Goal: Transaction & Acquisition: Purchase product/service

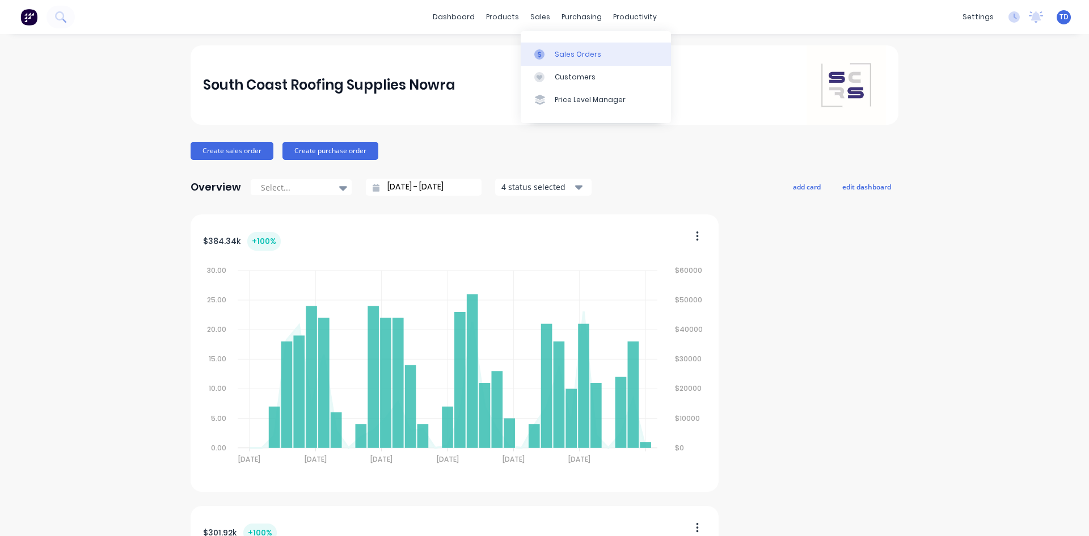
click at [569, 54] on div "Sales Orders" at bounding box center [578, 54] width 47 height 10
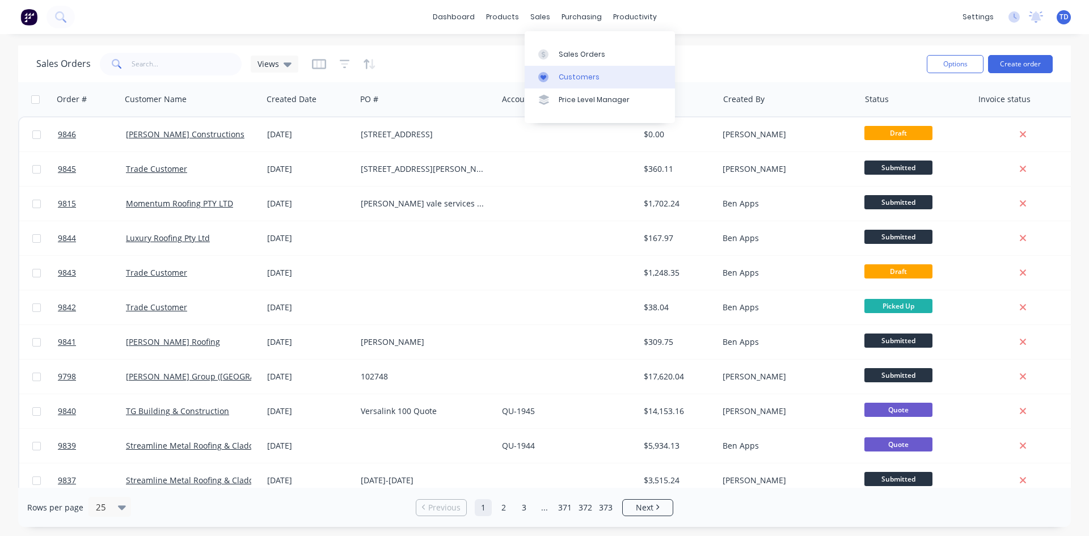
click at [566, 79] on div "Customers" at bounding box center [579, 77] width 41 height 10
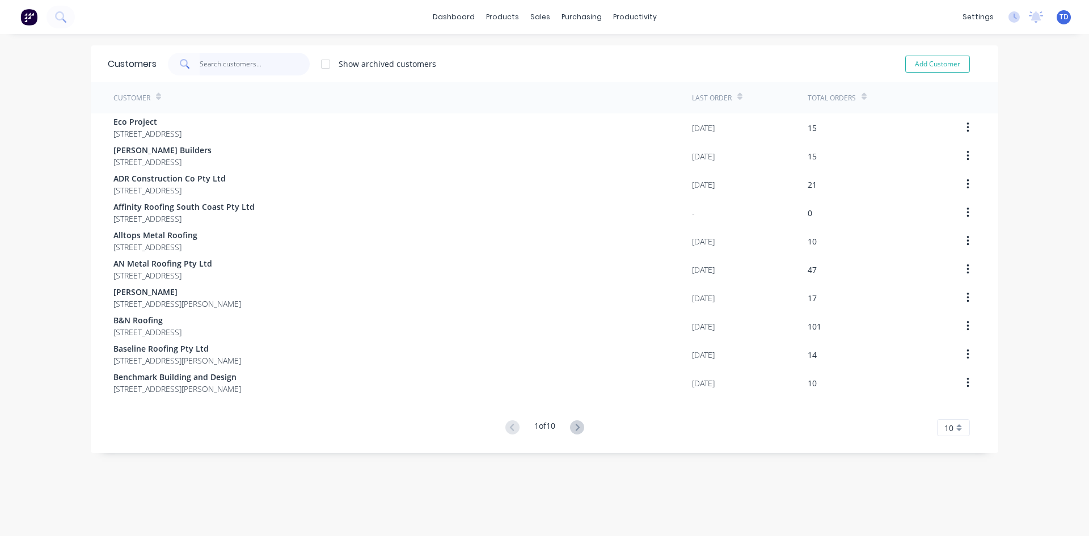
click at [202, 63] on input "text" at bounding box center [255, 64] width 111 height 23
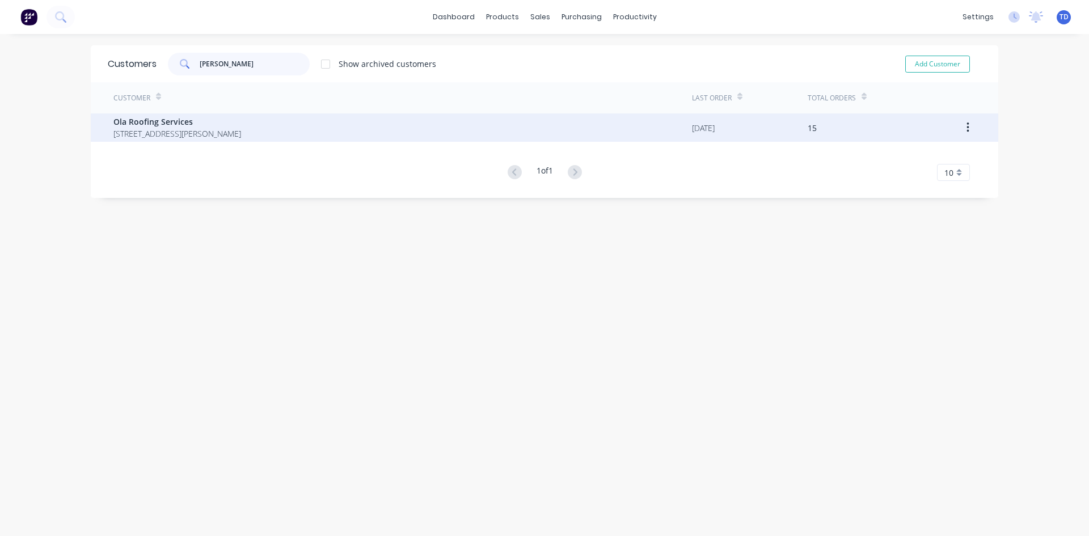
type input "[PERSON_NAME]"
click at [203, 132] on span "1 Commonwealth Avenue Burrill Lake New South Wales Australia 2539" at bounding box center [177, 134] width 128 height 12
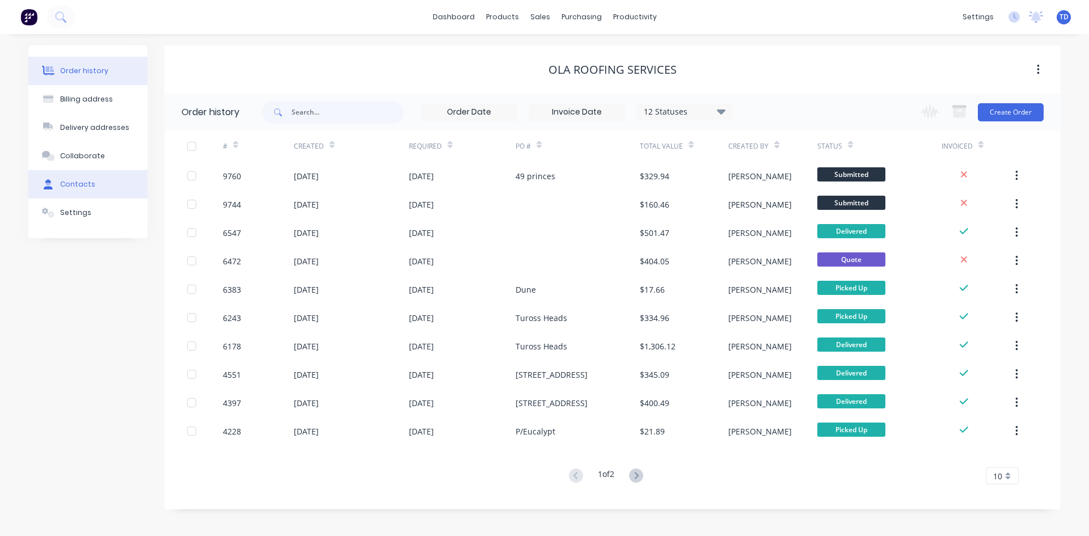
click at [87, 191] on button "Contacts" at bounding box center [87, 184] width 119 height 28
select select "AU"
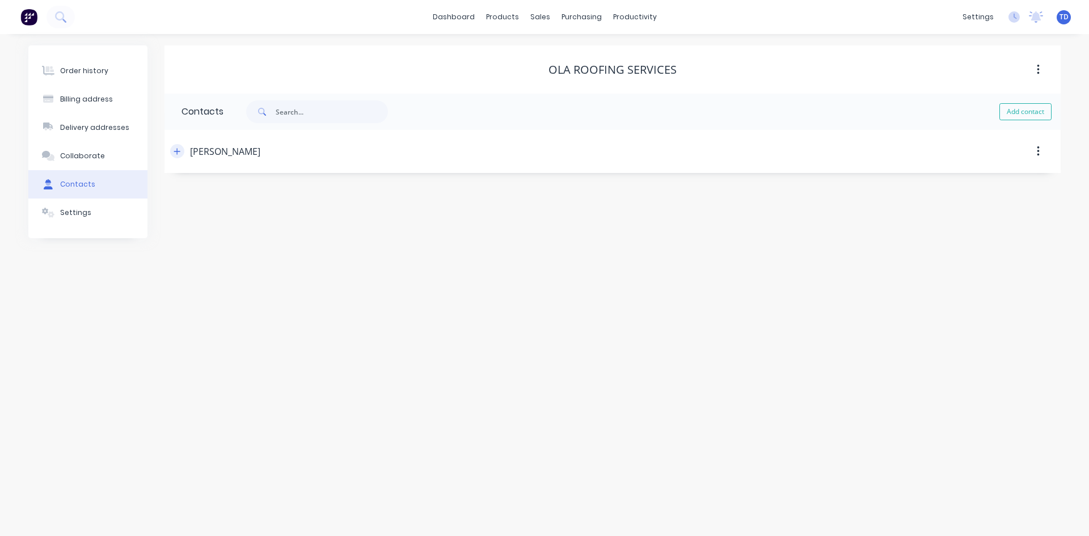
click at [176, 150] on icon "button" at bounding box center [177, 151] width 7 height 8
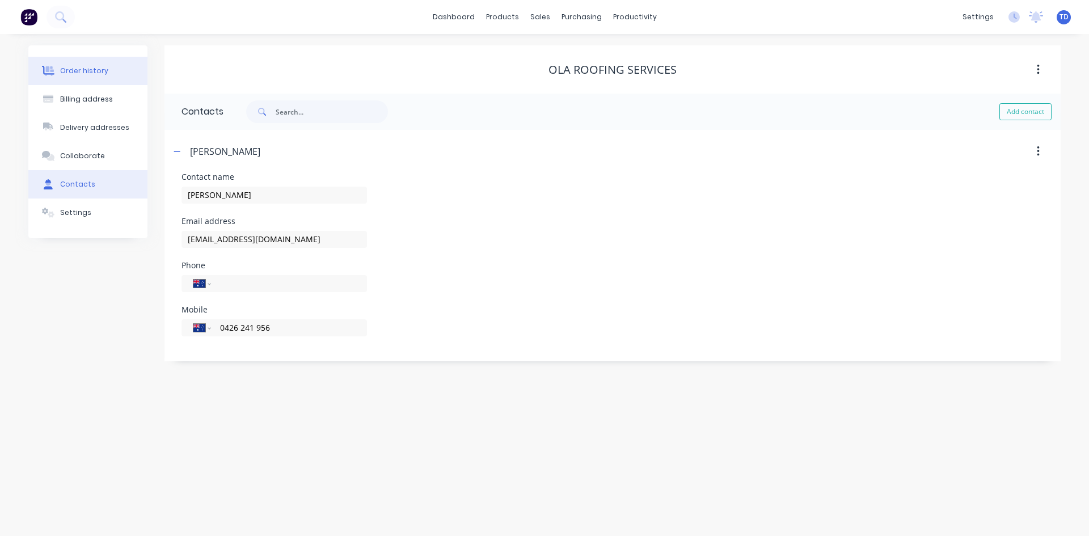
click at [75, 65] on button "Order history" at bounding box center [87, 71] width 119 height 28
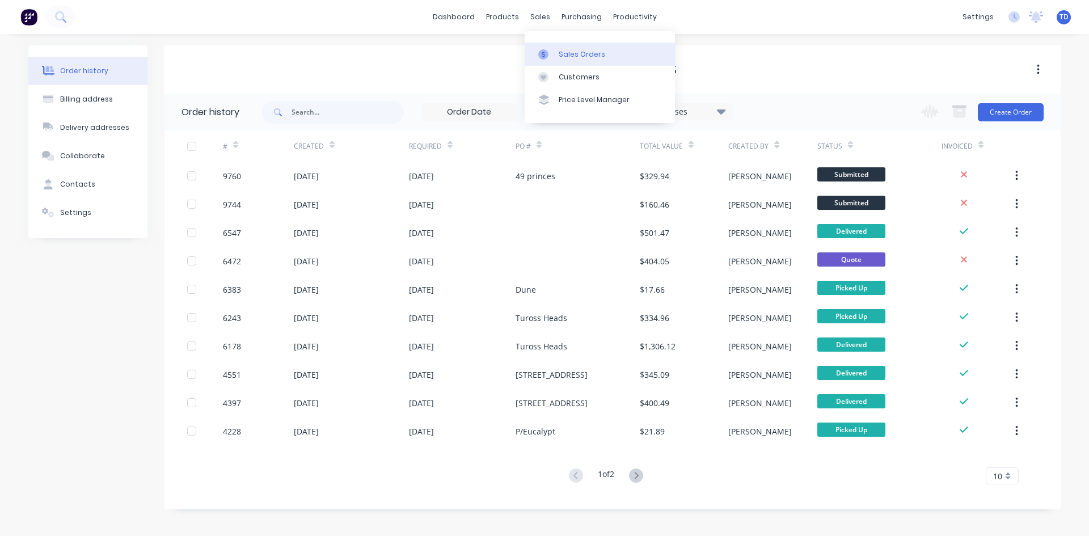
click at [566, 55] on div "Sales Orders" at bounding box center [582, 54] width 47 height 10
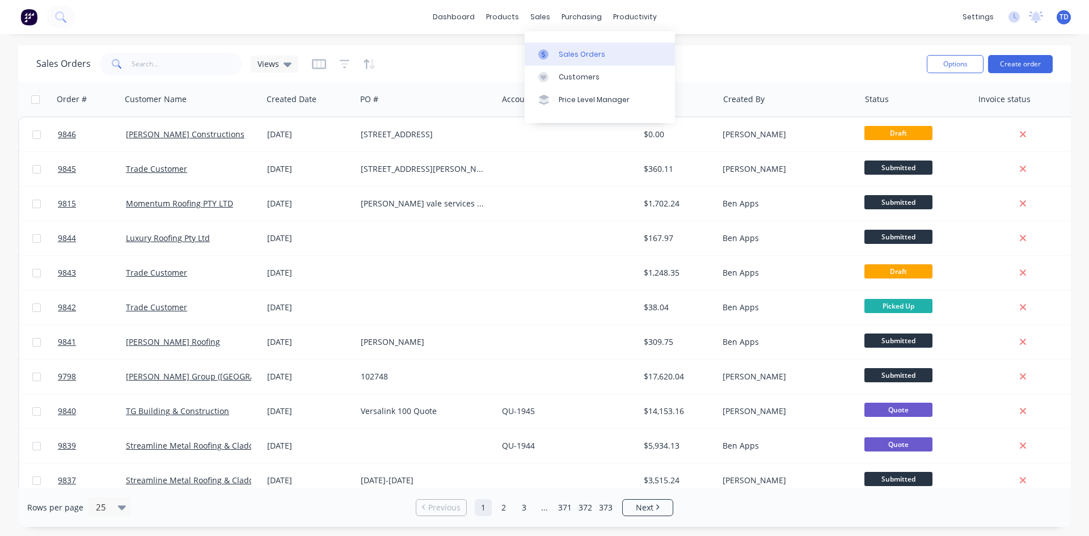
click at [567, 49] on div "Sales Orders" at bounding box center [582, 54] width 47 height 10
click at [567, 51] on div "Sales Orders" at bounding box center [582, 54] width 47 height 10
click at [561, 77] on div "Customers" at bounding box center [579, 77] width 41 height 10
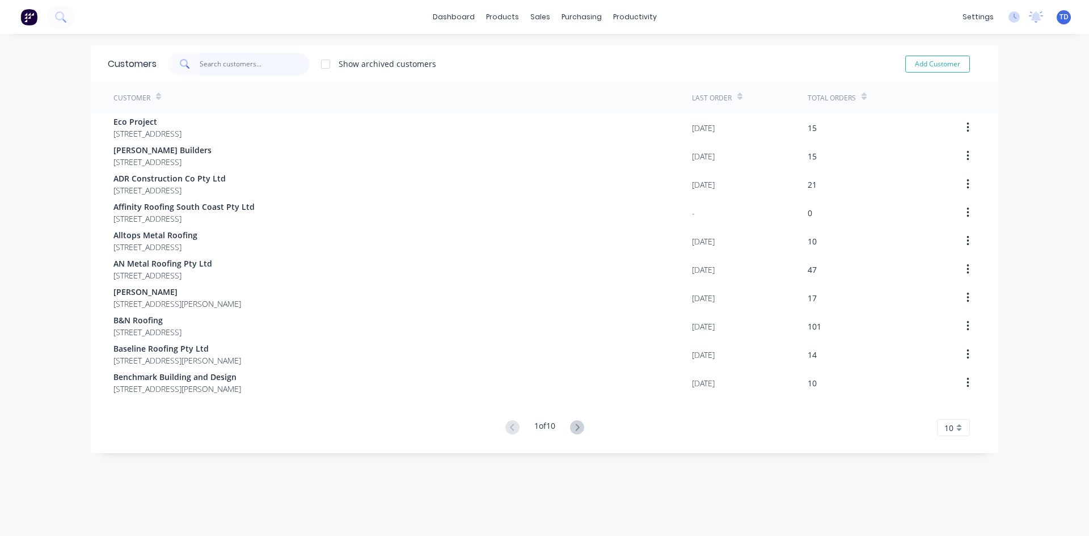
click at [233, 62] on input "text" at bounding box center [255, 64] width 111 height 23
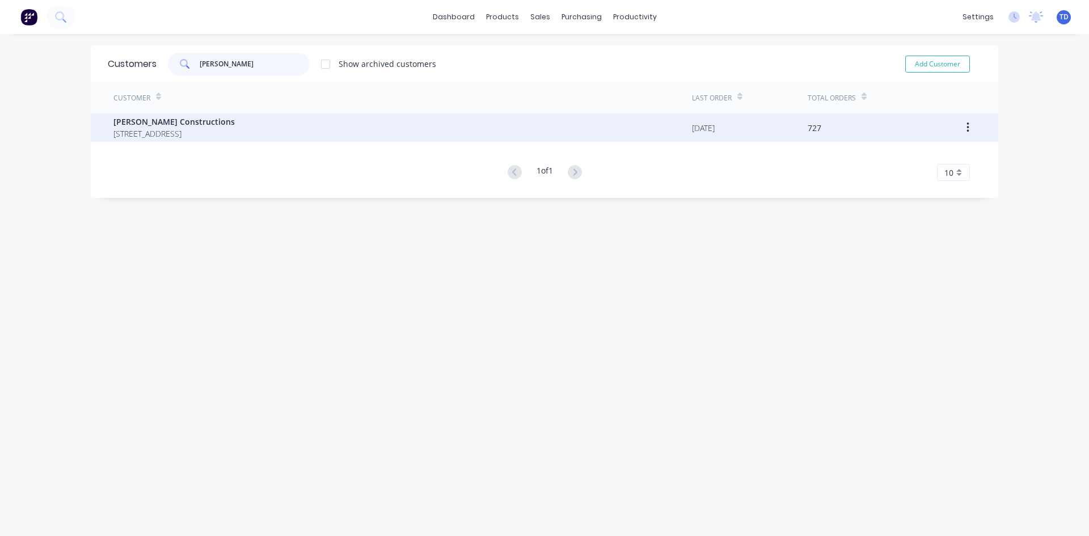
type input "hobbs"
click at [144, 133] on span "12 Park Road St Georges Basin New South Wales Australia 2540" at bounding box center [173, 134] width 121 height 12
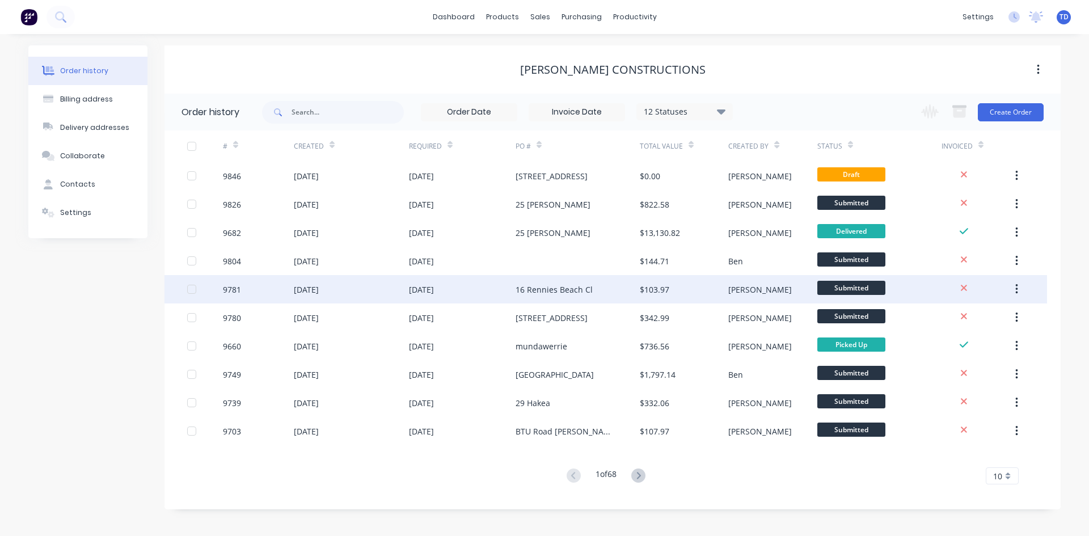
click at [567, 294] on div "16 Rennies Beach Cl" at bounding box center [554, 290] width 77 height 12
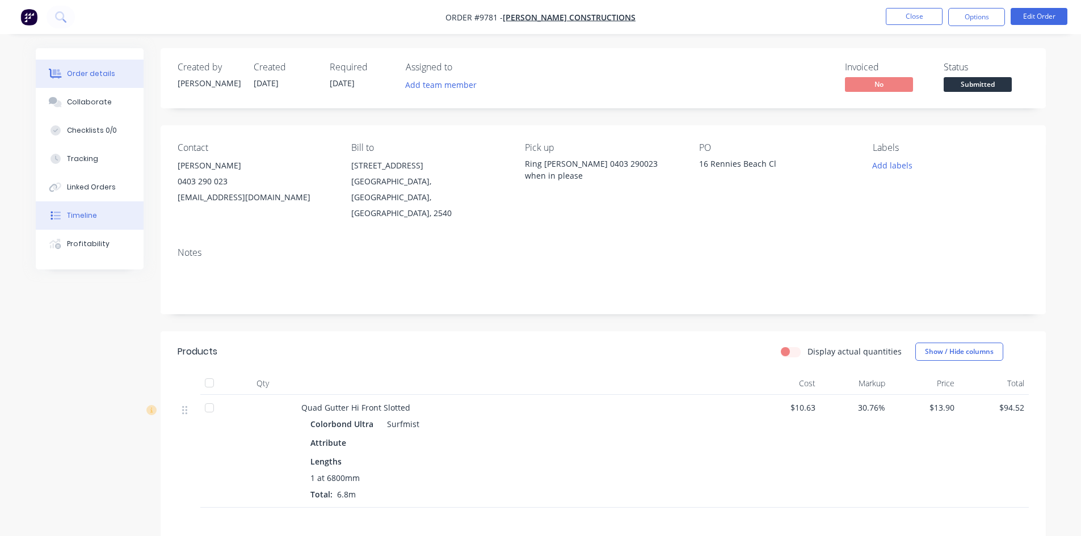
click at [79, 215] on div "Timeline" at bounding box center [82, 215] width 30 height 10
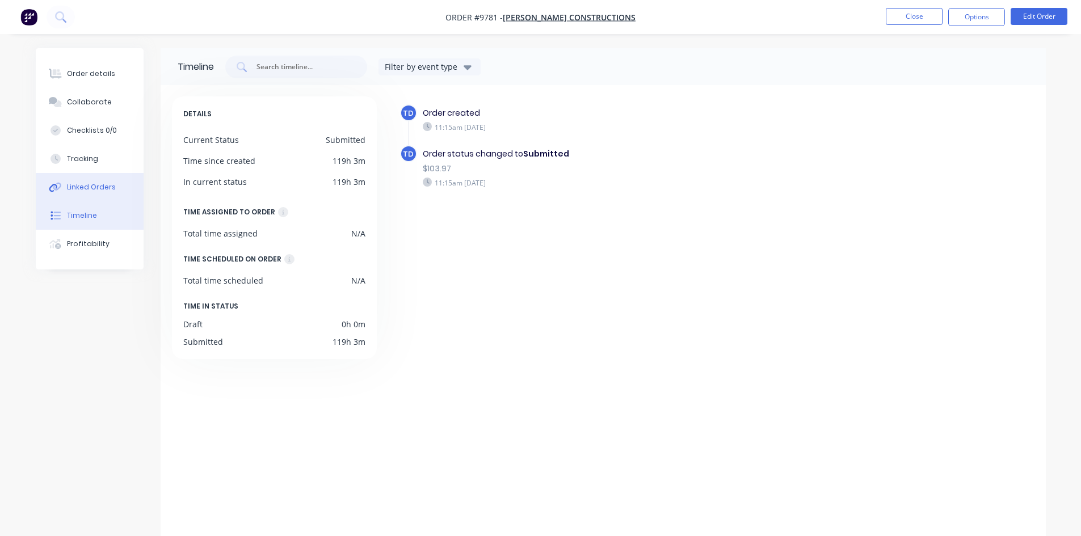
click at [95, 187] on div "Linked Orders" at bounding box center [91, 187] width 49 height 10
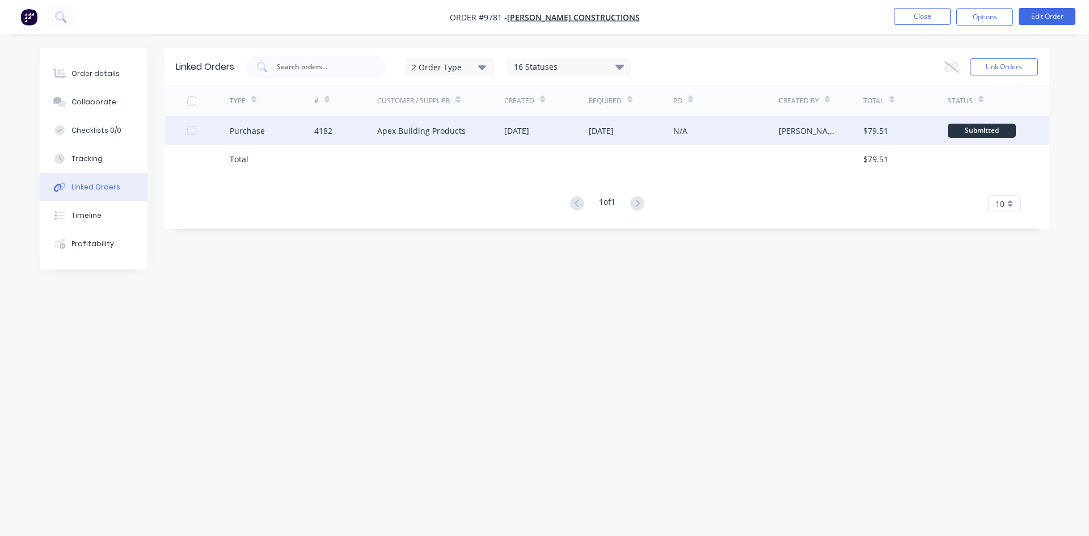
click at [448, 131] on div "Apex Building Products" at bounding box center [421, 131] width 88 height 12
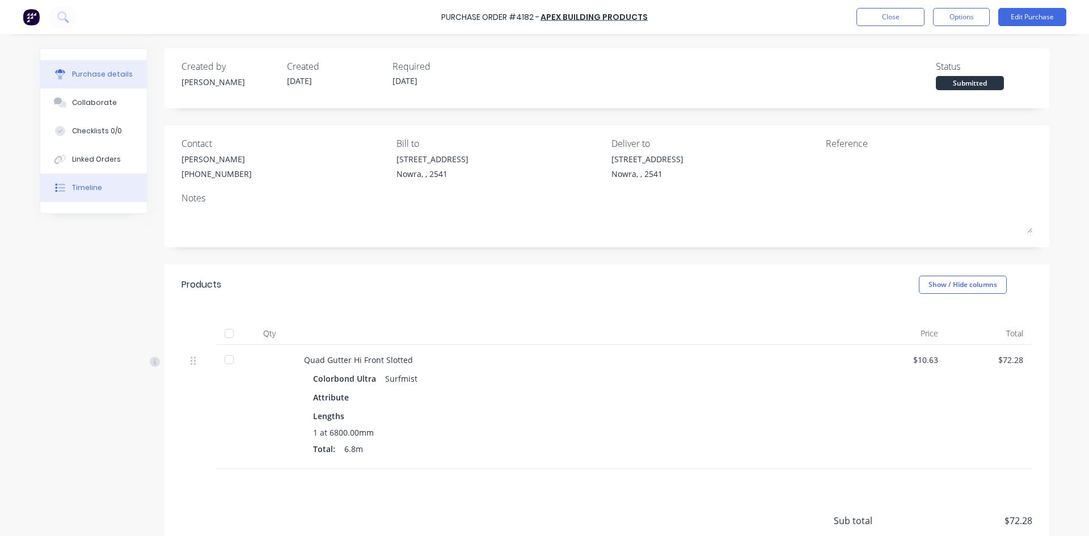
click at [73, 188] on div "Timeline" at bounding box center [87, 188] width 30 height 10
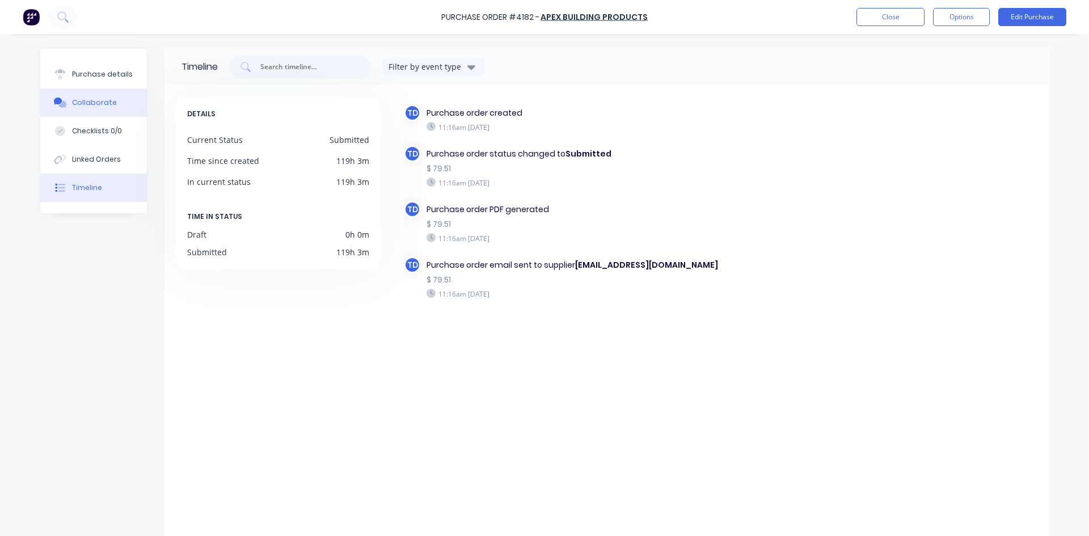
click at [96, 102] on div "Collaborate" at bounding box center [94, 103] width 45 height 10
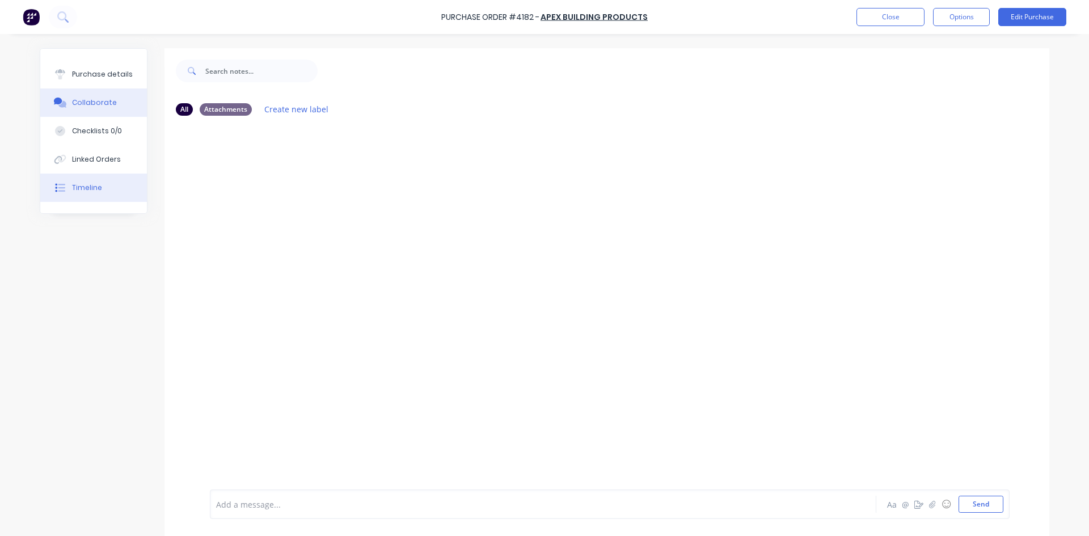
click at [79, 188] on div "Timeline" at bounding box center [87, 188] width 30 height 10
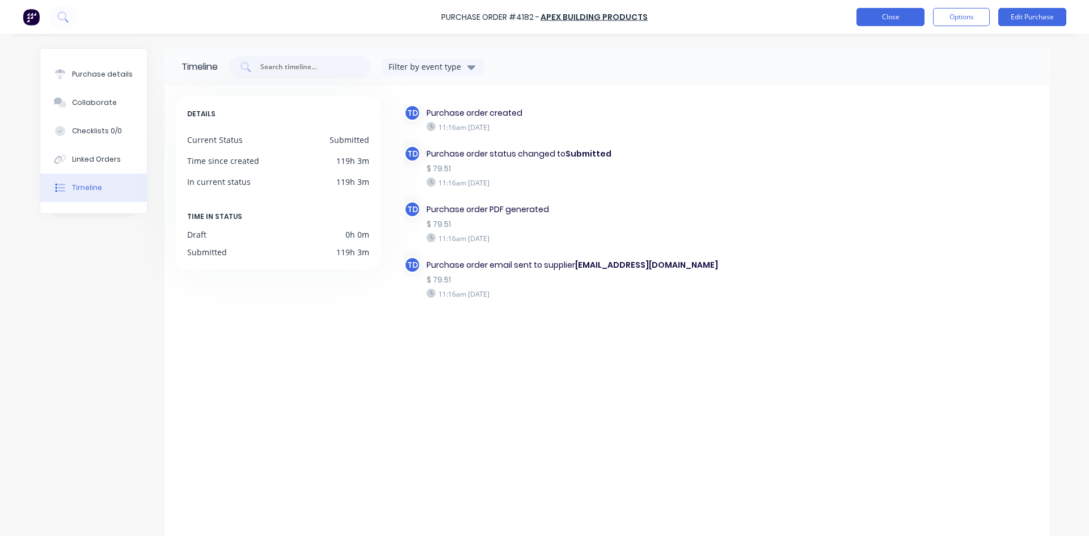
click at [866, 23] on button "Close" at bounding box center [891, 17] width 68 height 18
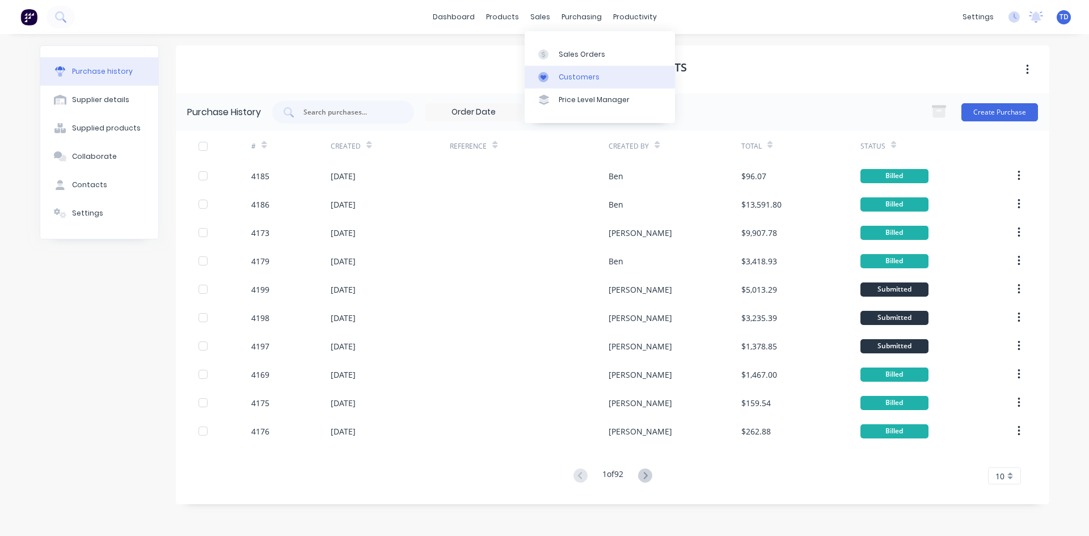
click at [572, 72] on div "Customers" at bounding box center [579, 77] width 41 height 10
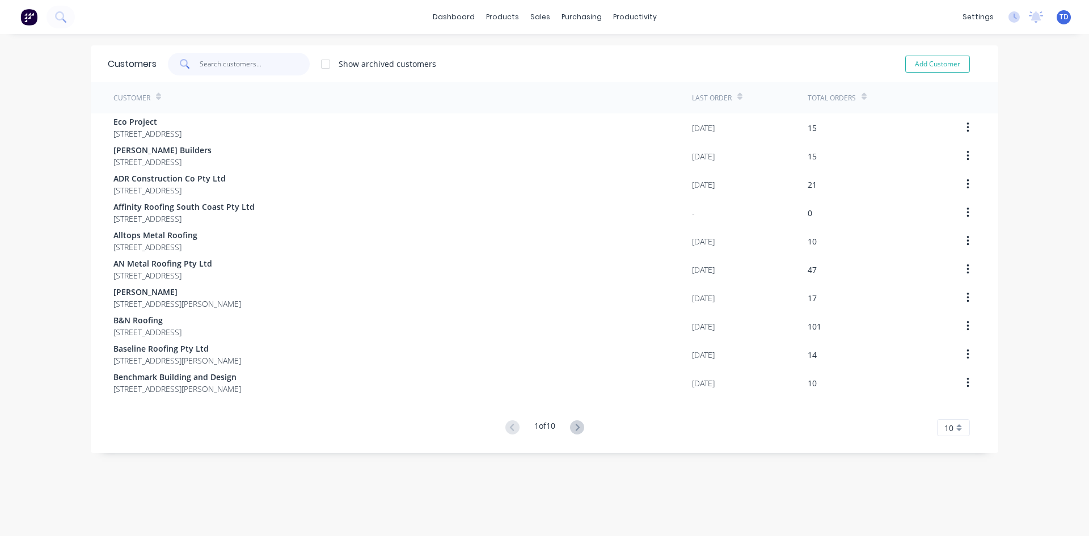
click at [245, 70] on input "text" at bounding box center [255, 64] width 111 height 23
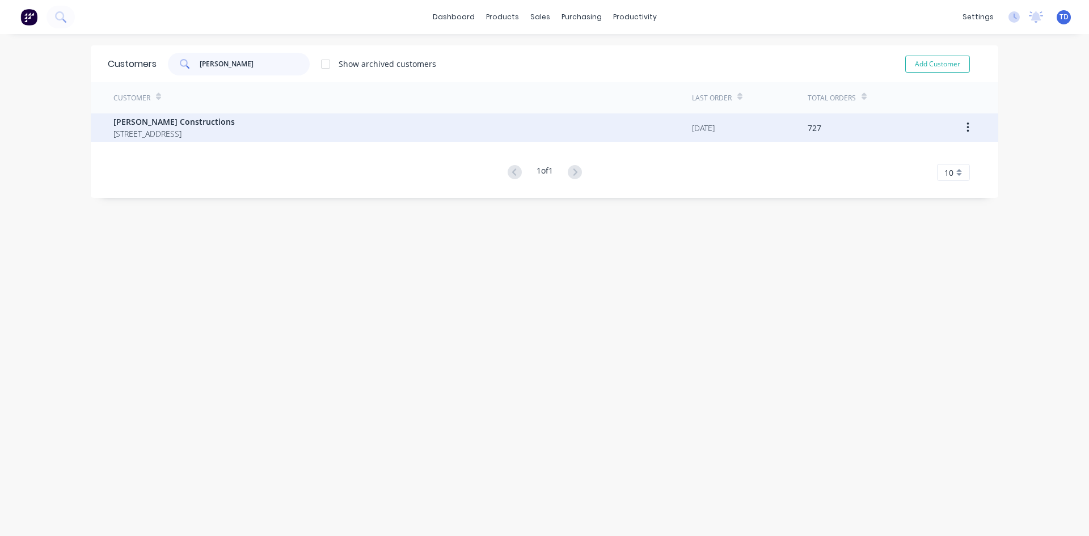
type input "hobbs"
click at [213, 135] on span "12 Park Road St Georges Basin New South Wales Australia 2540" at bounding box center [173, 134] width 121 height 12
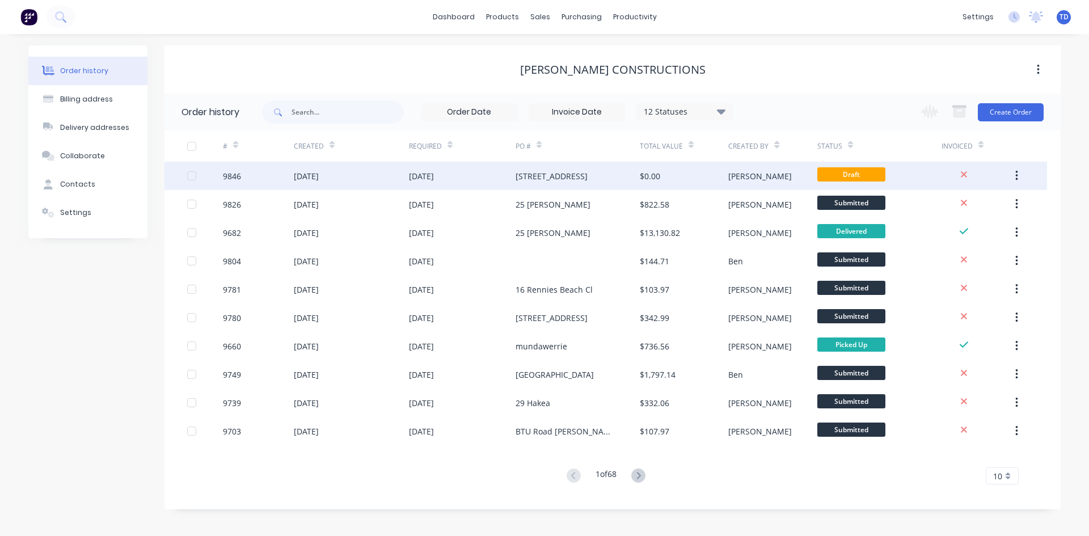
click at [549, 168] on div "[STREET_ADDRESS]" at bounding box center [578, 176] width 124 height 28
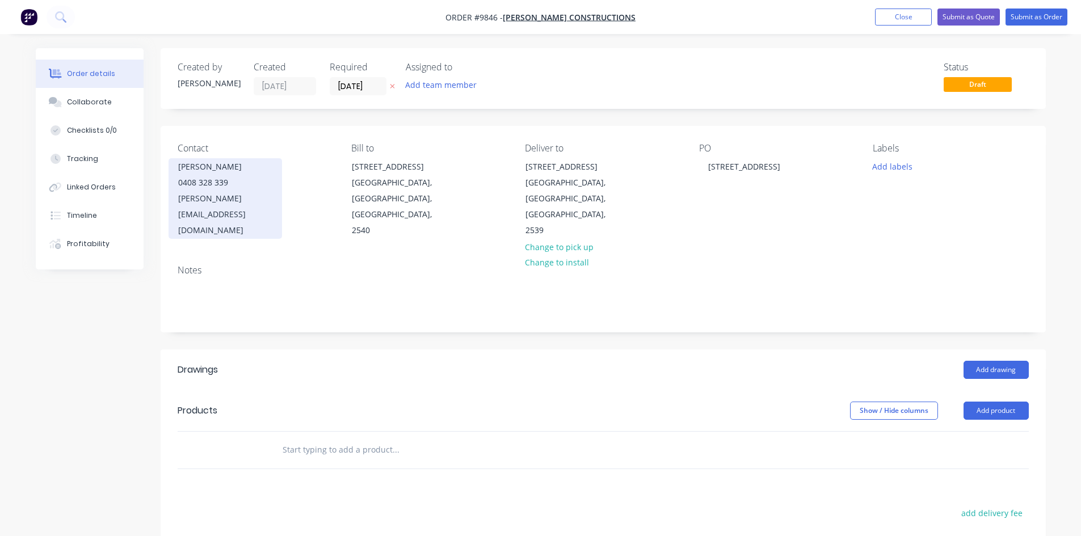
click at [245, 198] on div "steve@hobbsconstructions.com.au" at bounding box center [225, 215] width 94 height 48
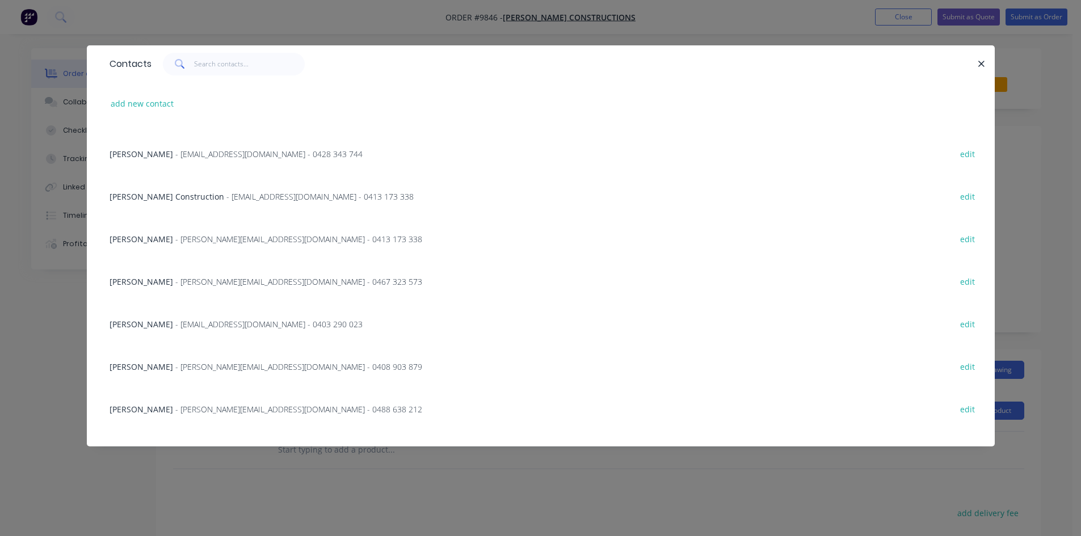
scroll to position [189, 0]
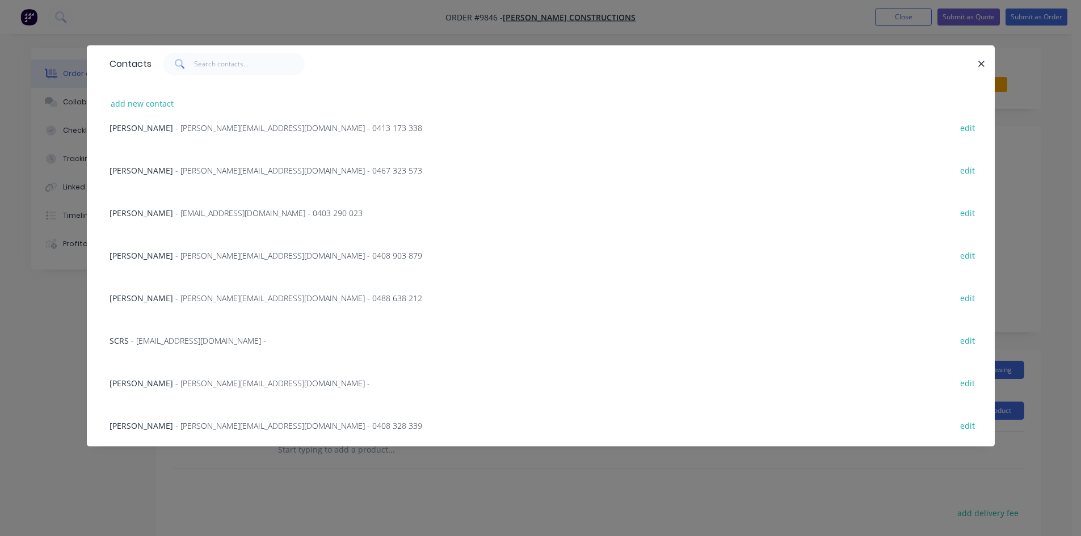
click at [964, 428] on button "edit" at bounding box center [967, 424] width 27 height 15
select select "AU"
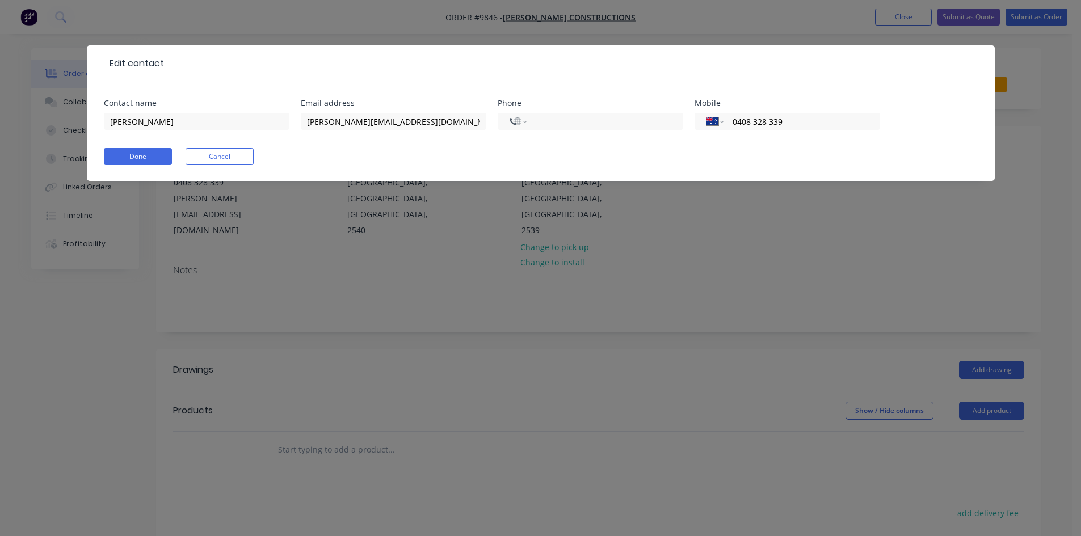
select select "AU"
click at [326, 122] on input "steve@hobbsconstructions.com.au" at bounding box center [393, 121] width 185 height 17
type input "steven@hobbsconstructions.com.au"
click at [132, 155] on button "Done" at bounding box center [138, 156] width 68 height 17
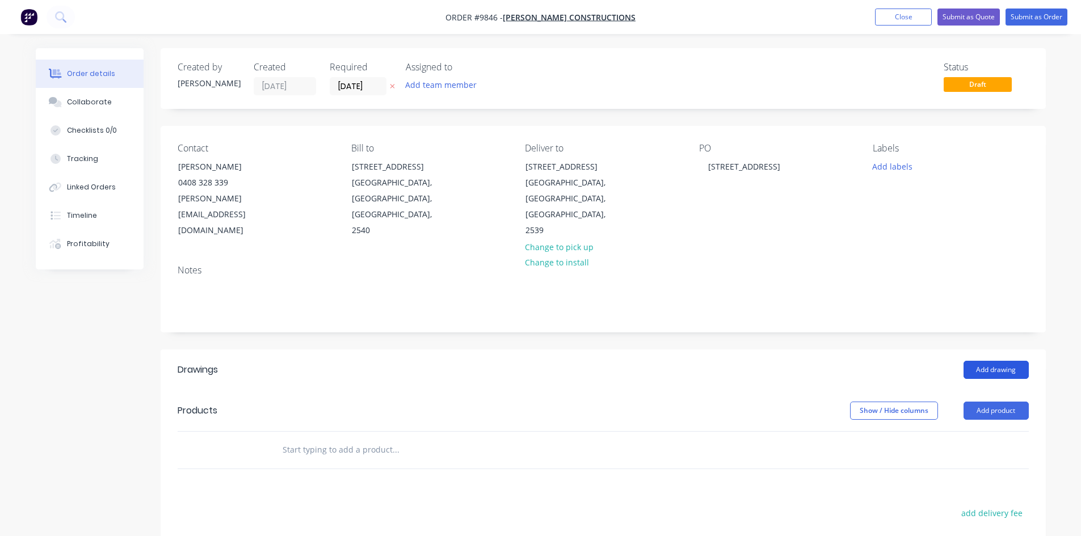
click at [979, 361] on button "Add drawing" at bounding box center [995, 370] width 65 height 18
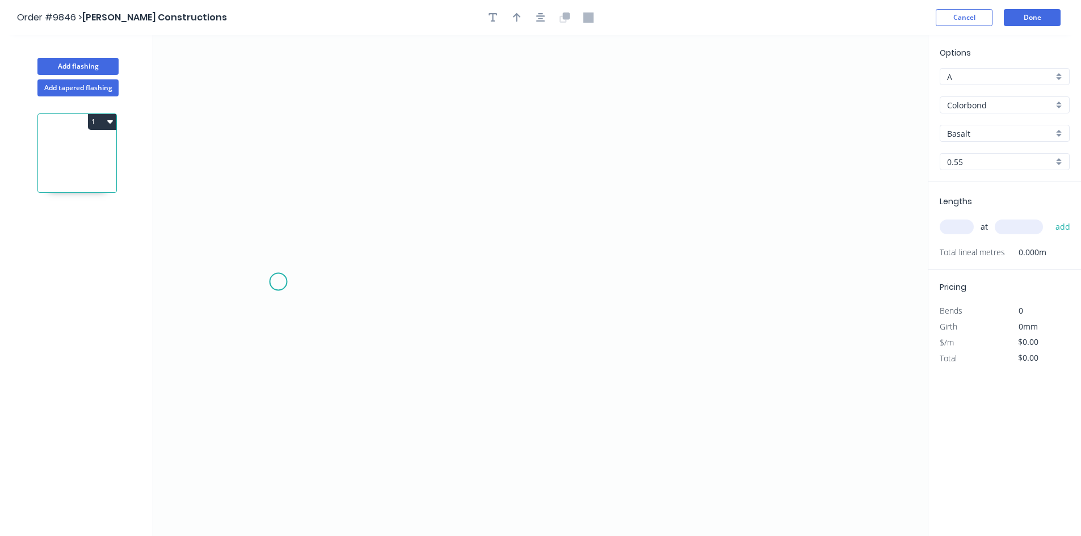
click at [278, 282] on icon "0" at bounding box center [540, 285] width 774 height 501
click at [348, 245] on icon "0" at bounding box center [540, 285] width 774 height 501
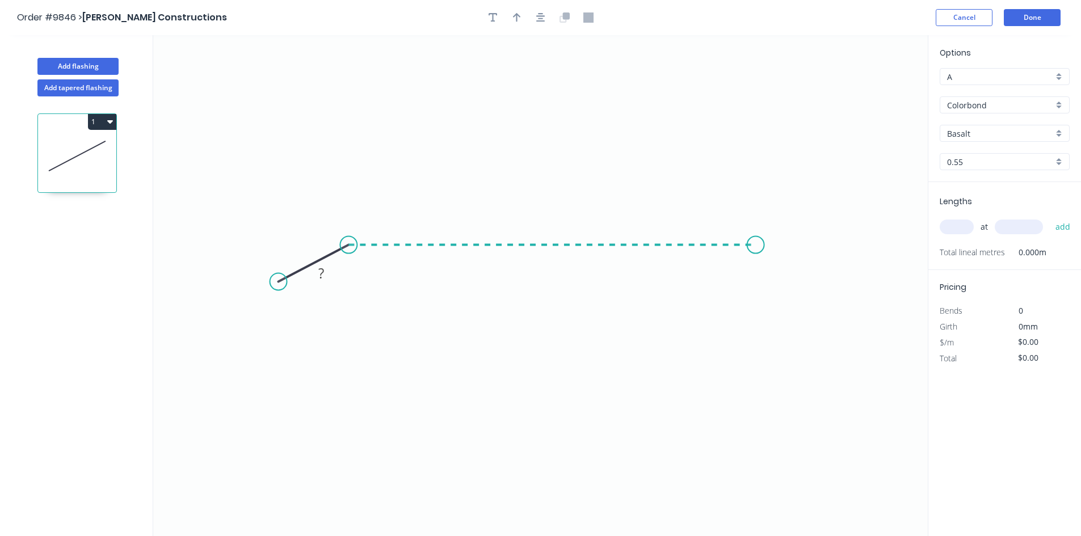
click at [756, 259] on icon "0 ?" at bounding box center [540, 285] width 774 height 501
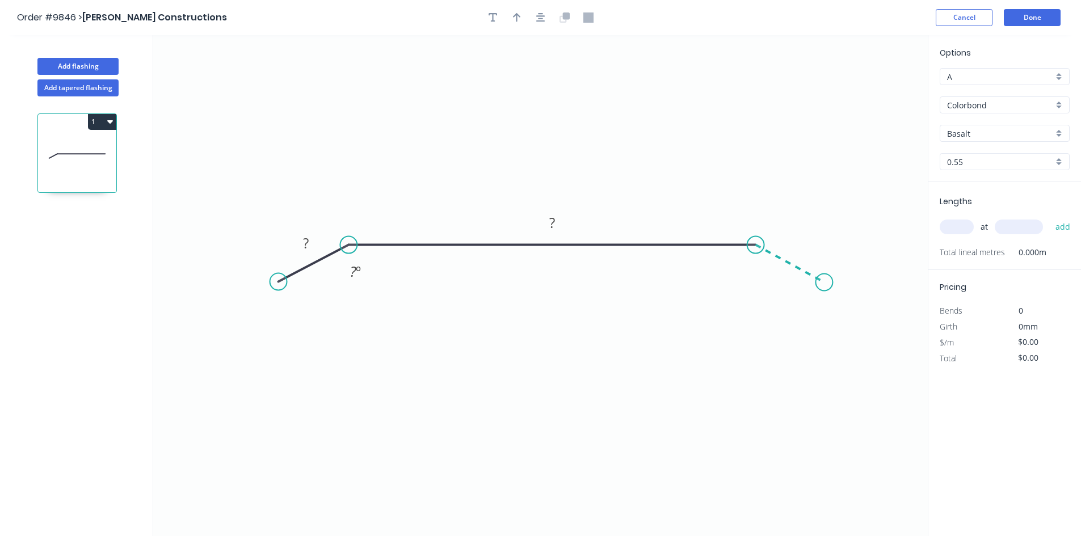
click at [824, 282] on icon "0 ? ? ? º" at bounding box center [540, 285] width 774 height 501
click at [317, 244] on rect at bounding box center [305, 244] width 23 height 16
type input "$28.87"
click at [516, 19] on icon "button" at bounding box center [517, 17] width 8 height 9
drag, startPoint x: 870, startPoint y: 90, endPoint x: 627, endPoint y: 120, distance: 244.6
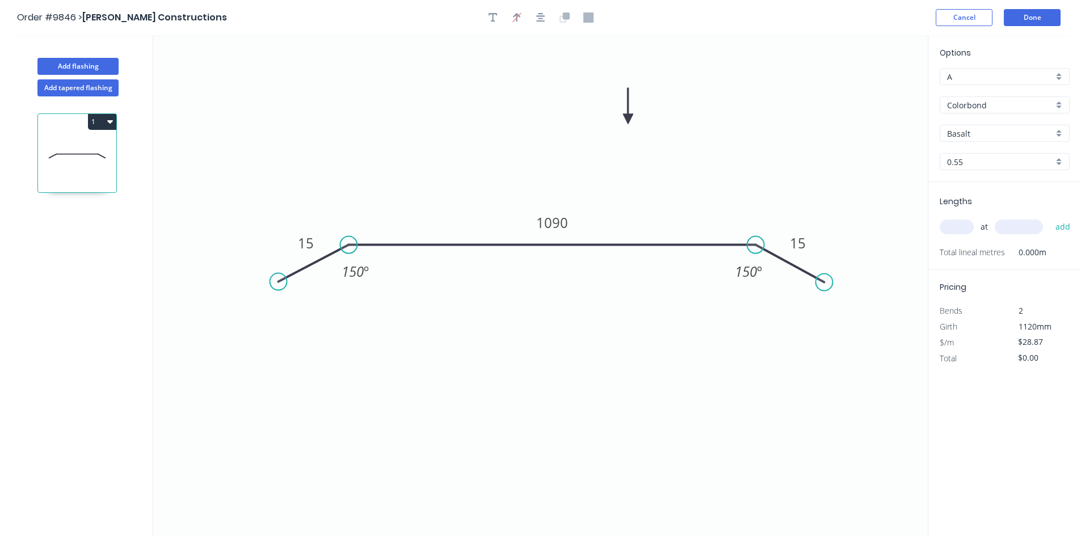
click at [627, 120] on icon at bounding box center [628, 106] width 10 height 36
click at [986, 136] on input "Basalt" at bounding box center [1000, 134] width 106 height 12
click at [976, 222] on div "Colorbond" at bounding box center [1004, 215] width 129 height 20
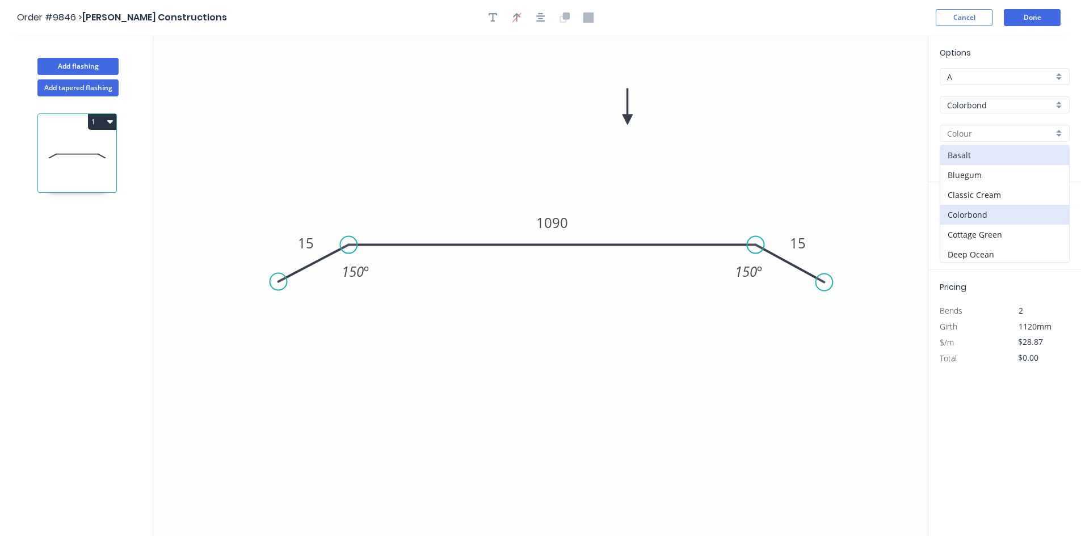
type input "Colorbond"
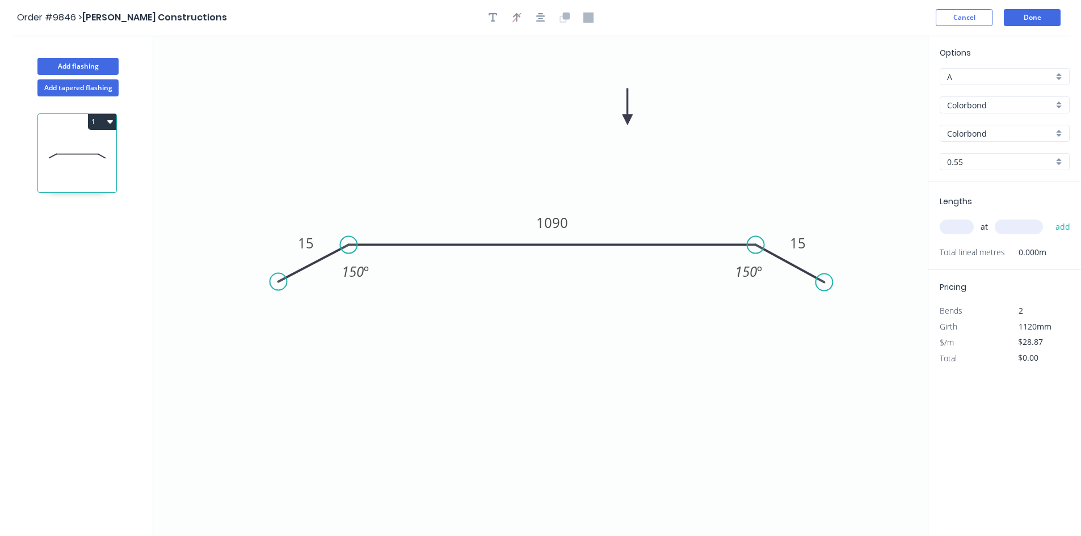
click at [946, 209] on div "Lengths at add Total lineal metres 0.000m" at bounding box center [1004, 226] width 153 height 88
click at [954, 226] on input "text" at bounding box center [956, 227] width 34 height 15
type input "1"
type input "4600"
click at [1049, 217] on button "add" at bounding box center [1062, 226] width 27 height 19
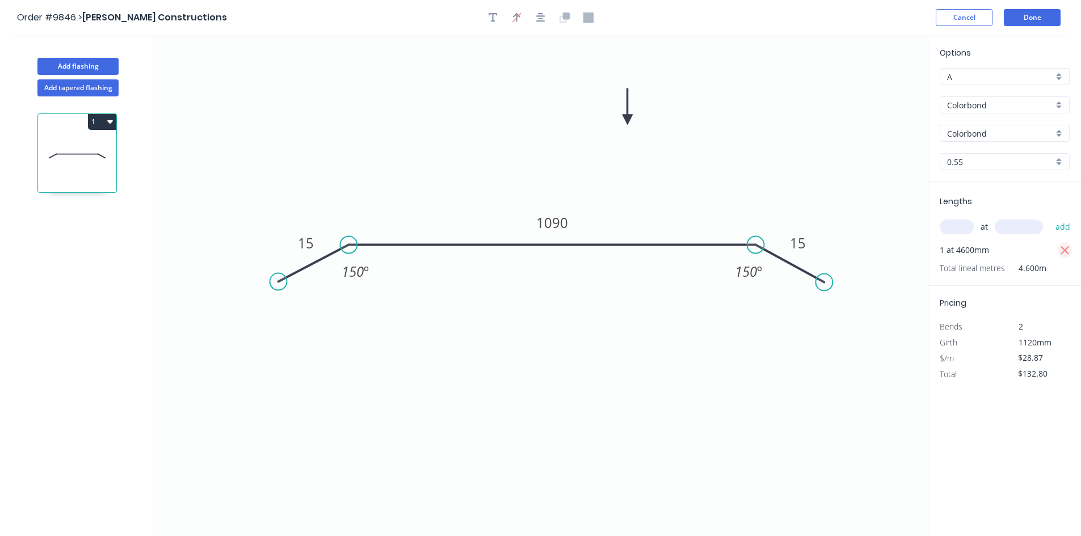
click at [1066, 249] on icon "button" at bounding box center [1064, 250] width 9 height 9
type input "$0.00"
click at [958, 230] on input "text" at bounding box center [956, 227] width 34 height 15
type input "2"
type input "2400"
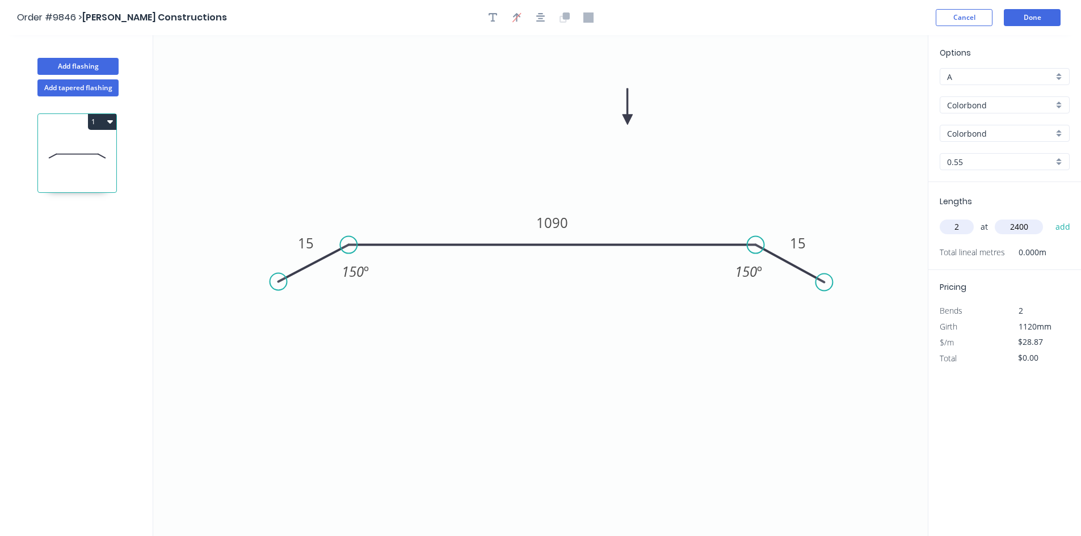
click at [1049, 217] on button "add" at bounding box center [1062, 226] width 27 height 19
type input "$138.58"
click at [1015, 21] on button "Done" at bounding box center [1031, 17] width 57 height 17
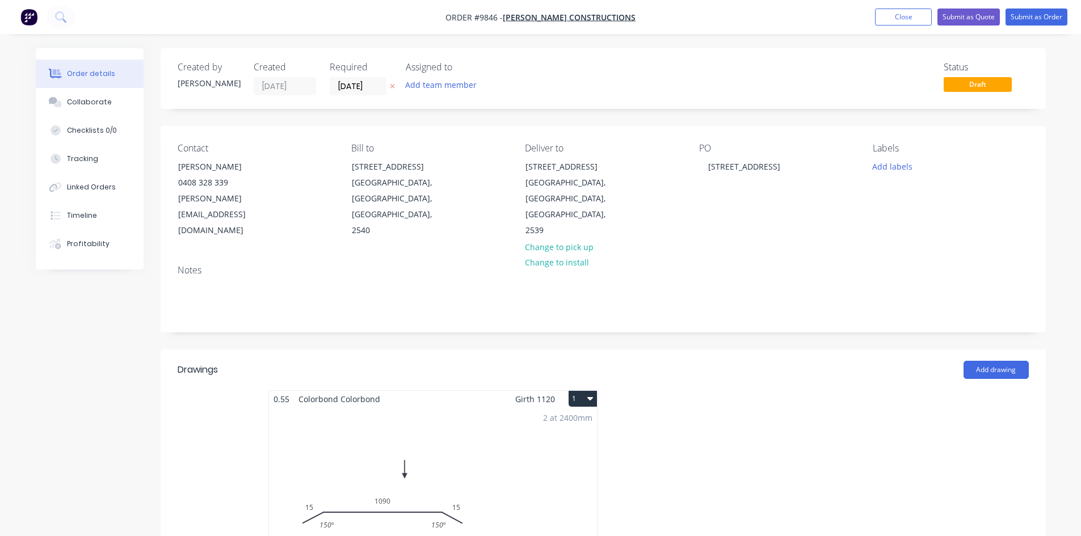
click at [577, 391] on button "1" at bounding box center [582, 399] width 28 height 16
click at [567, 441] on div "Duplicate" at bounding box center [542, 449] width 87 height 16
click at [822, 436] on div "Total lm $/M Total 0m $28.87 $0.00" at bounding box center [773, 493] width 328 height 173
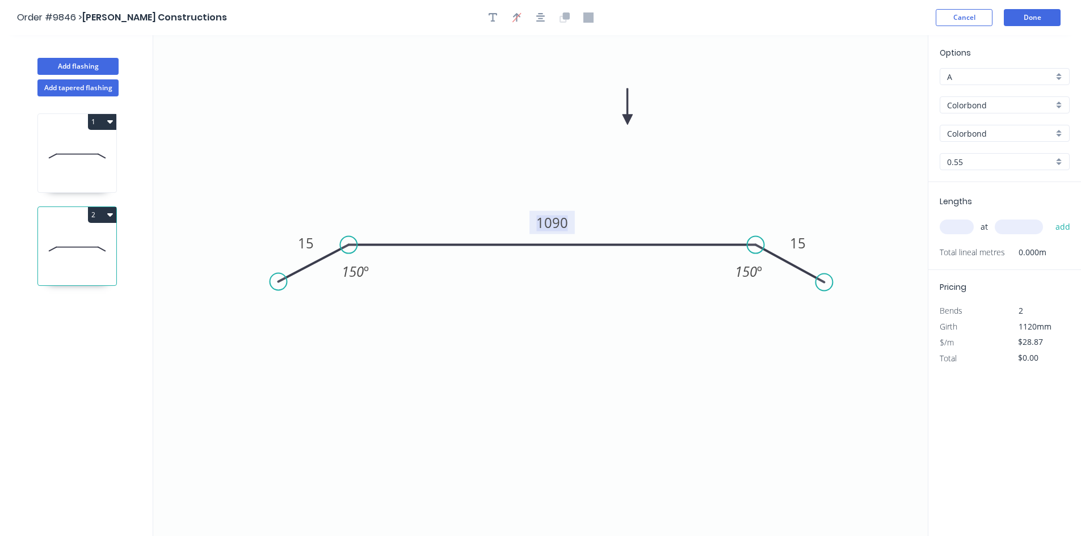
click at [566, 226] on tspan "1090" at bounding box center [552, 222] width 32 height 19
type input "$24.41"
click at [967, 231] on input "text" at bounding box center [956, 227] width 34 height 15
type input "1"
type input "3600"
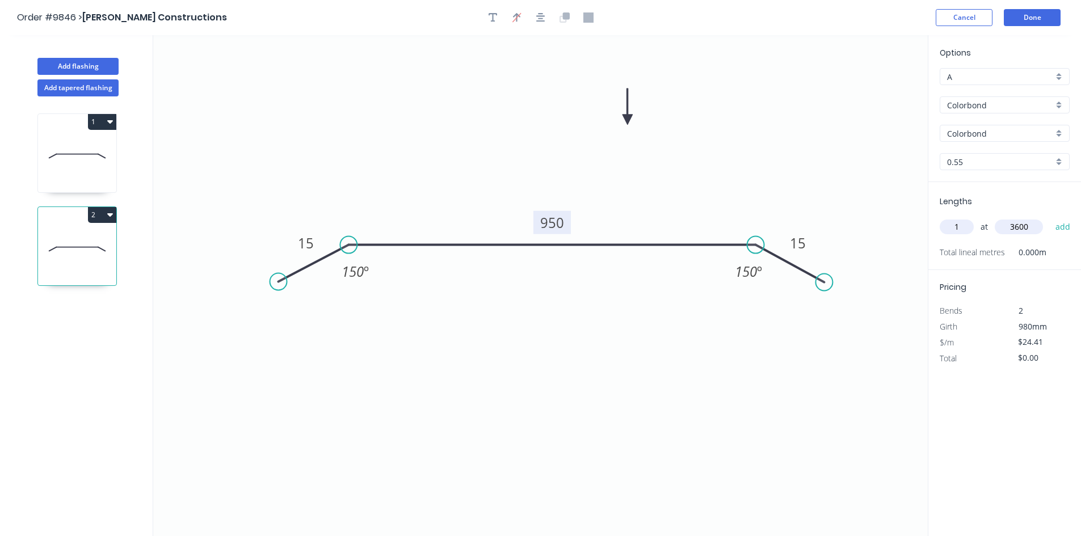
click at [1049, 217] on button "add" at bounding box center [1062, 226] width 27 height 19
type input "$87.88"
click at [1028, 24] on button "Done" at bounding box center [1031, 17] width 57 height 17
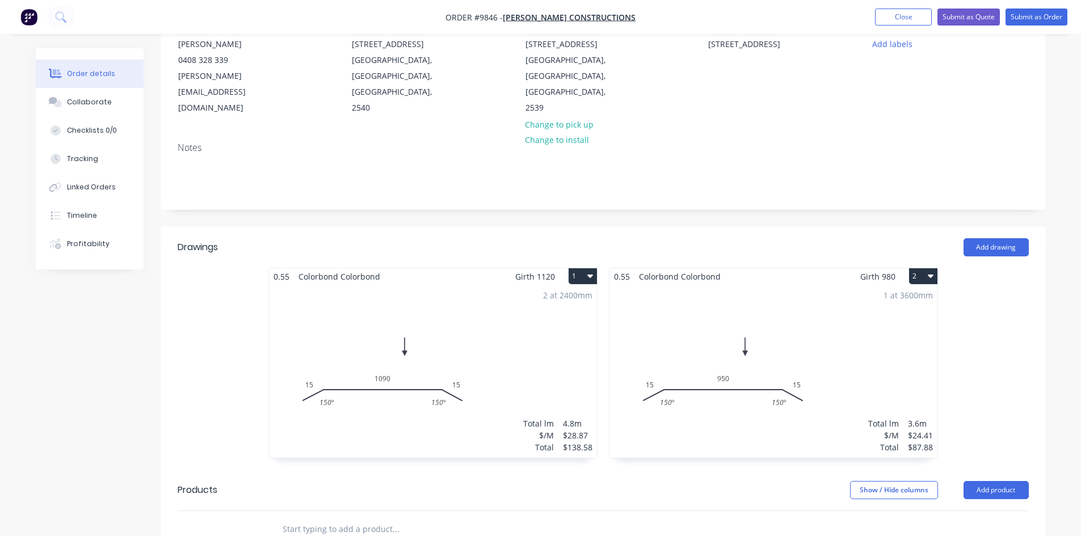
scroll to position [227, 0]
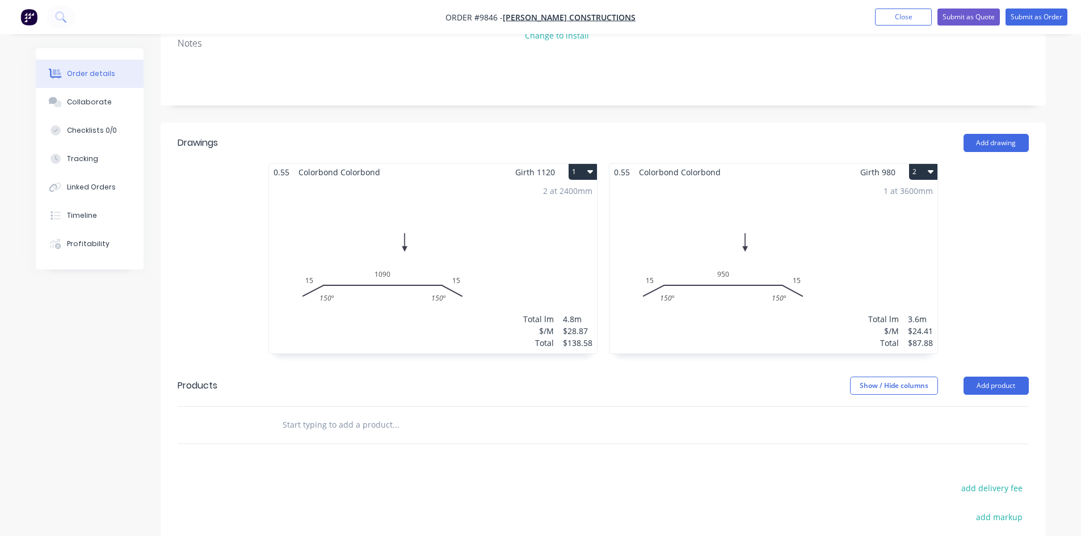
click at [342, 414] on input "text" at bounding box center [395, 425] width 227 height 23
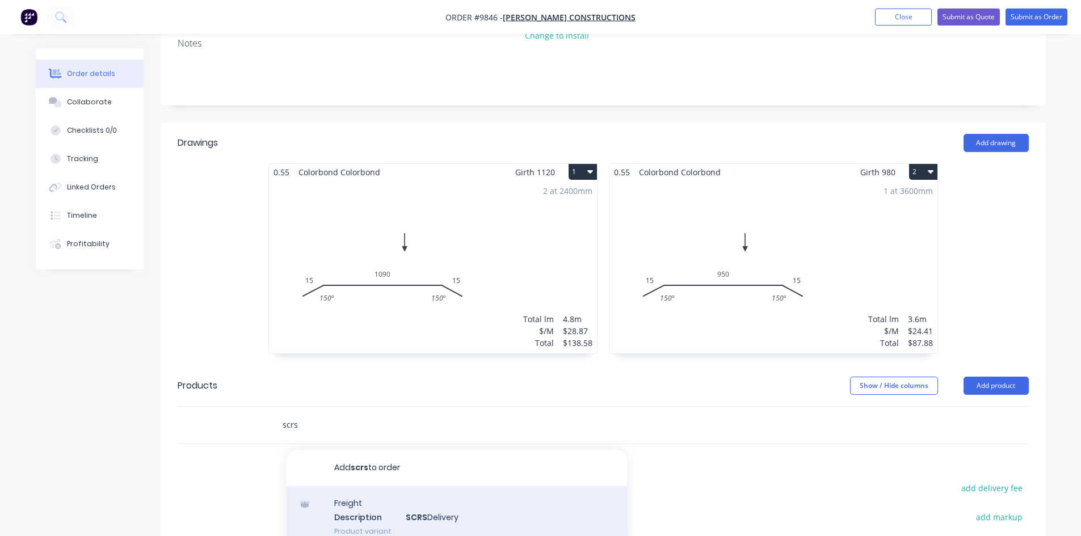
type input "scrs"
click at [352, 494] on div "Freight Description SCRS Delivery Product variant" at bounding box center [456, 517] width 340 height 62
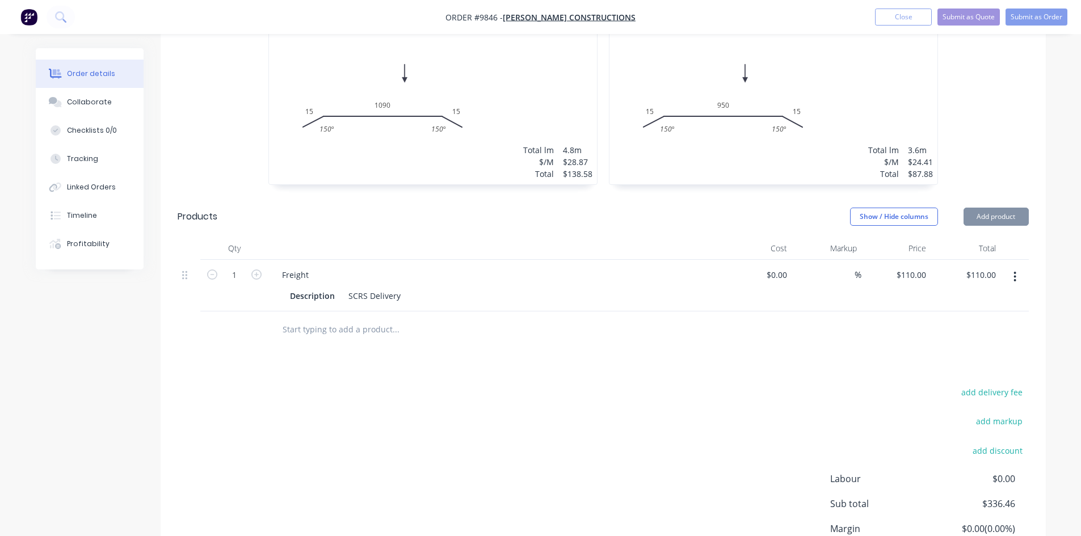
scroll to position [397, 0]
click at [544, 217] on header "Products Show / Hide columns Add product" at bounding box center [603, 215] width 885 height 41
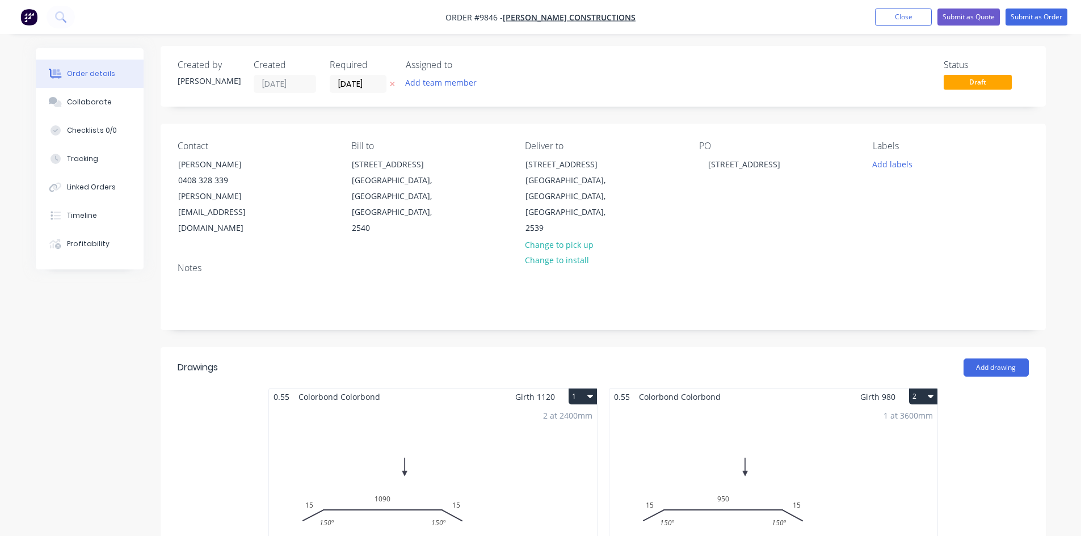
scroll to position [0, 0]
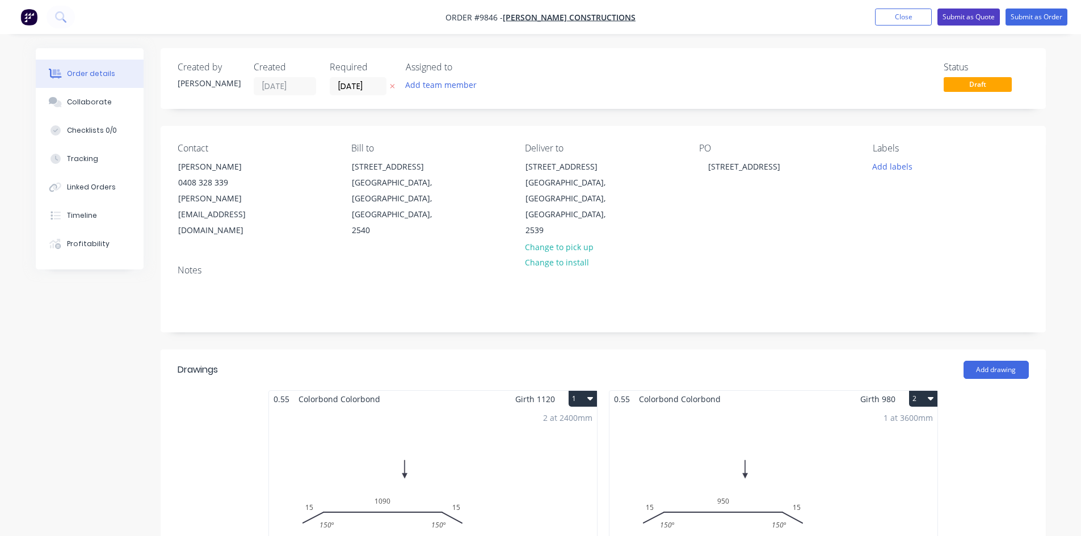
click at [969, 17] on button "Submit as Quote" at bounding box center [968, 17] width 62 height 17
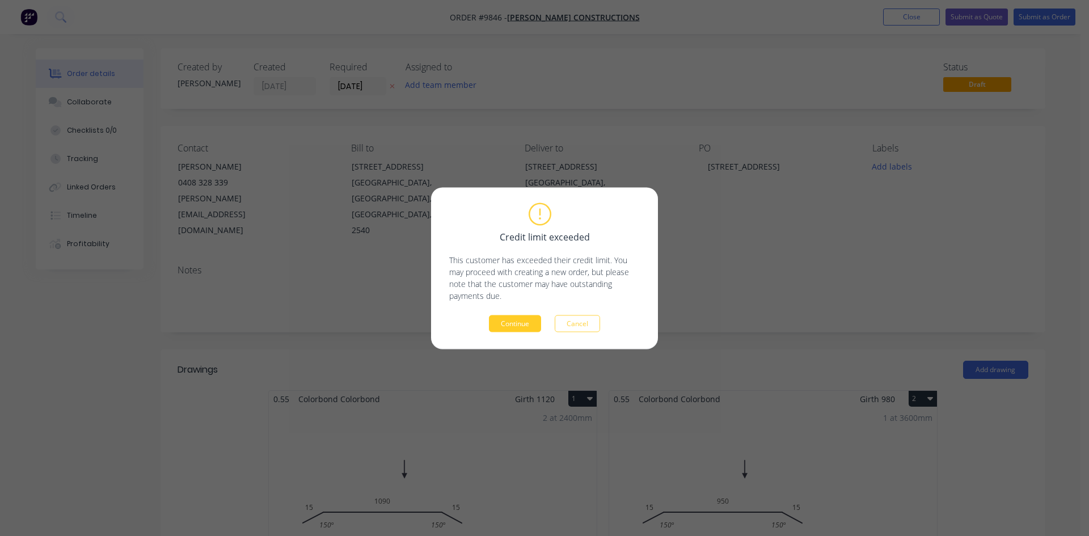
click at [523, 323] on button "Continue" at bounding box center [515, 323] width 52 height 17
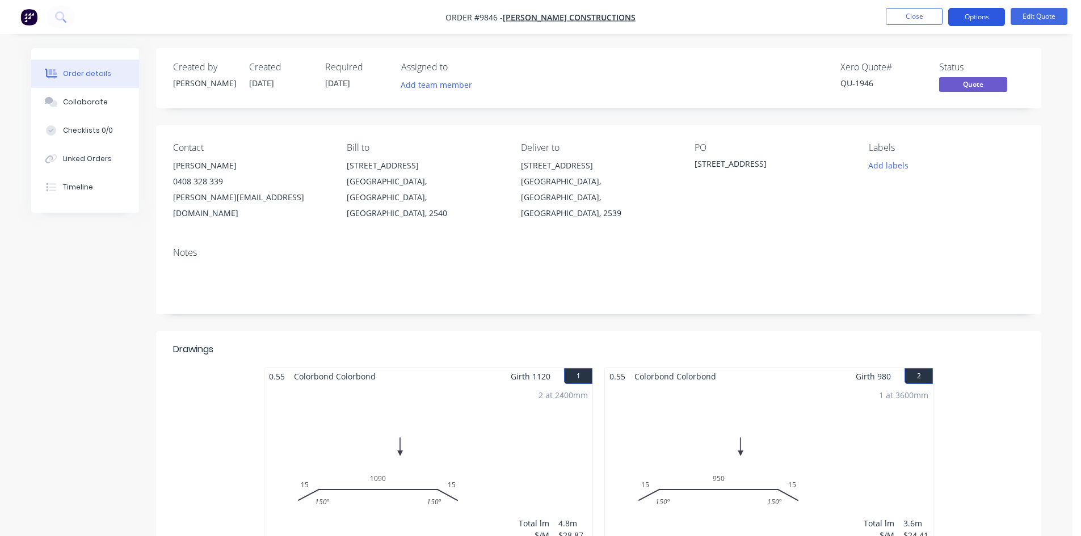
click at [968, 15] on button "Options" at bounding box center [976, 17] width 57 height 18
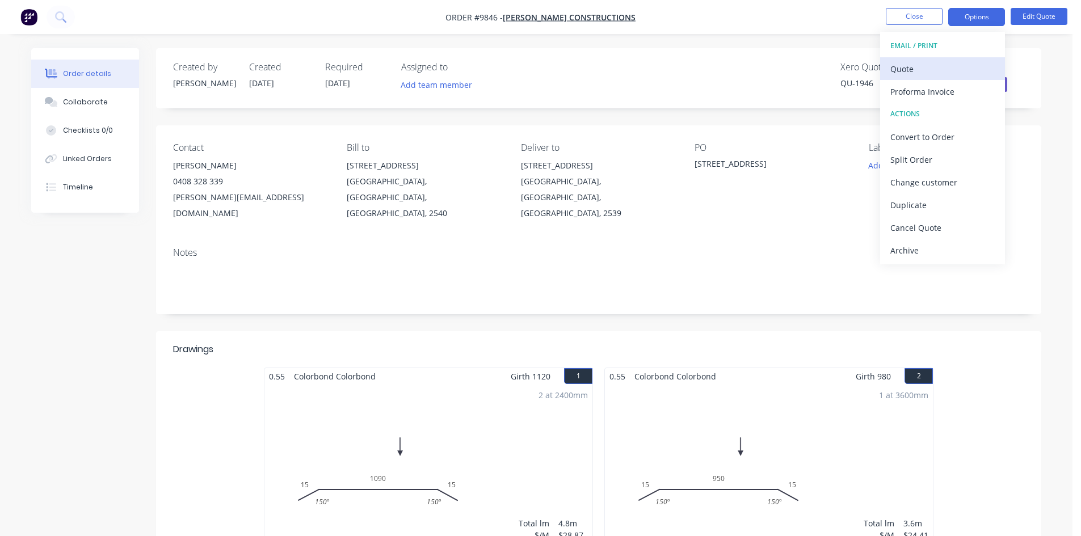
click at [931, 66] on div "Quote" at bounding box center [942, 69] width 104 height 16
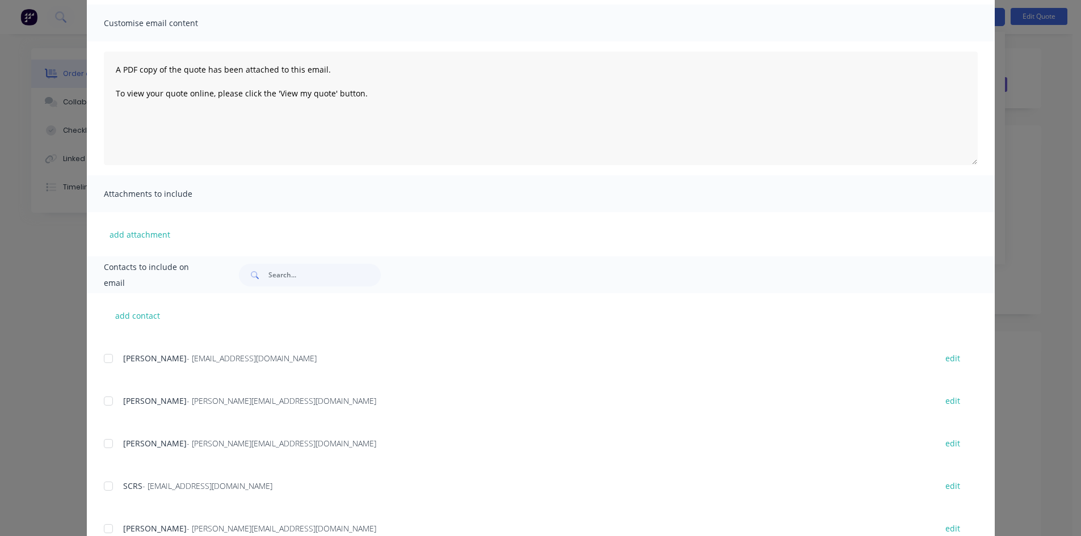
scroll to position [163, 0]
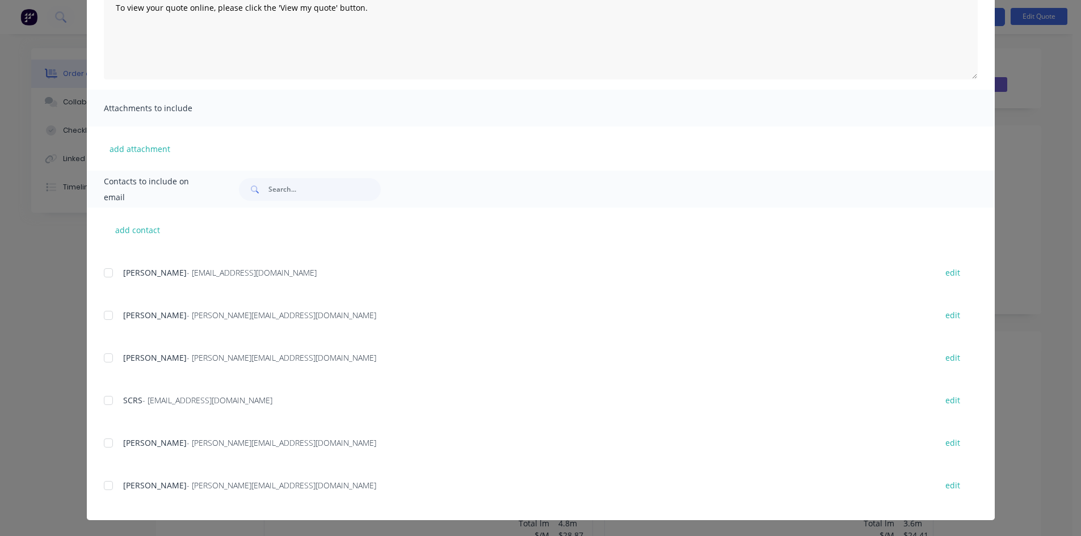
click at [98, 487] on div "add contact Jason Bell - jason@hobbsconstructions.com.au edit Dylan Shepherd - …" at bounding box center [541, 364] width 908 height 313
click at [108, 488] on div at bounding box center [108, 485] width 23 height 23
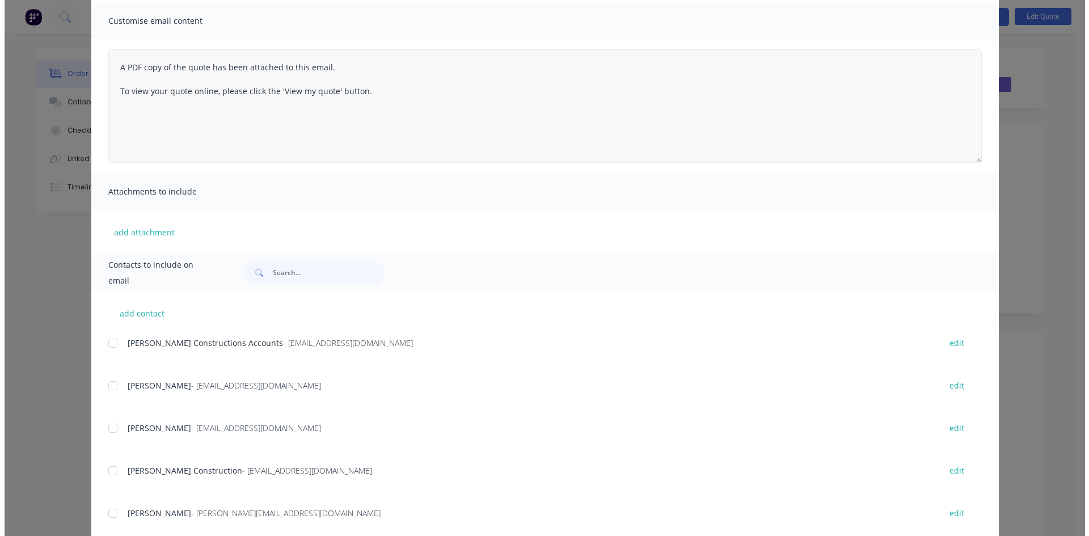
scroll to position [0, 0]
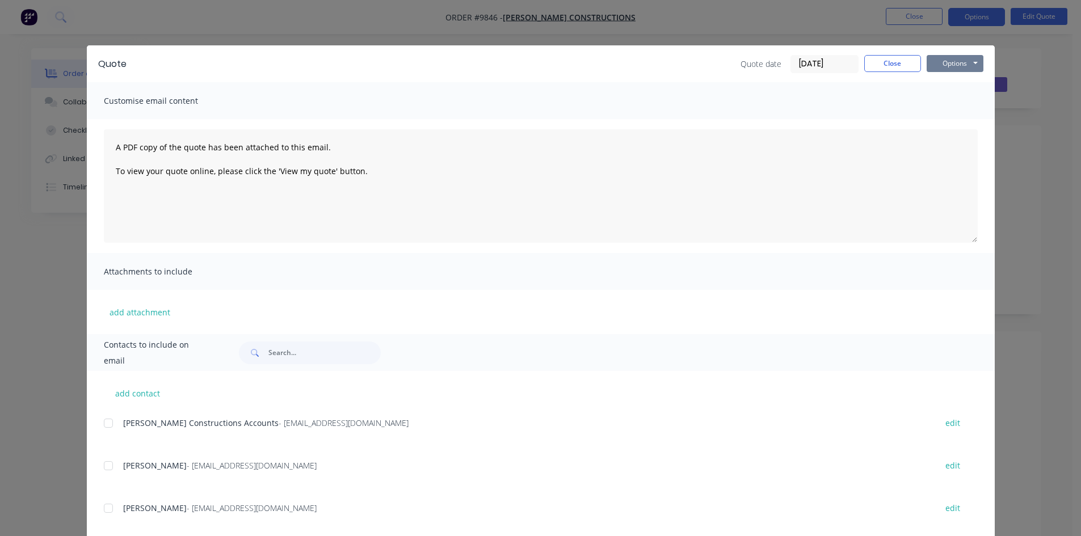
click at [937, 66] on button "Options" at bounding box center [954, 63] width 57 height 17
click at [939, 124] on button "Email" at bounding box center [962, 121] width 73 height 19
click at [91, 514] on icon "button" at bounding box center [94, 512] width 7 height 10
click at [892, 62] on button "Close" at bounding box center [892, 63] width 57 height 17
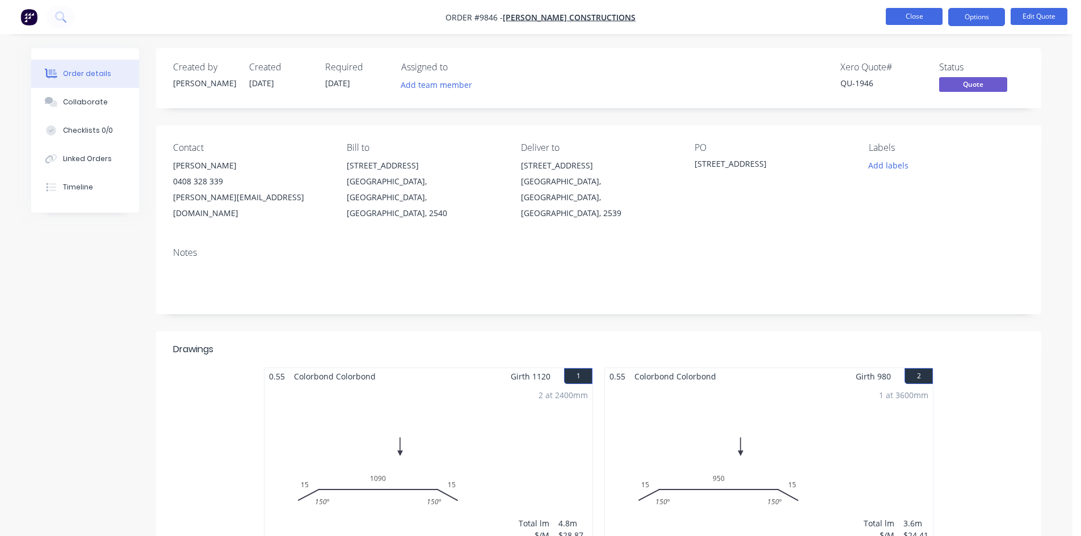
click at [906, 18] on button "Close" at bounding box center [913, 16] width 57 height 17
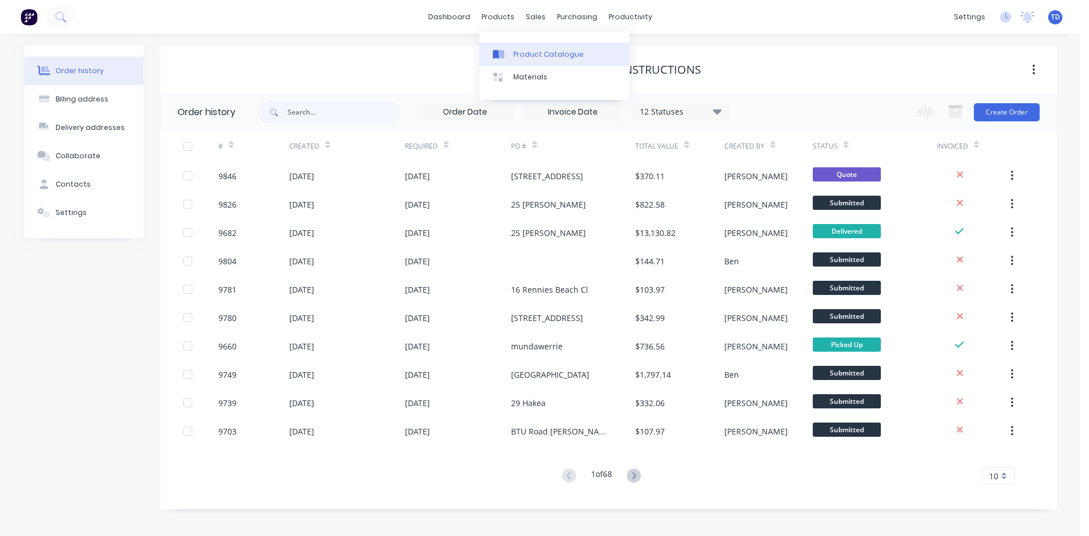
click at [536, 57] on div "Product Catalogue" at bounding box center [548, 54] width 70 height 10
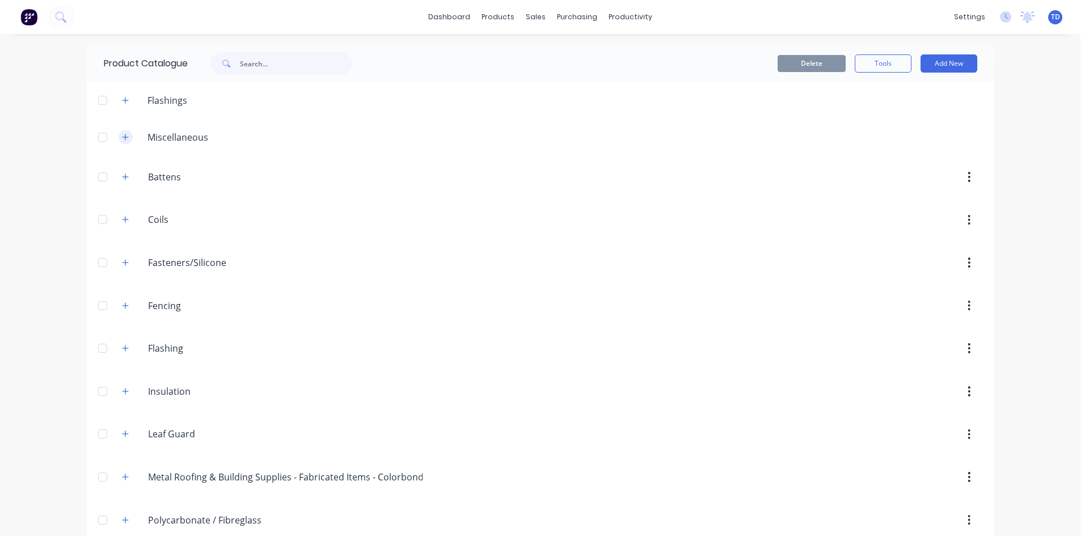
click at [123, 141] on icon "button" at bounding box center [125, 137] width 7 height 8
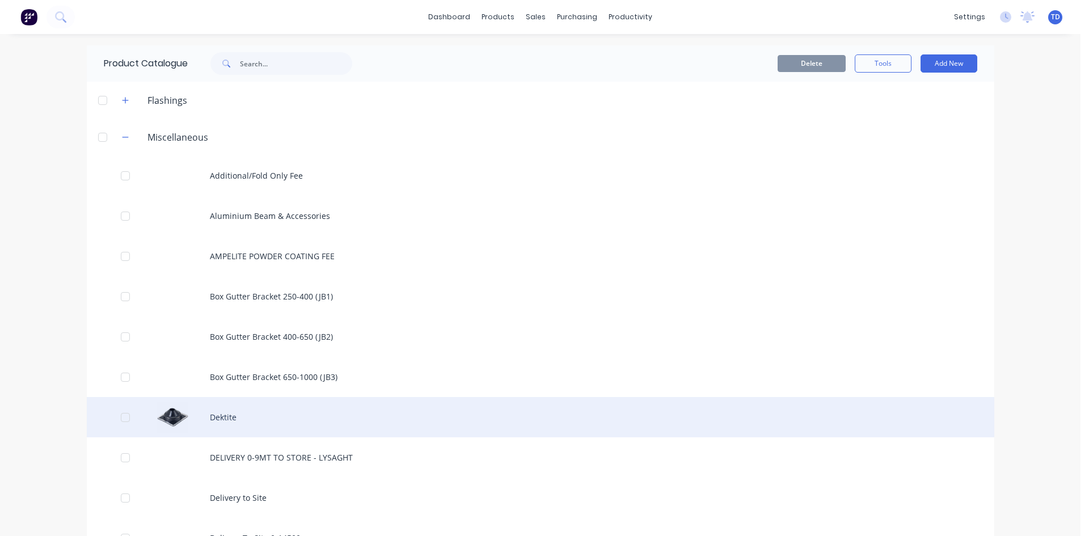
click at [223, 412] on div "Dektite" at bounding box center [541, 417] width 908 height 40
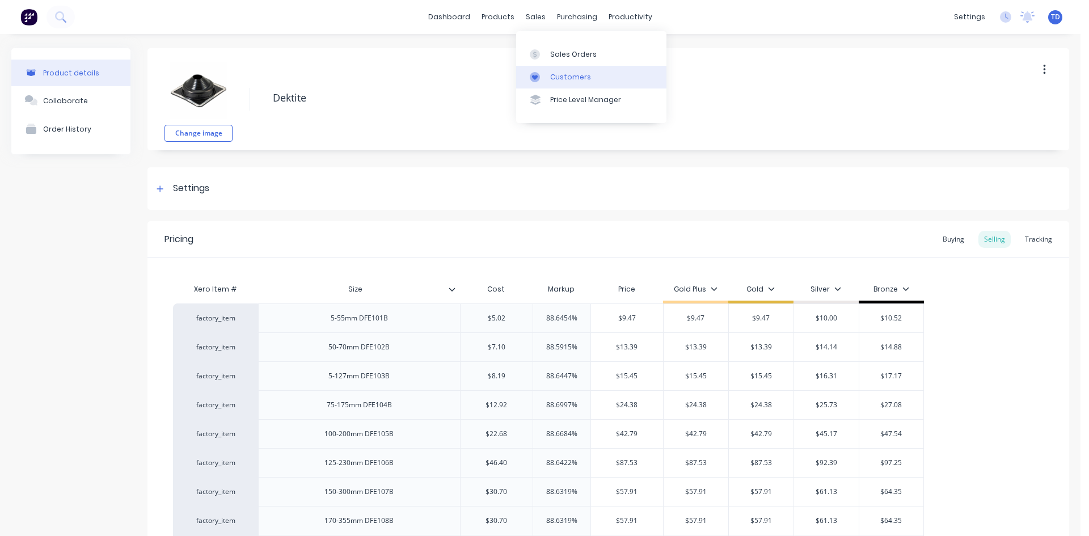
click at [559, 76] on div "Customers" at bounding box center [570, 77] width 41 height 10
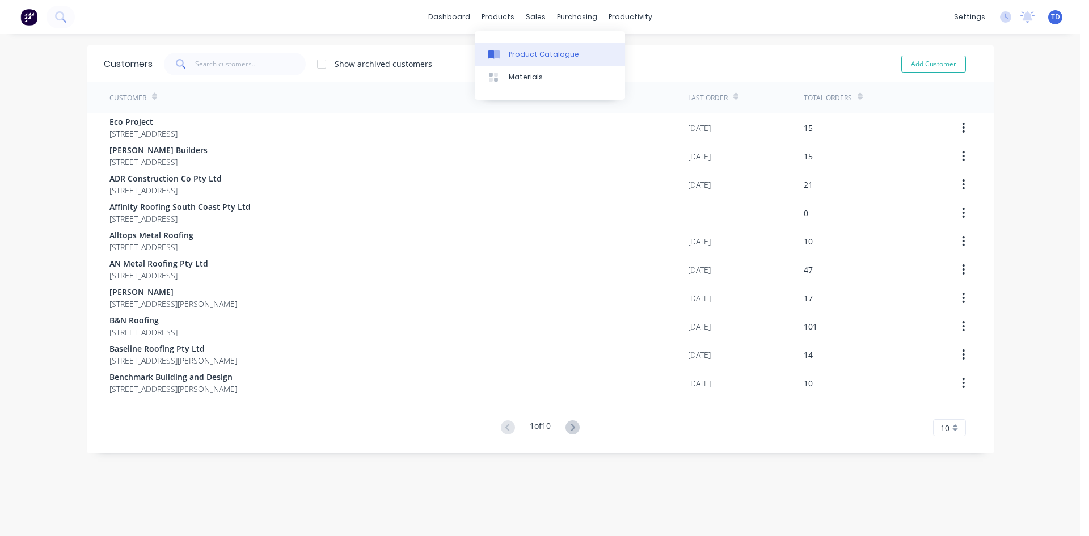
click at [531, 58] on div "Product Catalogue" at bounding box center [544, 54] width 70 height 10
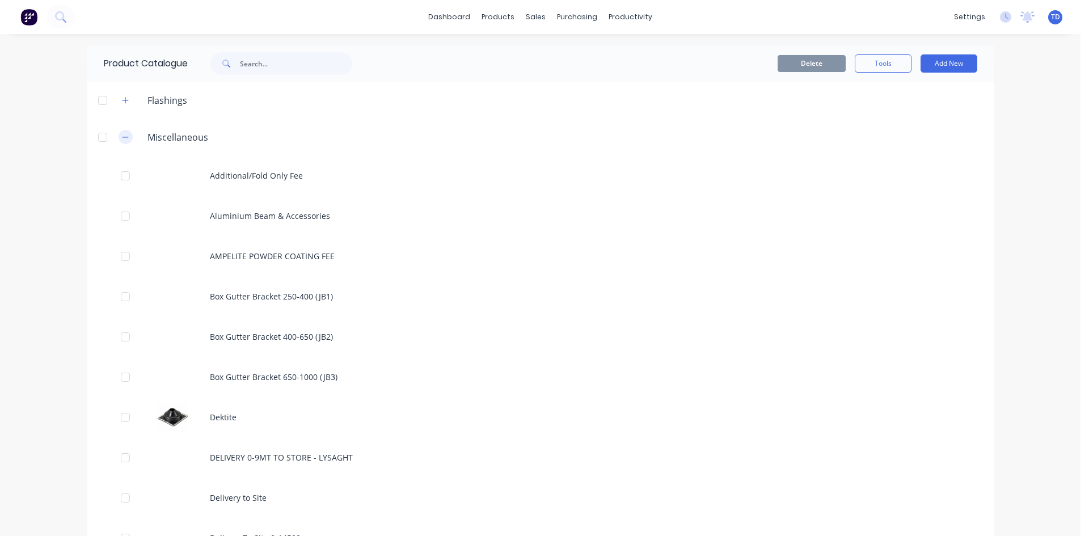
click at [122, 138] on icon "button" at bounding box center [125, 137] width 7 height 8
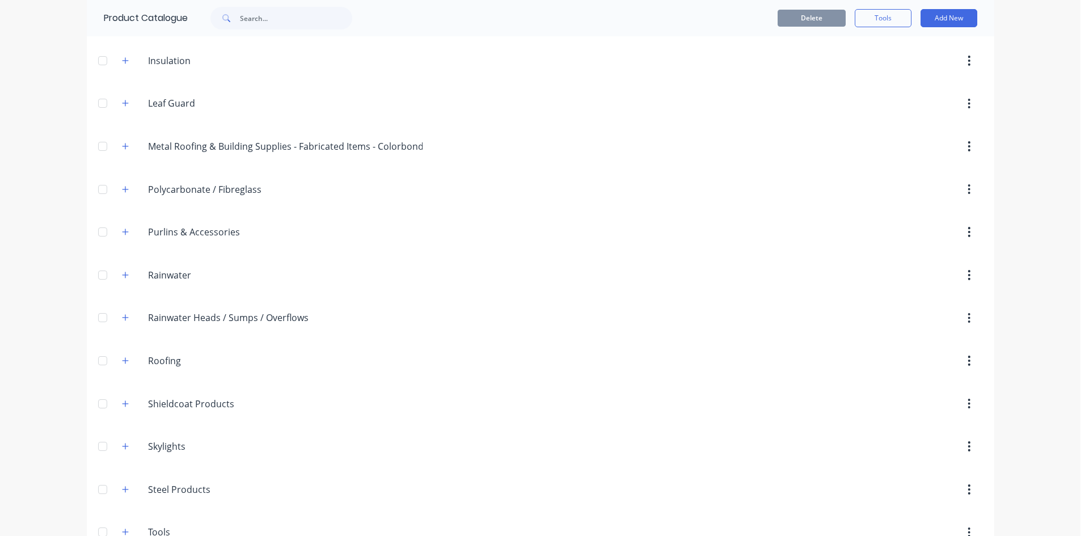
scroll to position [340, 0]
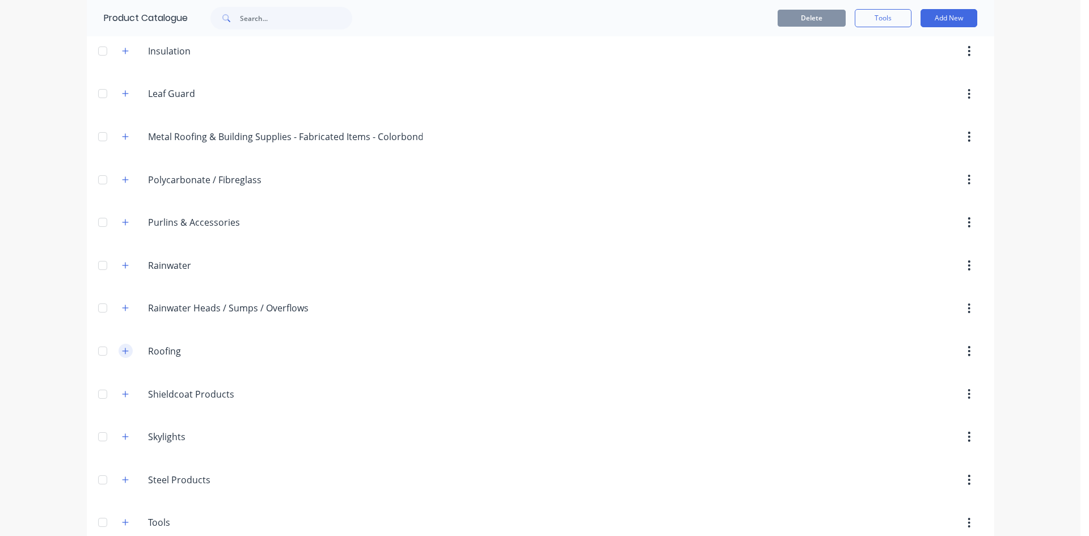
click at [126, 352] on button "button" at bounding box center [126, 351] width 14 height 14
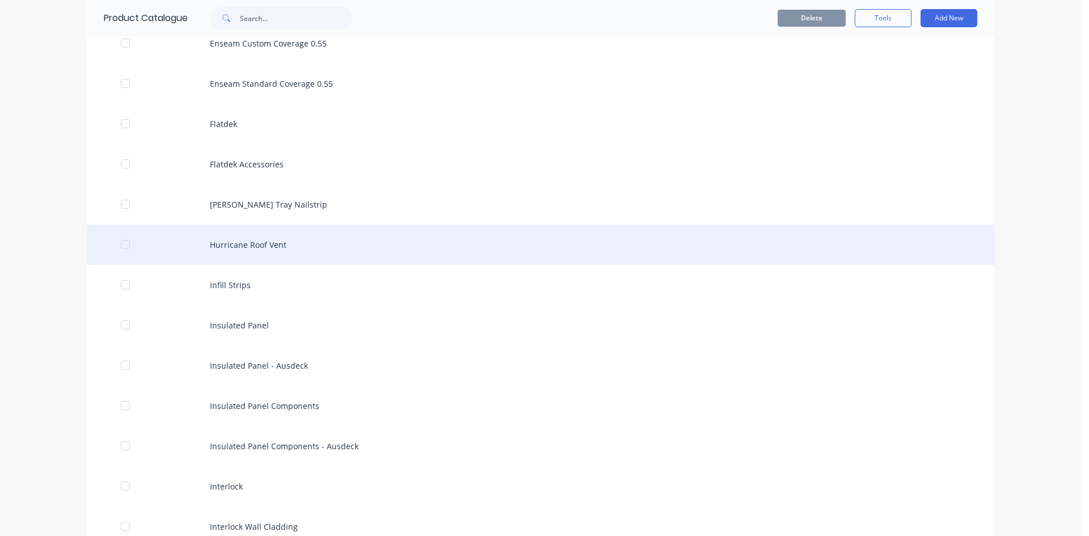
scroll to position [1532, 0]
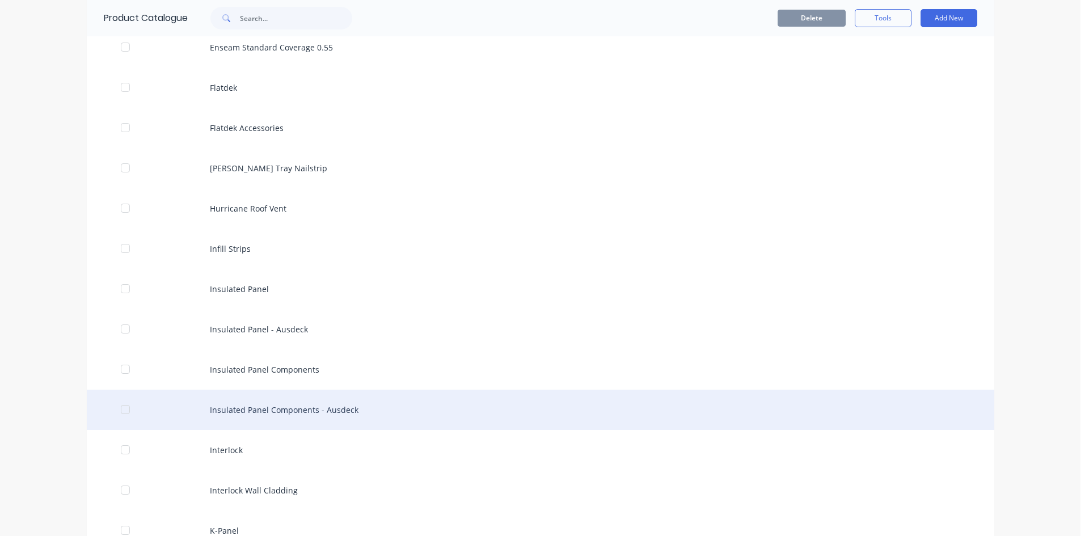
click at [288, 403] on div "Insulated Panel Components - Ausdeck" at bounding box center [541, 410] width 908 height 40
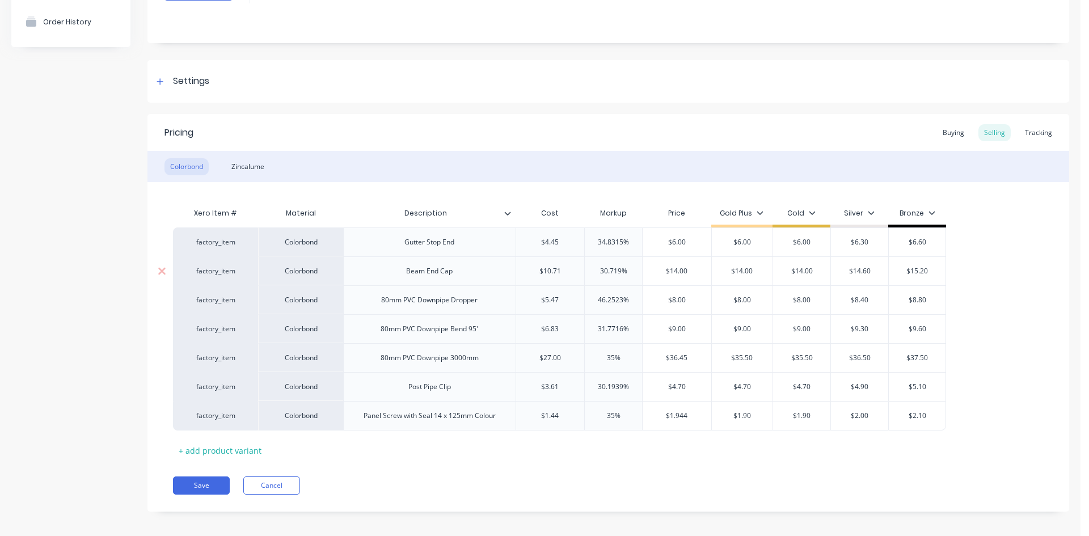
scroll to position [113, 0]
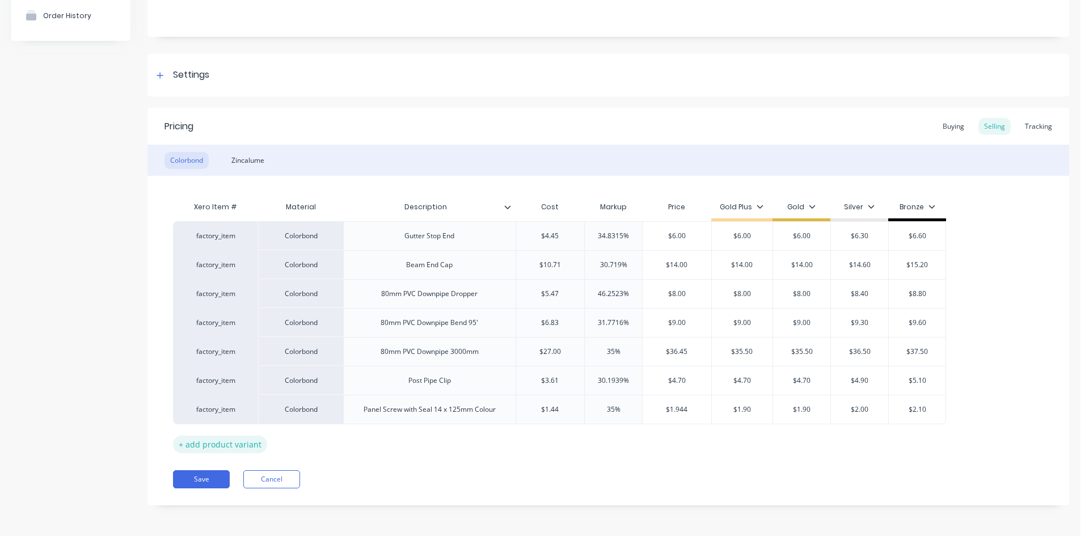
click at [237, 443] on div "+ add product variant" at bounding box center [220, 445] width 94 height 18
type textarea "x"
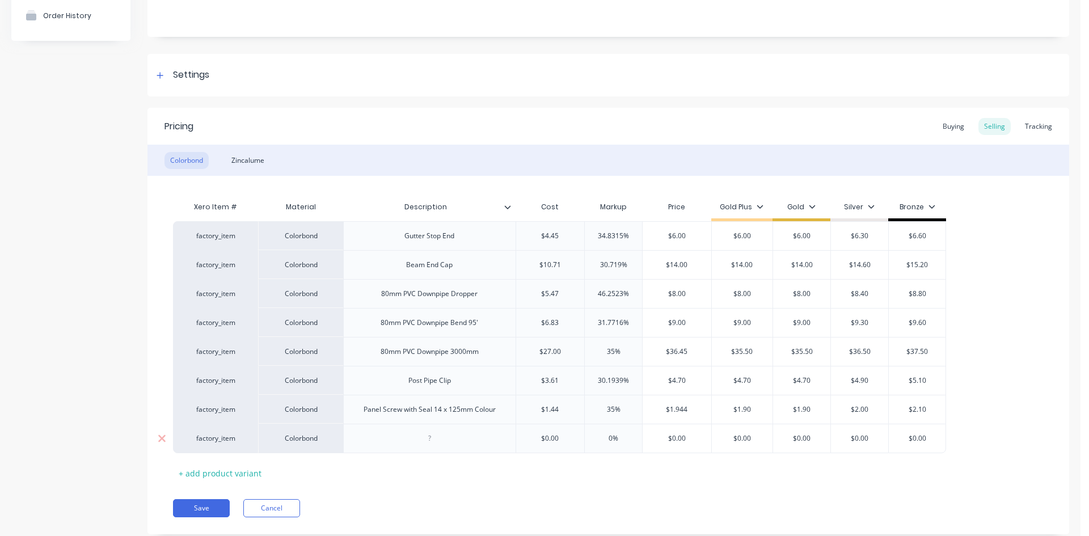
click at [439, 442] on div at bounding box center [429, 438] width 57 height 15
type textarea "x"
type input "$0.00"
type input "0%"
type textarea "x"
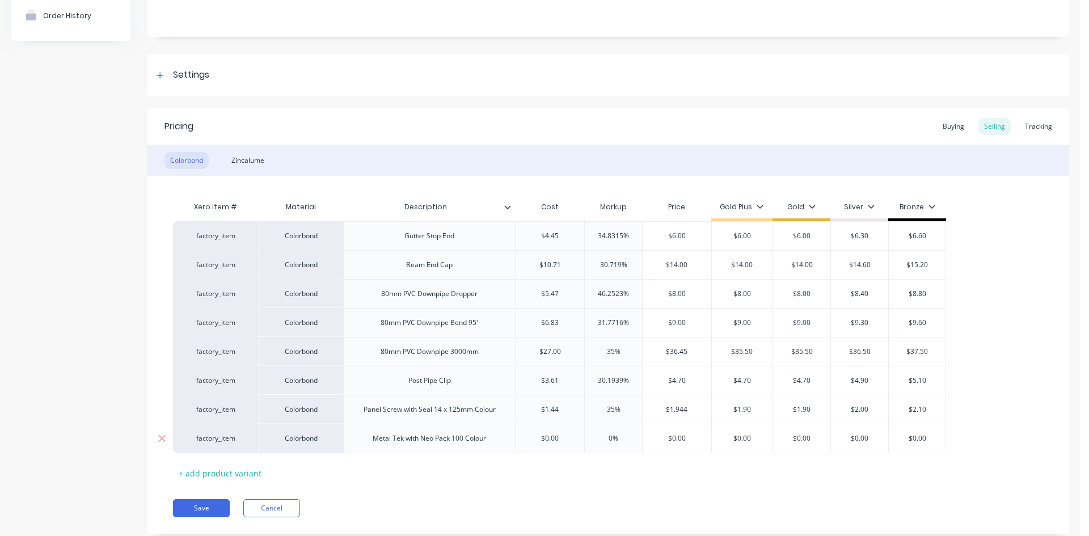
type input "1"
type textarea "x"
type input "10."
type textarea "x"
type input "10.9"
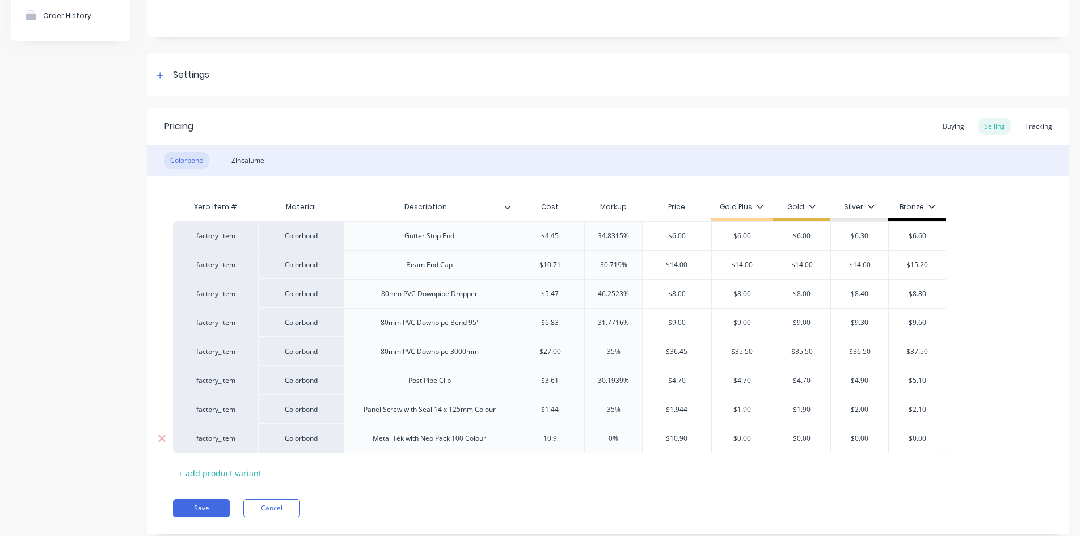
type textarea "x"
type input "10.92"
type input "$10.92"
type textarea "x"
type input "1"
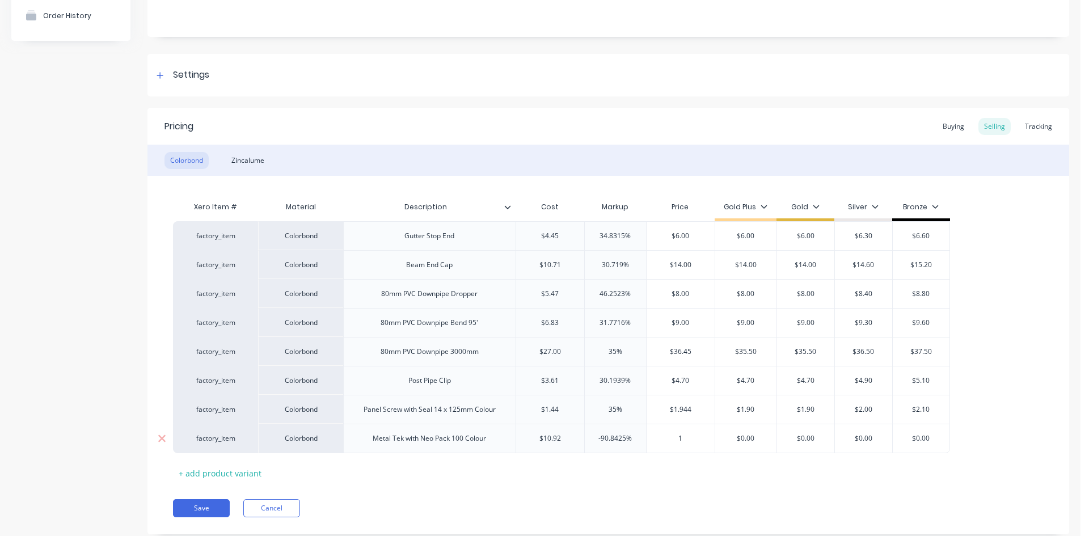
type textarea "x"
type input "17"
type input "$0.00"
type textarea "x"
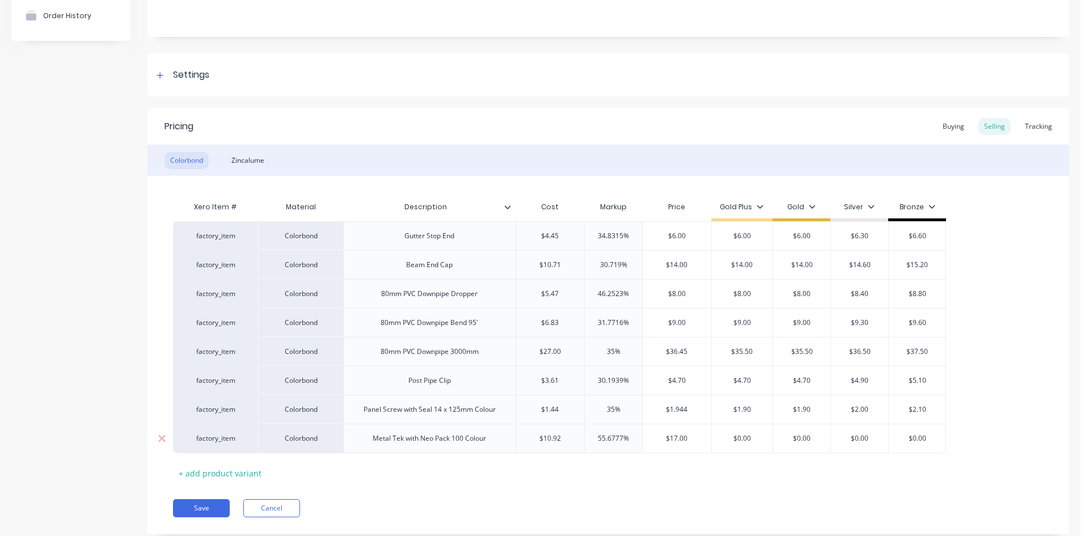
type input "1"
type textarea "x"
type input "17"
type textarea "x"
type input "1"
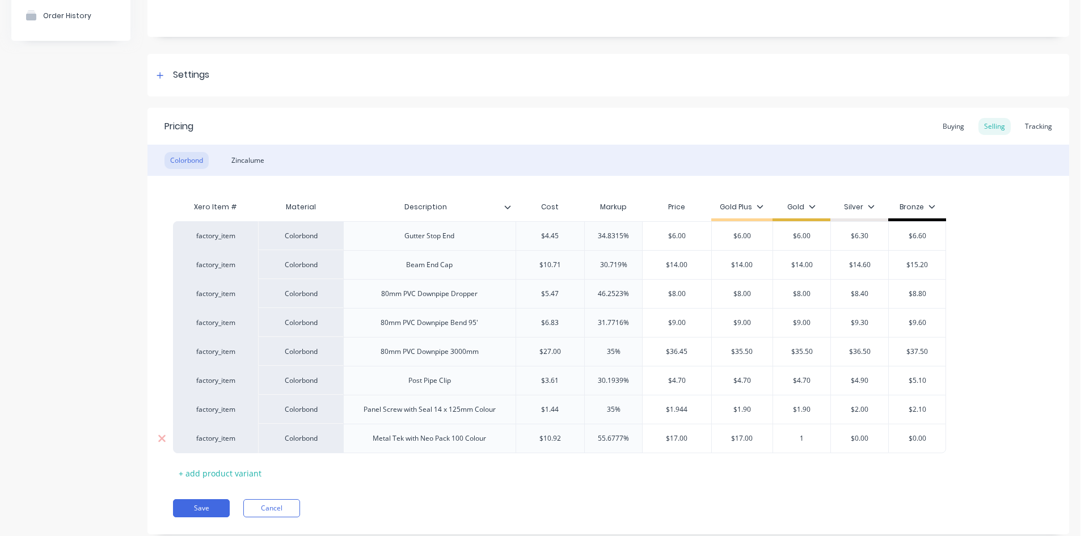
type textarea "x"
type input "17"
type input "$0.00"
type input "$17.00"
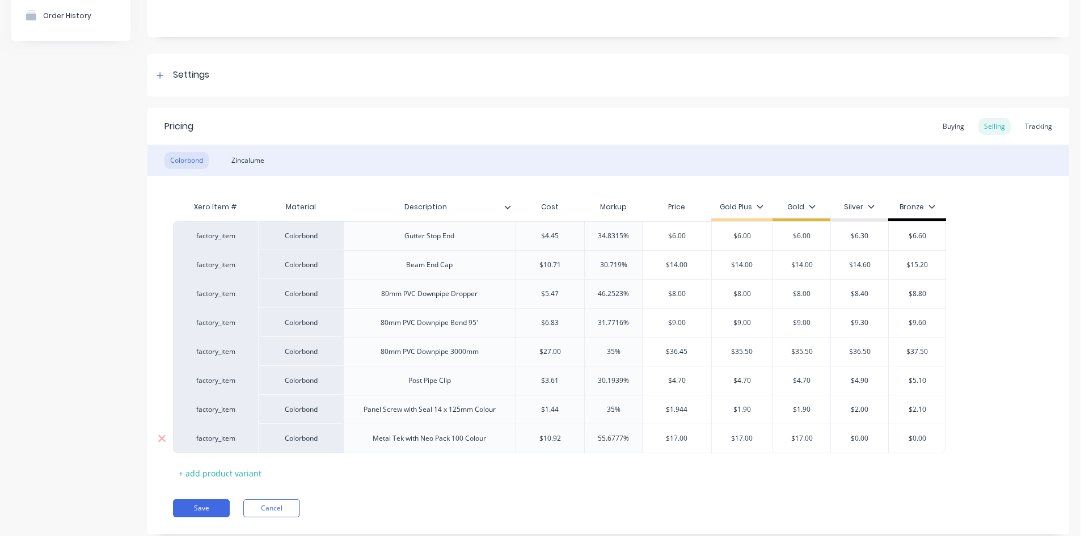
type input "$17.00"
type input "55.6777%"
type input "$10.92"
type textarea "x"
type input "60"
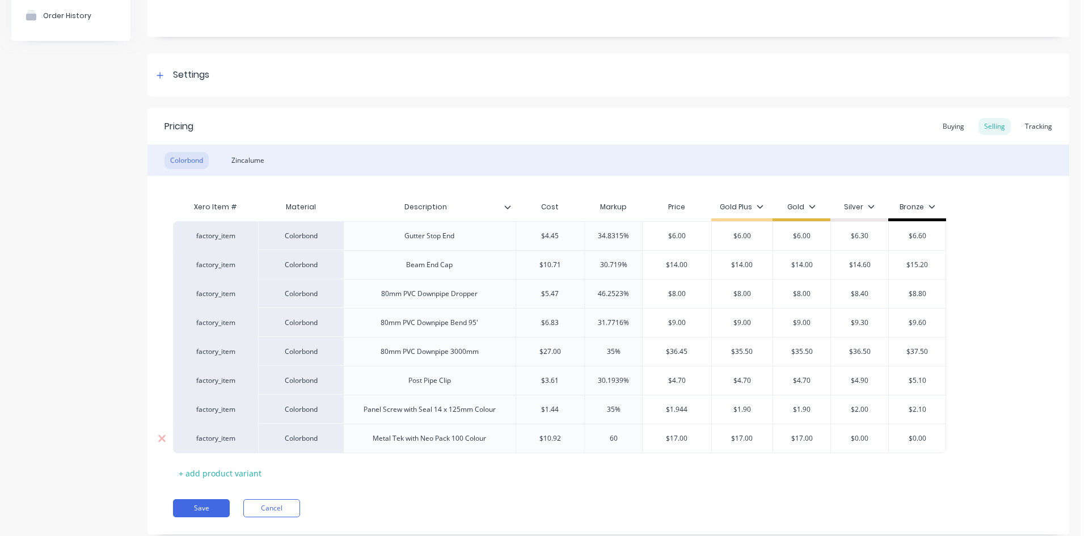
type textarea "x"
type input "60"
type input "$17.472"
type textarea "x"
type input "1"
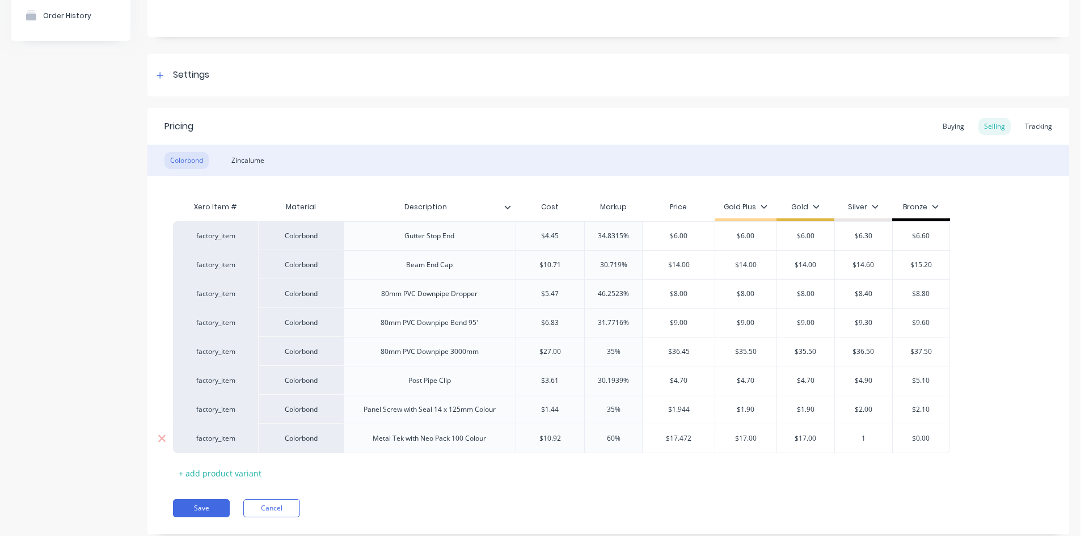
type textarea "x"
type input "17"
type textarea "x"
type input "17."
type textarea "x"
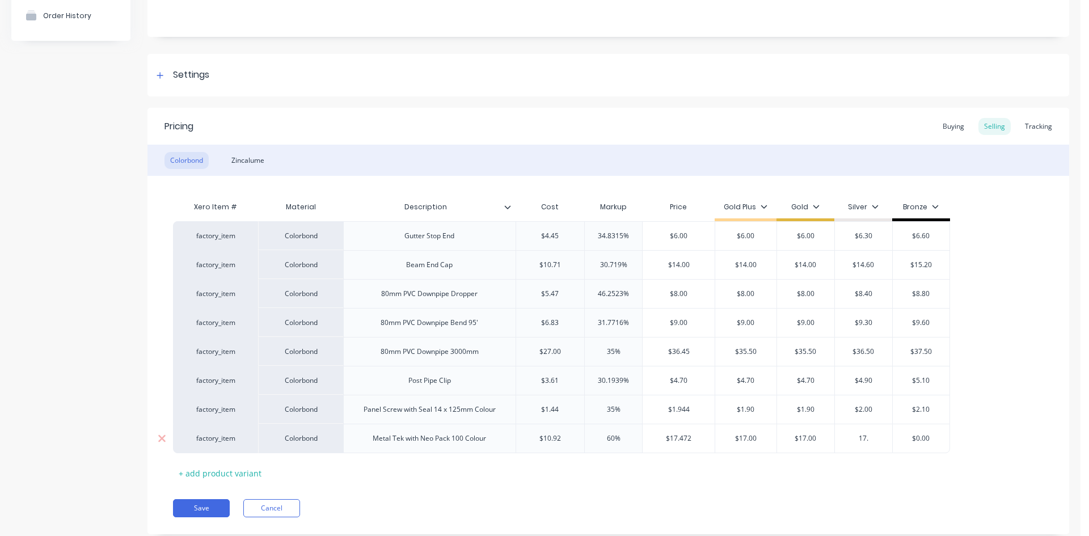
type input "17.5"
type textarea "x"
type input "17.50"
type input "$0.00"
type textarea "x"
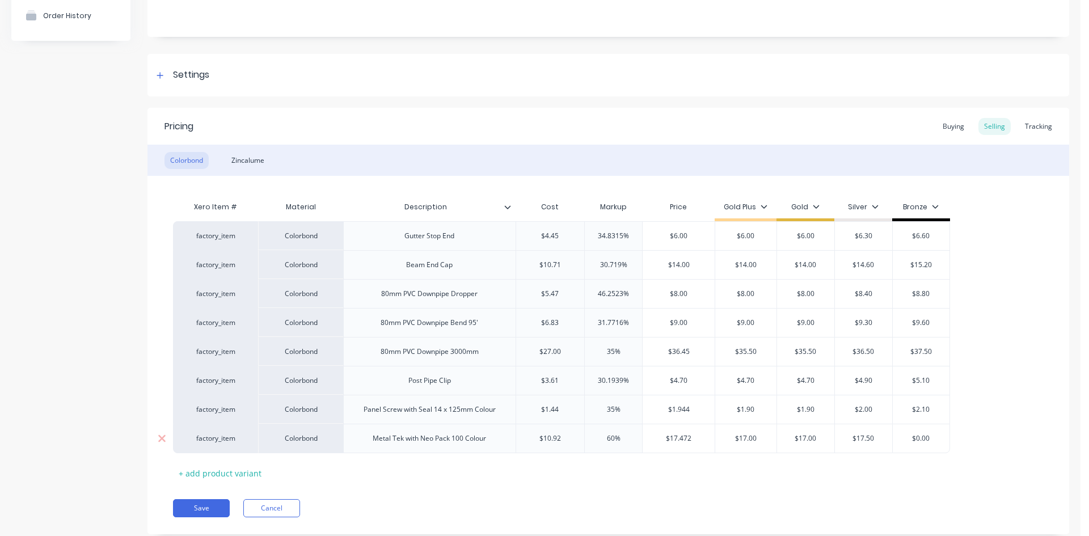
type input "1"
type textarea "x"
type input "$18.00"
type input "$17.50"
type textarea "x"
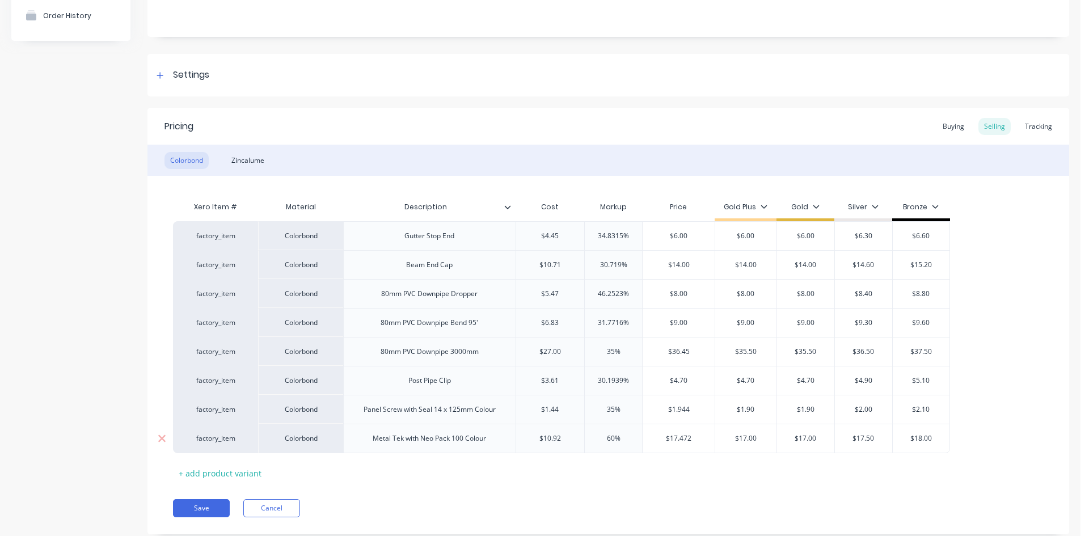
type input "1"
type textarea "x"
type input "17"
click at [214, 474] on div "+ add product variant" at bounding box center [220, 474] width 94 height 18
type textarea "x"
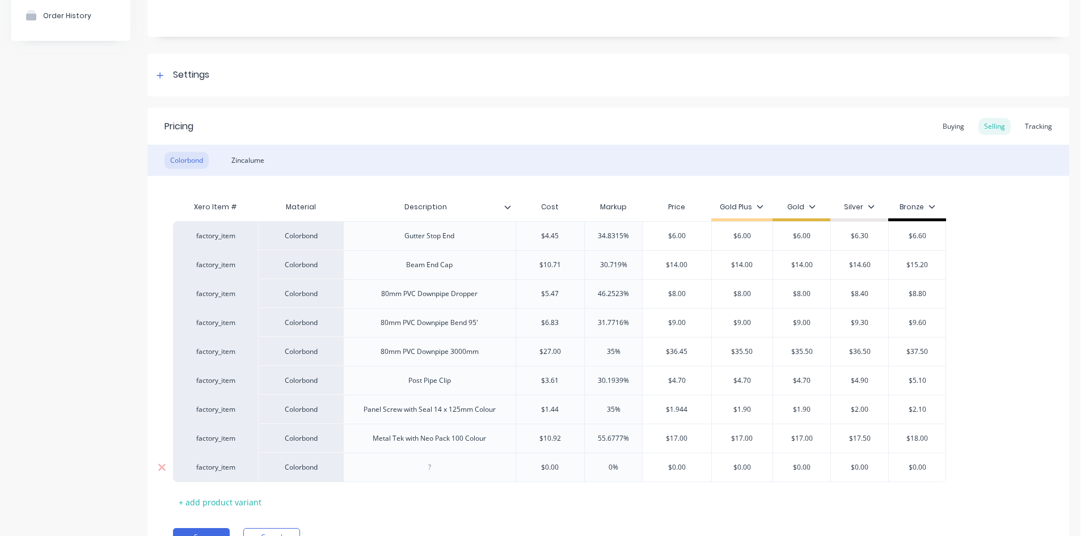
click at [461, 470] on div at bounding box center [429, 467] width 172 height 29
click at [436, 472] on div at bounding box center [429, 467] width 57 height 15
type textarea "x"
type input "$0.00"
type input "0%"
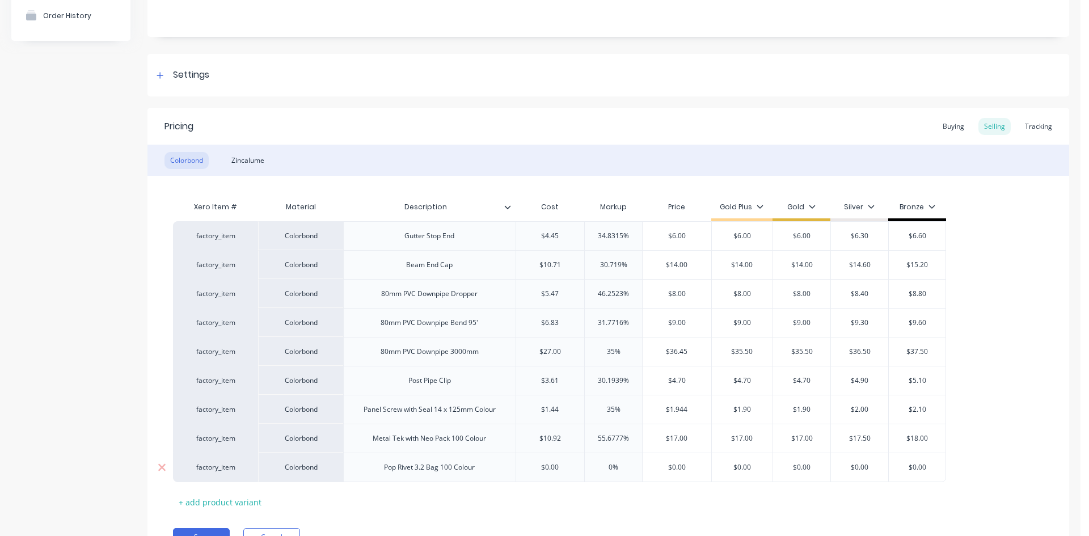
type textarea "x"
type input "3."
type textarea "x"
type input "3.6"
type textarea "x"
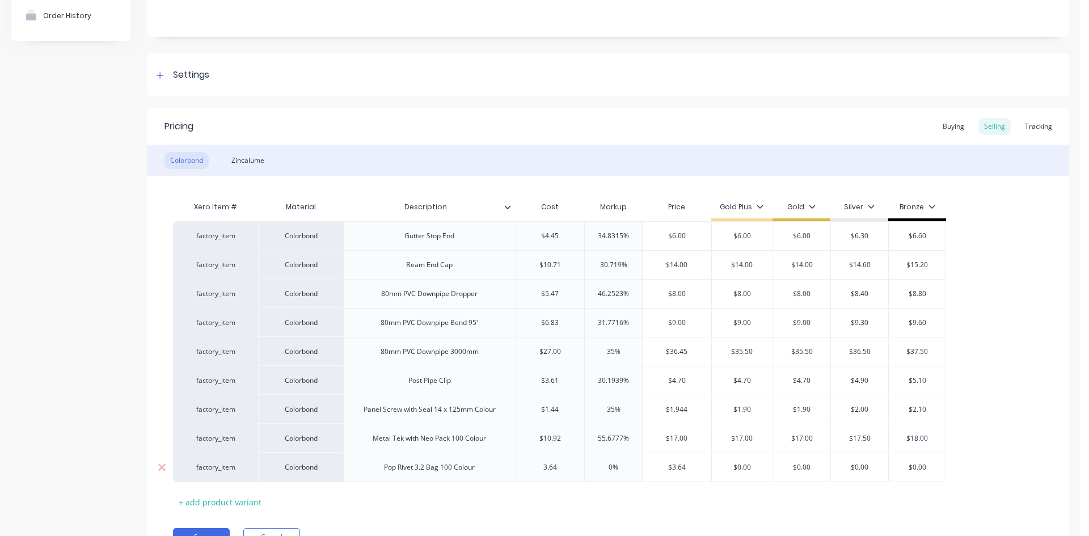
type input "3.64"
type input "$3.64"
type textarea "x"
type input "6"
type textarea "x"
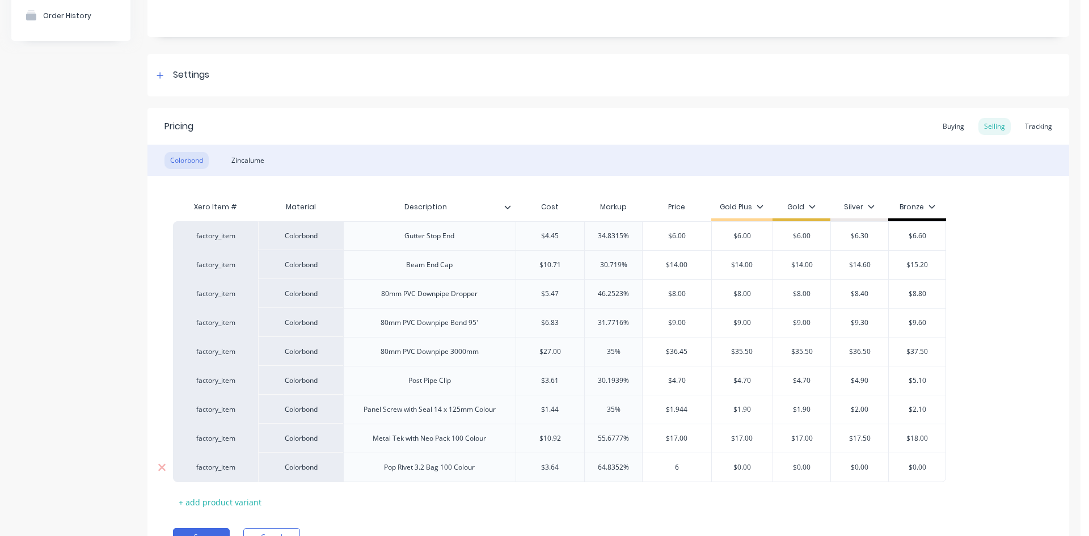
type input "60"
type textarea "x"
type input "600"
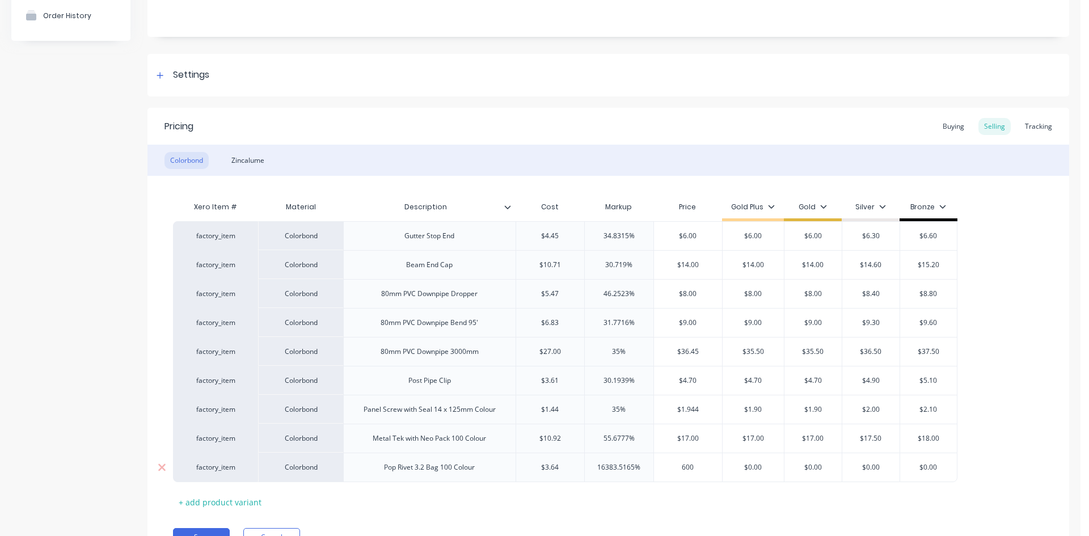
type textarea "x"
type input "60"
type textarea "x"
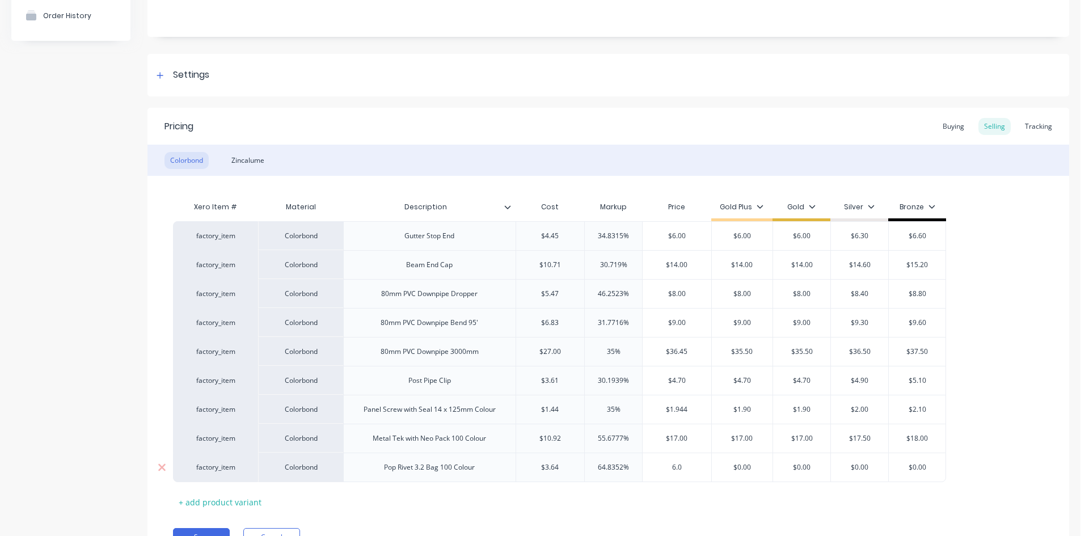
type input "6.0"
type input "$0.00"
type input "$6.00"
type textarea "x"
type input "6"
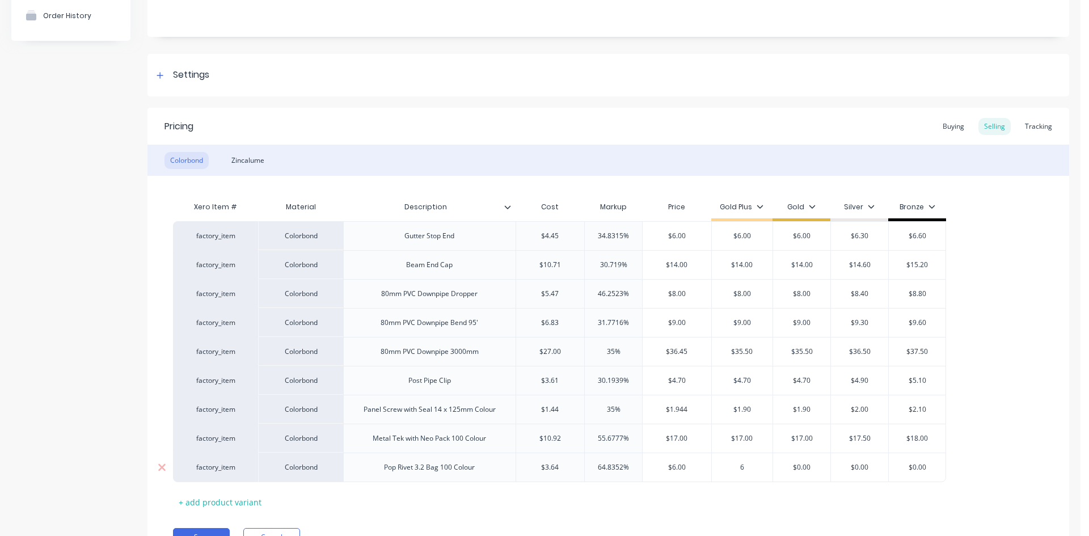
type textarea "x"
type input "6."
type textarea "x"
type input "6.0"
type input "$0.00"
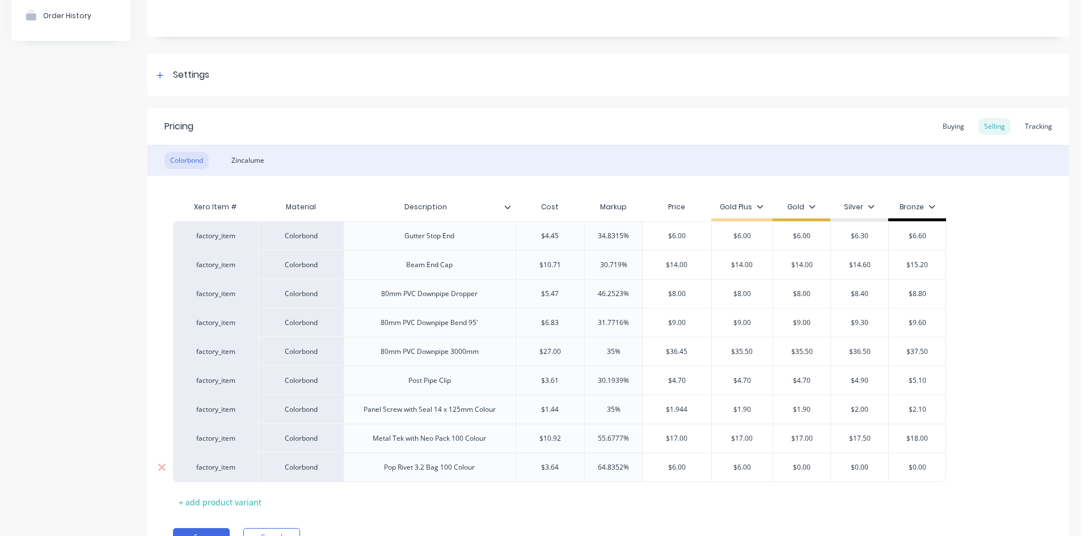
type input "$6.00"
type textarea "x"
type input "6"
type textarea "x"
type input "6."
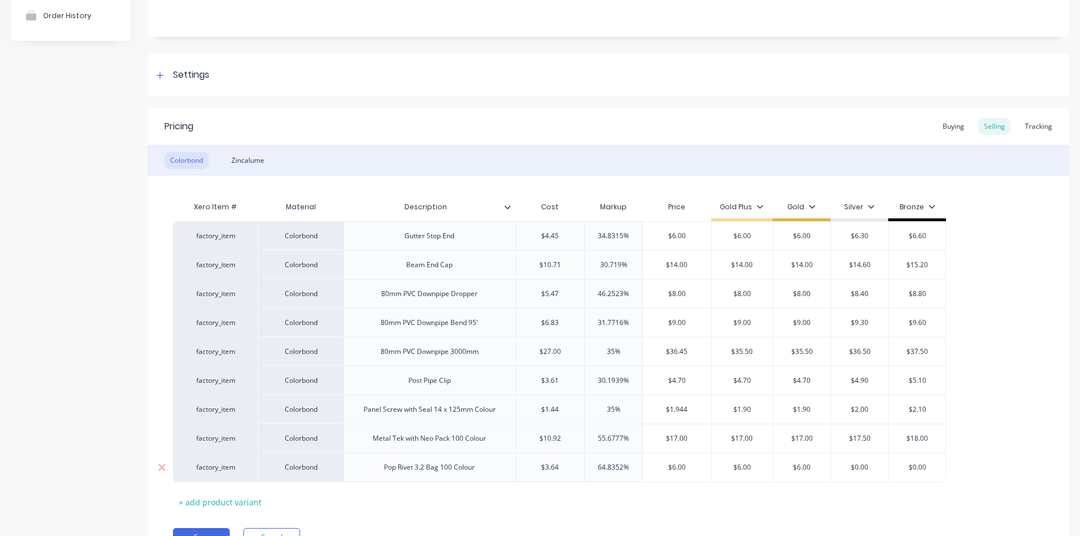
type input "$0.00"
type input "$6.00"
type textarea "x"
type input "6"
type textarea "x"
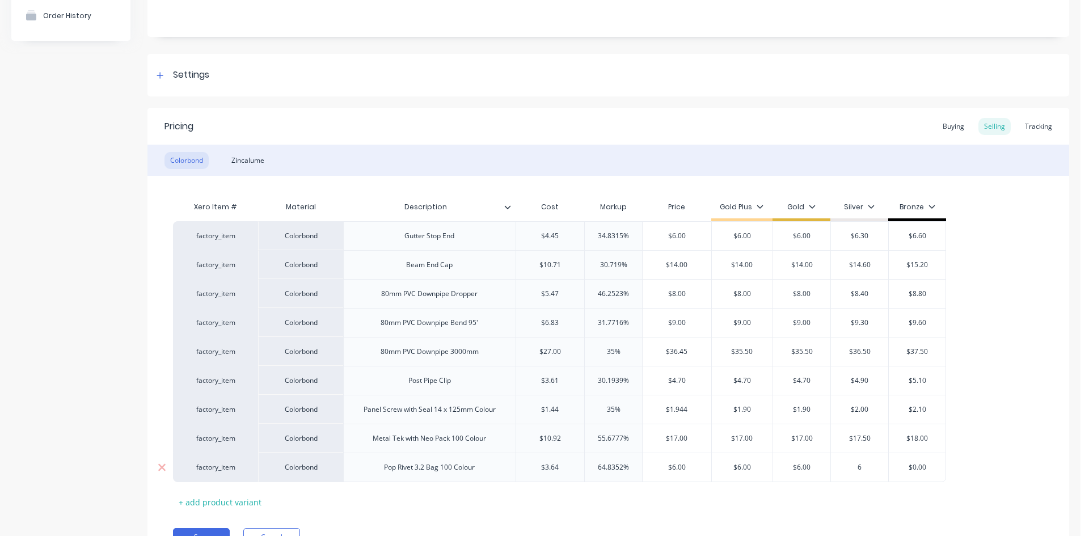
type input "6."
type textarea "x"
type input "6.0"
type input "$0.00"
type input "$6.00"
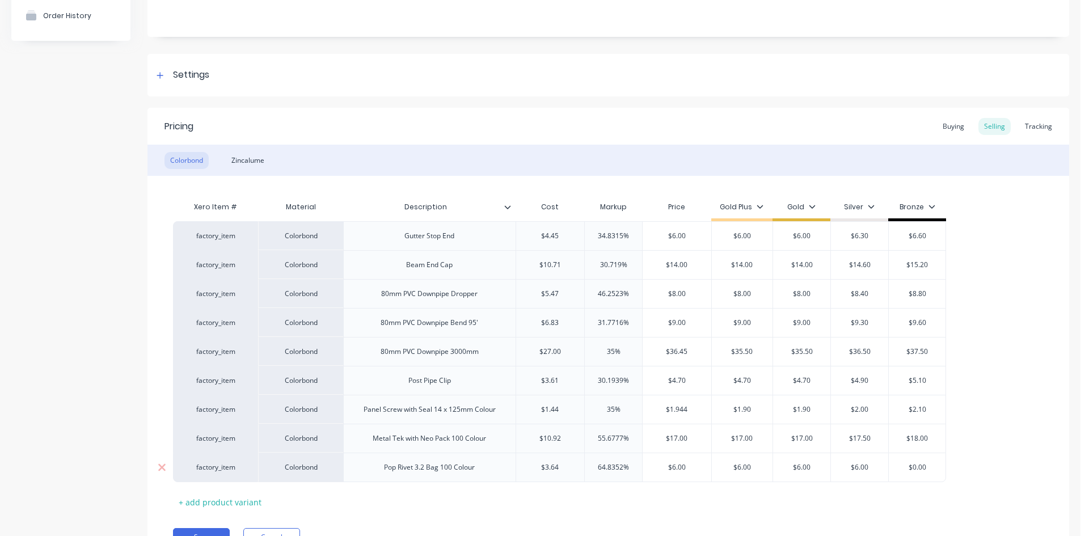
type textarea "x"
type input "6"
type textarea "x"
type input "6."
type textarea "x"
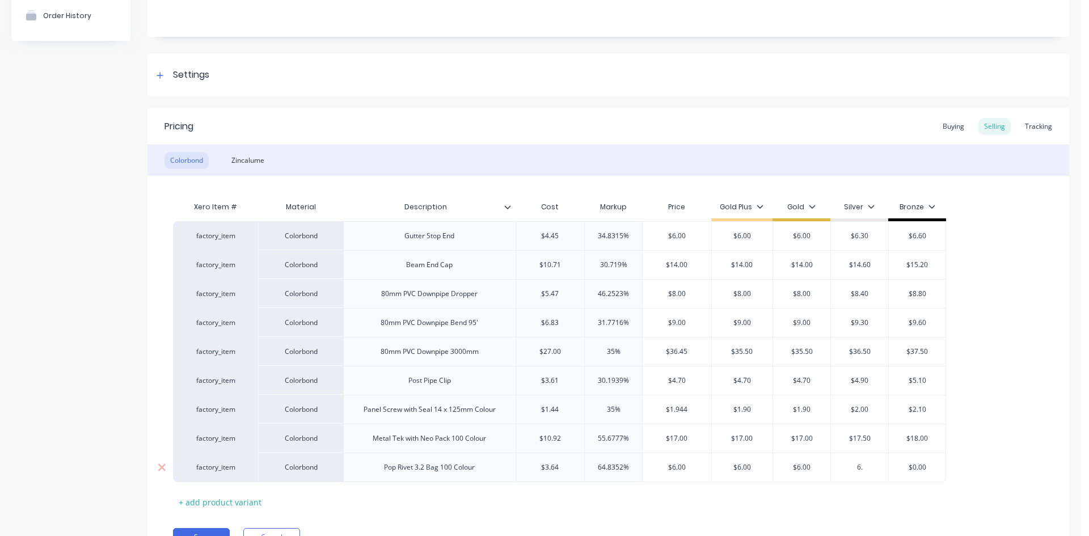
type input "6.5"
type textarea "x"
type input "$6.50"
type textarea "x"
type input "7"
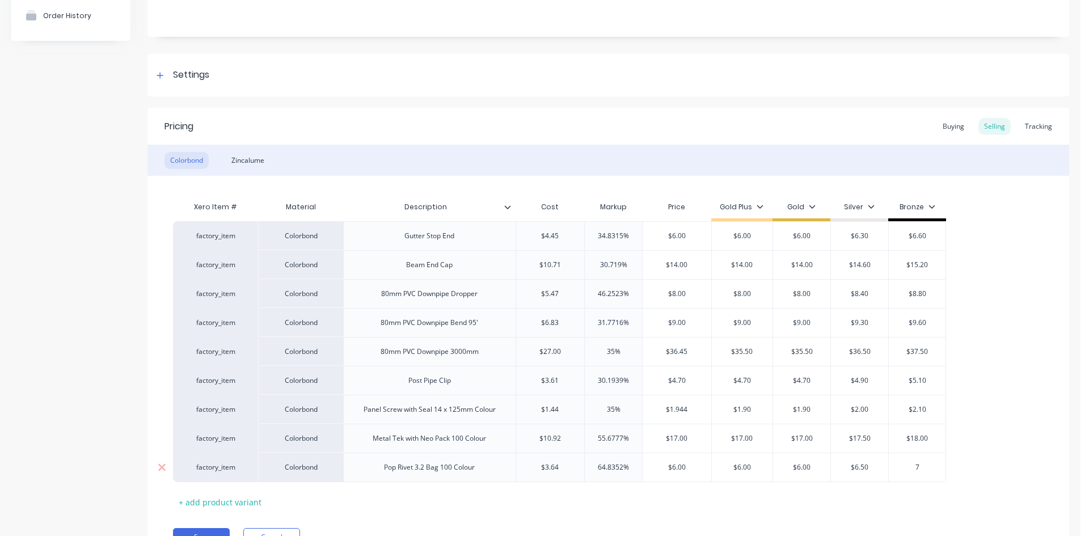
type textarea "x"
type input "7."
type textarea "x"
type input "7.0"
type textarea "x"
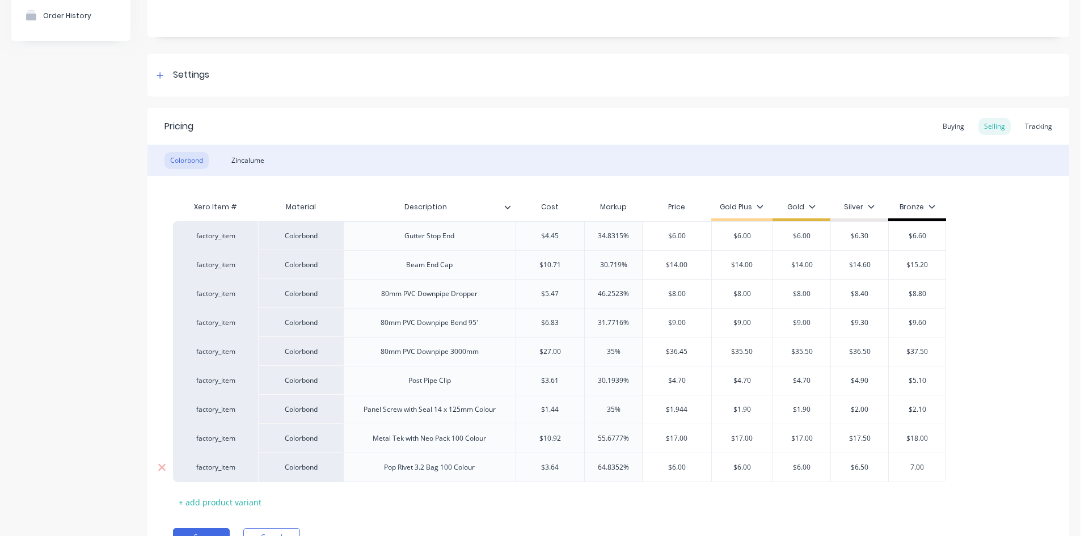
type input "7.00"
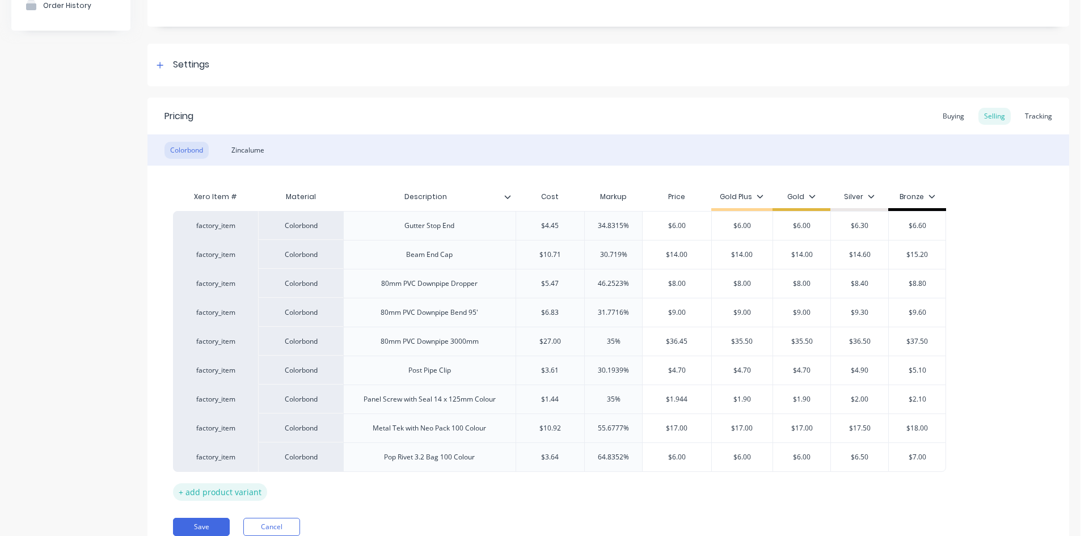
click at [246, 493] on div "+ add product variant" at bounding box center [220, 492] width 94 height 18
type textarea "x"
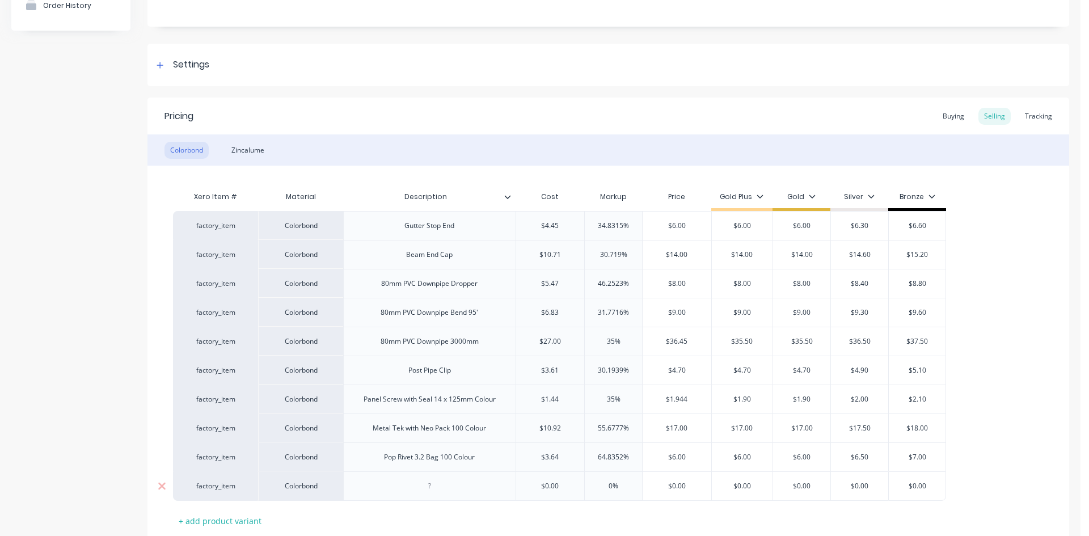
click at [411, 493] on div at bounding box center [429, 485] width 172 height 29
click at [436, 490] on div at bounding box center [429, 486] width 57 height 15
click at [440, 491] on div "Pop Rivet 5-4 ( Structual) Colour" at bounding box center [429, 488] width 163 height 25
click at [442, 504] on div "Xero Item # Material Description Cost Markup Price Gold Plus Gold Silver Bronze…" at bounding box center [608, 360] width 871 height 350
type textarea "x"
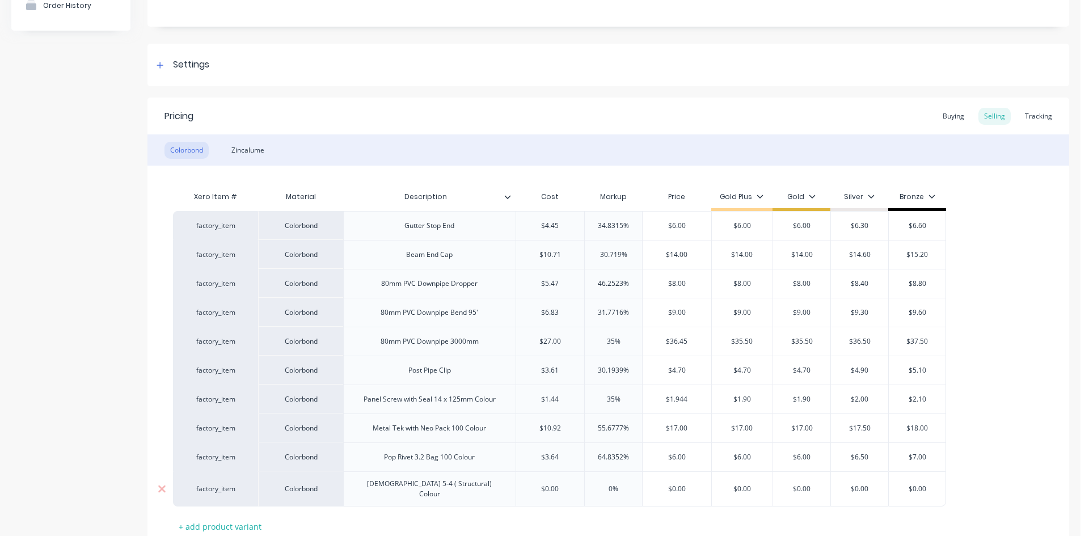
type input "$0.00"
click at [566, 484] on input "$0.00" at bounding box center [550, 489] width 69 height 10
click at [461, 488] on div "Pop Rivet 5-4 ( Structural) Colour" at bounding box center [429, 488] width 163 height 25
click at [460, 491] on div "Pop Rivet 5-4 ( Structural) Colour" at bounding box center [429, 488] width 163 height 25
click at [563, 489] on input "$0.00" at bounding box center [550, 486] width 69 height 10
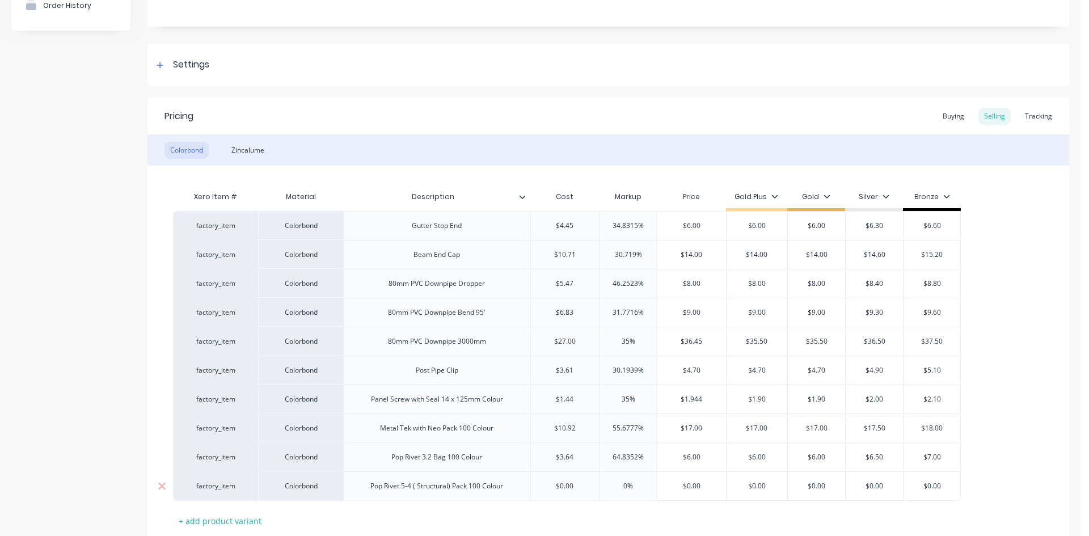
type textarea "x"
type input "6."
type textarea "x"
type input "6.8"
type textarea "x"
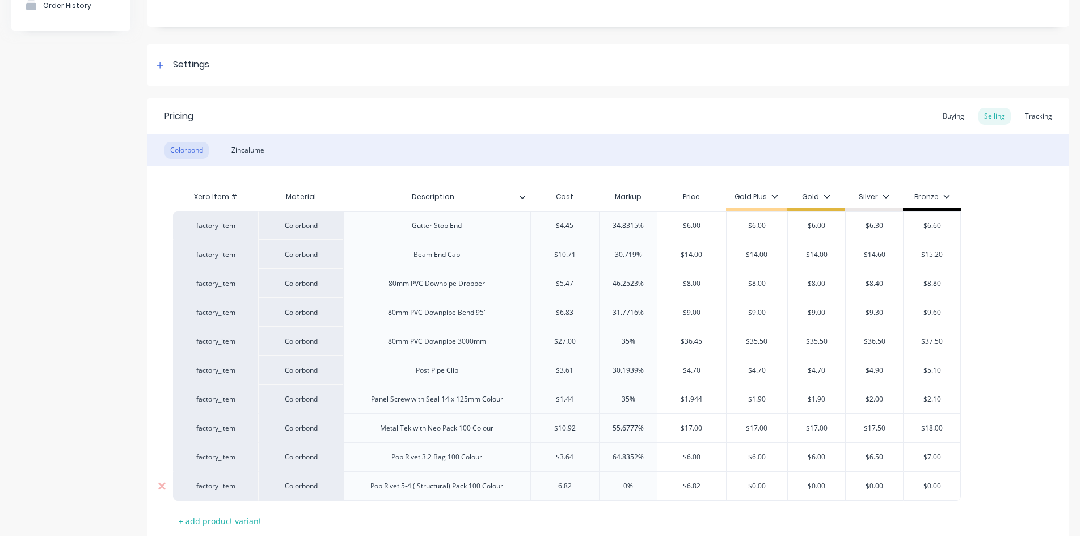
type input "6.82"
type input "0%"
type input "$6.82"
type textarea "x"
type input "1"
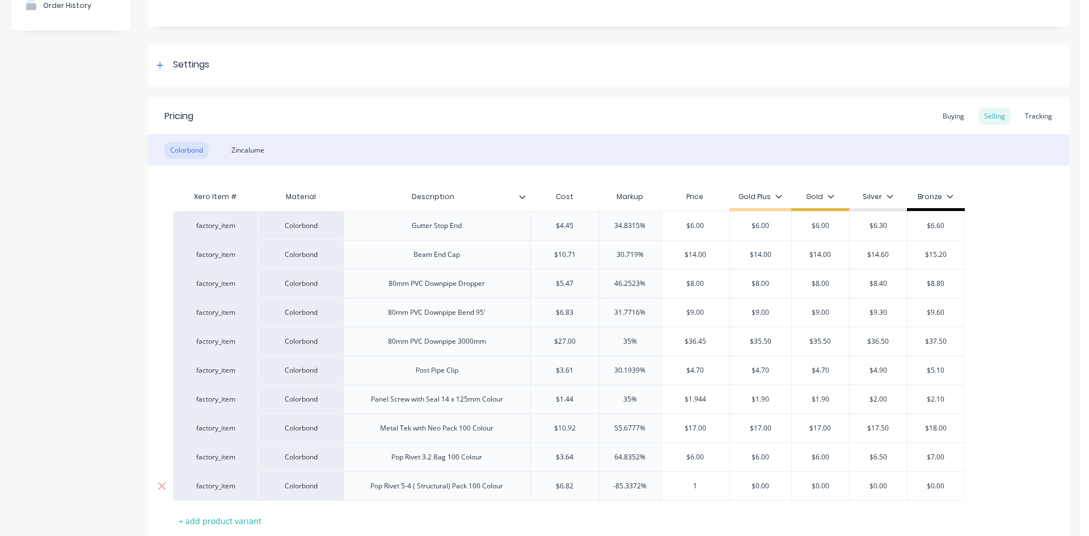
type textarea "x"
type input "12"
type input "$0.00"
type textarea "x"
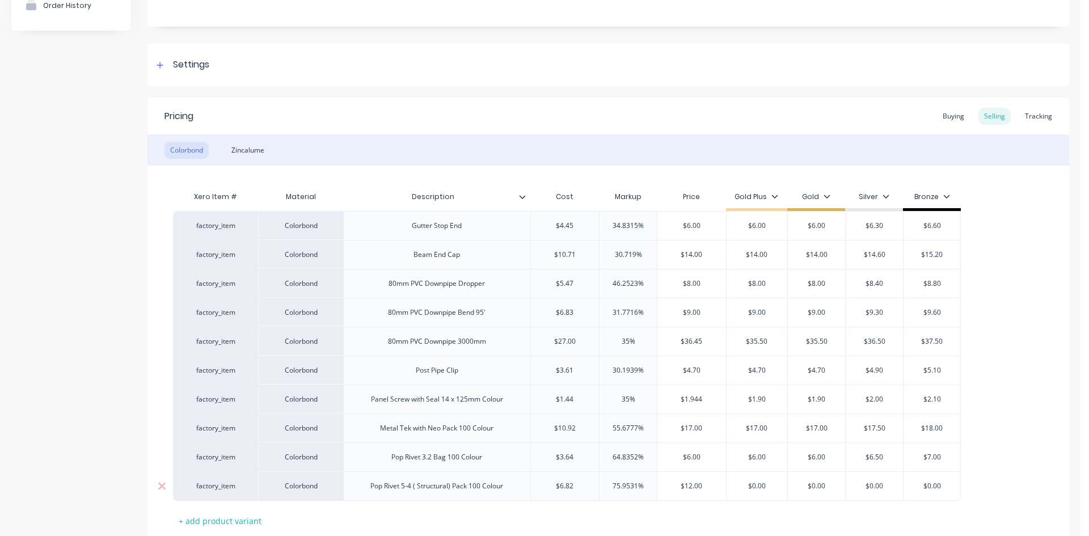
type input "1"
type textarea "x"
type input "12"
type textarea "x"
type input "1"
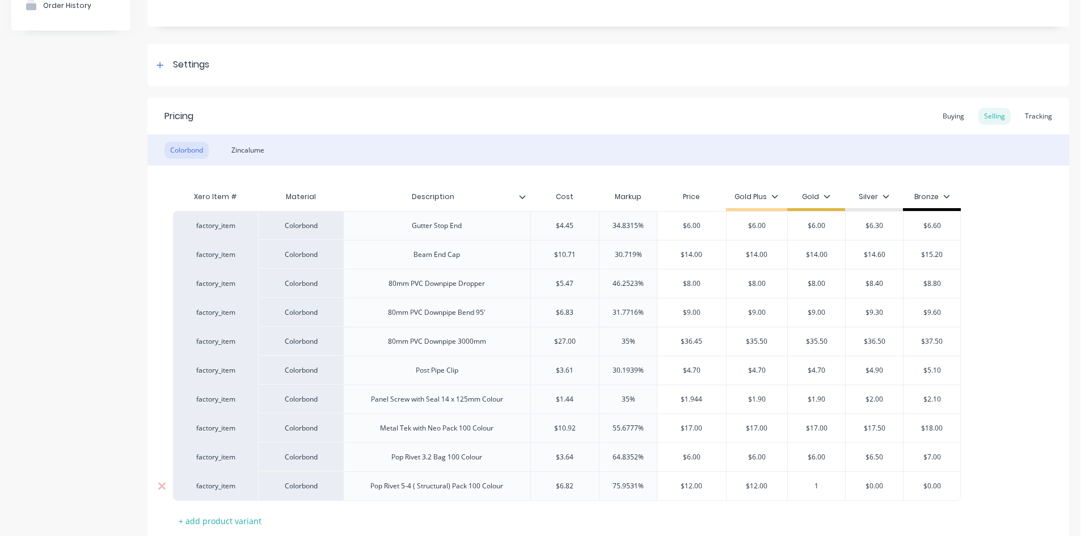
type textarea "x"
type input "12"
type input "$0.00"
type input "$12.00"
type textarea "x"
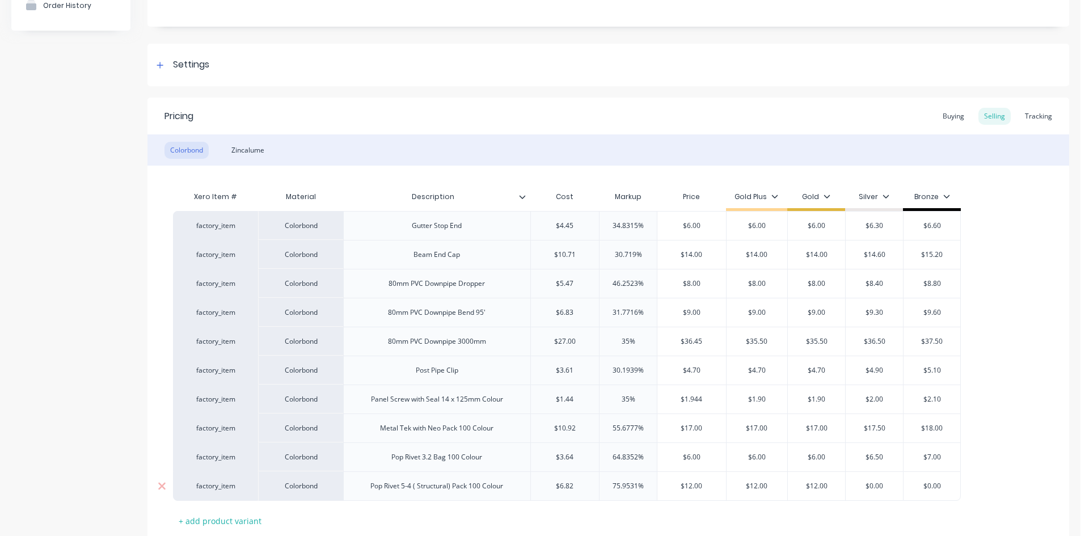
type input "1"
type textarea "x"
type input "13"
type input "$0.00"
type input "$13.00"
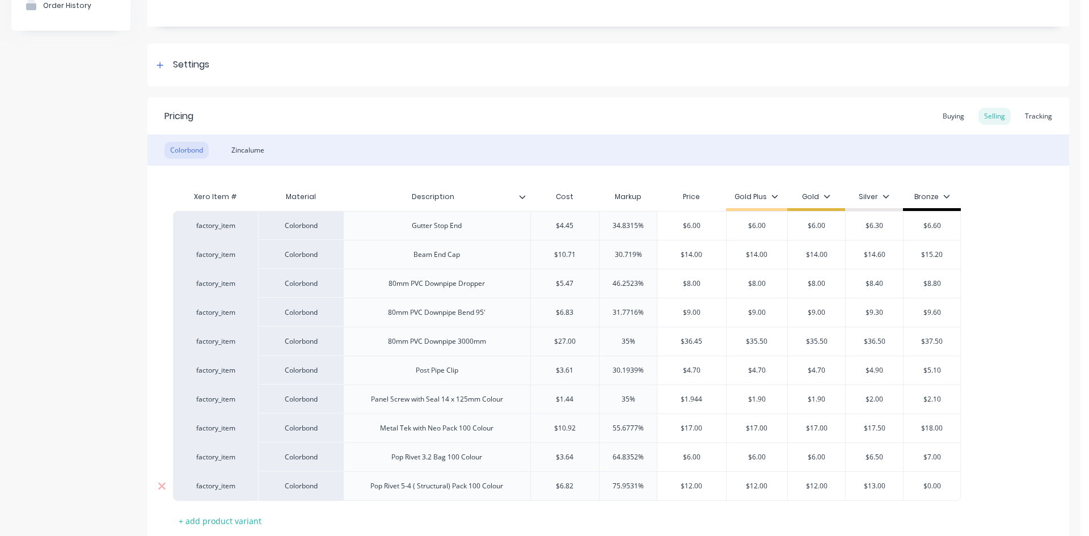
type textarea "x"
type input "1"
type textarea "x"
type input "14"
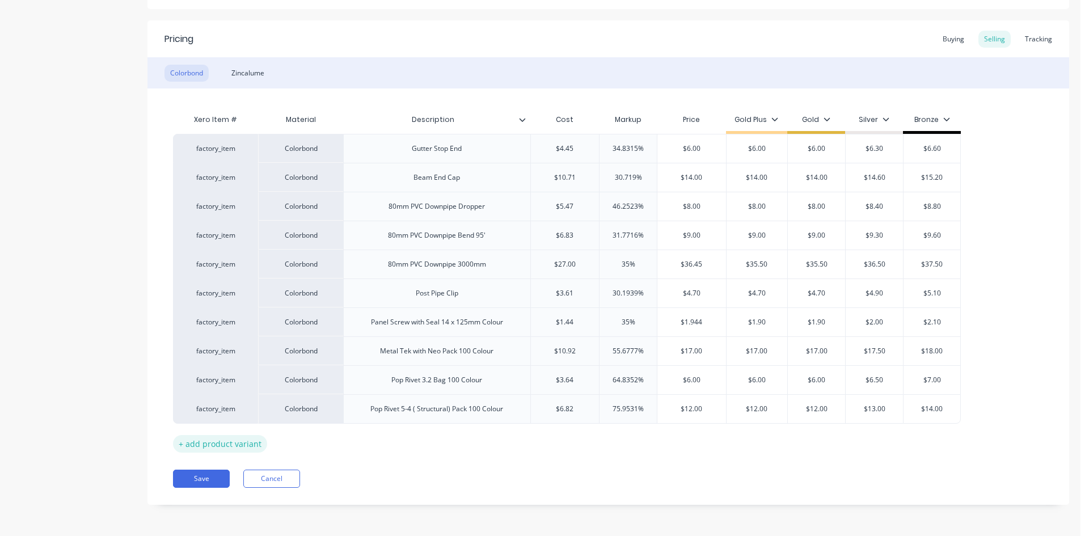
click at [228, 445] on div "+ add product variant" at bounding box center [220, 444] width 94 height 18
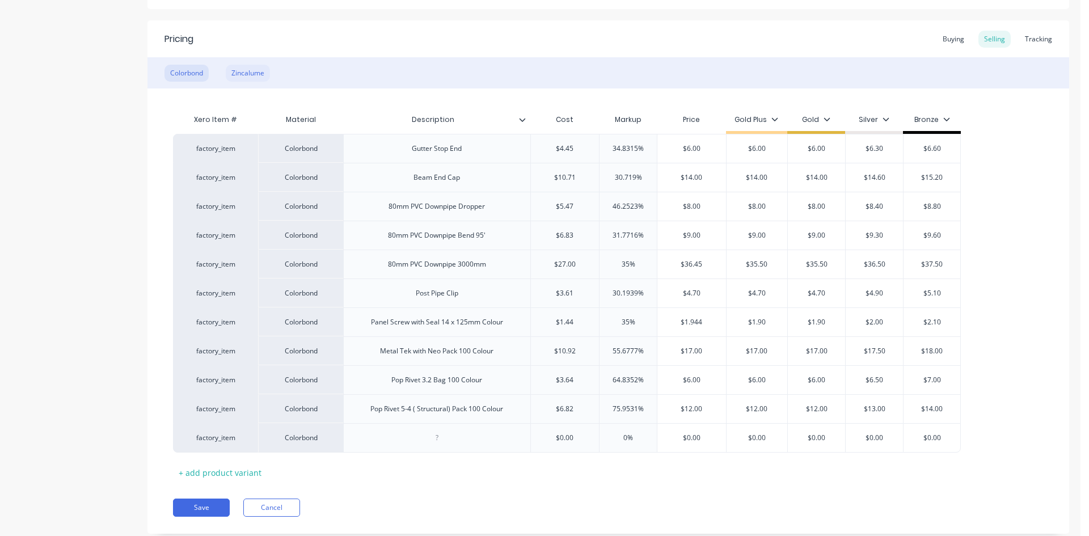
click at [256, 78] on div "Zincalume" at bounding box center [248, 73] width 44 height 17
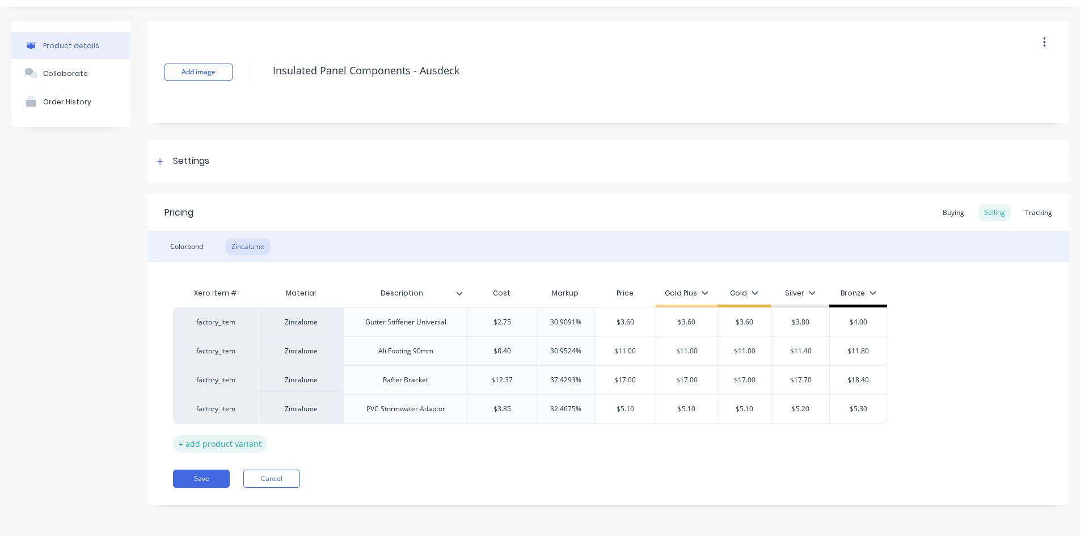
click at [231, 441] on div "+ add product variant" at bounding box center [220, 444] width 94 height 18
type textarea "x"
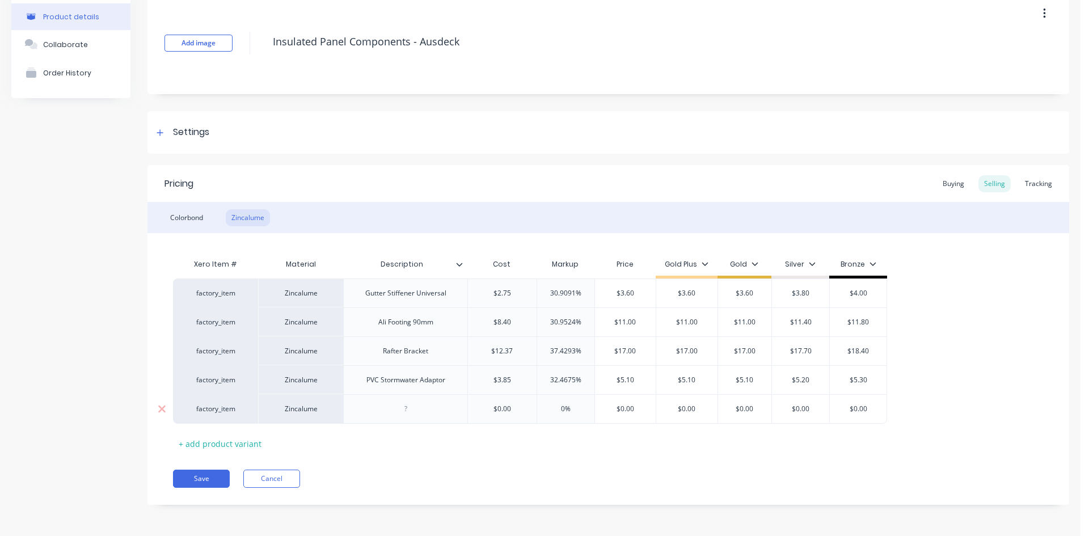
click at [410, 400] on div at bounding box center [405, 408] width 124 height 29
click at [410, 415] on div at bounding box center [405, 409] width 57 height 15
type textarea "x"
type input "$0.00"
type input "0%"
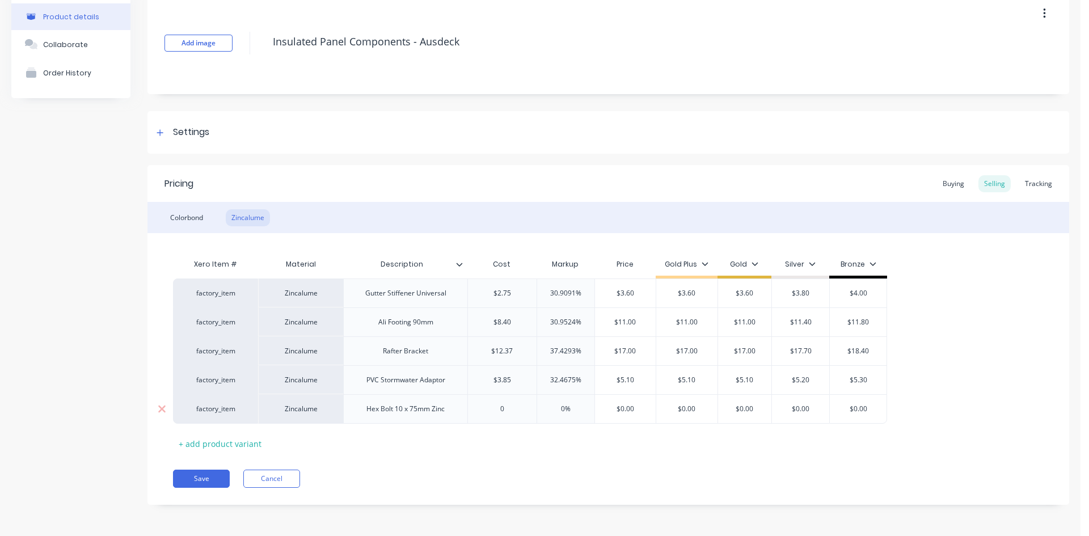
type input "0."
type textarea "x"
type input "0.6"
type textarea "x"
type input "0.67"
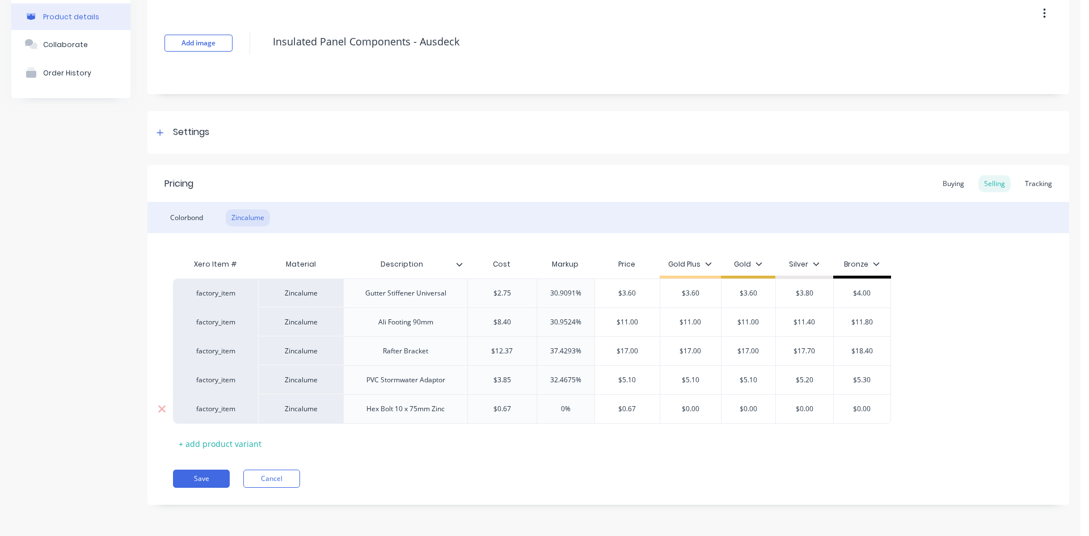
type textarea "x"
type input "1.0"
click at [216, 448] on div "+ add product variant" at bounding box center [220, 444] width 94 height 18
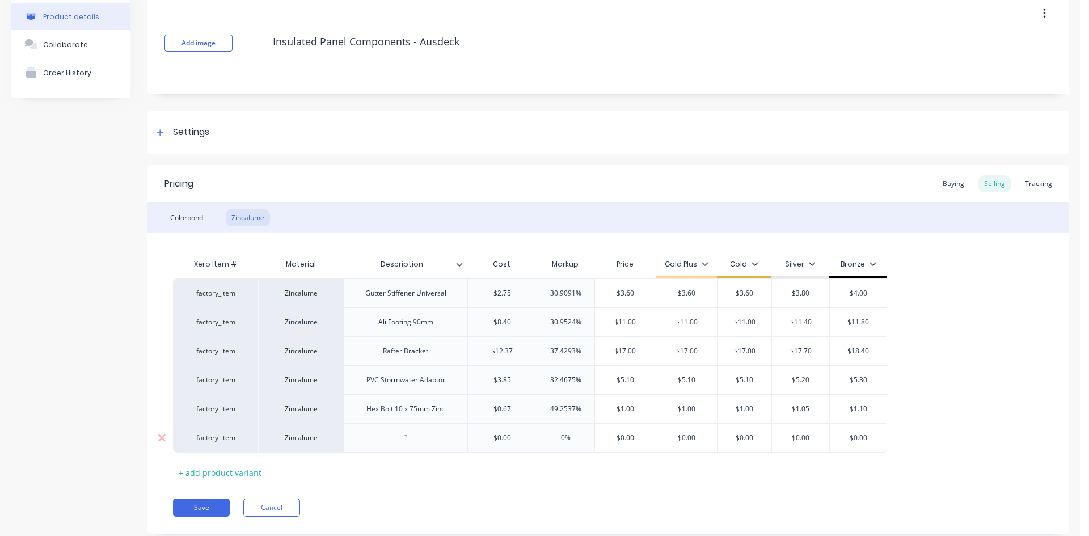
click at [417, 438] on div at bounding box center [405, 438] width 57 height 15
click at [433, 412] on div "Hex Bolt 10 x 75mm Zinc" at bounding box center [405, 409] width 96 height 15
click at [435, 425] on div "Hex Bolt 10 x 75mm Nut & Washer Zinc" at bounding box center [405, 411] width 124 height 35
click at [429, 418] on div "Hex Bolt 10 x 75mm Nut & Washer Zinc" at bounding box center [405, 411] width 115 height 25
drag, startPoint x: 429, startPoint y: 422, endPoint x: 369, endPoint y: 406, distance: 62.9
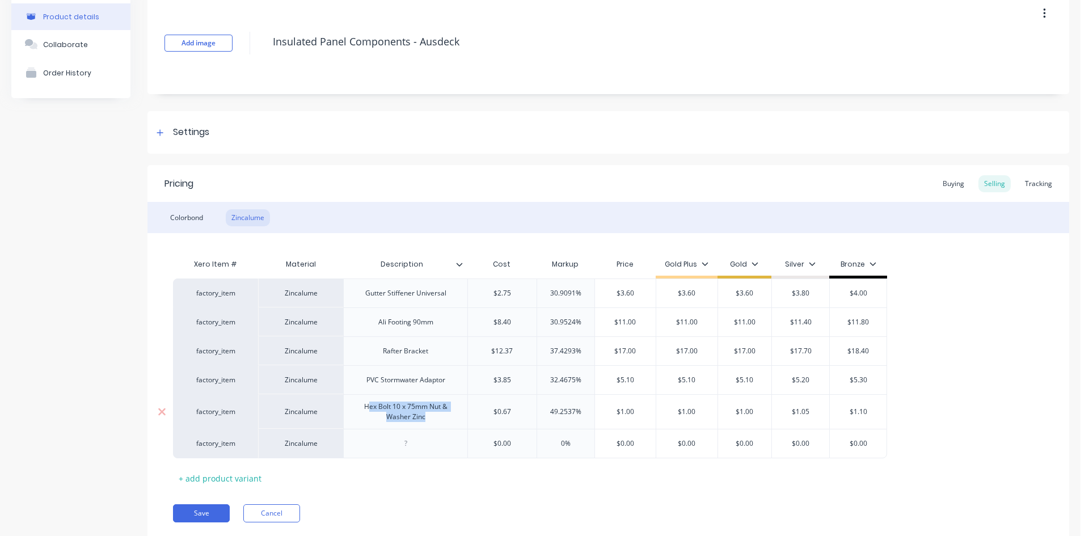
click at [369, 406] on div "Hex Bolt 10 x 75mm Nut & Washer Zinc" at bounding box center [405, 411] width 115 height 25
copy div "ex Bolt 10 x 75mm Nut & Washer Zinc"
click at [405, 444] on div at bounding box center [405, 443] width 57 height 15
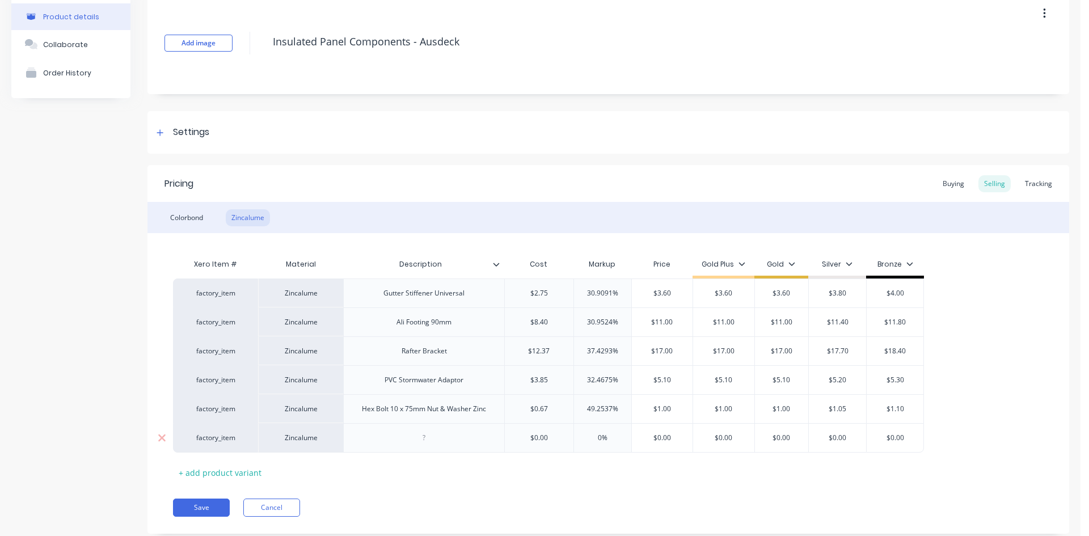
drag, startPoint x: 407, startPoint y: 445, endPoint x: 393, endPoint y: 437, distance: 16.5
click at [393, 437] on div at bounding box center [423, 437] width 161 height 29
click at [490, 407] on div "Hex Bolt 10 x 75mm Nut & Washer Zinc" at bounding box center [424, 409] width 142 height 15
drag, startPoint x: 491, startPoint y: 412, endPoint x: 359, endPoint y: 411, distance: 131.6
click at [359, 411] on div "Hex Bolt 10 x 75mm Nut & Washer Zinc" at bounding box center [424, 409] width 142 height 15
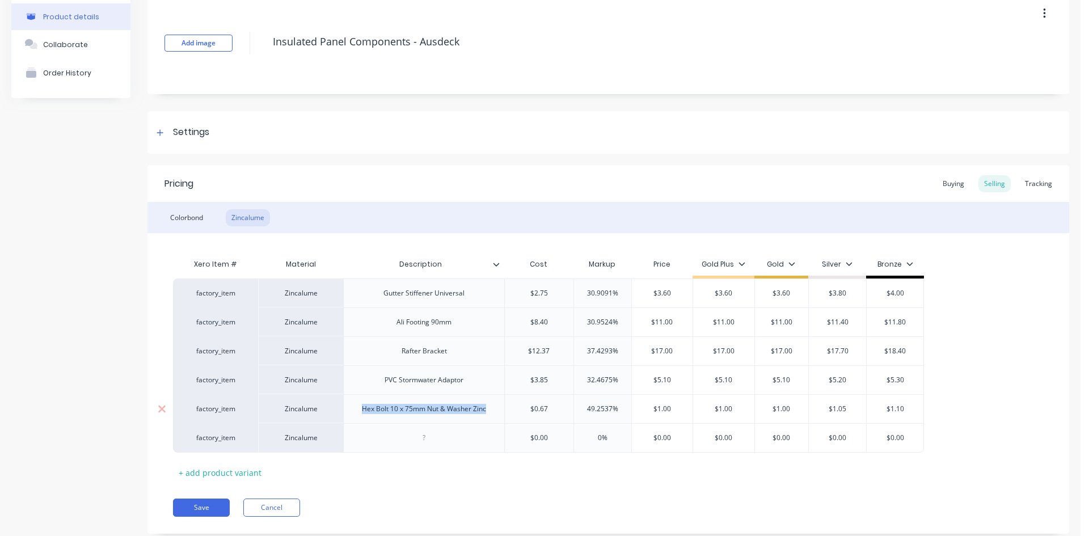
copy div "Hex Bolt 10 x 75mm Nut & Washer Zinc"
click at [421, 441] on div at bounding box center [424, 438] width 57 height 15
paste div
click at [411, 440] on div "Hex Bolt 10 x 75mm Nut & Washer Zinc" at bounding box center [424, 438] width 142 height 15
click at [230, 474] on div "+ add product variant" at bounding box center [220, 473] width 94 height 18
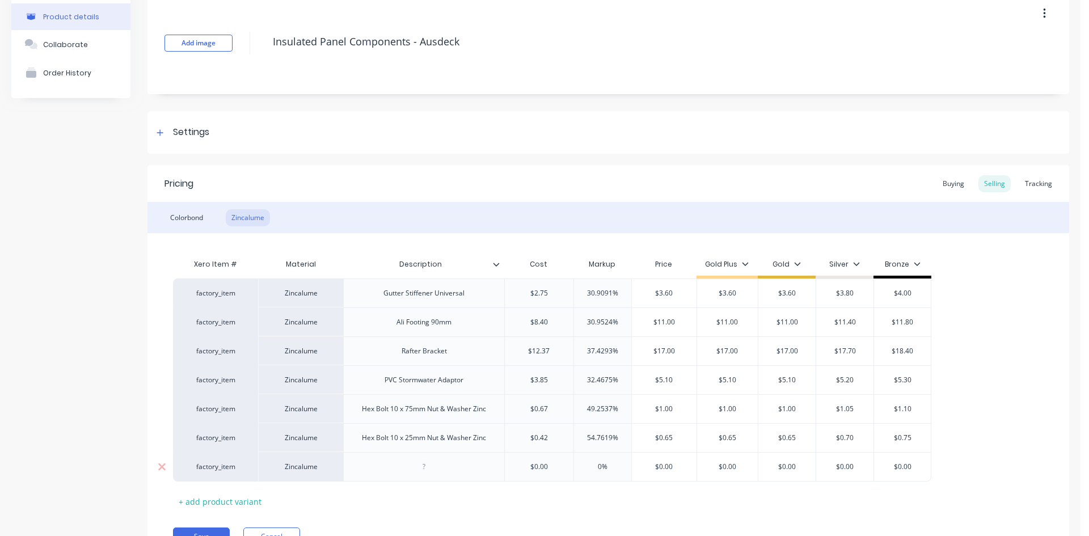
click at [440, 464] on div at bounding box center [424, 466] width 57 height 15
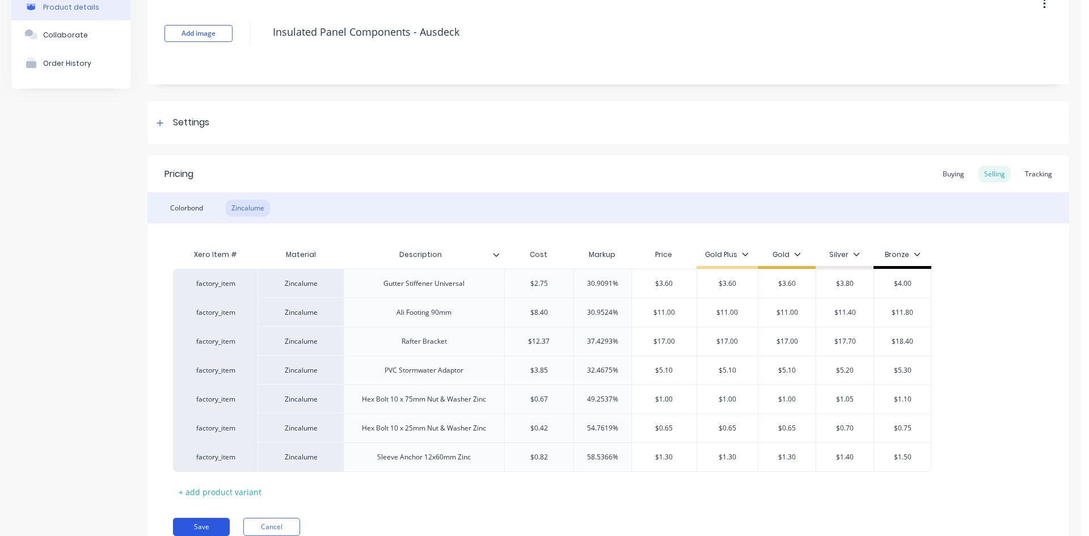
click at [203, 524] on button "Save" at bounding box center [201, 527] width 57 height 18
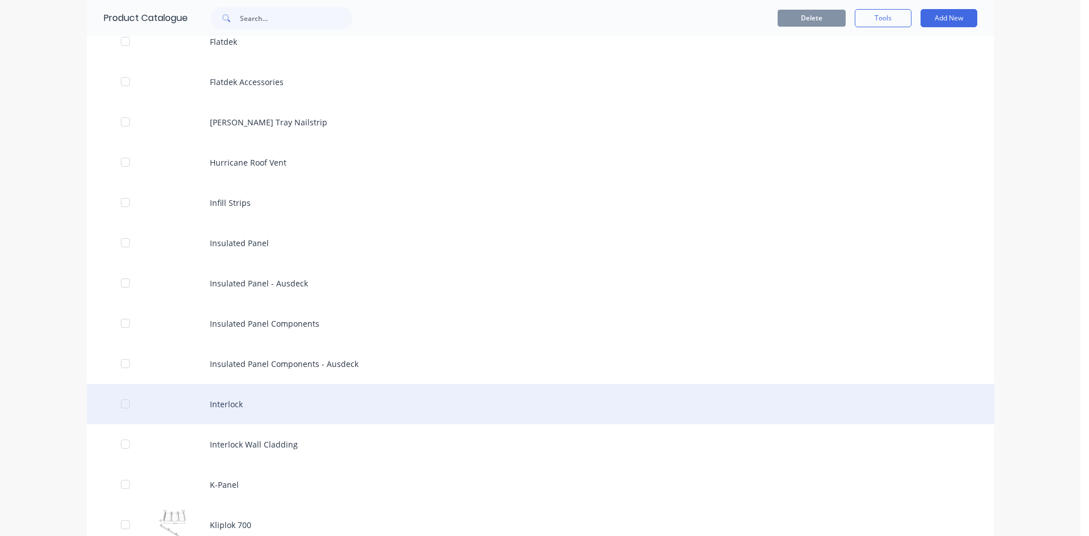
scroll to position [1588, 0]
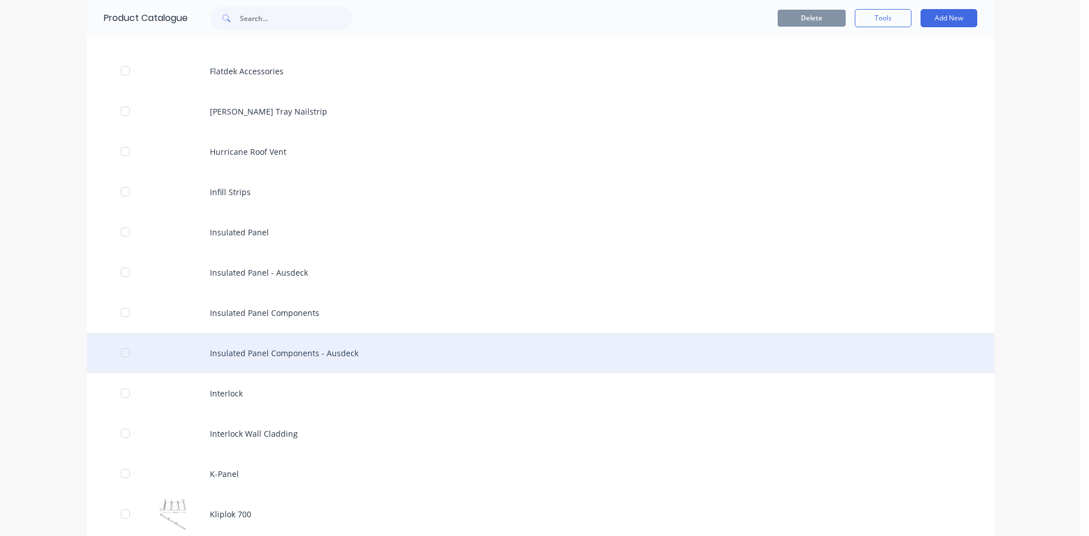
click at [295, 360] on div "Insulated Panel Components - Ausdeck" at bounding box center [541, 353] width 908 height 40
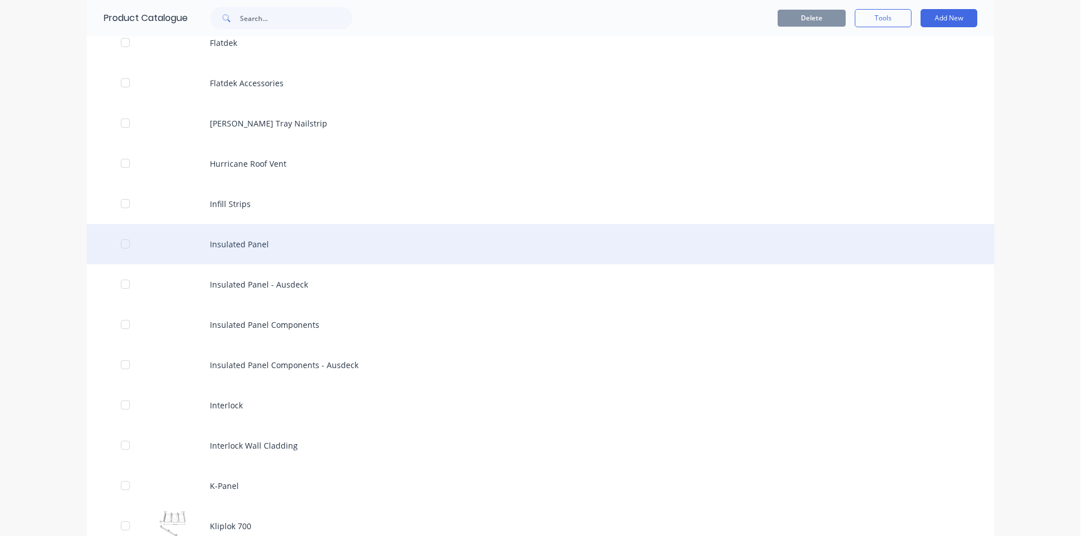
scroll to position [1588, 0]
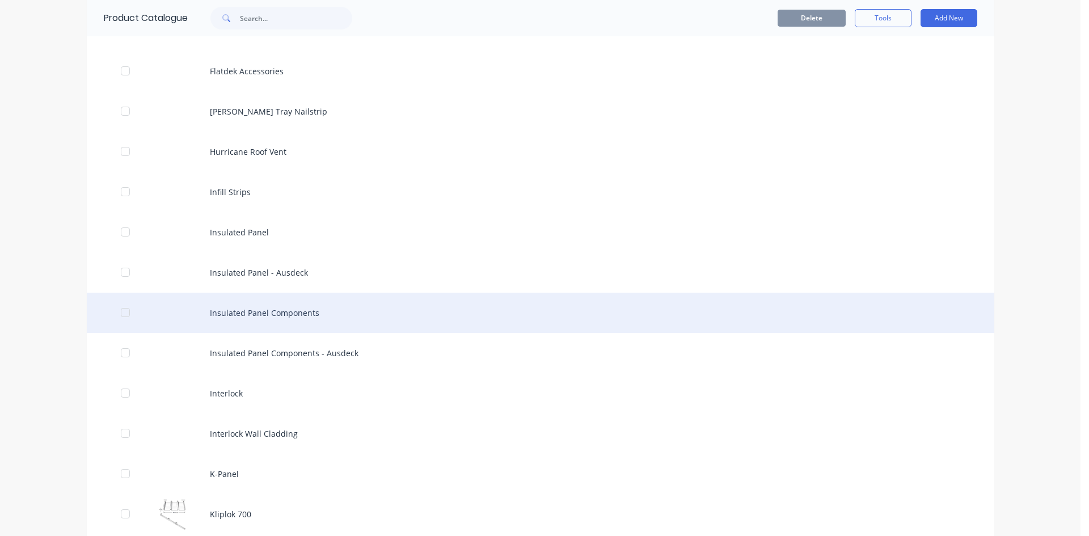
click at [268, 320] on div "Insulated Panel Components" at bounding box center [541, 313] width 908 height 40
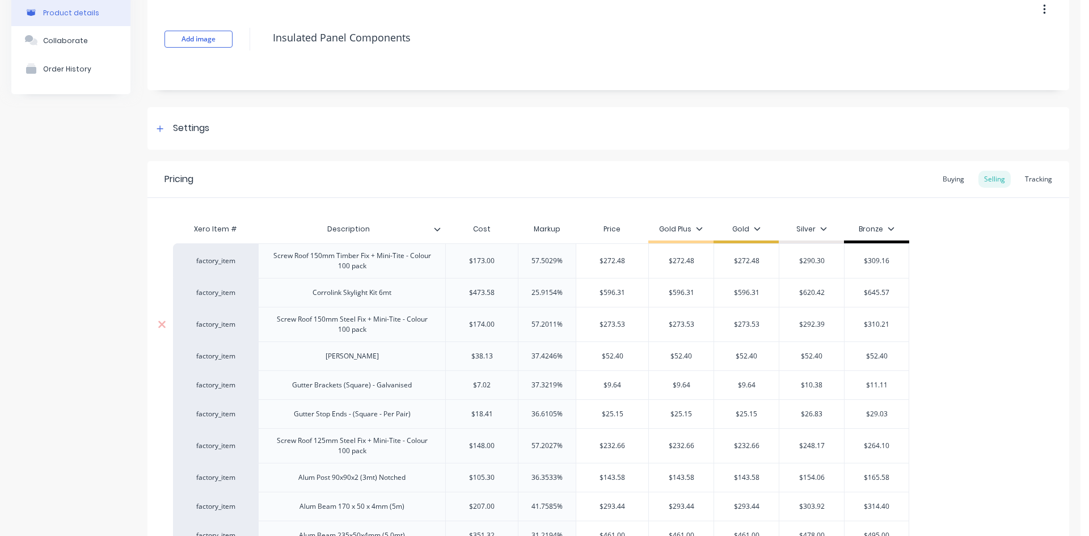
scroll to position [57, 0]
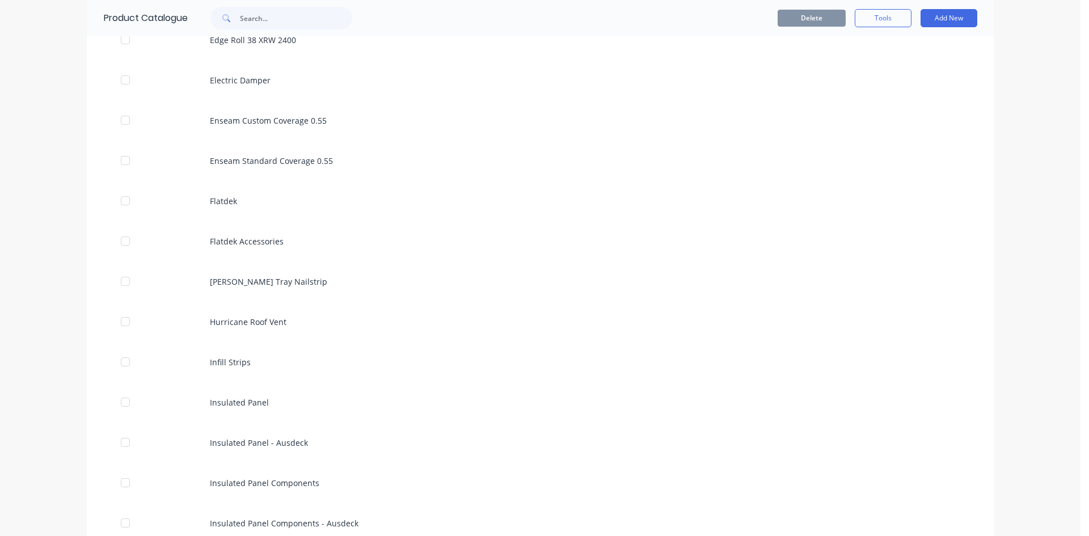
scroll to position [1588, 0]
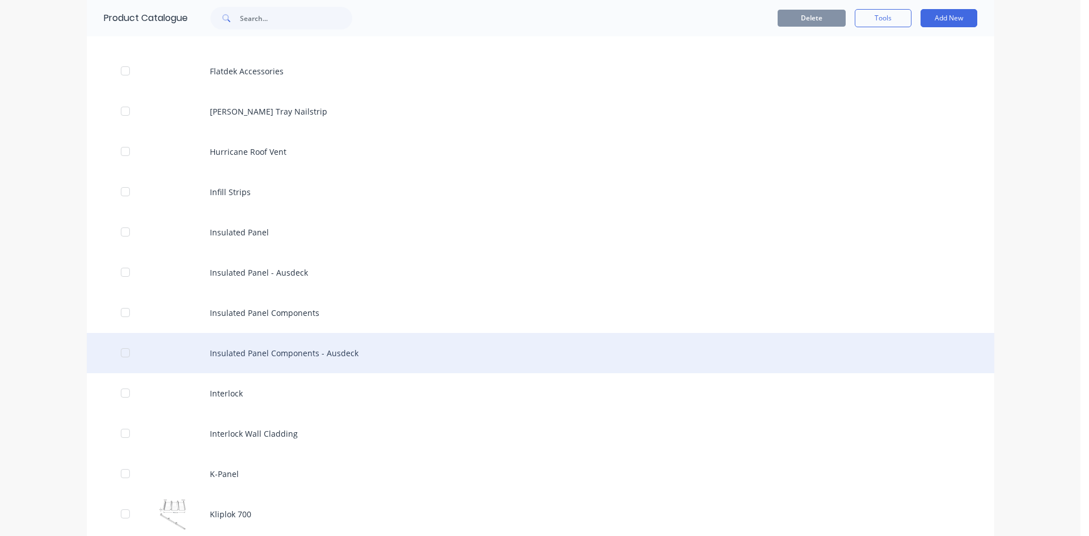
click at [268, 356] on div "Insulated Panel Components - Ausdeck" at bounding box center [541, 353] width 908 height 40
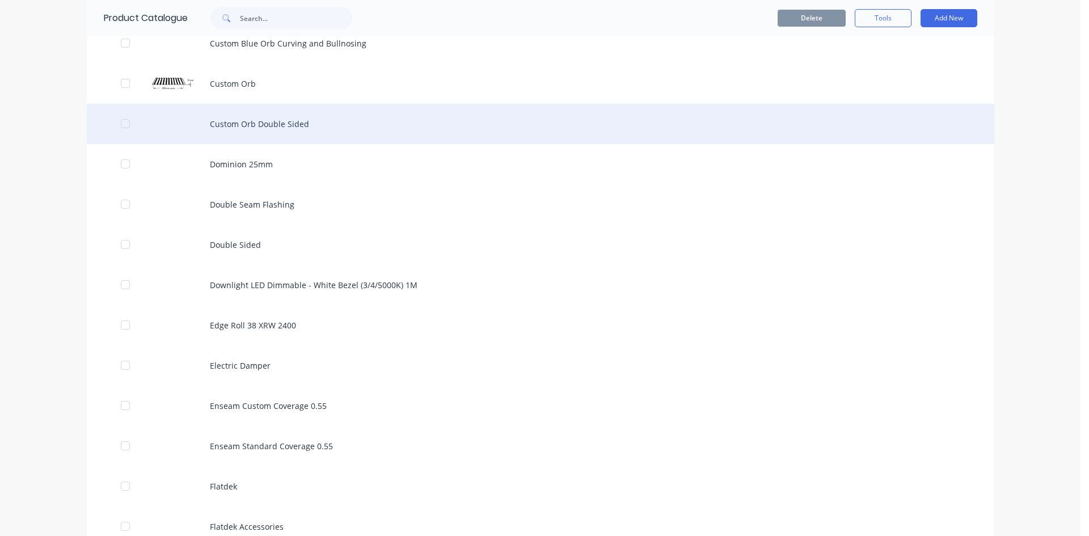
scroll to position [1078, 0]
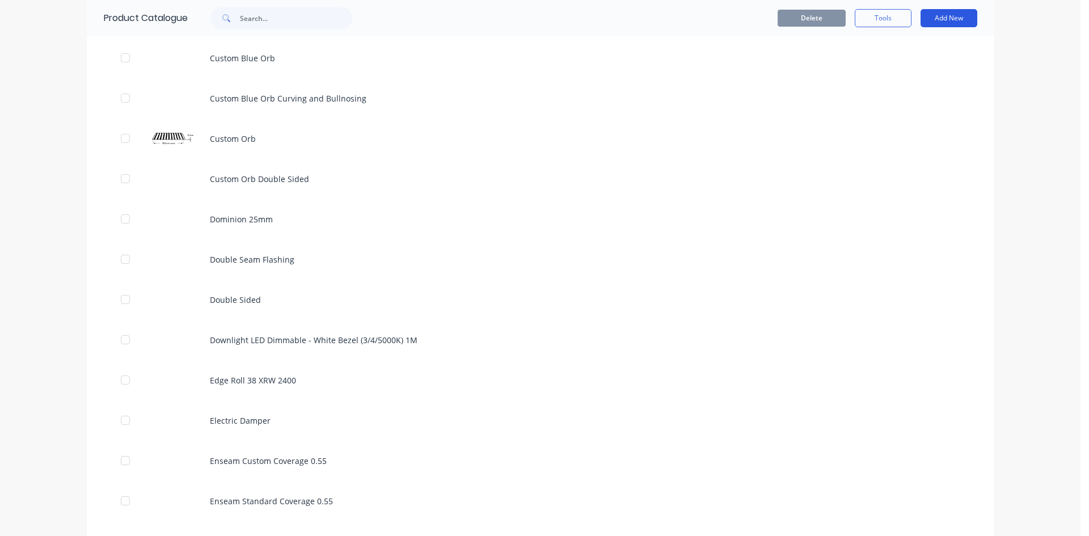
click at [933, 20] on button "Add New" at bounding box center [949, 18] width 57 height 18
click at [917, 94] on div "Product" at bounding box center [923, 93] width 87 height 16
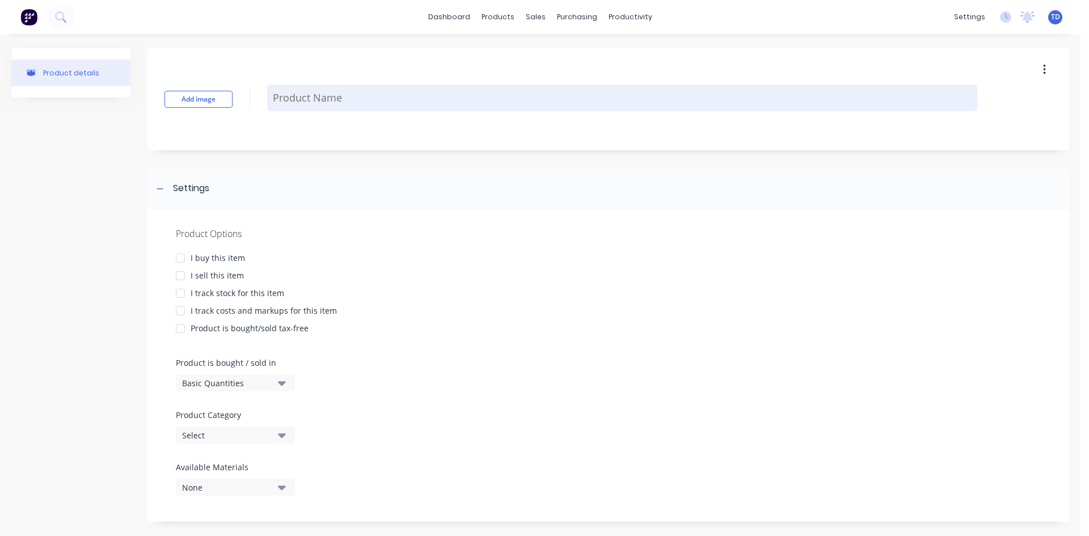
click at [353, 98] on textarea at bounding box center [622, 98] width 710 height 27
click at [353, 98] on textarea "Insulated Panel" at bounding box center [622, 98] width 710 height 27
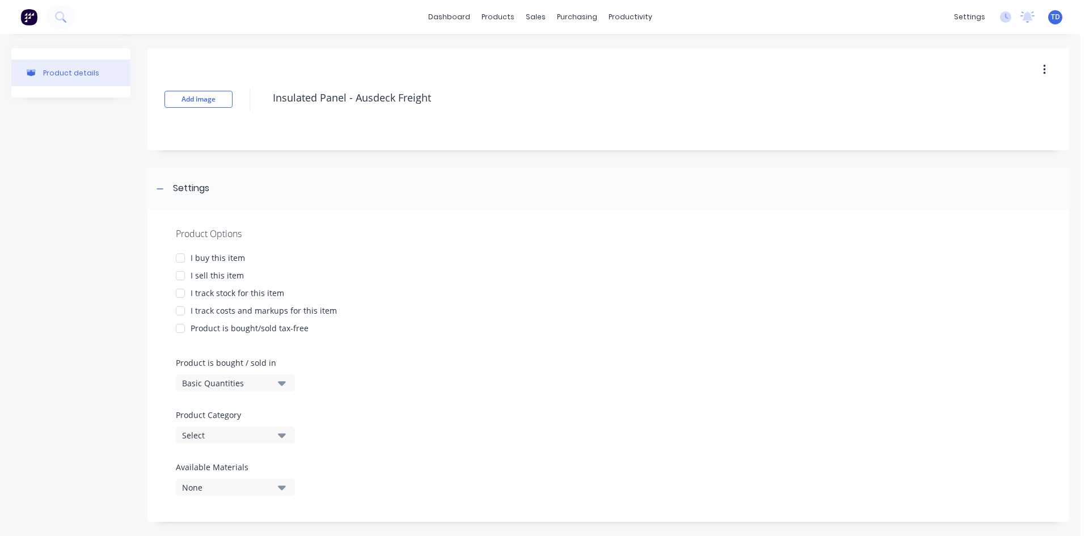
click at [180, 263] on div at bounding box center [180, 258] width 23 height 23
click at [181, 276] on div at bounding box center [180, 275] width 23 height 23
click at [180, 290] on div at bounding box center [180, 293] width 23 height 23
click at [179, 314] on div at bounding box center [180, 311] width 23 height 23
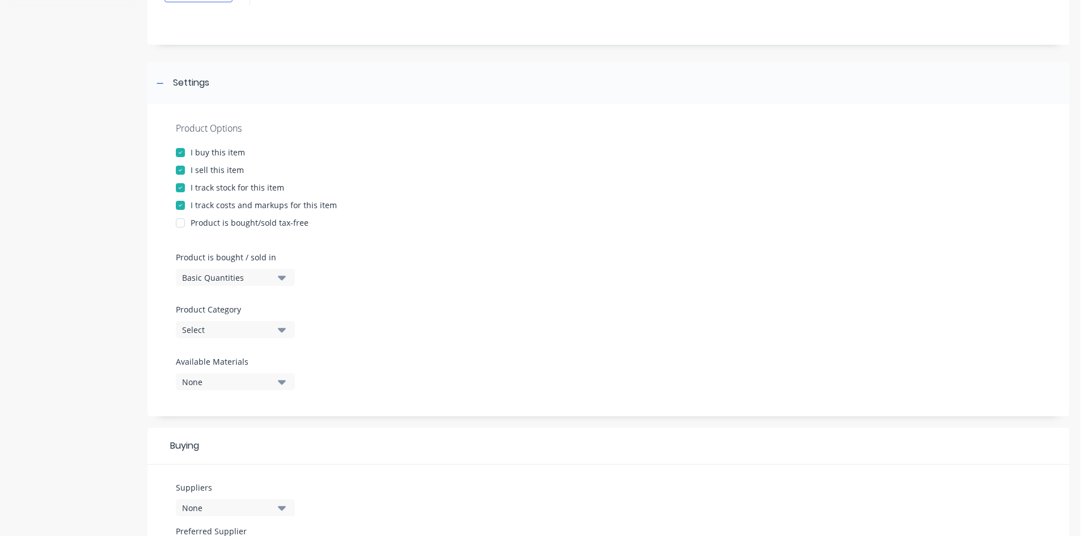
scroll to position [113, 0]
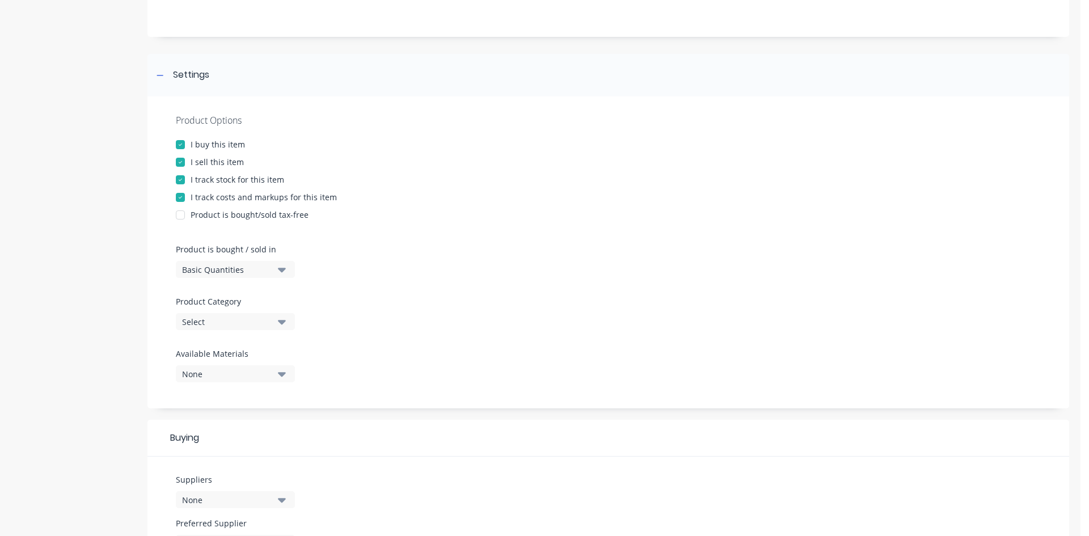
click at [241, 319] on div "Select" at bounding box center [227, 322] width 91 height 12
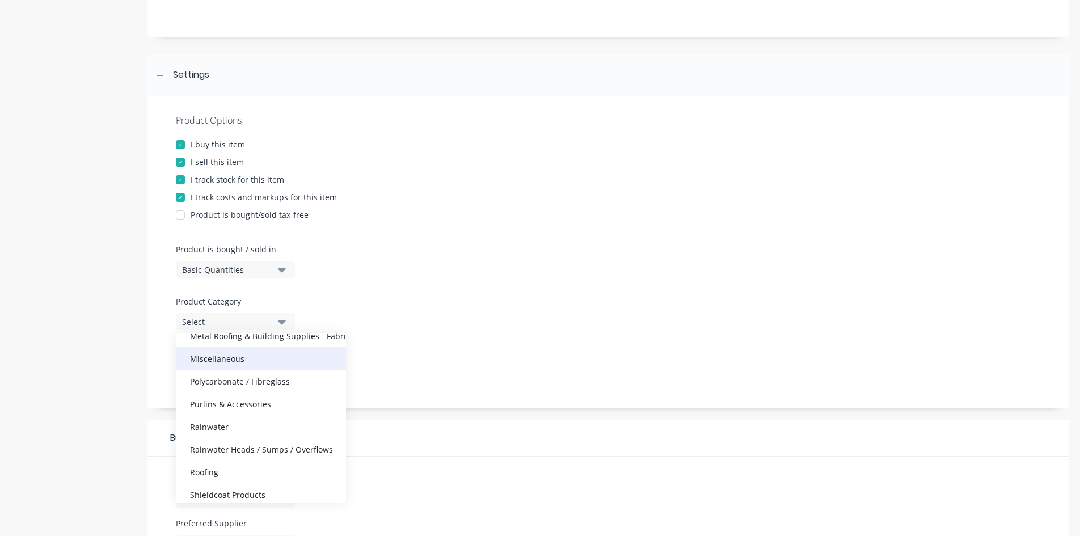
scroll to position [227, 0]
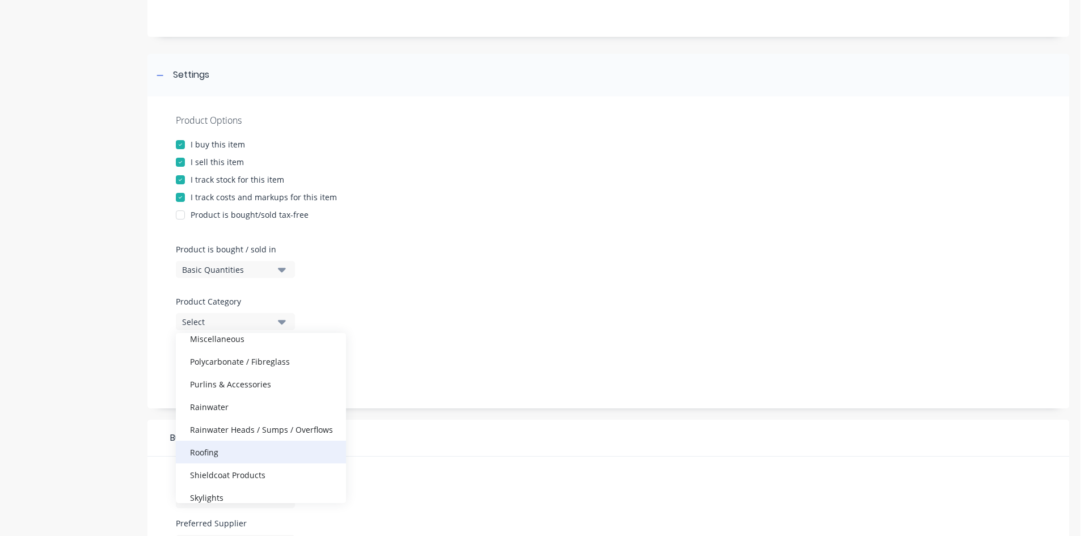
click at [211, 449] on div "Roofing" at bounding box center [261, 452] width 170 height 23
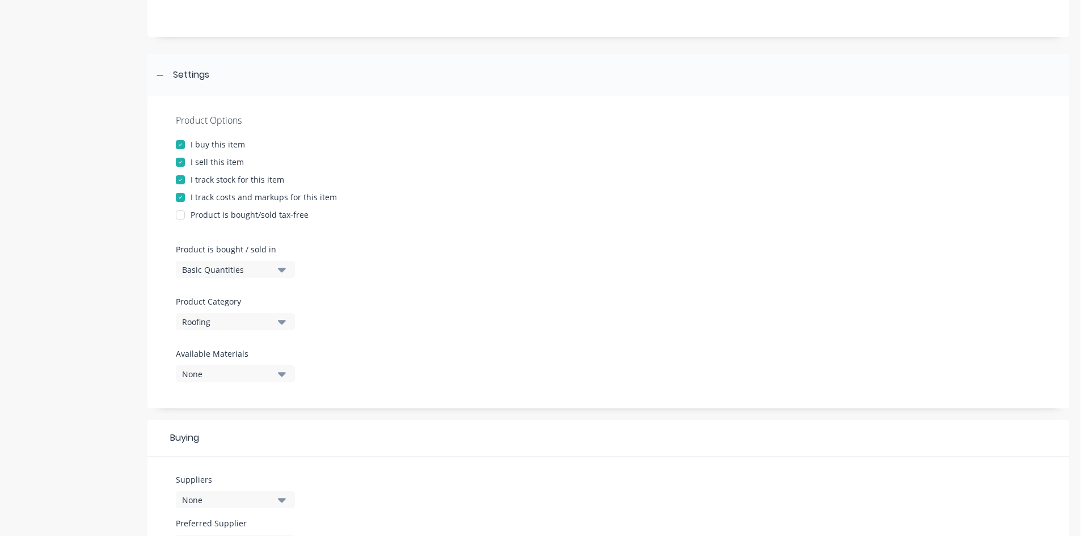
scroll to position [284, 0]
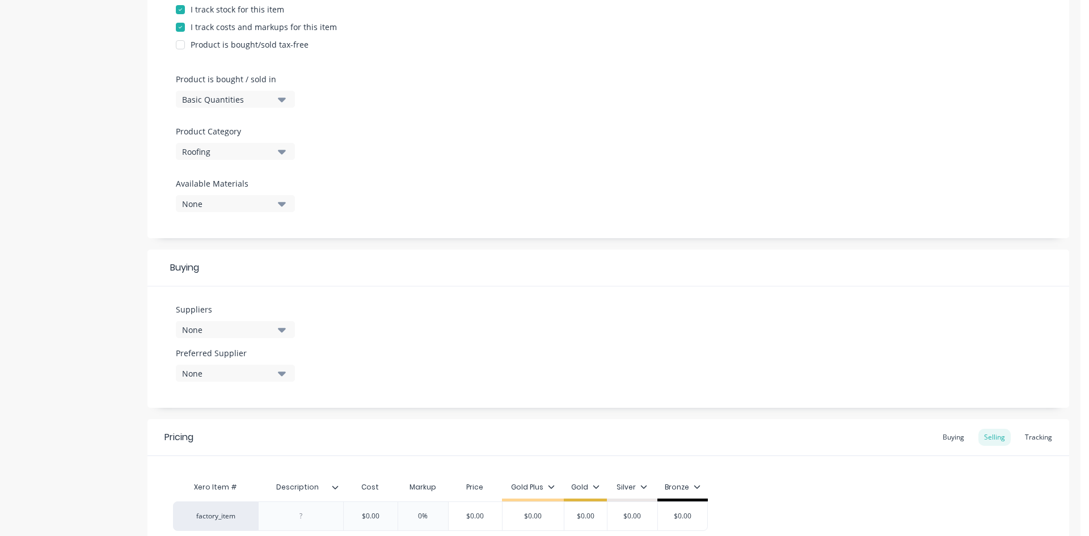
click at [279, 332] on icon "button" at bounding box center [282, 329] width 8 height 12
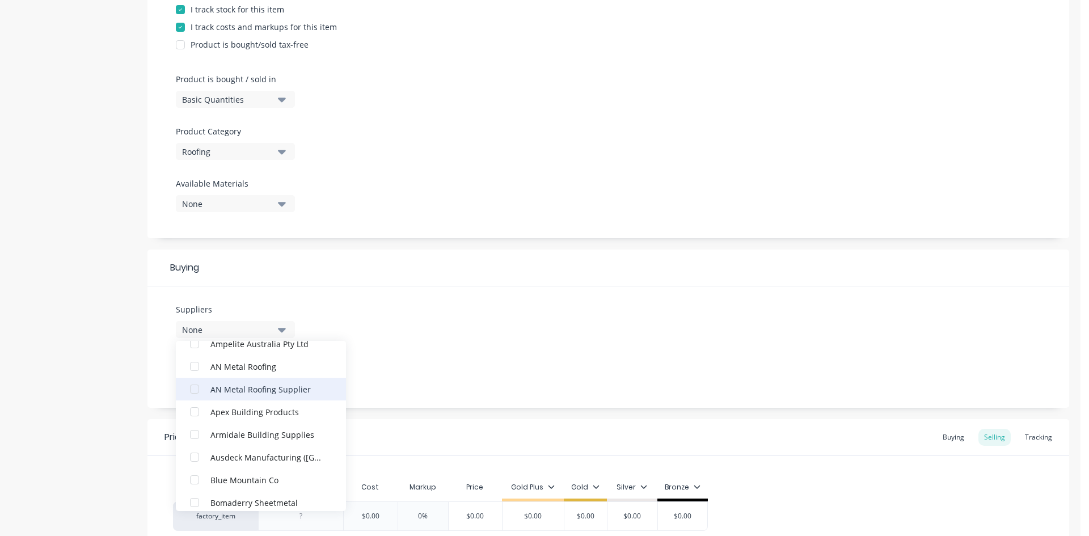
scroll to position [227, 0]
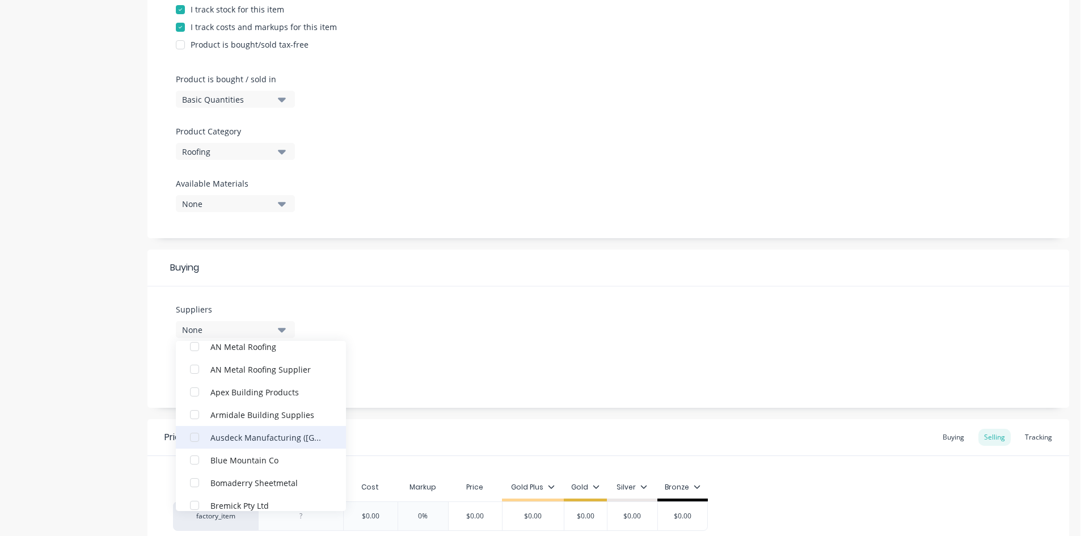
click at [197, 436] on div "button" at bounding box center [194, 437] width 23 height 23
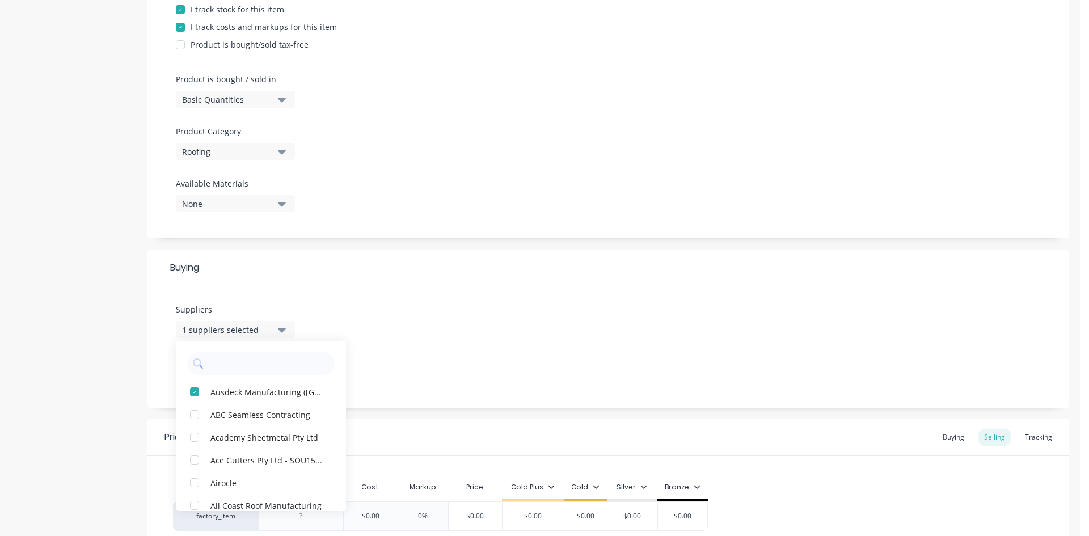
click at [391, 333] on div "Suppliers 1 suppliers selected Ausdeck Manufacturing (NSW) Pty Ltd T/A Ausdeck …" at bounding box center [608, 346] width 922 height 121
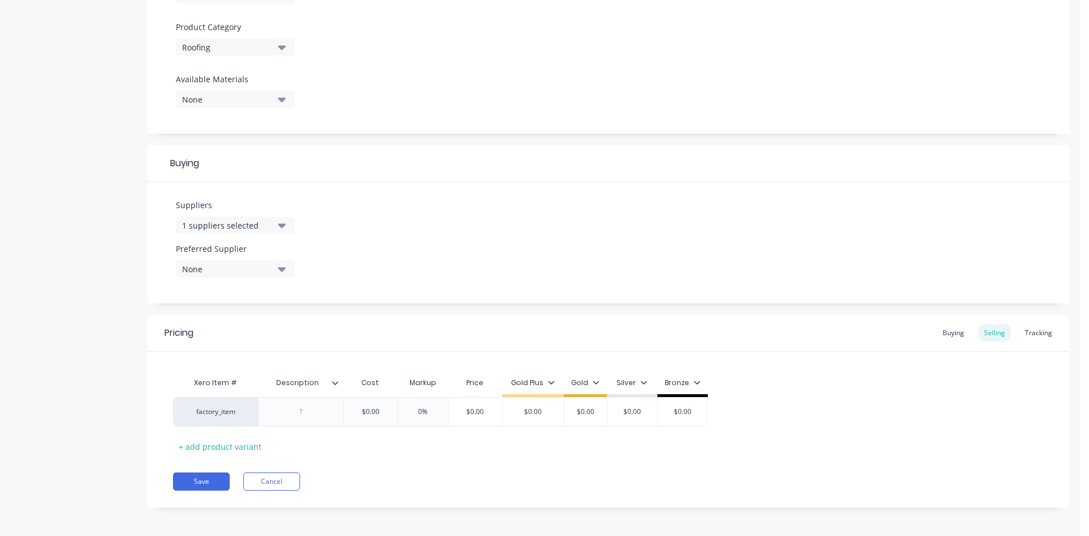
scroll to position [391, 0]
click at [942, 335] on div "Buying" at bounding box center [953, 330] width 33 height 17
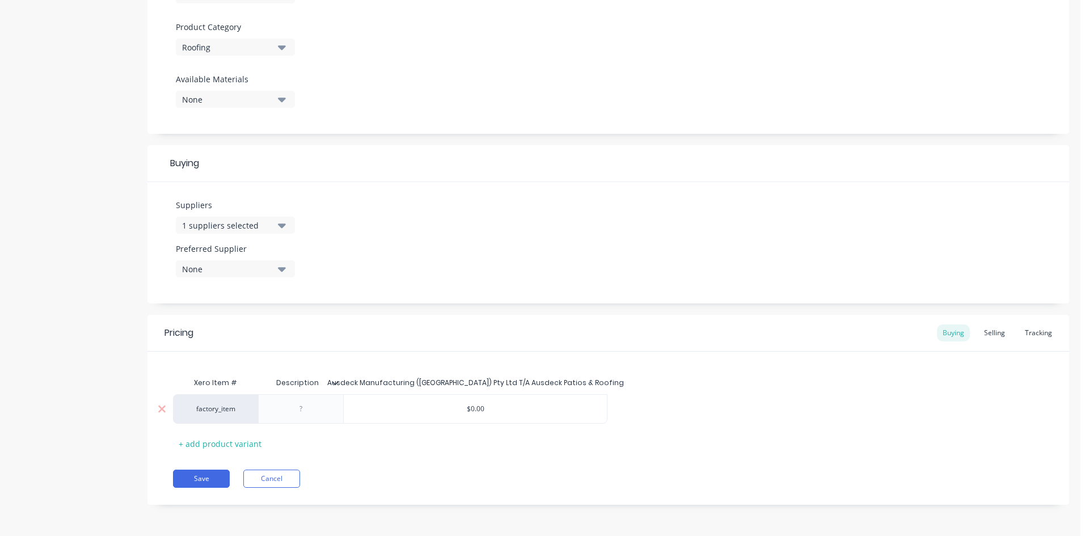
click at [510, 406] on input "$0.00" at bounding box center [475, 409] width 263 height 10
click at [998, 336] on div "Selling" at bounding box center [994, 332] width 32 height 17
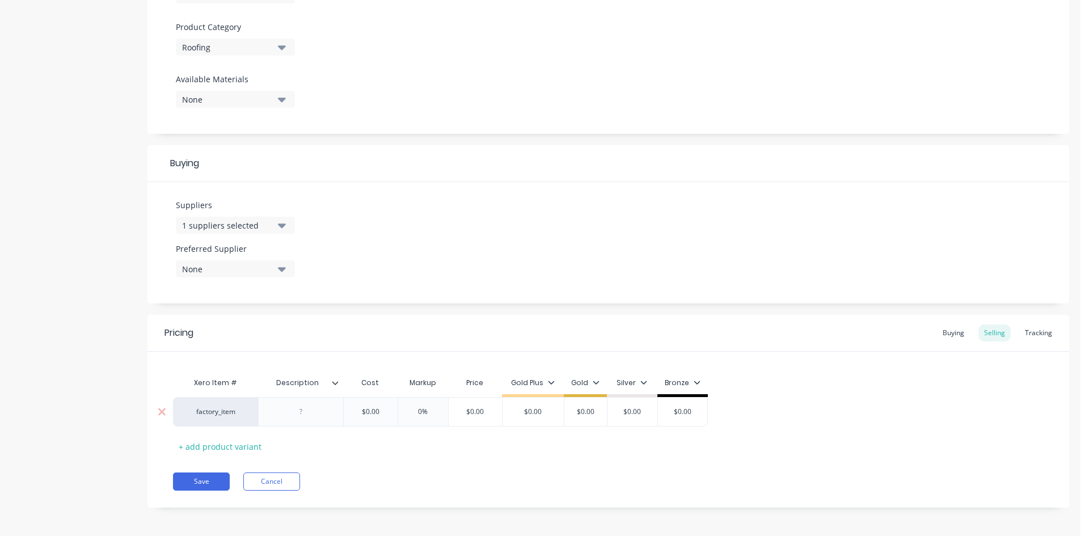
click at [384, 403] on div "$0.00" at bounding box center [370, 412] width 57 height 28
click at [192, 486] on button "Save" at bounding box center [201, 482] width 57 height 18
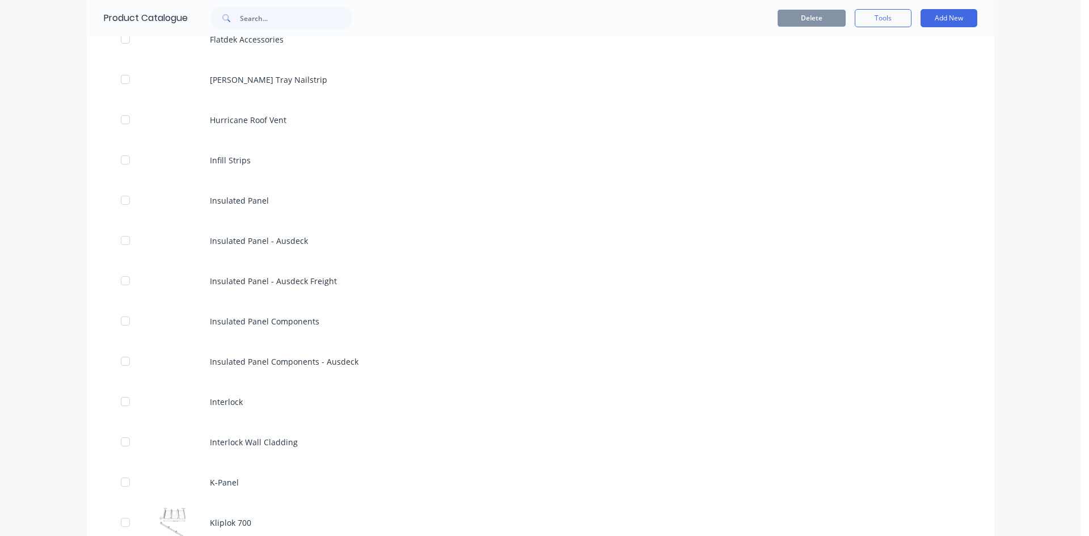
scroll to position [1645, 0]
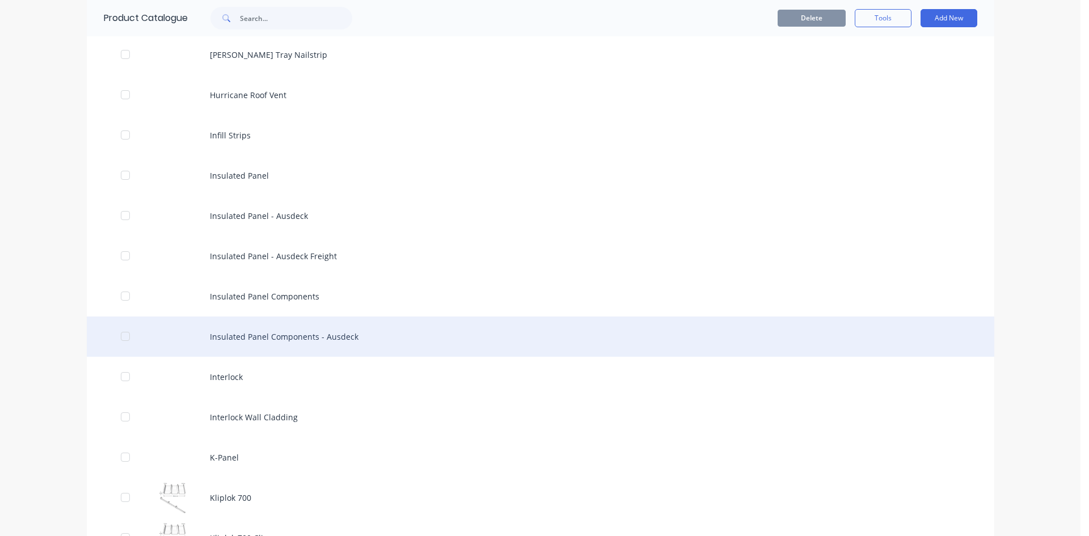
click at [270, 332] on div "Insulated Panel Components - Ausdeck" at bounding box center [541, 337] width 908 height 40
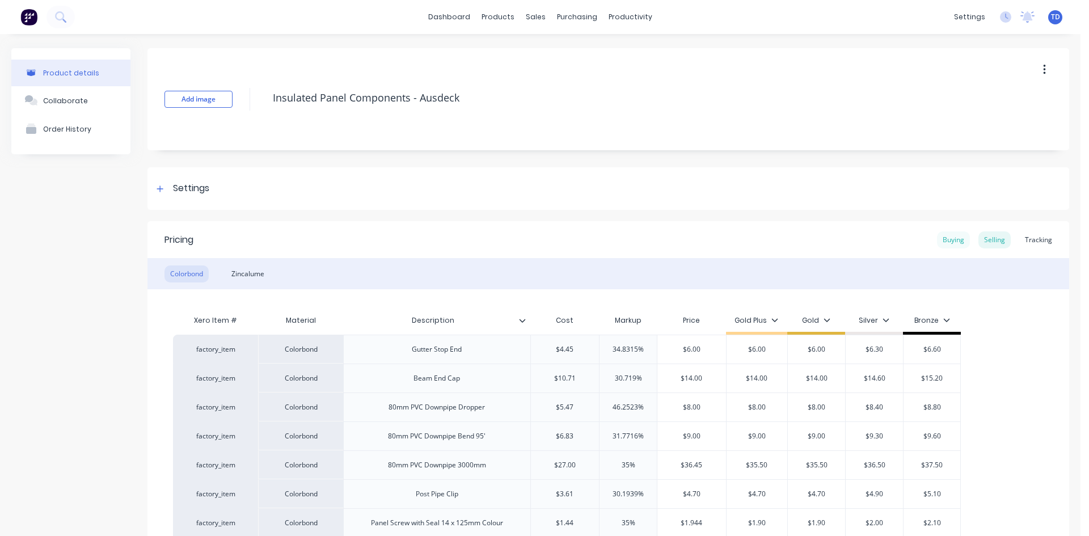
click at [943, 242] on div "Buying" at bounding box center [953, 239] width 33 height 17
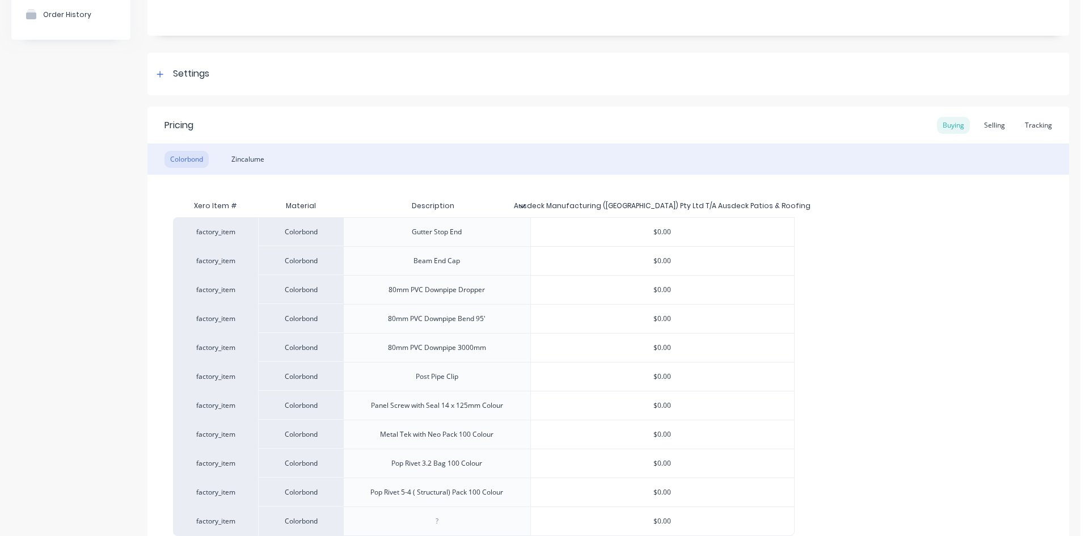
scroll to position [57, 0]
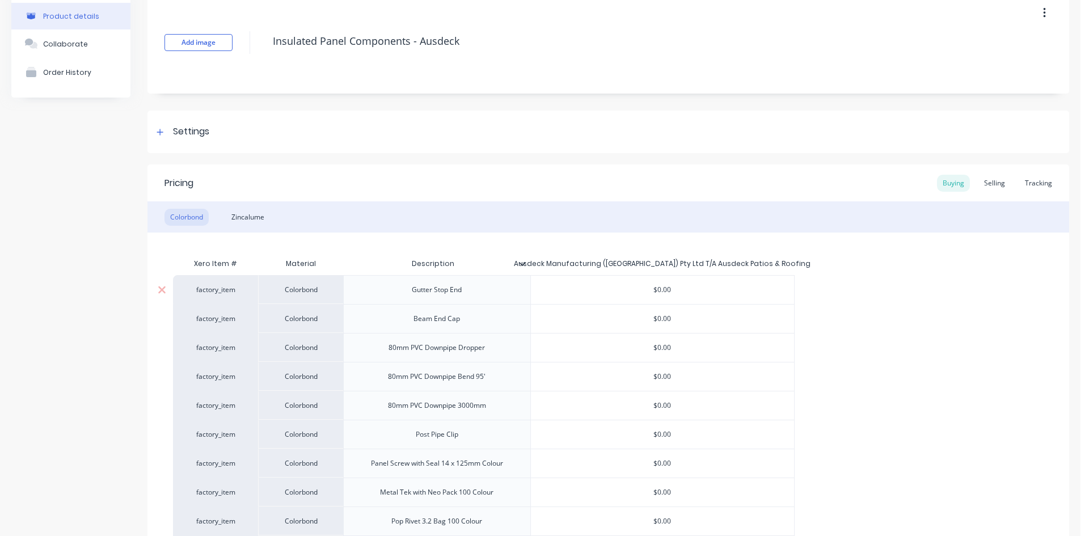
click at [689, 289] on input "$0.00" at bounding box center [662, 290] width 263 height 10
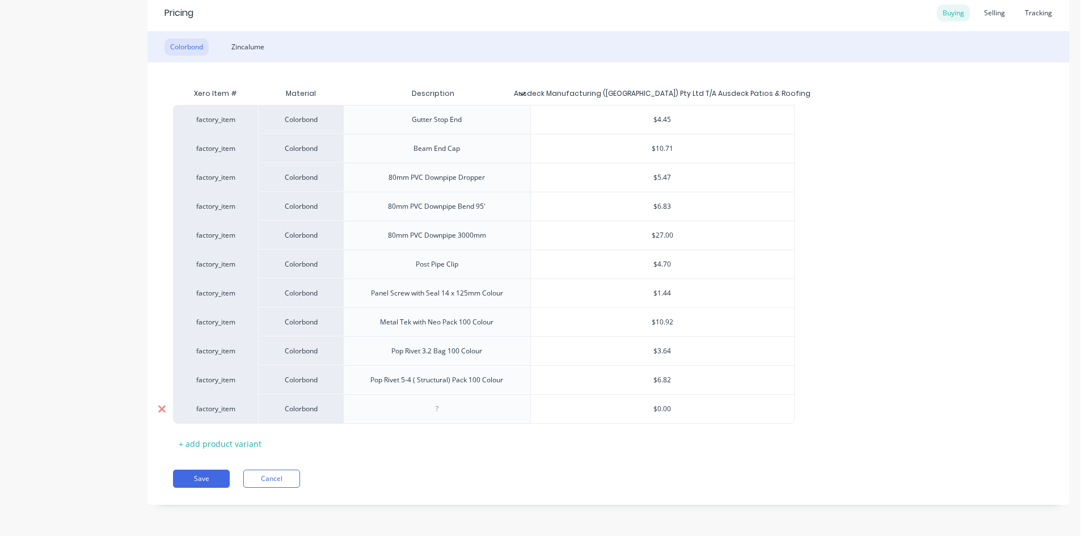
click at [159, 406] on icon at bounding box center [161, 409] width 7 height 7
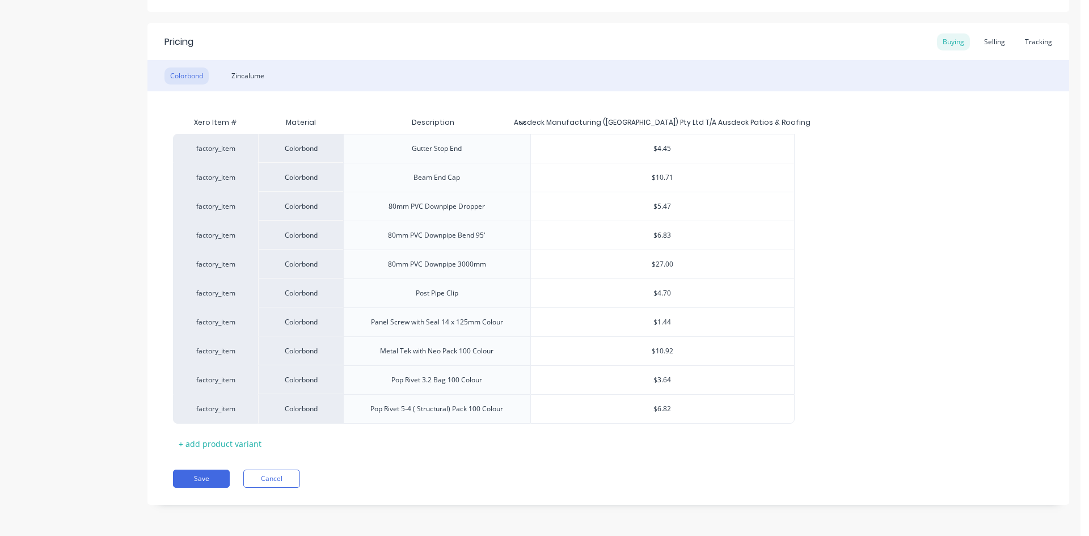
click at [249, 75] on div "Zincalume" at bounding box center [248, 76] width 44 height 17
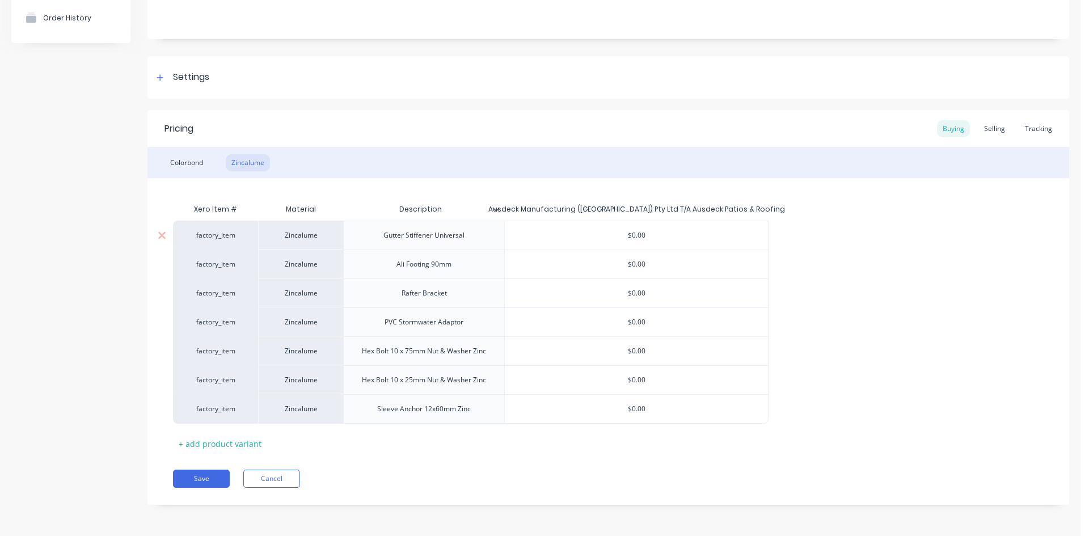
click at [648, 235] on input "$0.00" at bounding box center [636, 235] width 263 height 10
click at [190, 161] on div "Colorbond" at bounding box center [186, 162] width 44 height 17
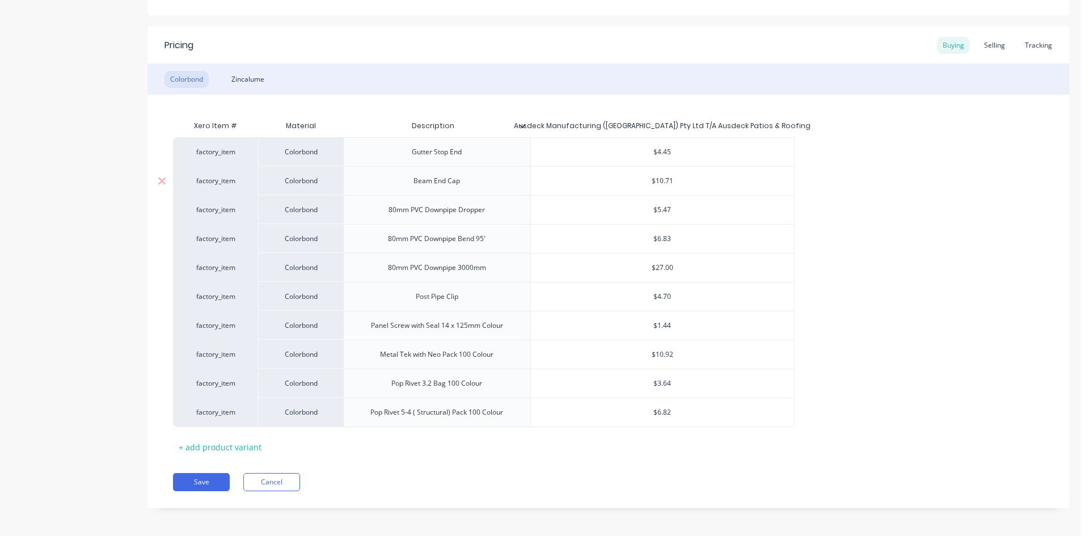
scroll to position [198, 0]
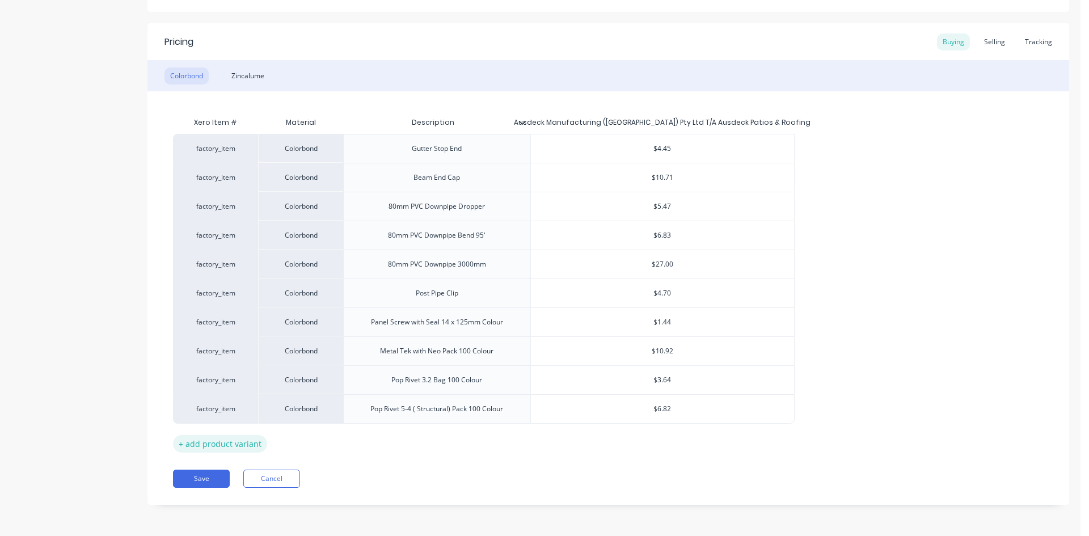
click at [214, 444] on div "+ add product variant" at bounding box center [220, 444] width 94 height 18
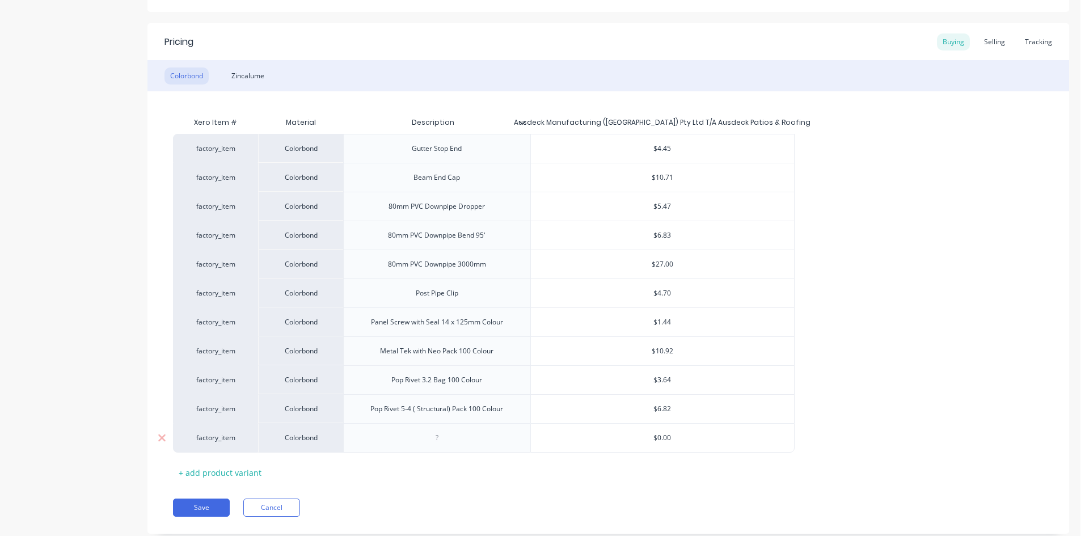
click at [435, 442] on div at bounding box center [436, 438] width 57 height 15
click at [163, 440] on icon at bounding box center [161, 438] width 7 height 7
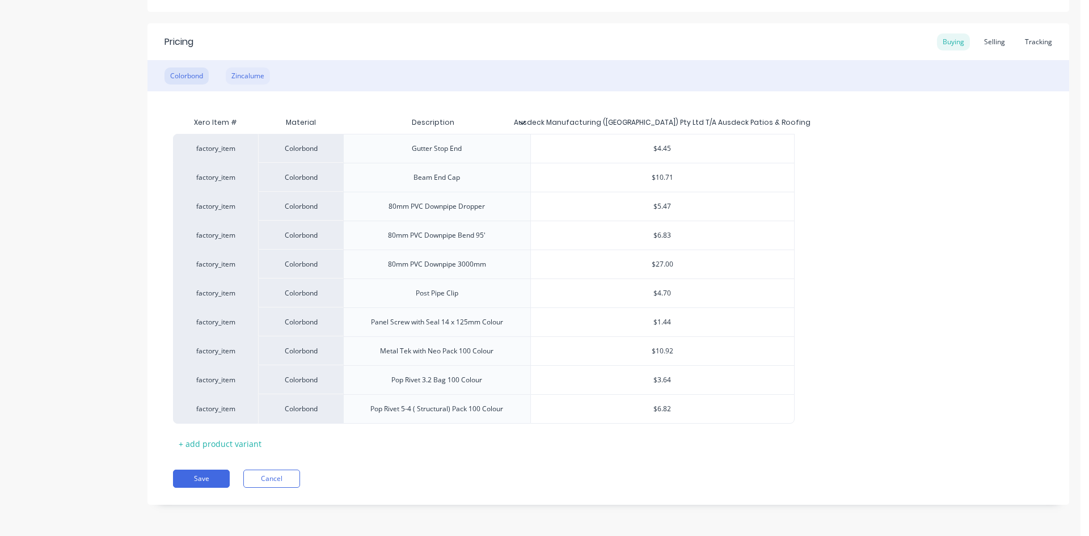
click at [243, 74] on div "Zincalume" at bounding box center [248, 76] width 44 height 17
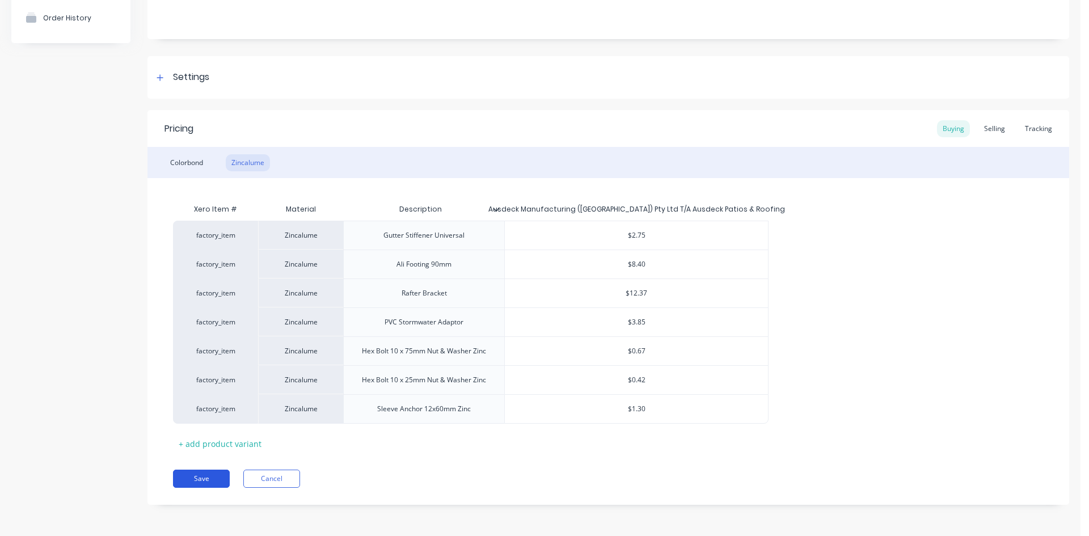
click at [213, 479] on button "Save" at bounding box center [201, 479] width 57 height 18
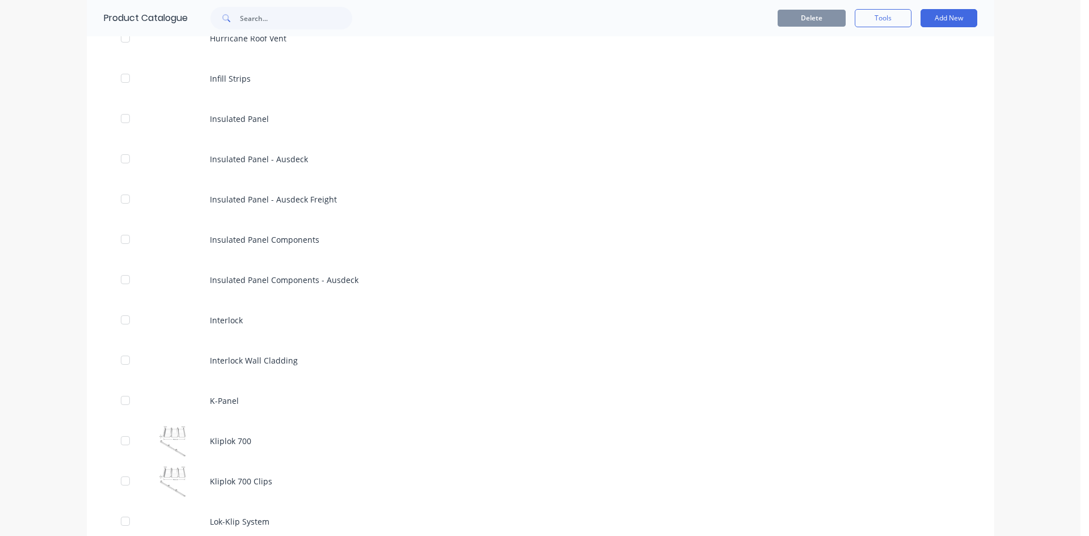
scroll to position [1645, 0]
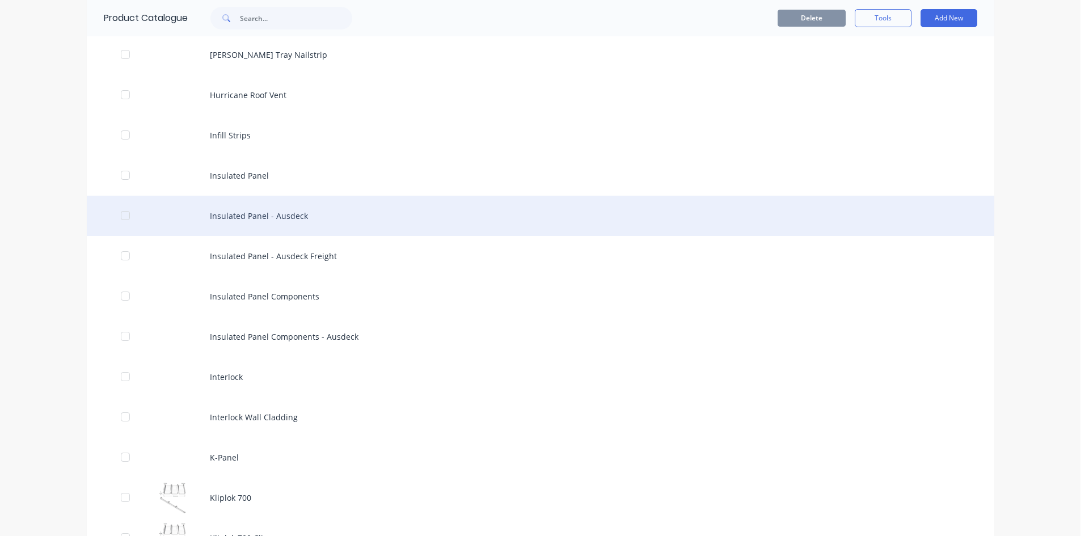
click at [234, 214] on div "Insulated Panel - Ausdeck" at bounding box center [541, 216] width 908 height 40
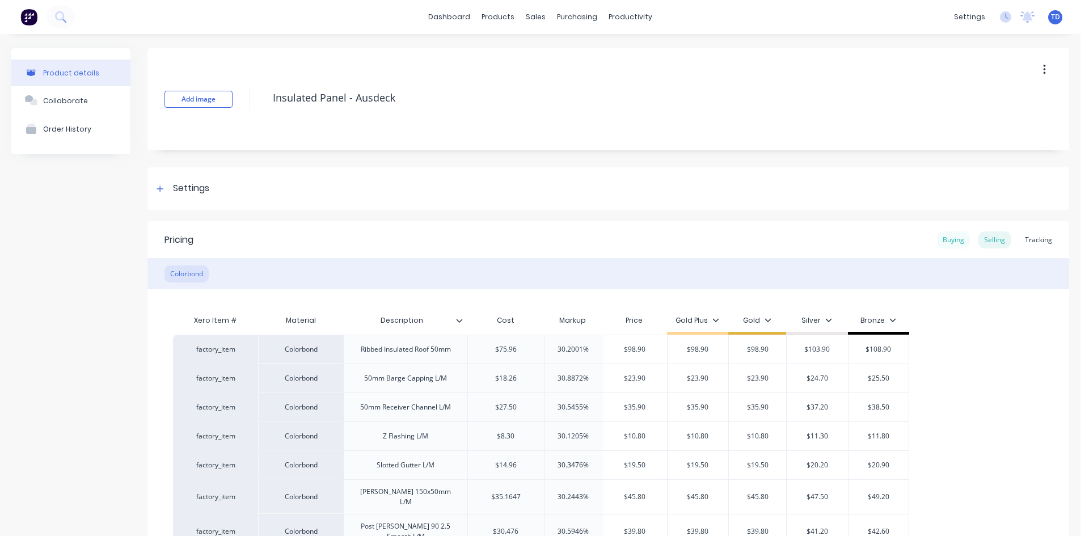
click at [947, 240] on div "Buying" at bounding box center [953, 239] width 33 height 17
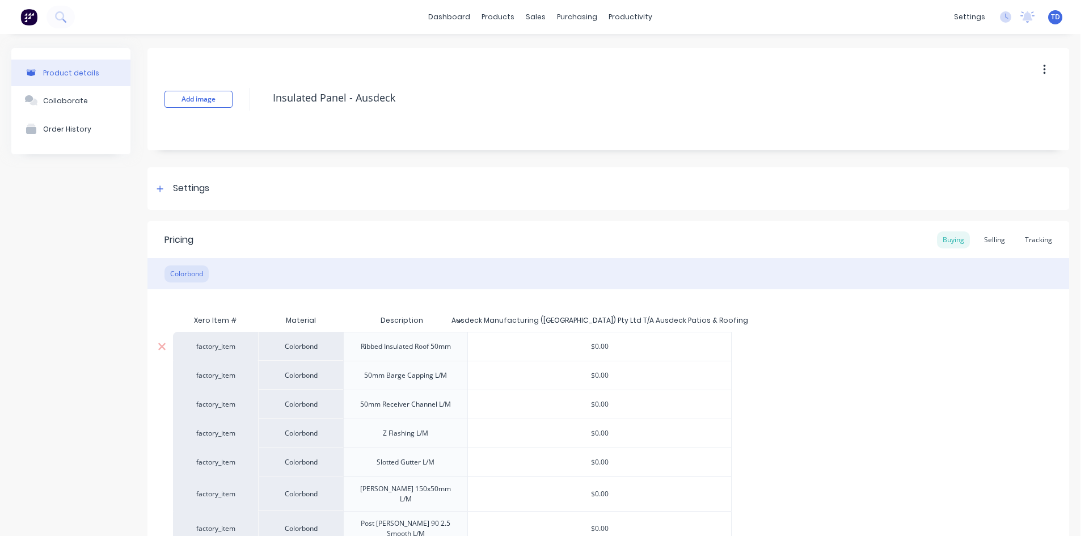
click at [640, 345] on input "$0.00" at bounding box center [599, 346] width 263 height 10
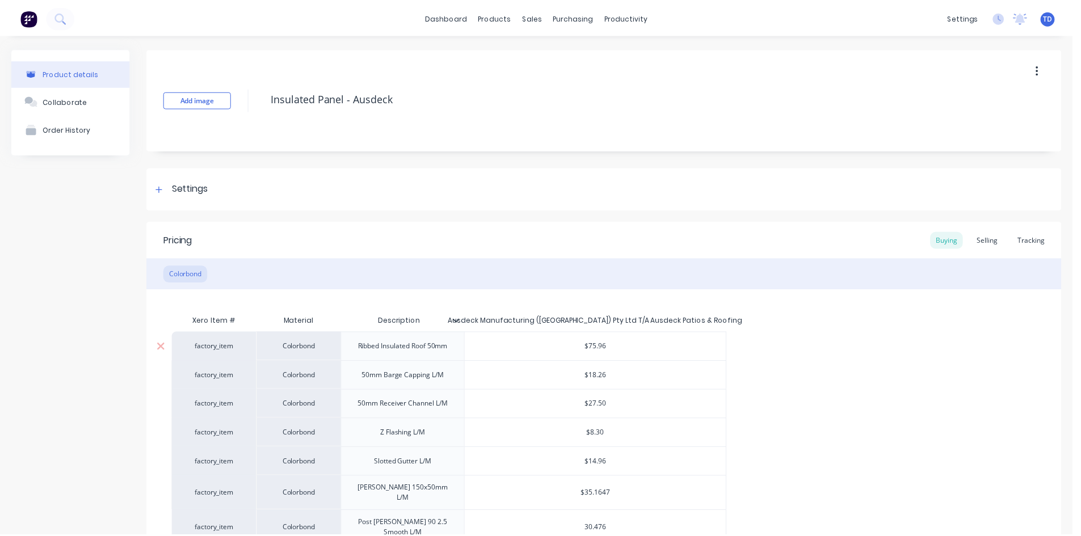
scroll to position [111, 0]
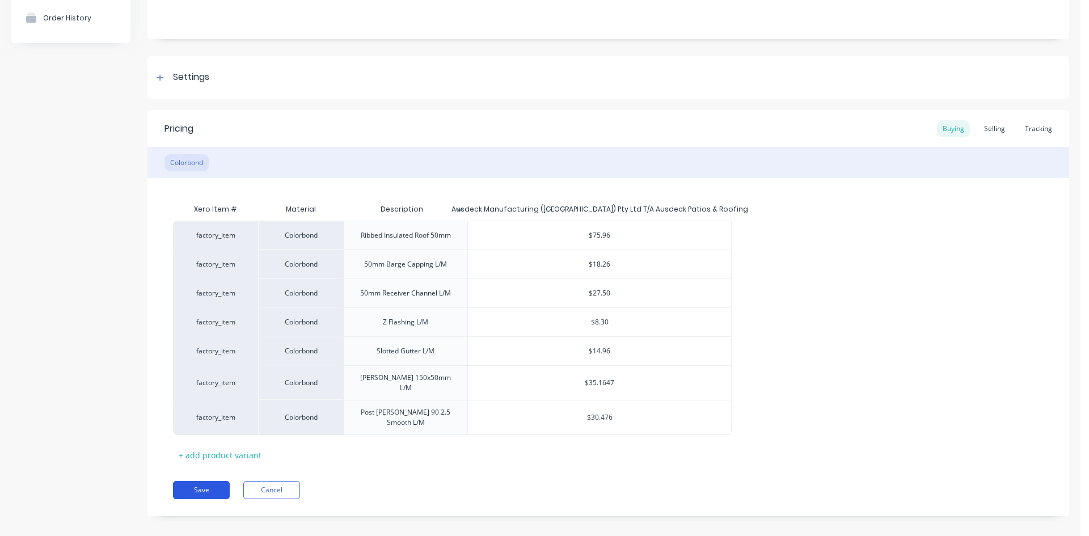
click at [193, 481] on button "Save" at bounding box center [201, 490] width 57 height 18
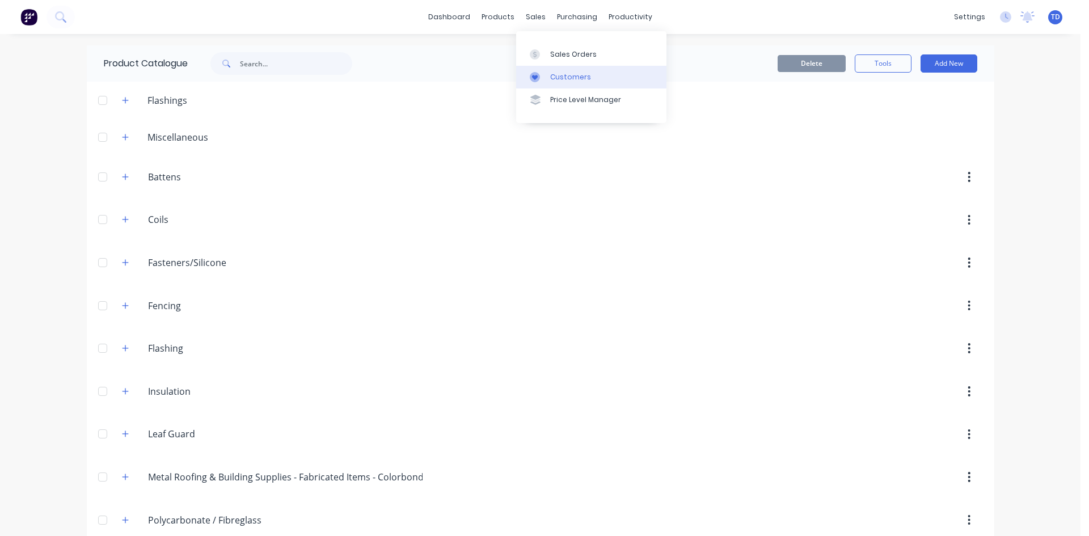
click at [565, 77] on div "Customers" at bounding box center [570, 77] width 41 height 10
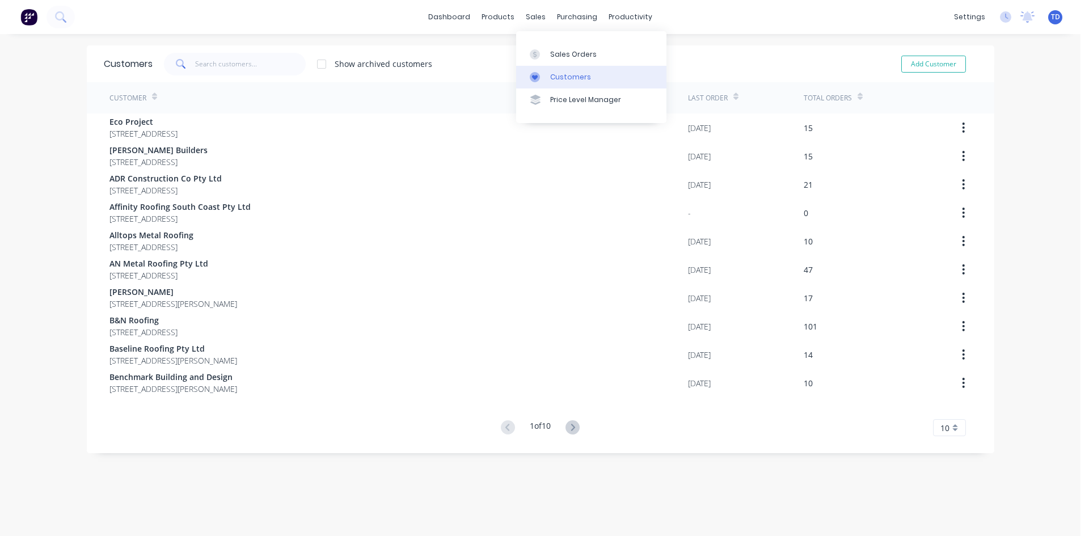
click at [549, 81] on link "Customers" at bounding box center [591, 77] width 150 height 23
click at [234, 71] on input "text" at bounding box center [250, 64] width 111 height 23
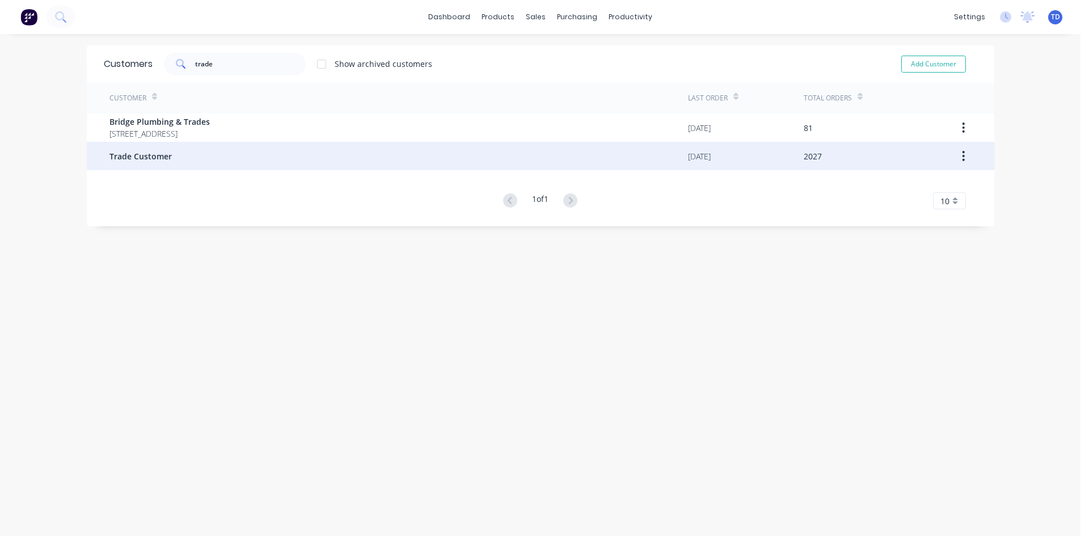
click at [158, 156] on span "Trade Customer" at bounding box center [140, 156] width 62 height 12
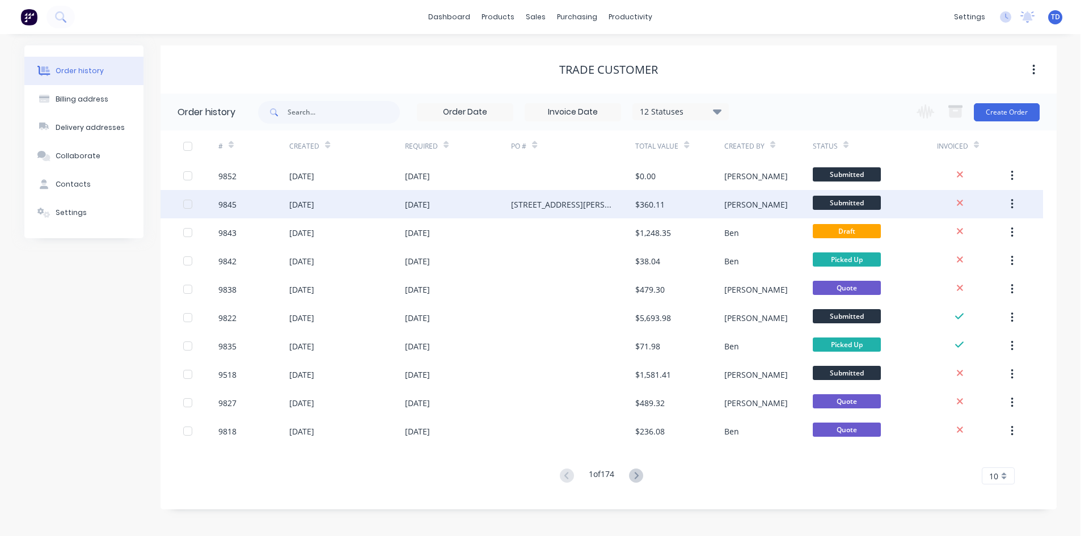
click at [408, 208] on div "24 Sep 2025" at bounding box center [417, 205] width 25 height 12
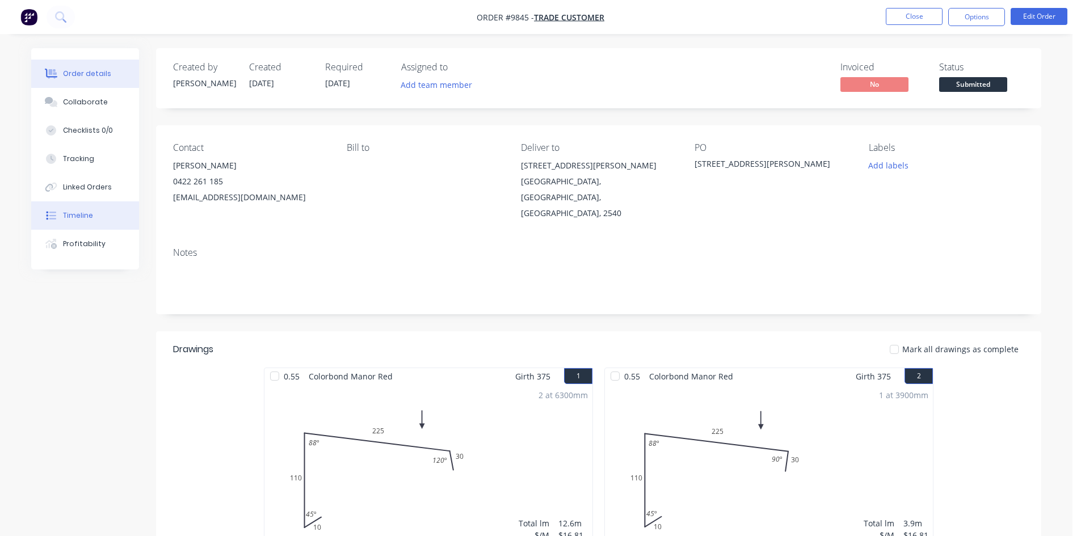
click at [77, 216] on div "Timeline" at bounding box center [78, 215] width 30 height 10
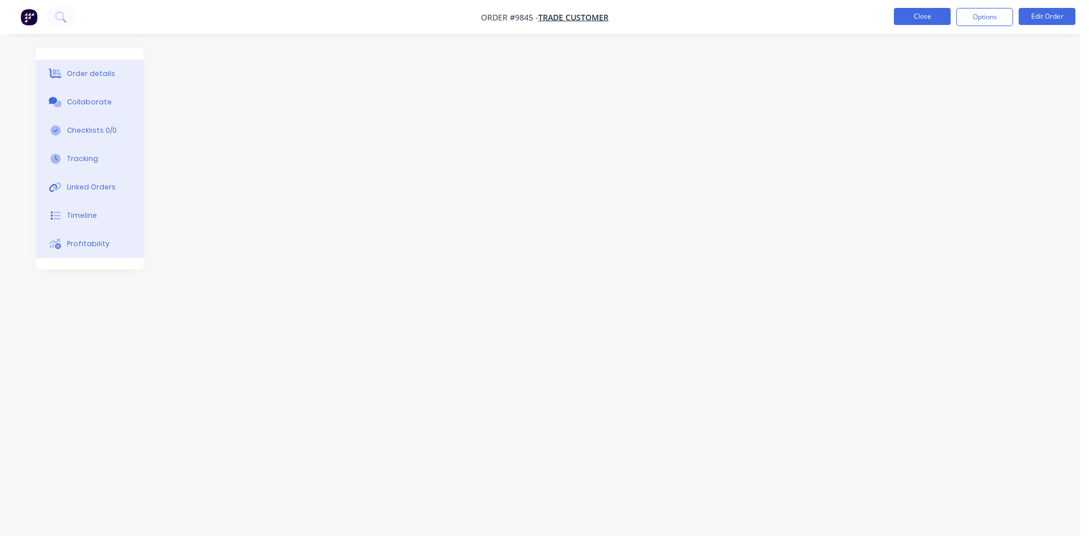
click at [926, 12] on button "Close" at bounding box center [922, 16] width 57 height 17
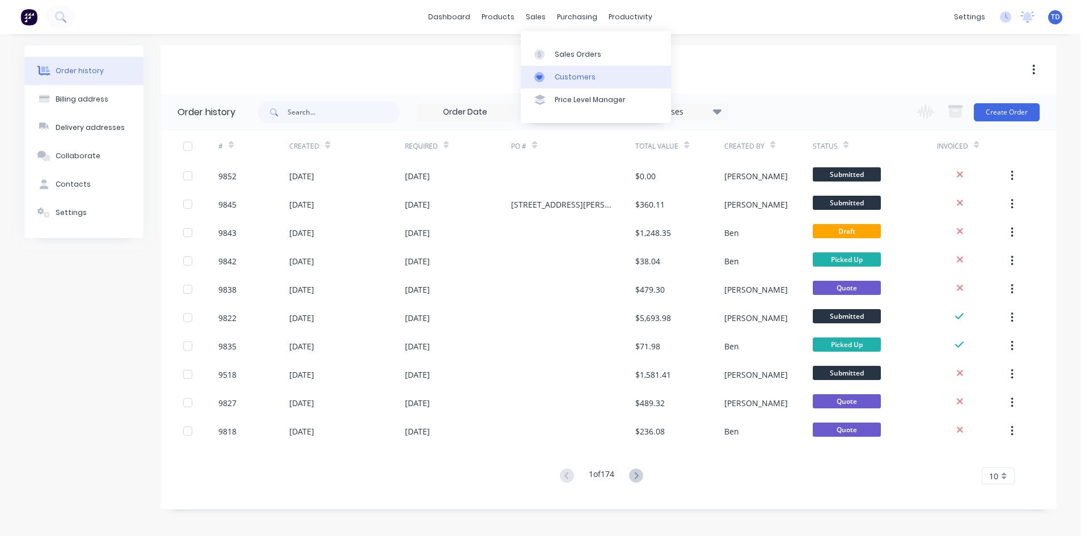
click at [555, 78] on div "Customers" at bounding box center [575, 77] width 41 height 10
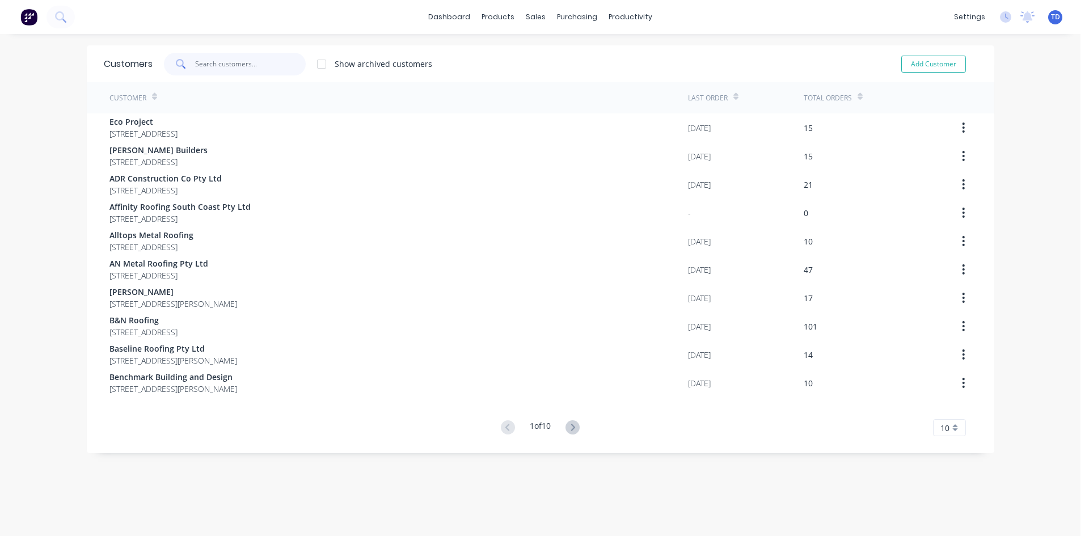
click at [267, 68] on input "text" at bounding box center [250, 64] width 111 height 23
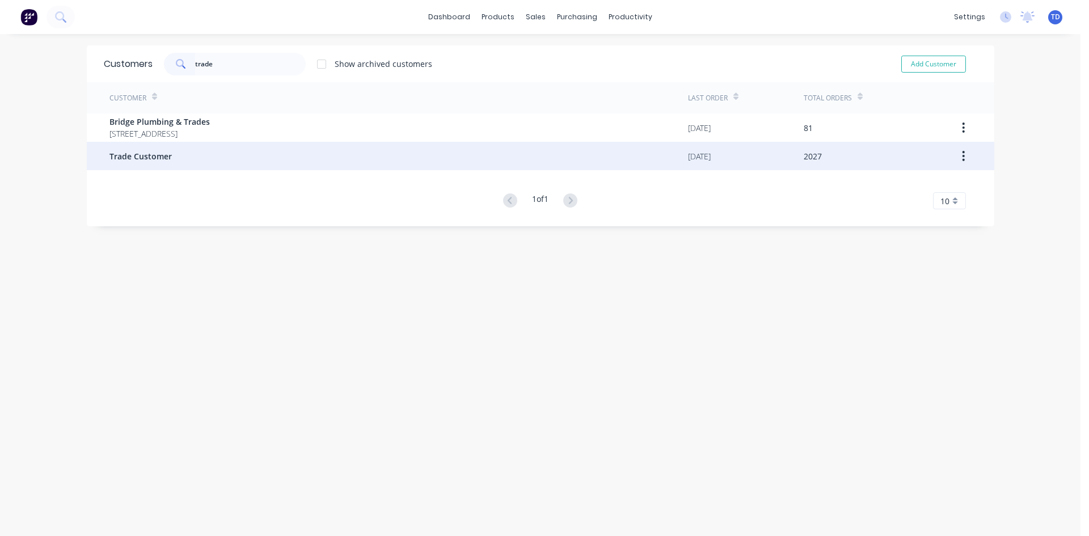
click at [219, 154] on div "Trade Customer" at bounding box center [398, 156] width 579 height 28
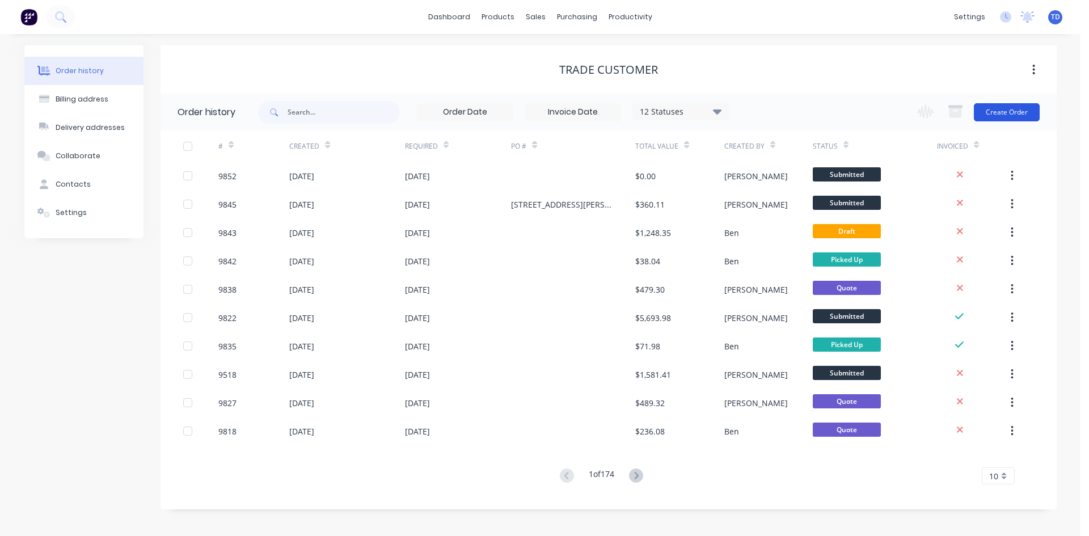
click at [1008, 114] on button "Create Order" at bounding box center [1007, 112] width 66 height 18
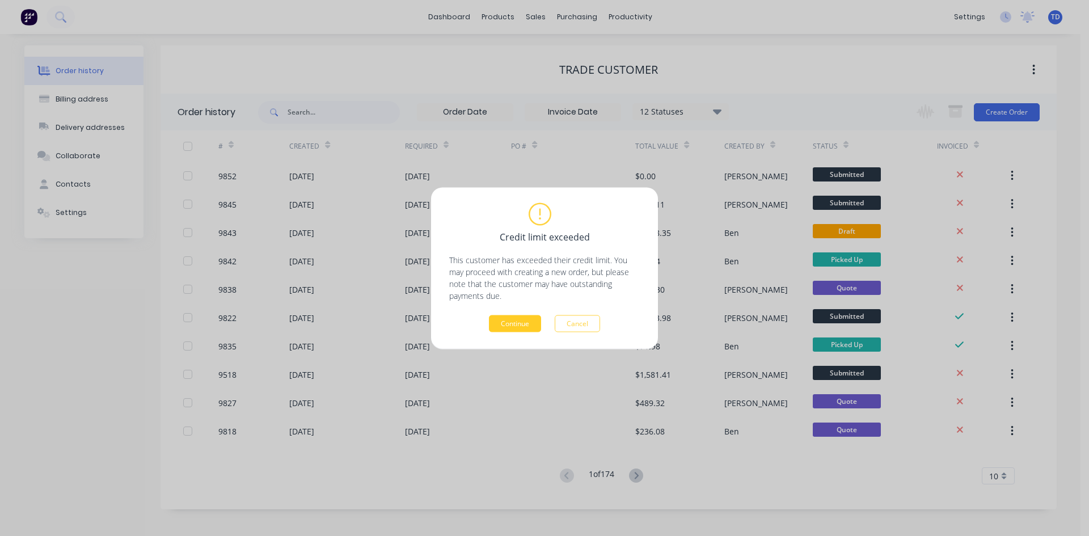
click at [521, 323] on button "Continue" at bounding box center [515, 323] width 52 height 17
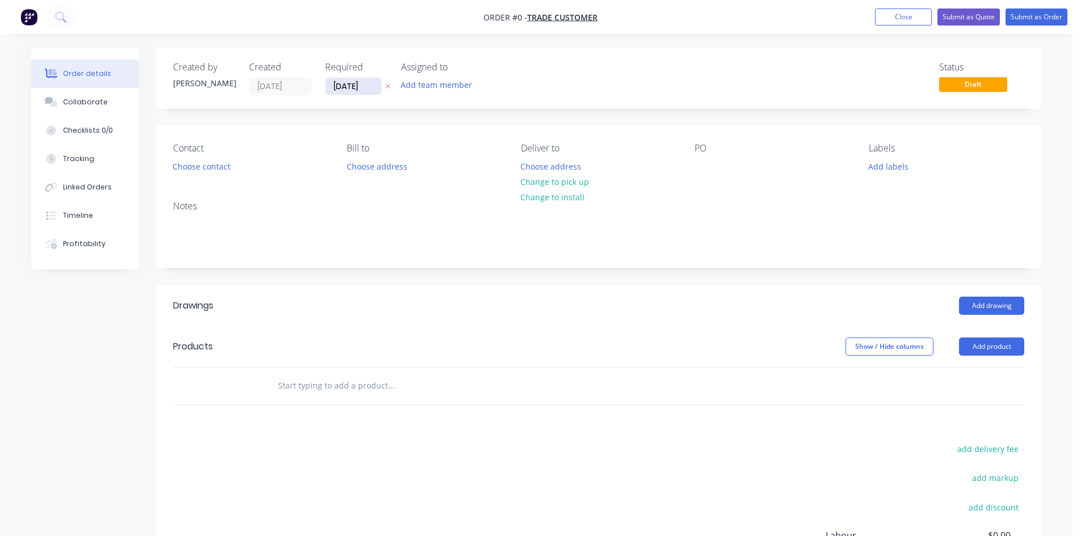
click at [368, 87] on input "[DATE]" at bounding box center [354, 86] width 56 height 17
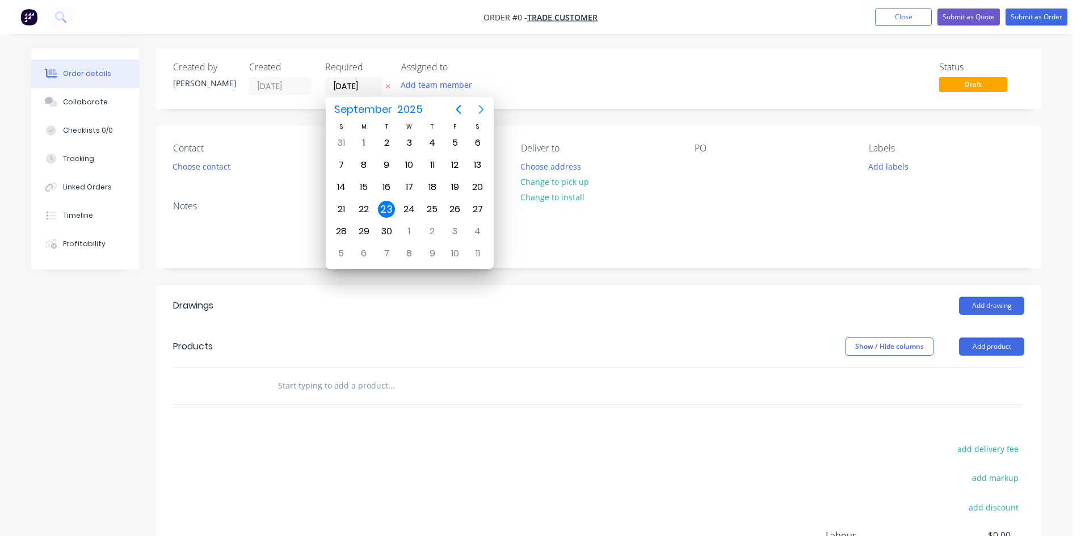
click at [482, 111] on icon "Next page" at bounding box center [480, 109] width 5 height 9
click at [459, 209] on div "24" at bounding box center [454, 209] width 17 height 17
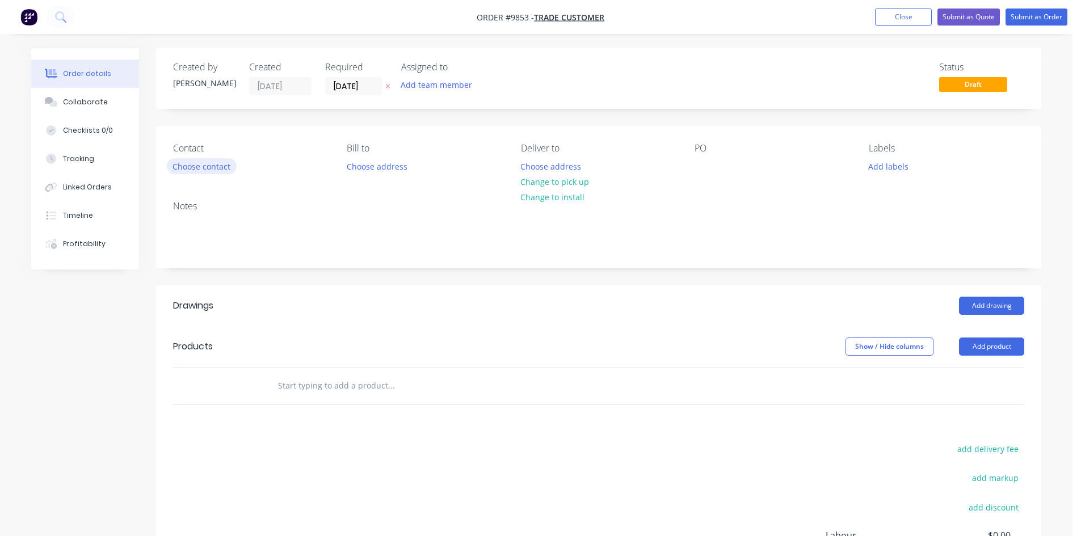
click at [207, 162] on button "Choose contact" at bounding box center [202, 165] width 70 height 15
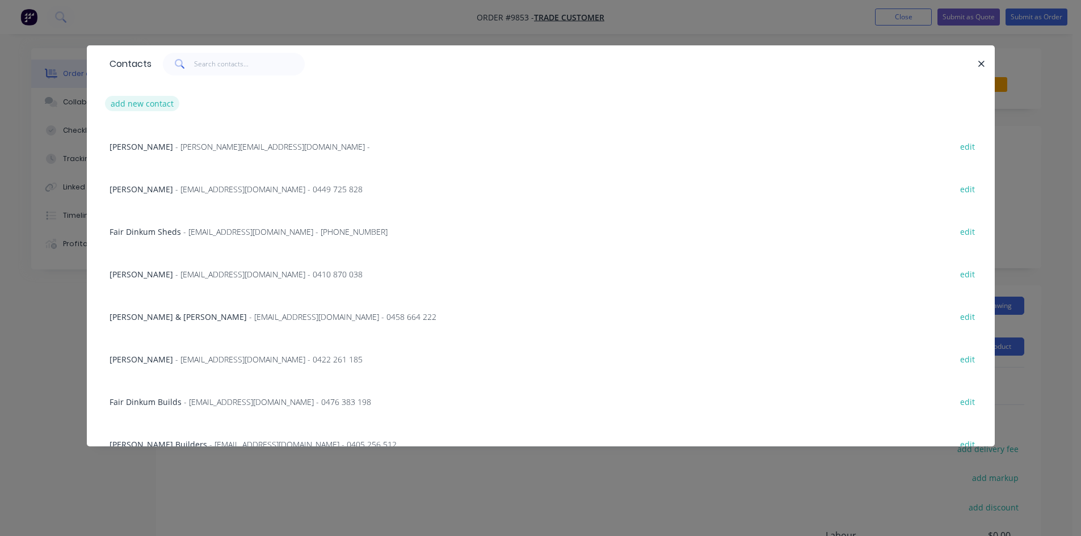
click at [140, 106] on button "add new contact" at bounding box center [142, 103] width 75 height 15
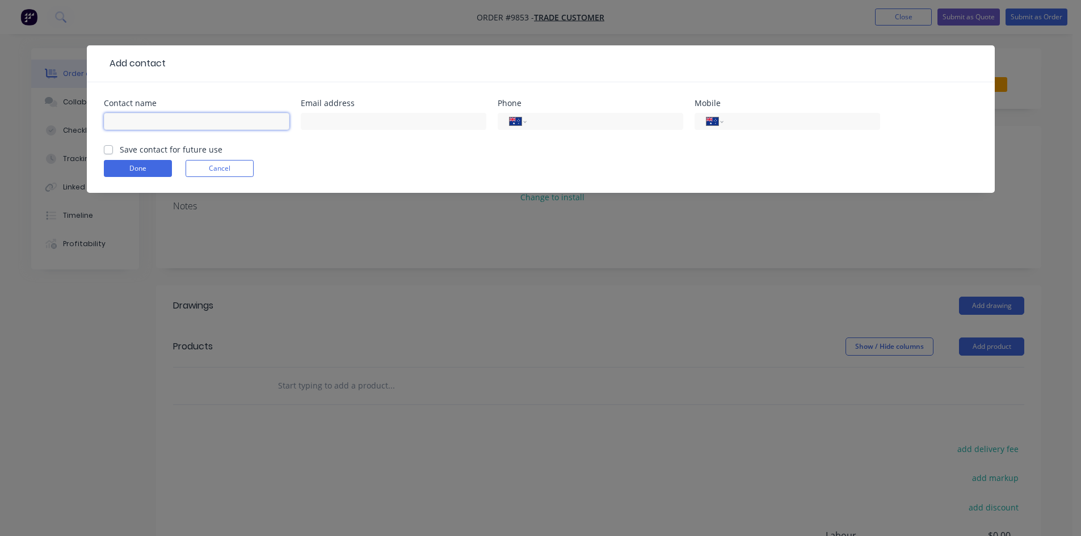
click at [182, 125] on input "text" at bounding box center [196, 121] width 185 height 17
click at [120, 149] on label "Save contact for future use" at bounding box center [171, 150] width 103 height 12
click at [107, 149] on input "Save contact for future use" at bounding box center [108, 149] width 9 height 11
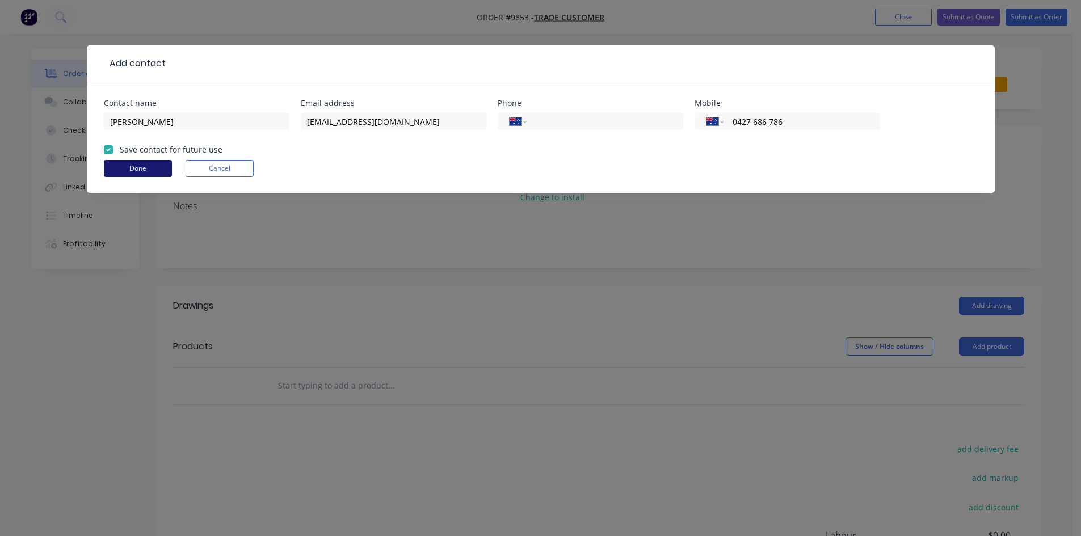
click at [123, 168] on button "Done" at bounding box center [138, 168] width 68 height 17
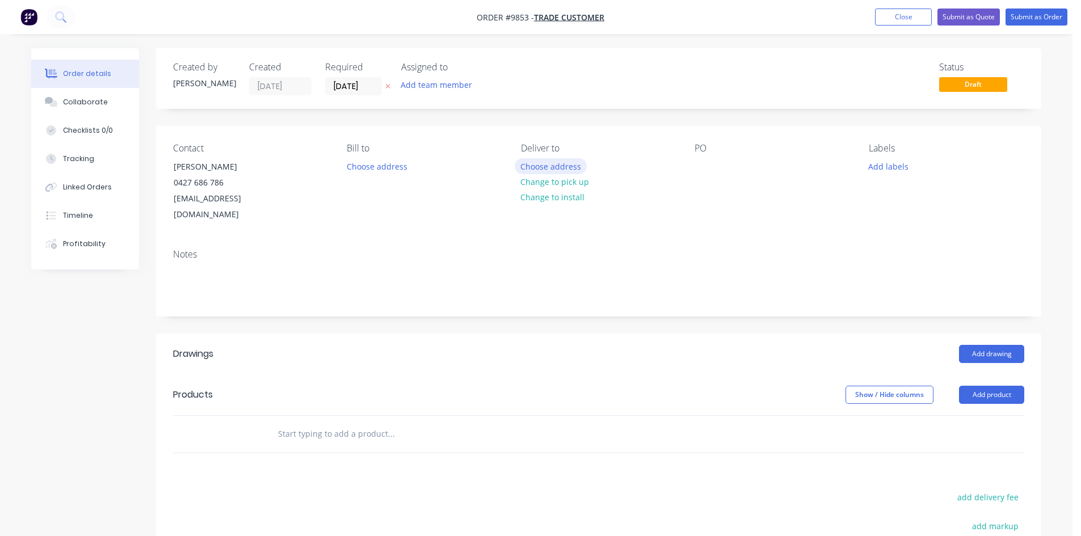
click at [549, 161] on button "Choose address" at bounding box center [550, 165] width 73 height 15
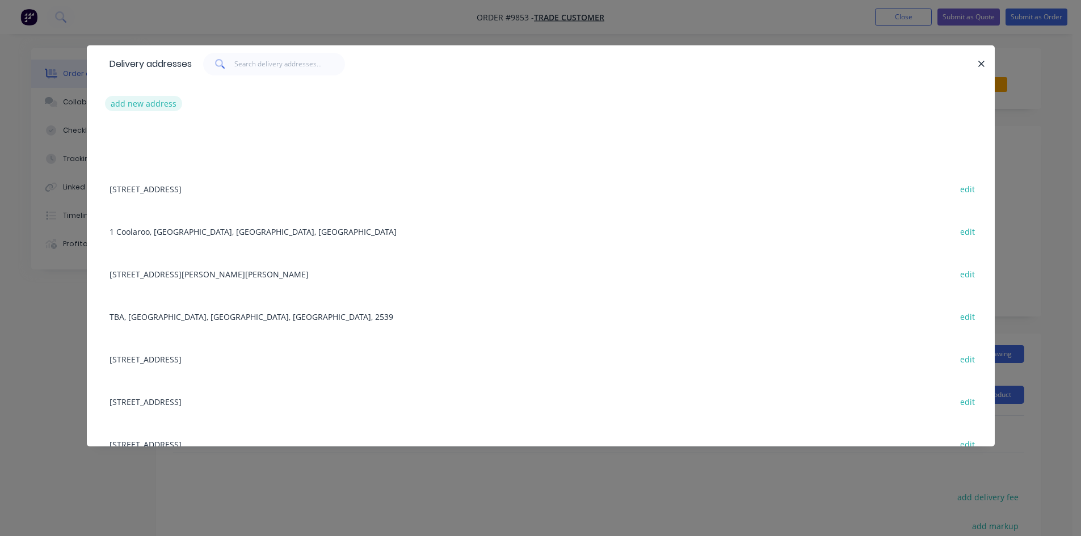
click at [168, 107] on button "add new address" at bounding box center [144, 103] width 78 height 15
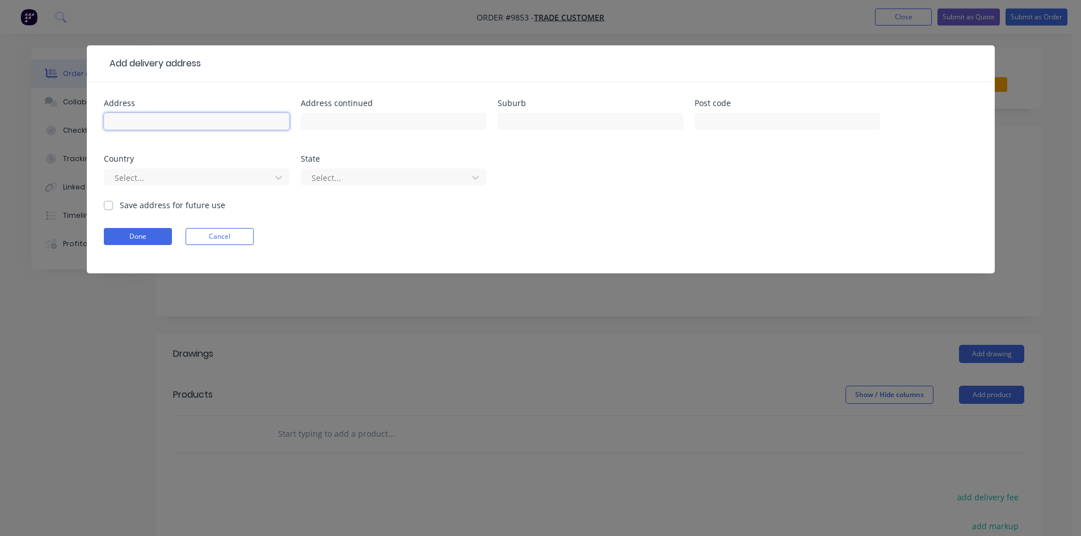
click at [161, 115] on input "text" at bounding box center [196, 121] width 185 height 17
click at [120, 203] on label "Save address for future use" at bounding box center [173, 205] width 106 height 12
click at [112, 203] on input "Save address for future use" at bounding box center [108, 204] width 9 height 11
click at [116, 224] on form "Address TBA Address continued Suburb Narrawallee Post code 2539 Country Austral…" at bounding box center [541, 186] width 874 height 174
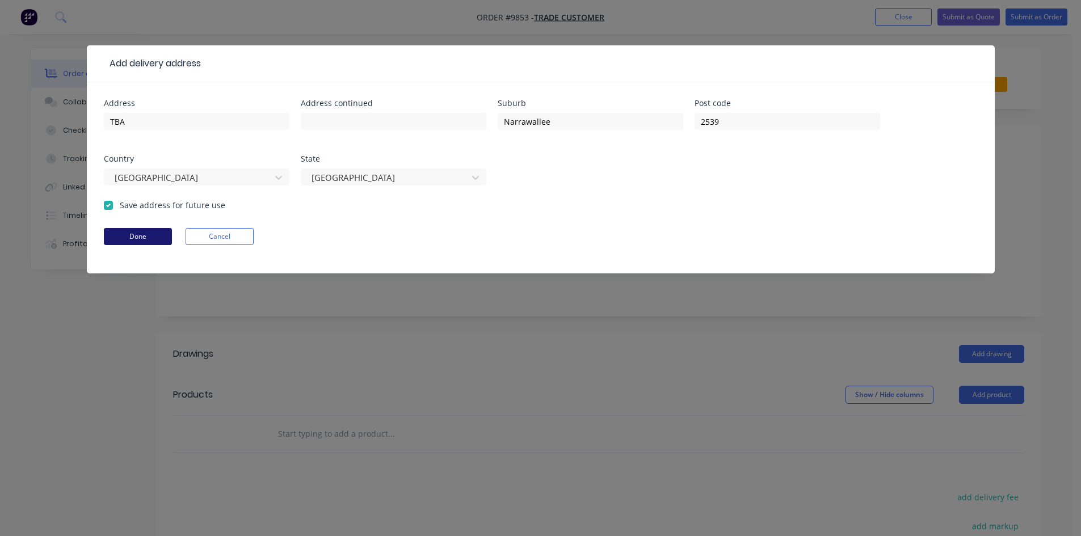
click at [121, 233] on button "Done" at bounding box center [138, 236] width 68 height 17
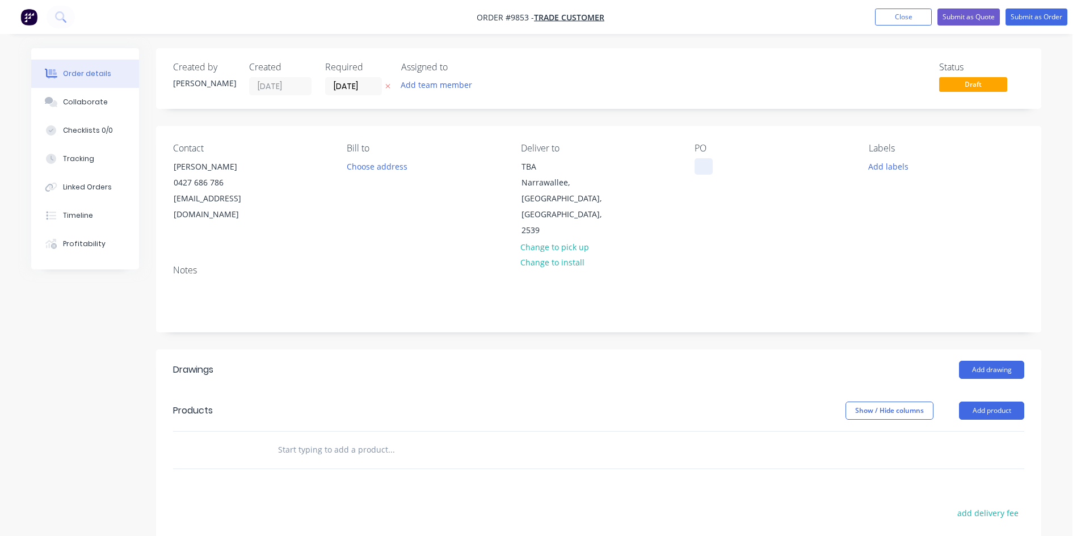
click at [710, 168] on div at bounding box center [703, 166] width 18 height 16
click at [342, 438] on input "text" at bounding box center [390, 449] width 227 height 23
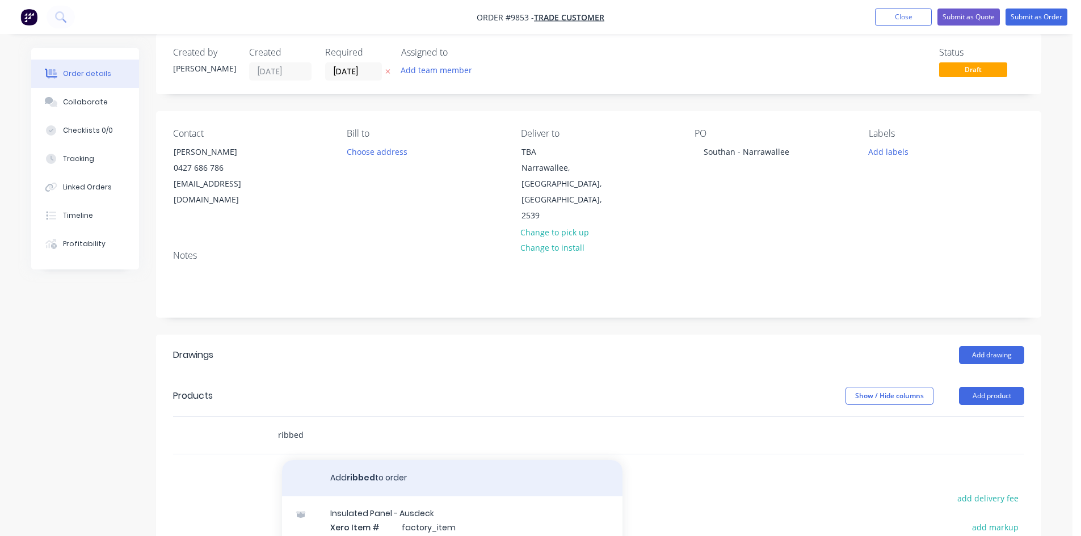
scroll to position [57, 0]
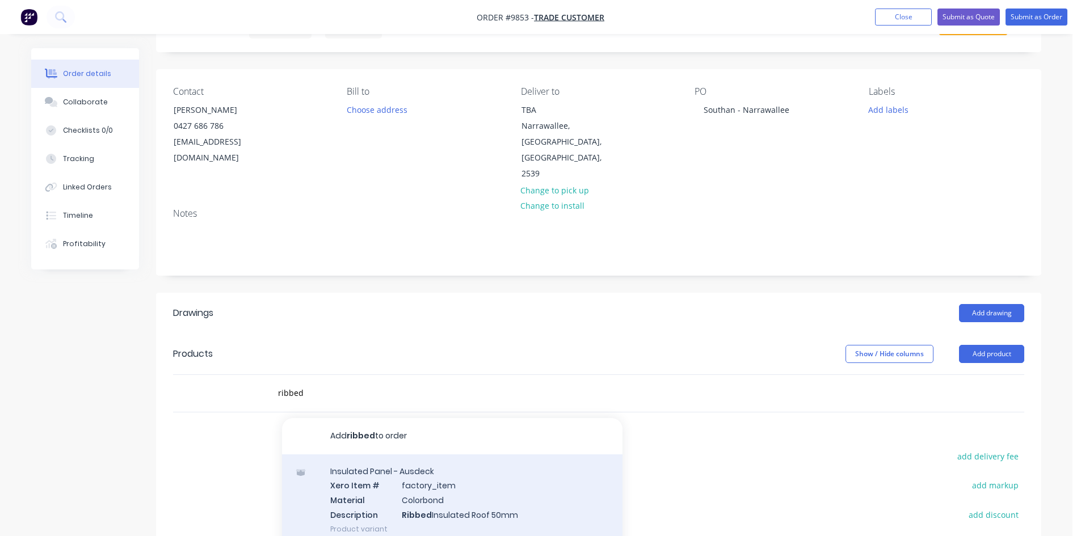
click at [424, 476] on div "Insulated Panel - Ausdeck Xero Item # factory_item Material Colorbond Descripti…" at bounding box center [452, 499] width 340 height 91
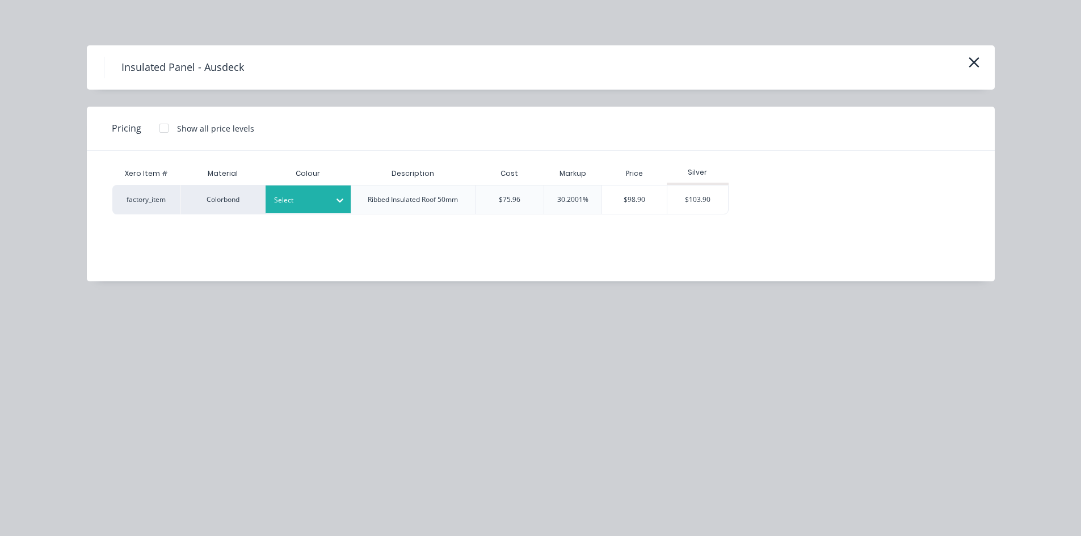
click at [315, 193] on div "Select" at bounding box center [298, 200] width 64 height 15
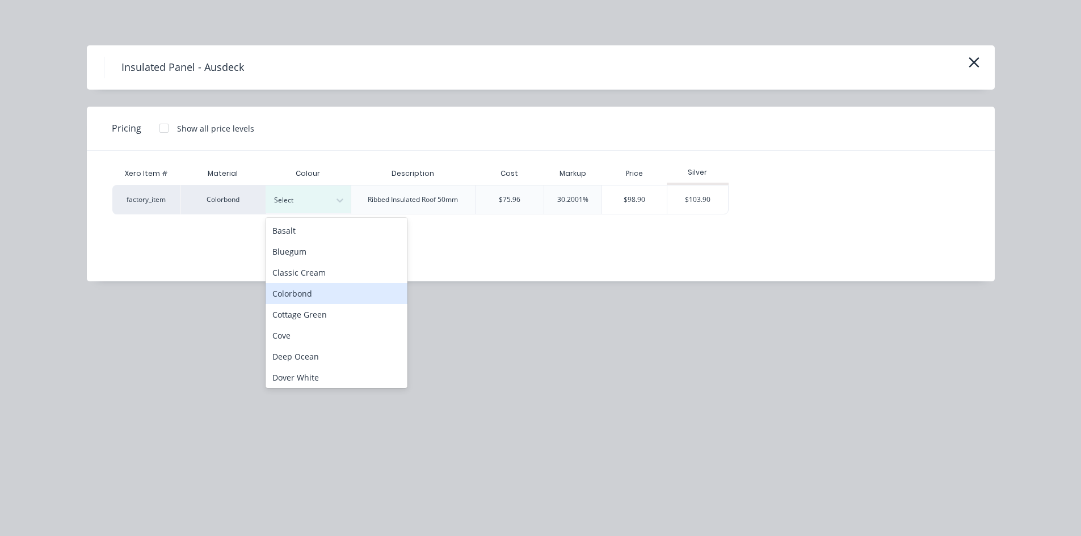
click at [300, 292] on div "Colorbond" at bounding box center [336, 293] width 142 height 21
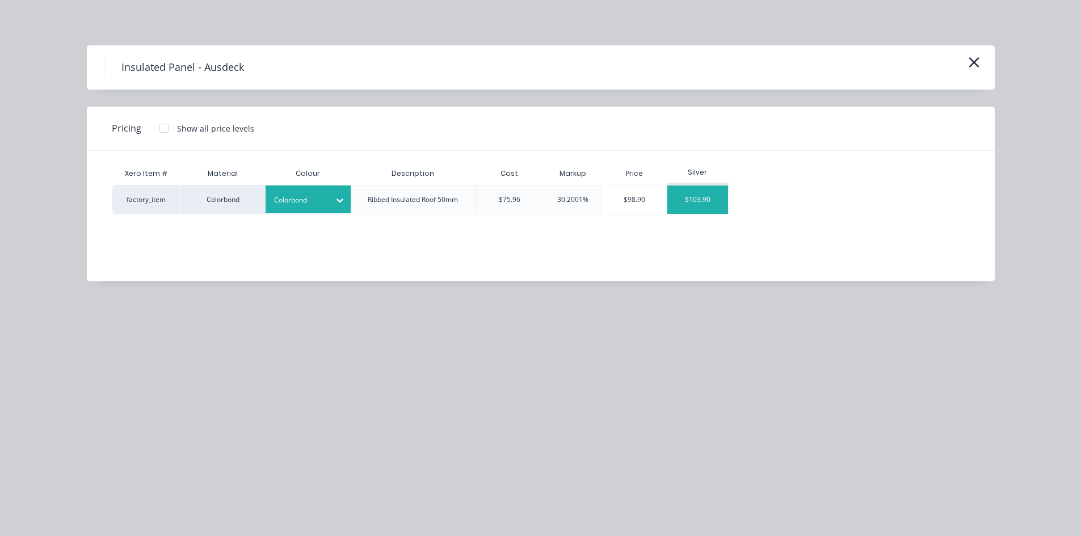
click at [693, 200] on div "$103.90" at bounding box center [697, 199] width 61 height 28
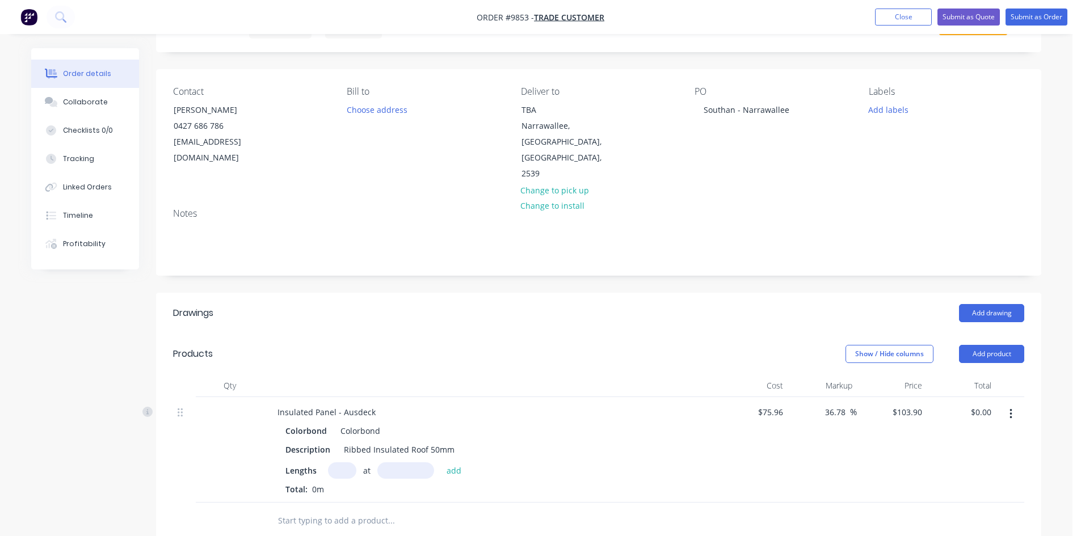
click at [358, 462] on div "at add" at bounding box center [398, 470] width 140 height 16
click at [352, 462] on input "text" at bounding box center [342, 470] width 28 height 16
click at [441, 462] on button "add" at bounding box center [454, 469] width 27 height 15
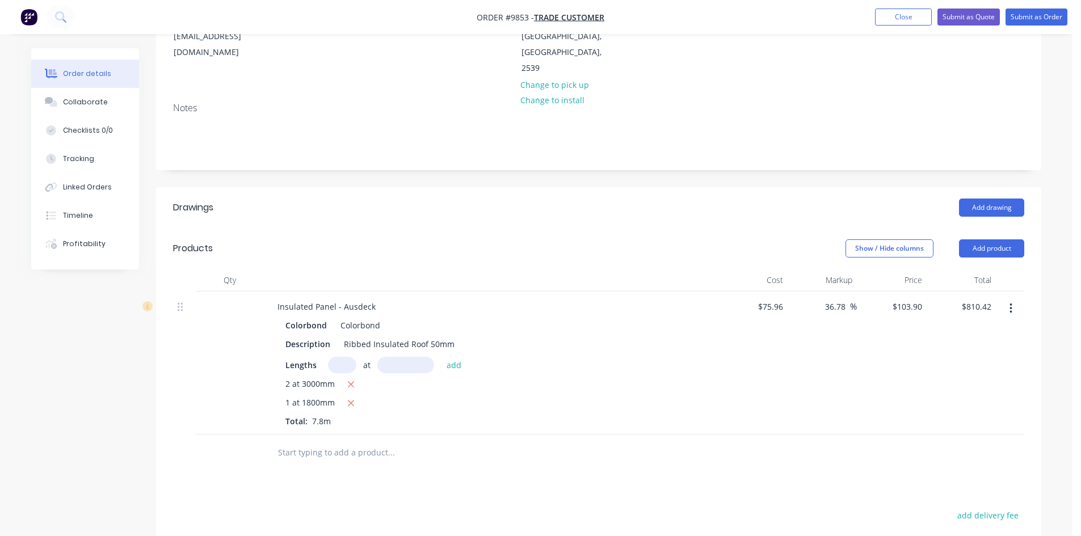
scroll to position [170, 0]
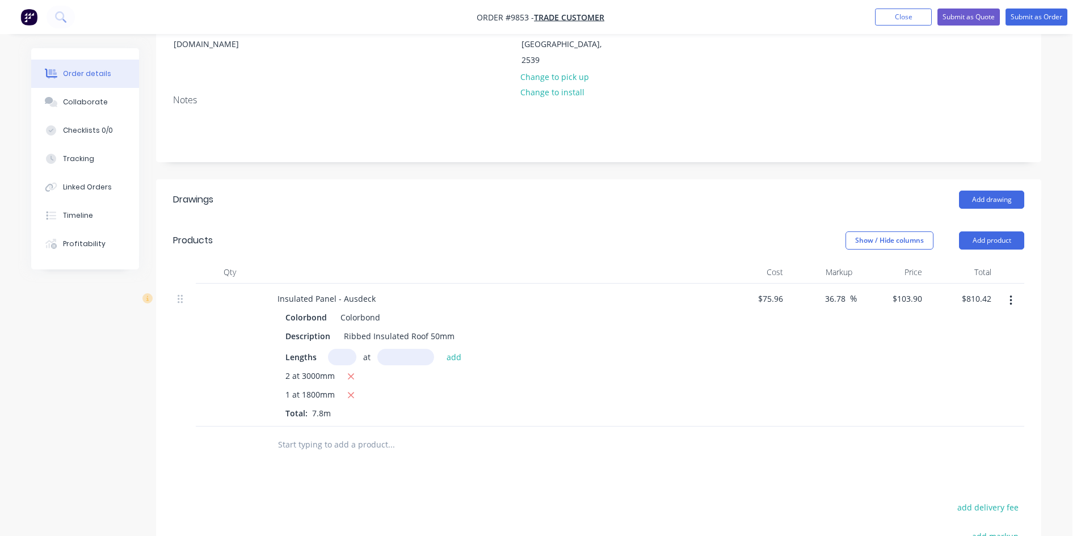
click at [324, 433] on input "text" at bounding box center [390, 444] width 227 height 23
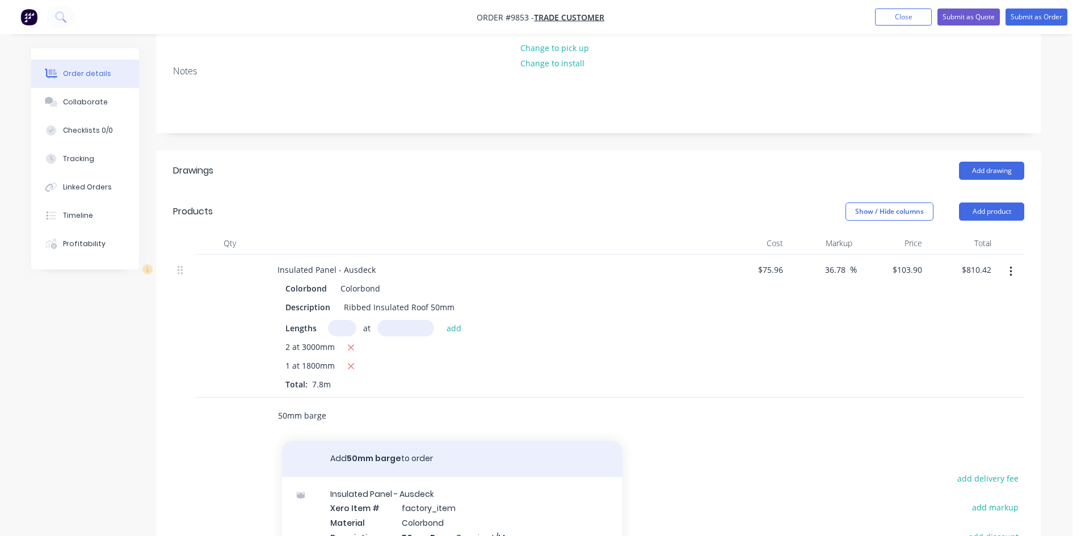
scroll to position [227, 0]
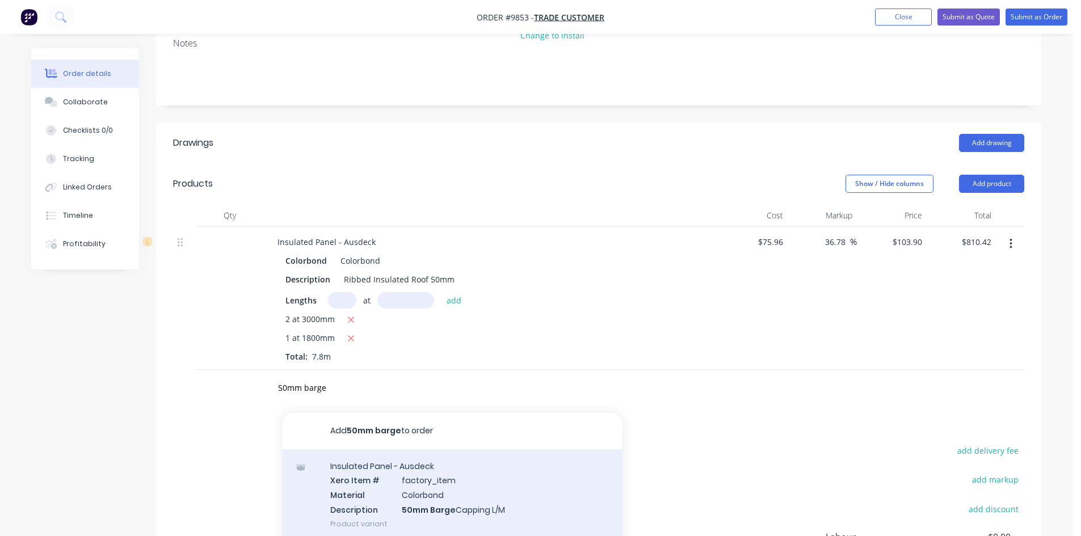
click at [399, 472] on div "Insulated Panel - Ausdeck Xero Item # factory_item Material Colorbond Descripti…" at bounding box center [452, 494] width 340 height 91
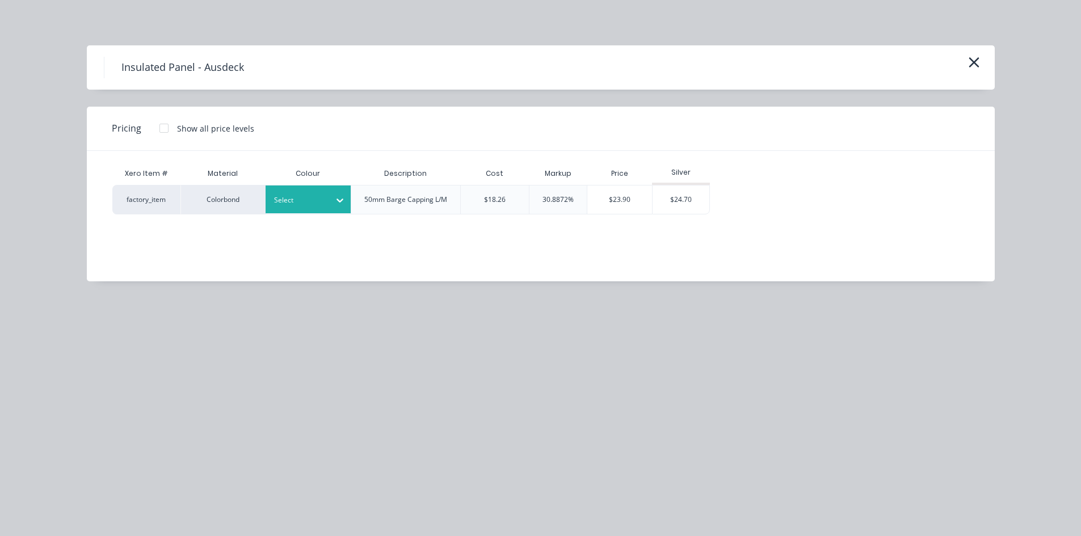
click at [303, 203] on div at bounding box center [299, 200] width 51 height 12
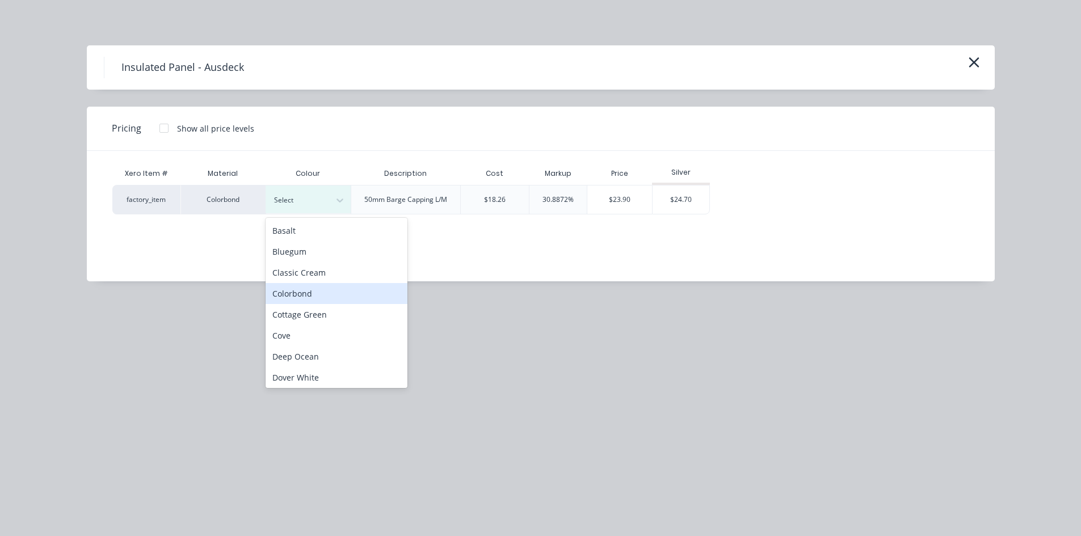
click at [300, 294] on div "Colorbond" at bounding box center [336, 293] width 142 height 21
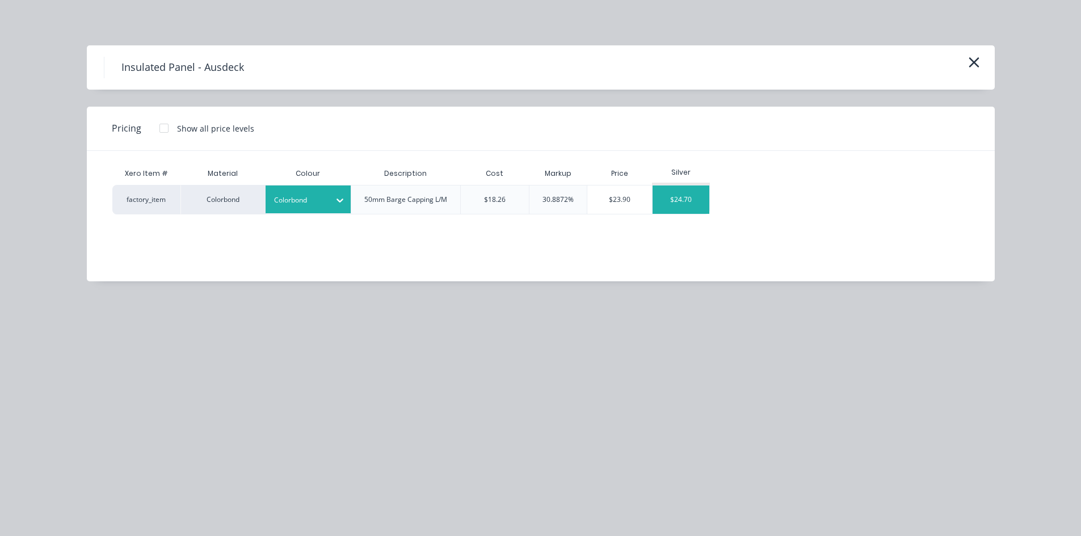
click at [686, 197] on div "$24.70" at bounding box center [680, 199] width 57 height 28
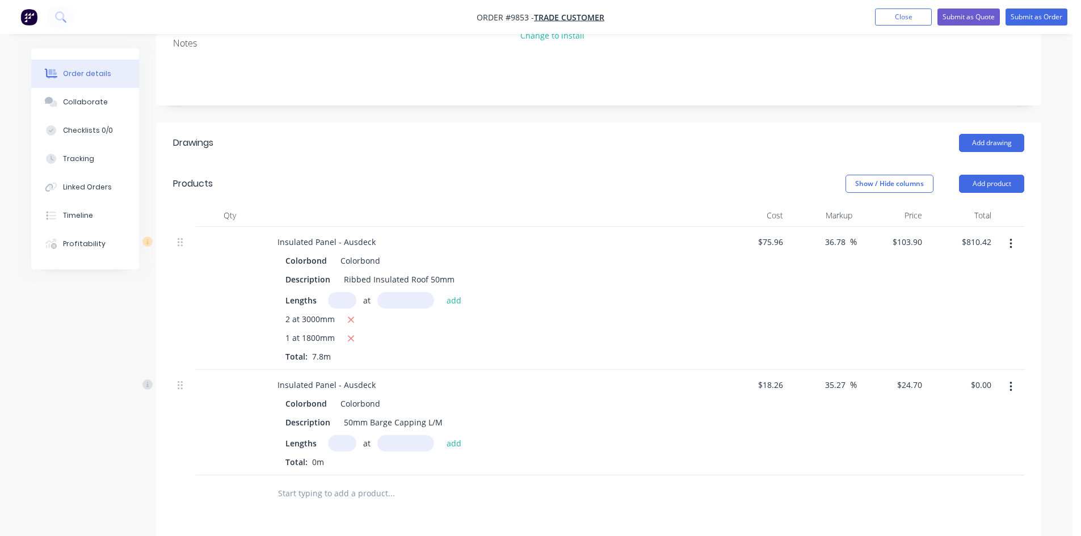
click at [344, 435] on input "text" at bounding box center [342, 443] width 28 height 16
click at [441, 435] on button "add" at bounding box center [454, 442] width 27 height 15
click at [313, 501] on input "text" at bounding box center [390, 512] width 227 height 23
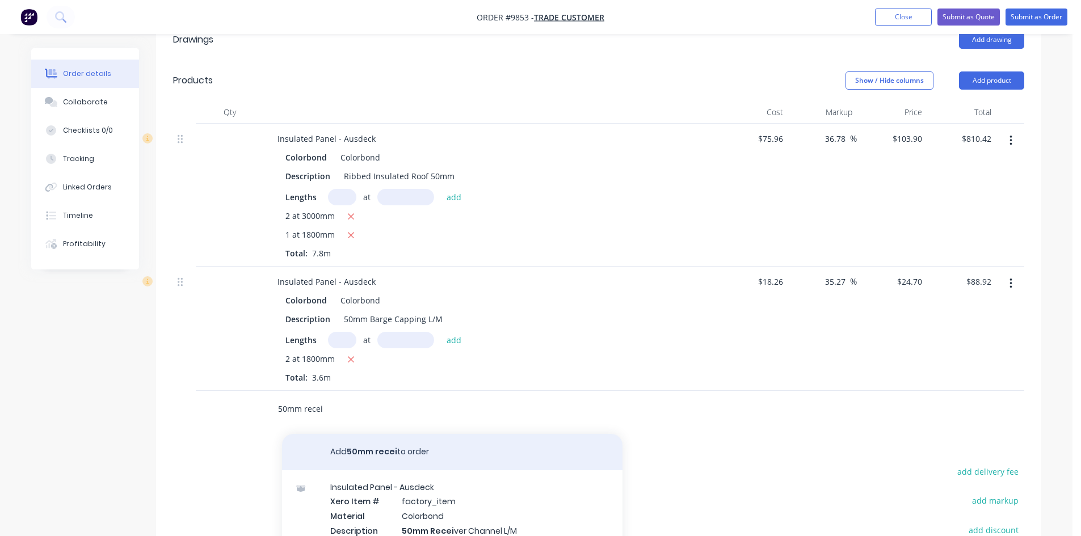
scroll to position [340, 0]
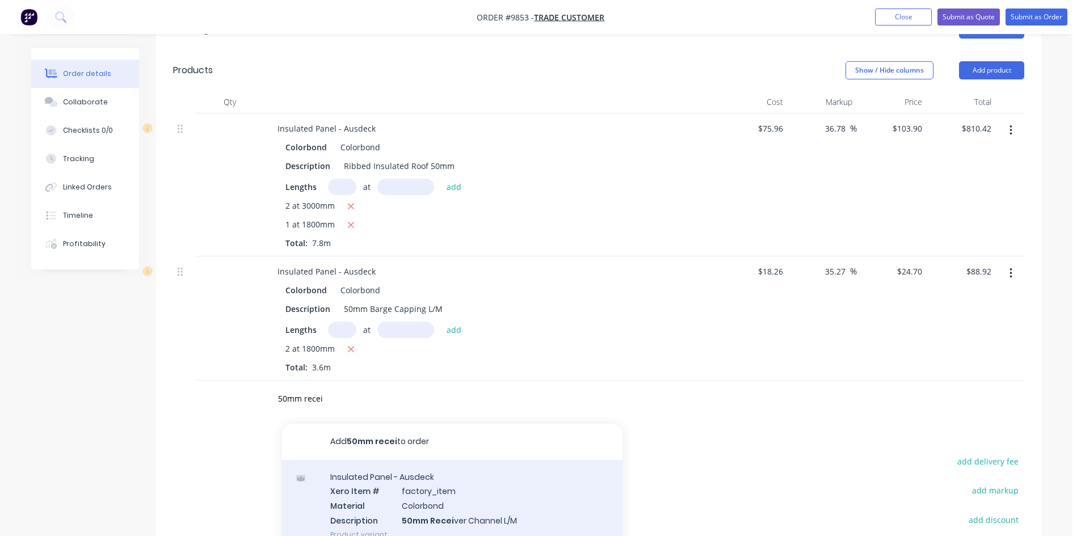
click at [373, 460] on div "Insulated Panel - Ausdeck Xero Item # factory_item Material Colorbond Descripti…" at bounding box center [452, 505] width 340 height 91
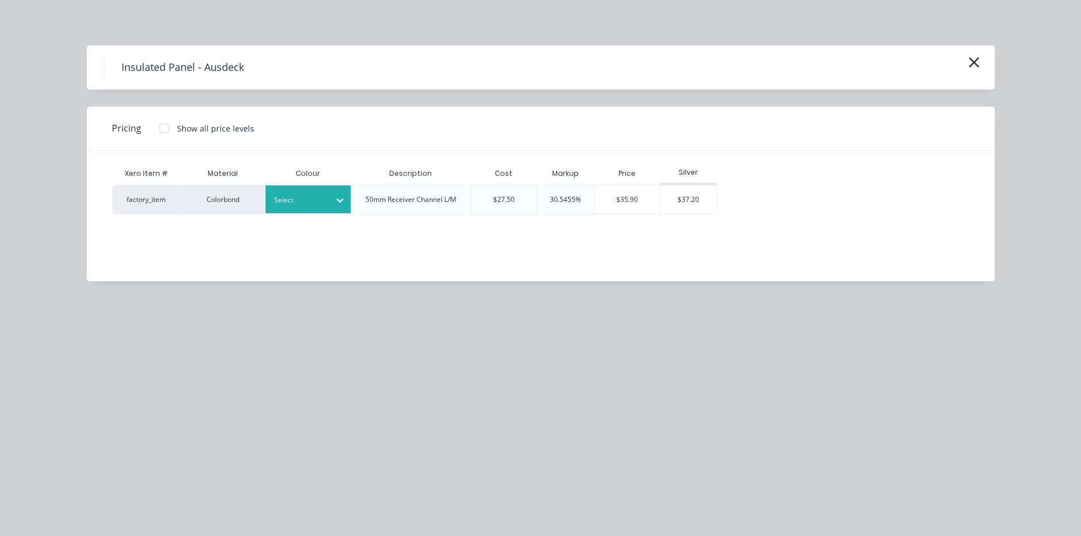
click at [311, 211] on div "Select" at bounding box center [307, 199] width 85 height 28
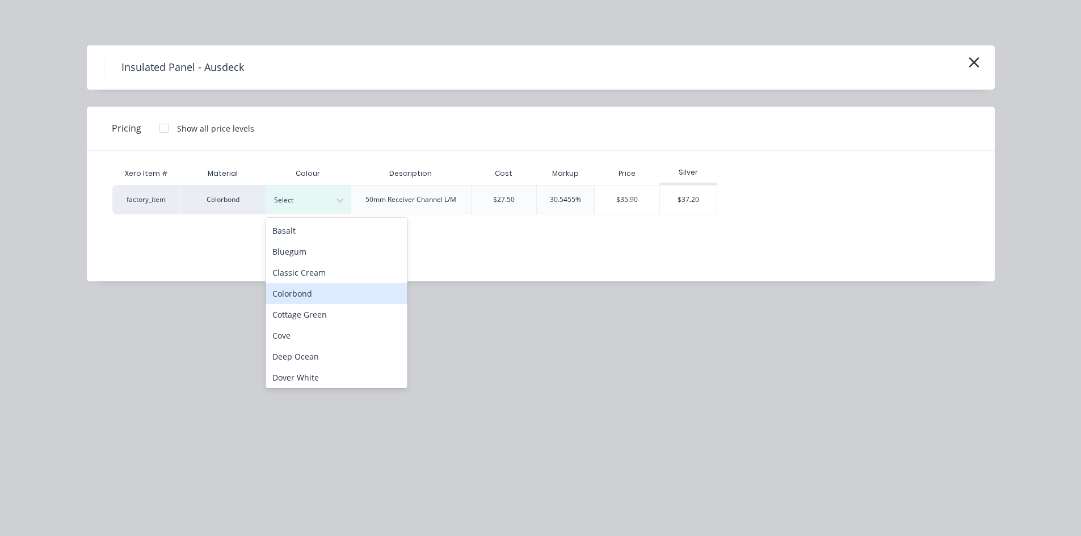
click at [308, 291] on div "Colorbond" at bounding box center [336, 293] width 142 height 21
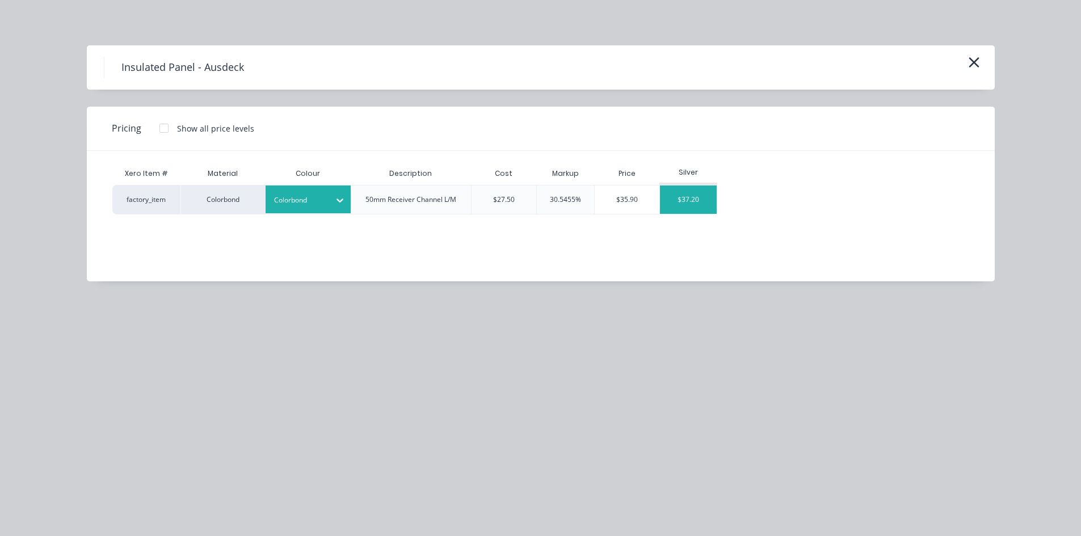
click at [701, 192] on div "$37.20" at bounding box center [688, 199] width 57 height 28
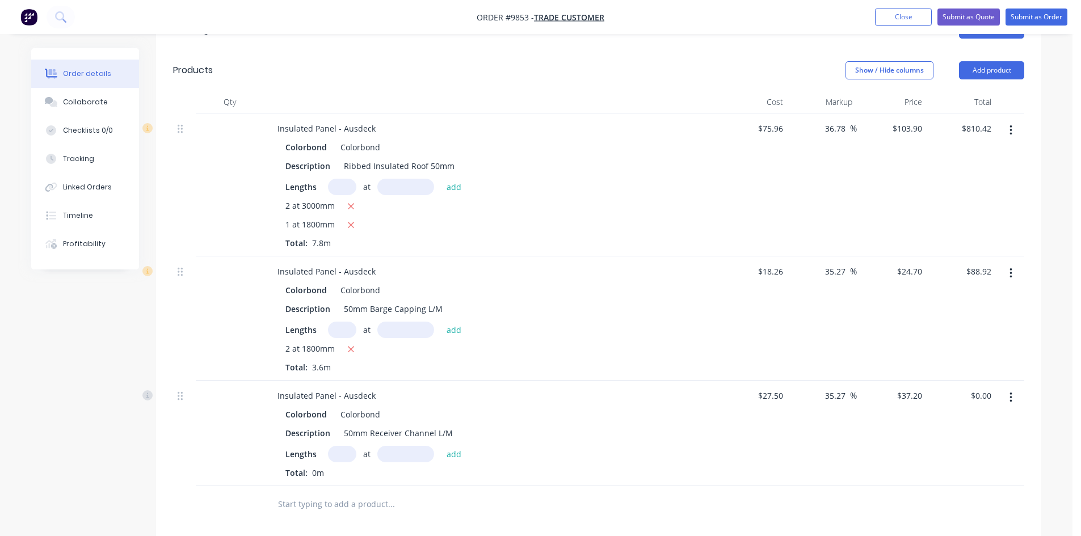
click at [338, 446] on input "text" at bounding box center [342, 454] width 28 height 16
click at [441, 446] on button "add" at bounding box center [454, 453] width 27 height 15
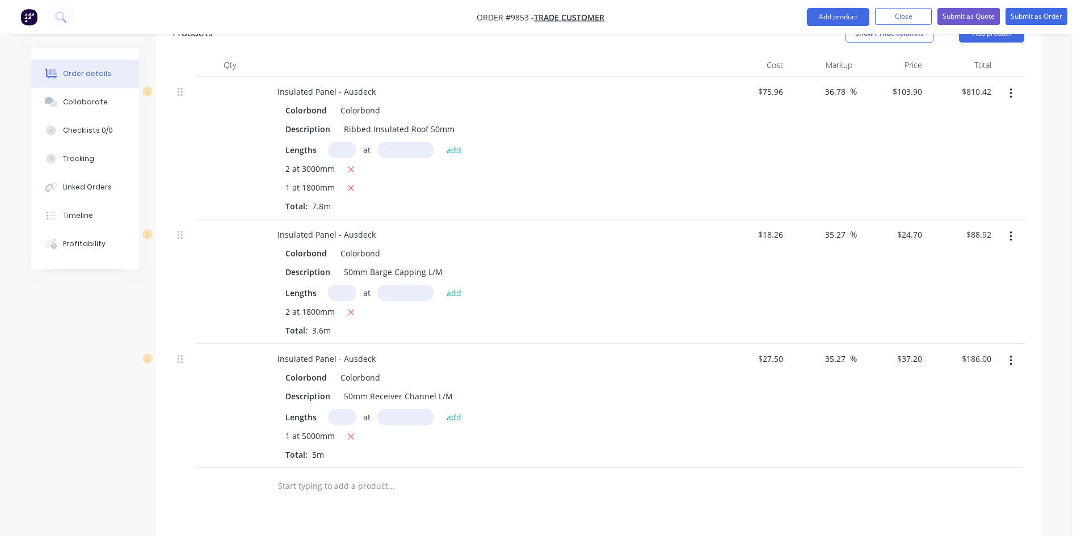
scroll to position [397, 0]
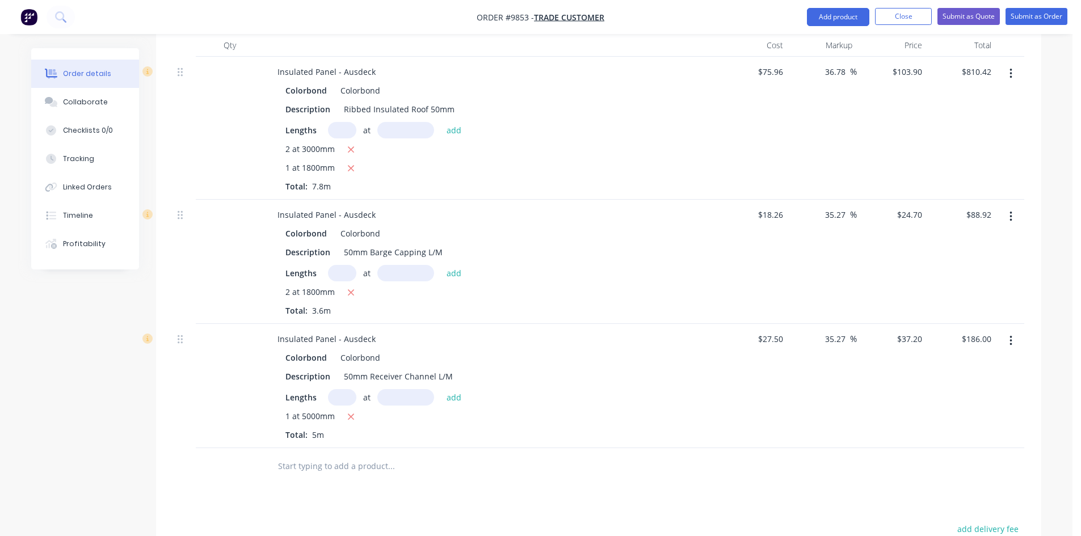
click at [336, 455] on input "text" at bounding box center [390, 466] width 227 height 23
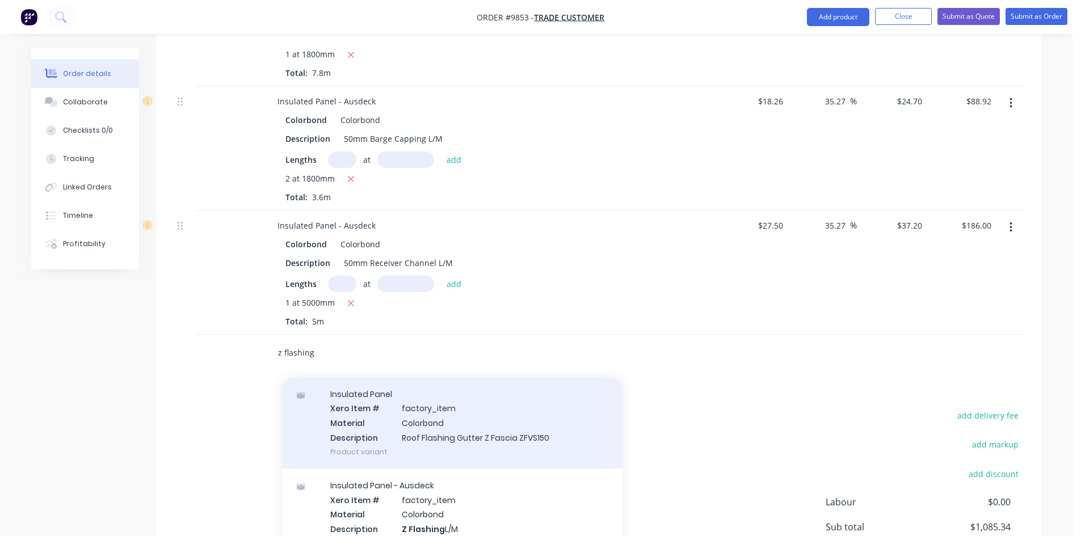
scroll to position [57, 0]
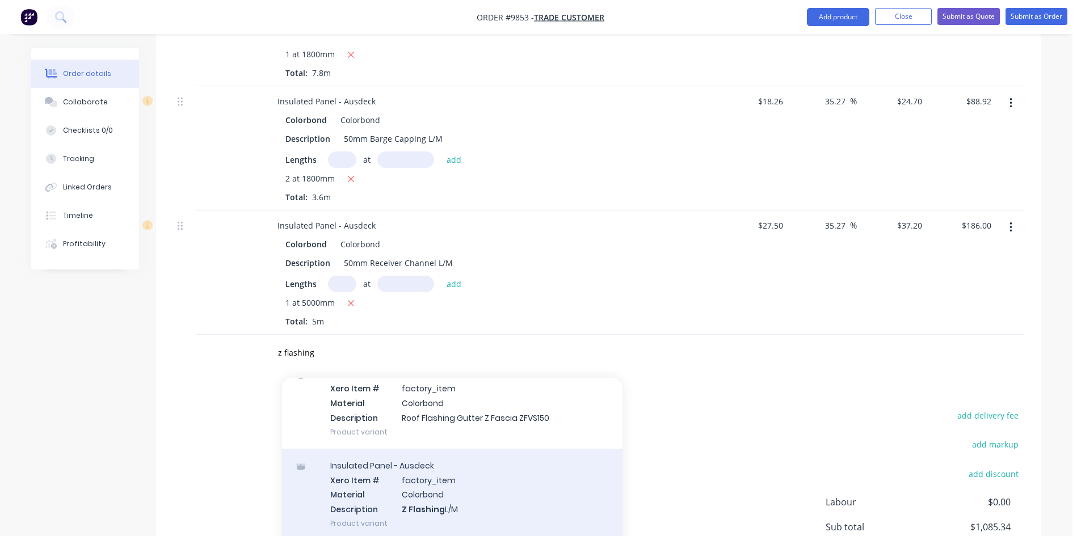
click at [406, 451] on div "Insulated Panel - Ausdeck Xero Item # factory_item Material Colorbond Descripti…" at bounding box center [452, 494] width 340 height 91
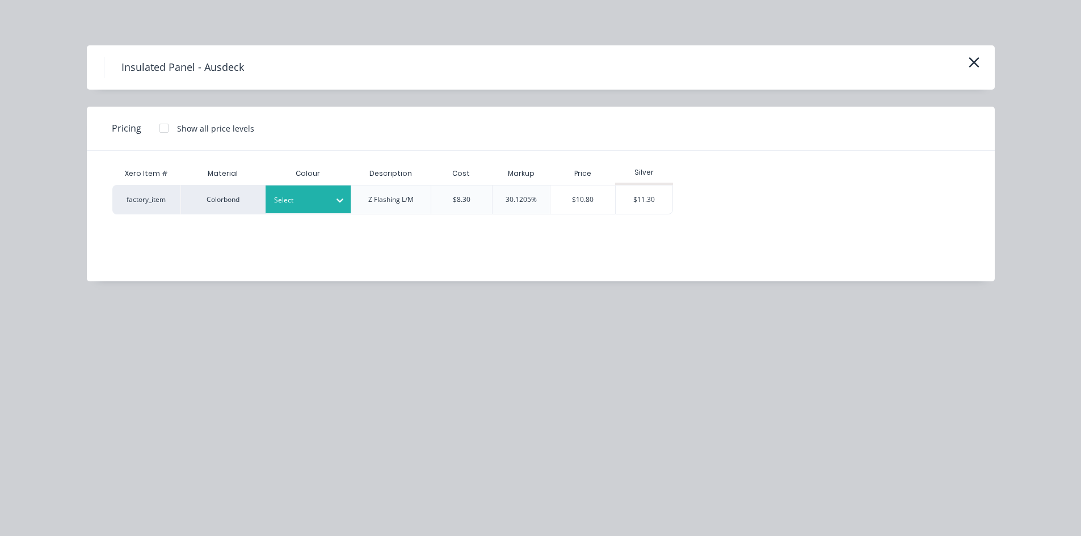
click at [326, 209] on div "Select" at bounding box center [307, 199] width 85 height 28
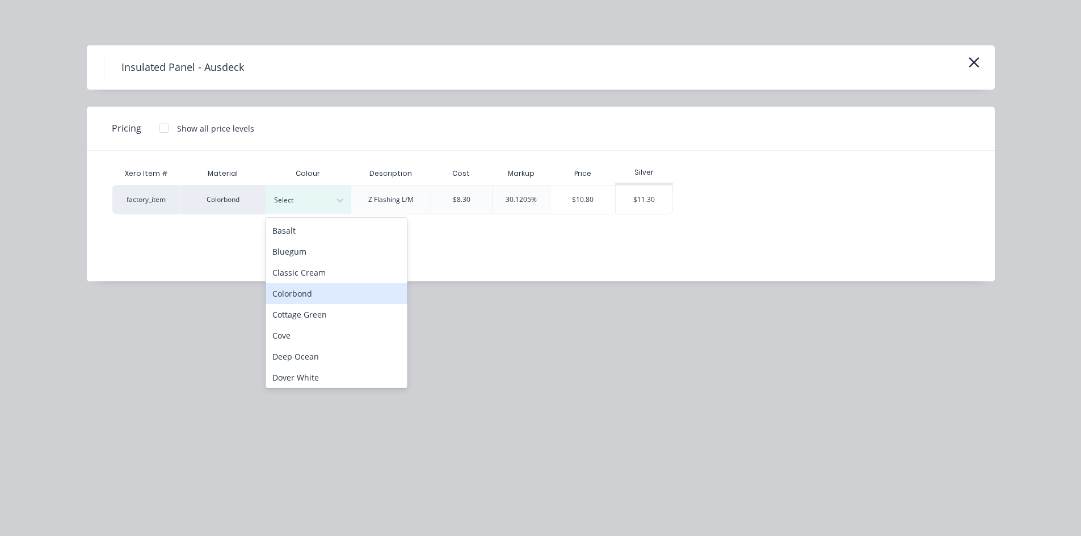
click at [315, 294] on div "Colorbond" at bounding box center [336, 293] width 142 height 21
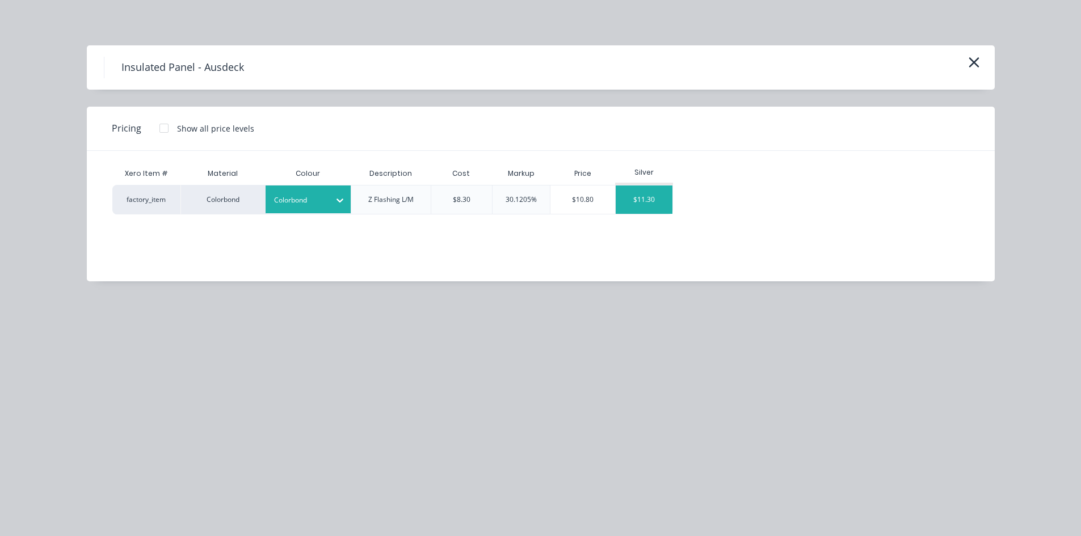
click at [634, 208] on div "$11.30" at bounding box center [643, 199] width 57 height 28
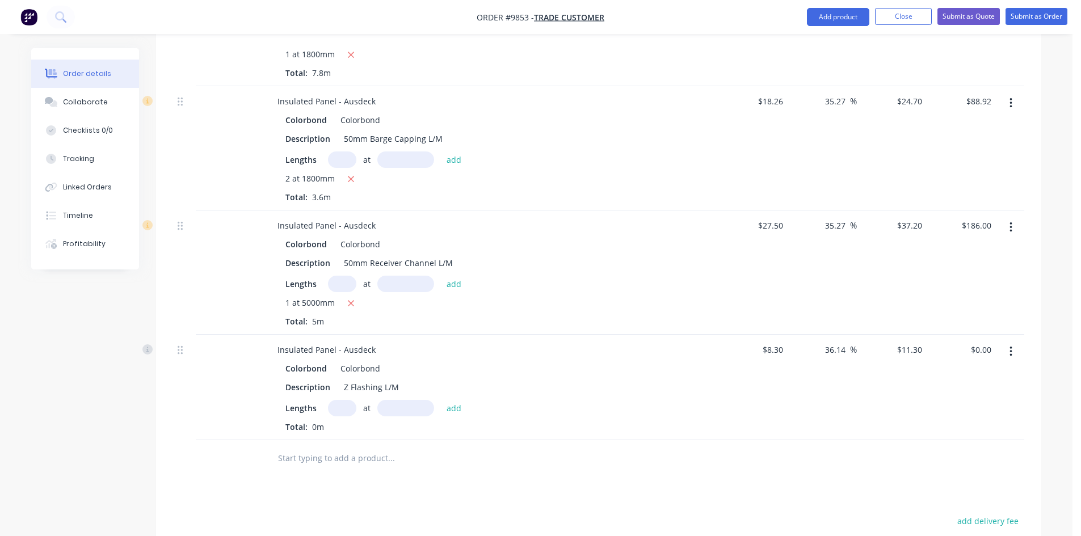
click at [334, 400] on input "text" at bounding box center [342, 408] width 28 height 16
click at [441, 400] on button "add" at bounding box center [454, 407] width 27 height 15
click at [342, 466] on input "text" at bounding box center [390, 477] width 227 height 23
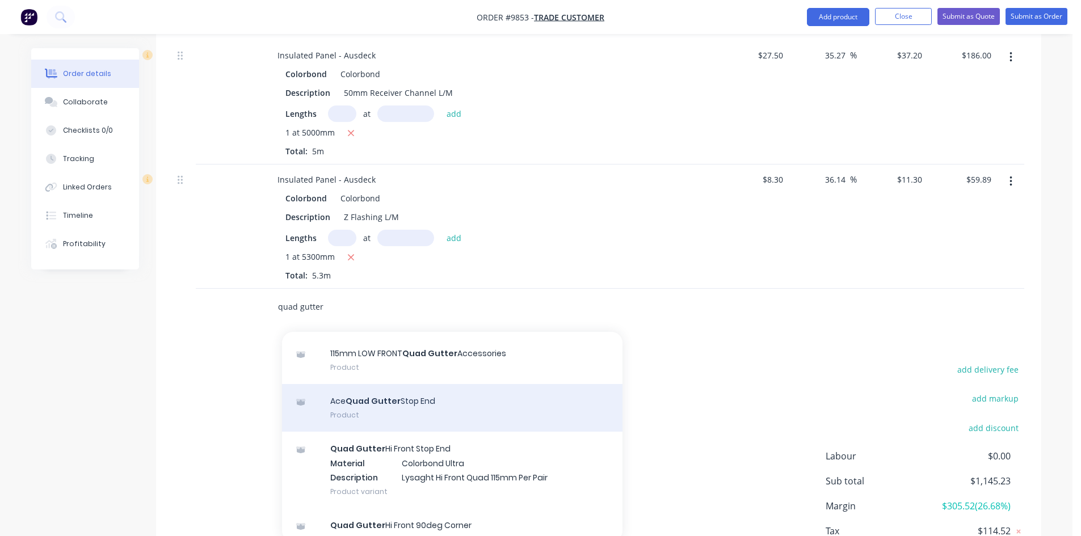
scroll to position [567, 0]
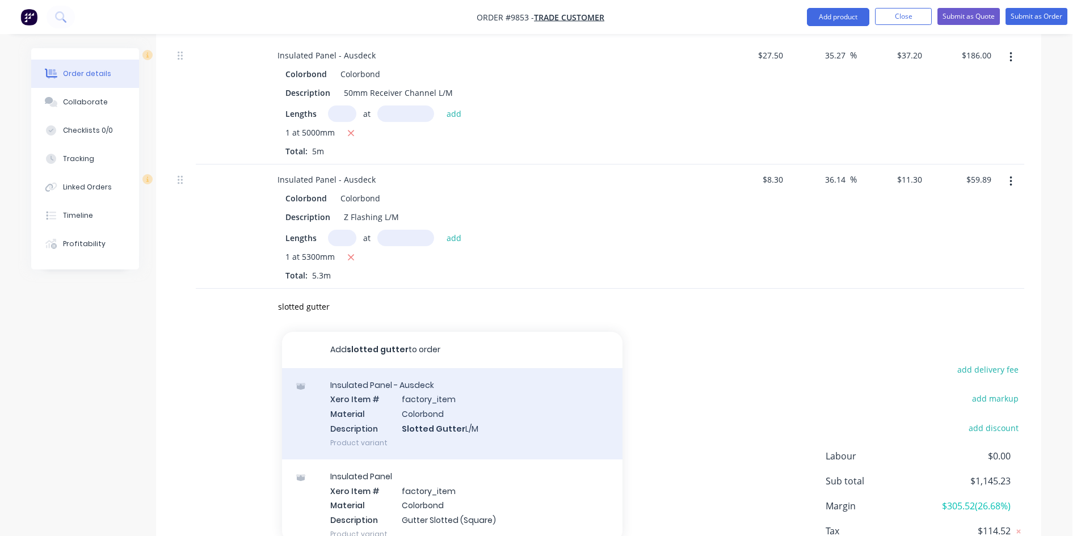
click at [406, 381] on div "Insulated Panel - Ausdeck Xero Item # factory_item Material Colorbond Descripti…" at bounding box center [452, 413] width 340 height 91
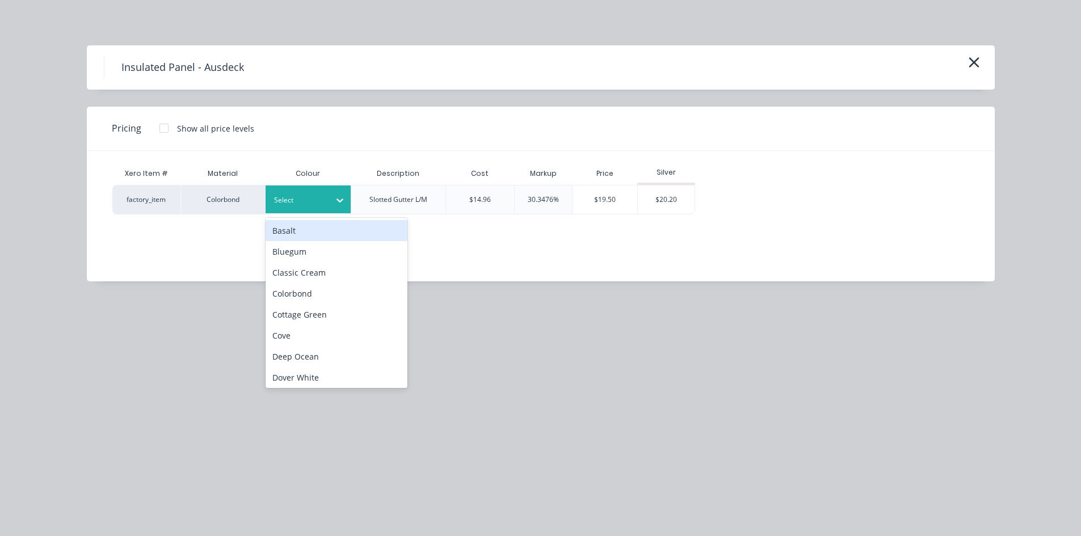
click at [317, 209] on div "Select" at bounding box center [307, 199] width 85 height 28
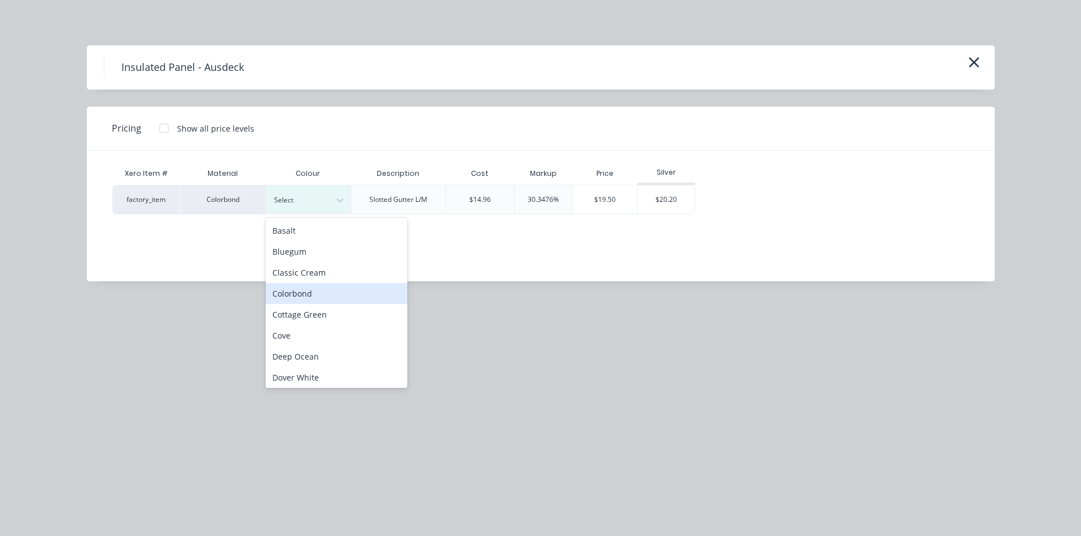
click at [309, 289] on div "Colorbond" at bounding box center [336, 293] width 142 height 21
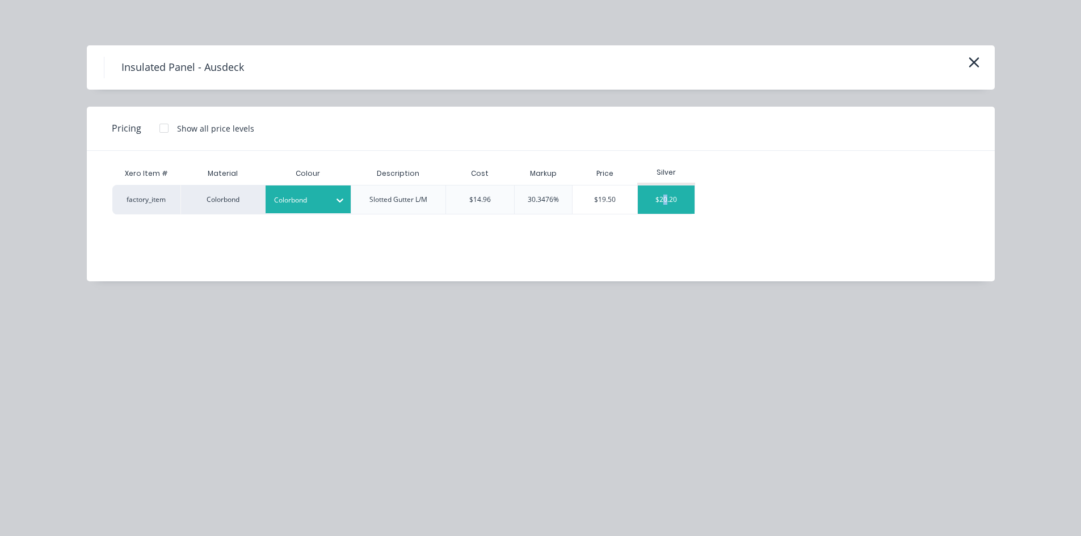
click at [667, 196] on div "$20.20" at bounding box center [666, 199] width 57 height 28
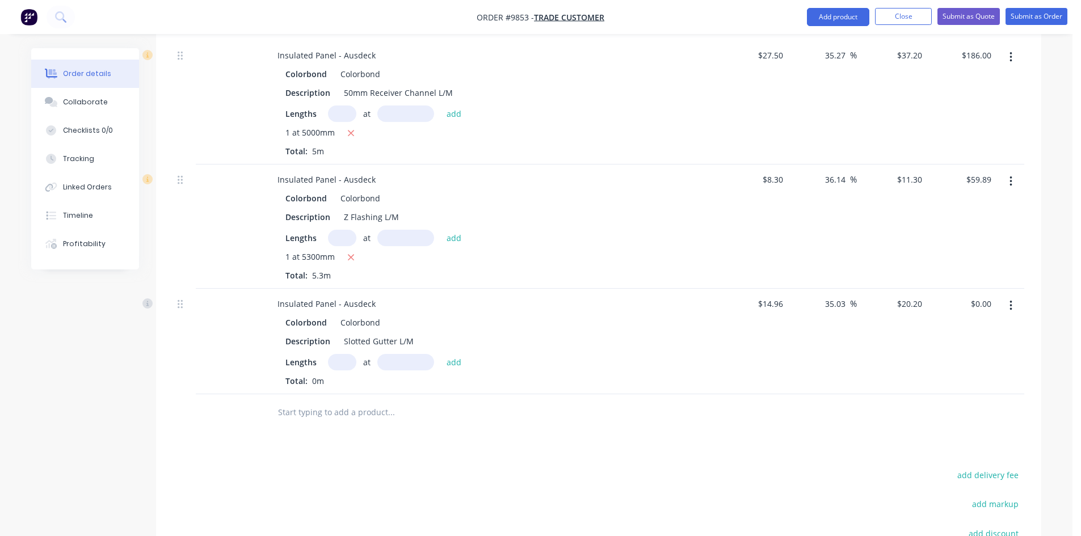
click at [343, 354] on input "text" at bounding box center [342, 362] width 28 height 16
click at [441, 354] on button "add" at bounding box center [454, 361] width 27 height 15
click at [326, 420] on input "text" at bounding box center [390, 431] width 227 height 23
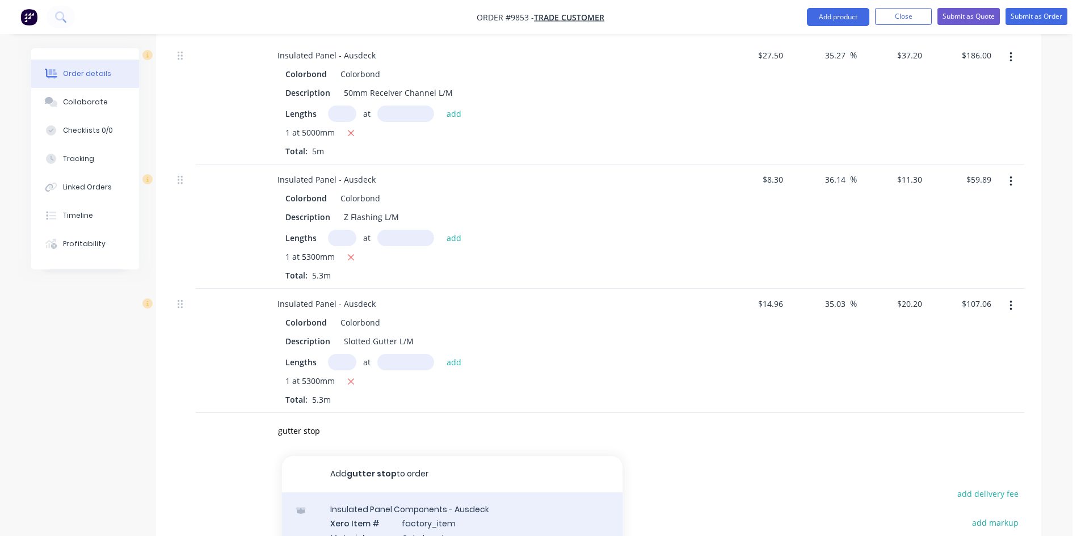
click at [348, 495] on div "Insulated Panel Components - Ausdeck Xero Item # factory_item Material Colorbon…" at bounding box center [452, 537] width 340 height 91
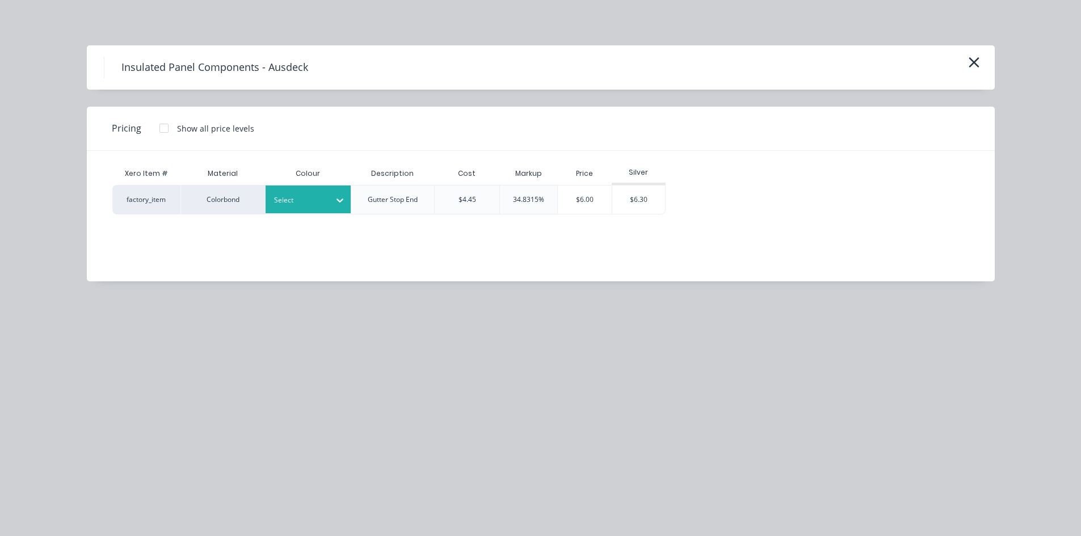
click at [322, 210] on div "Select" at bounding box center [307, 199] width 85 height 28
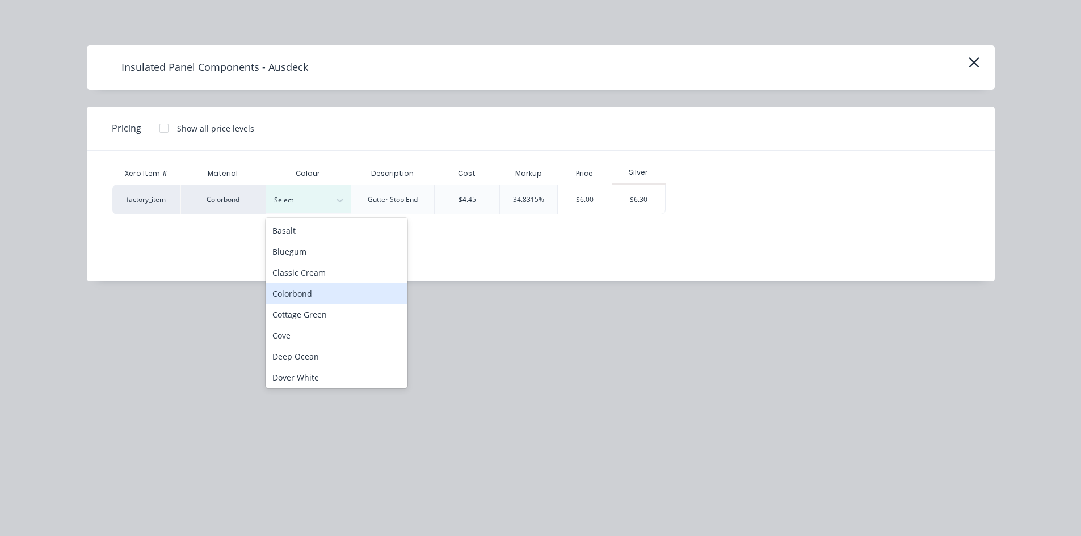
click at [308, 287] on div "Colorbond" at bounding box center [336, 293] width 142 height 21
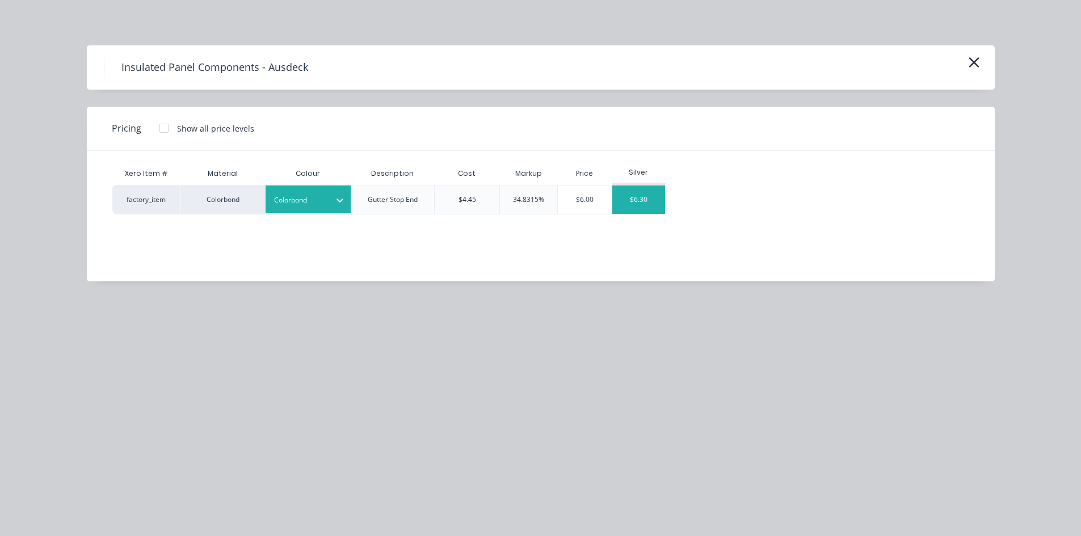
click at [636, 205] on div "$6.30" at bounding box center [638, 199] width 53 height 28
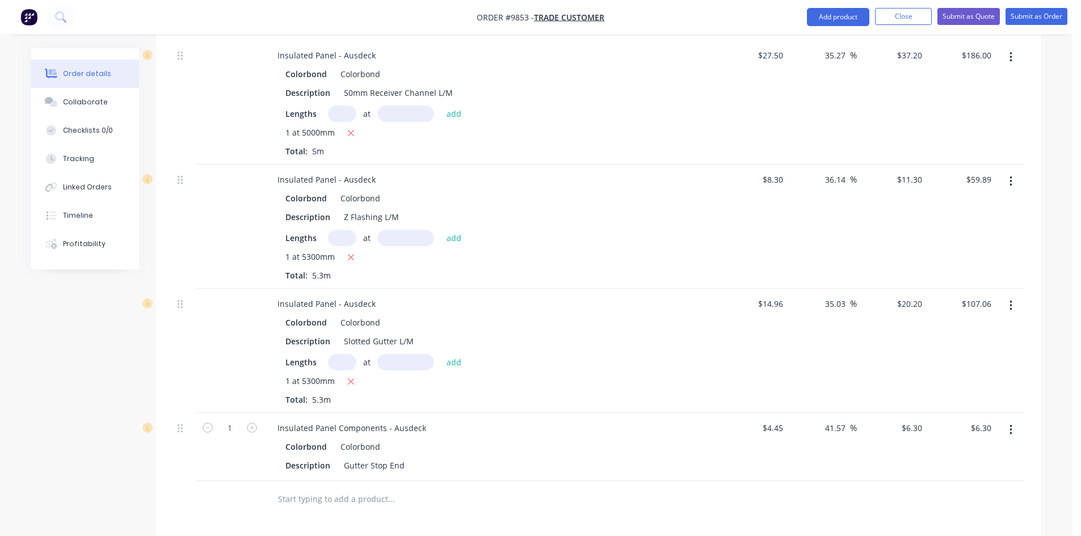
click at [349, 481] on div at bounding box center [468, 499] width 408 height 37
click at [348, 488] on input "text" at bounding box center [390, 499] width 227 height 23
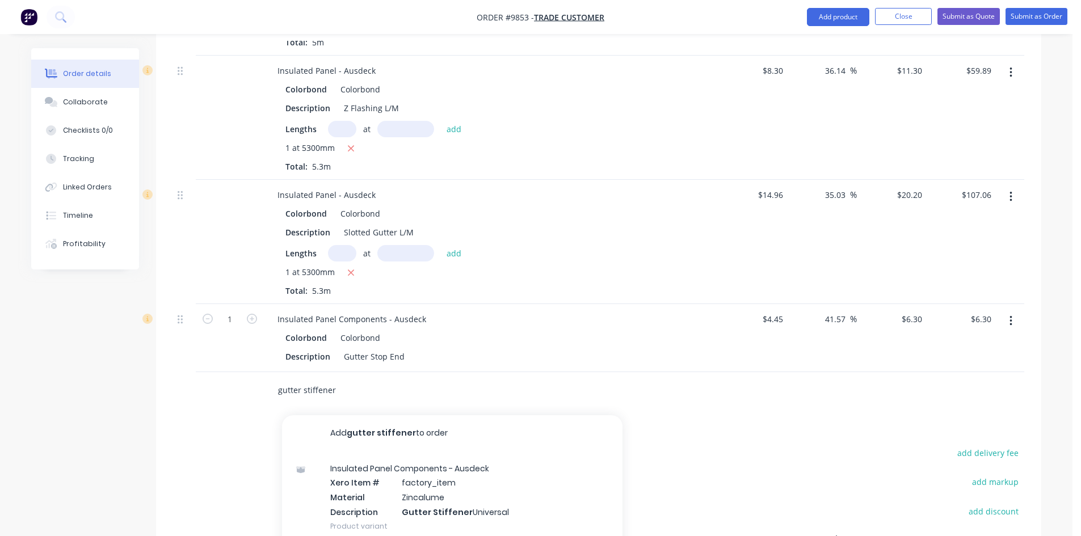
scroll to position [794, 0]
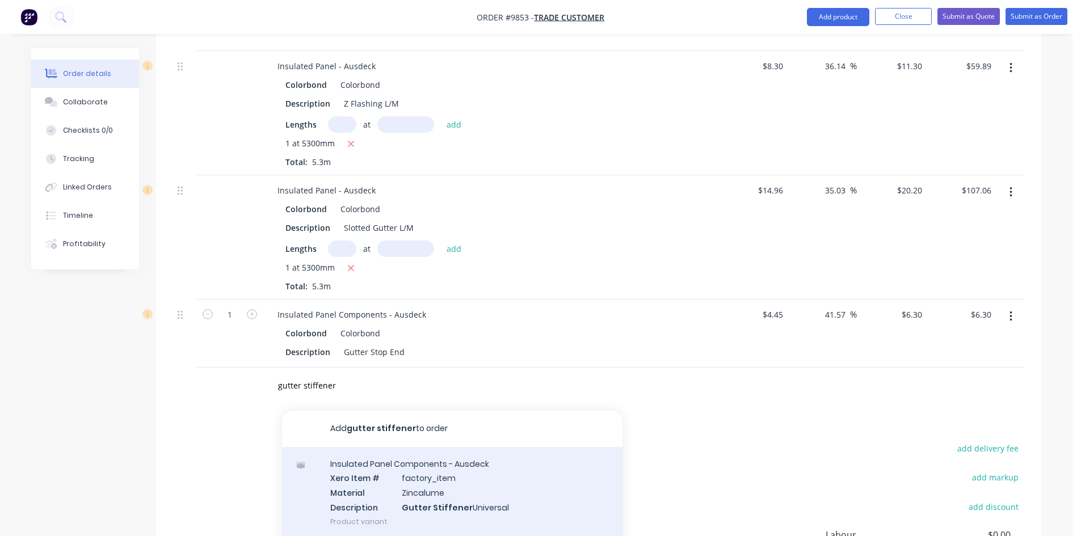
click at [386, 462] on div "Insulated Panel Components - Ausdeck Xero Item # factory_item Material Zincalum…" at bounding box center [452, 492] width 340 height 91
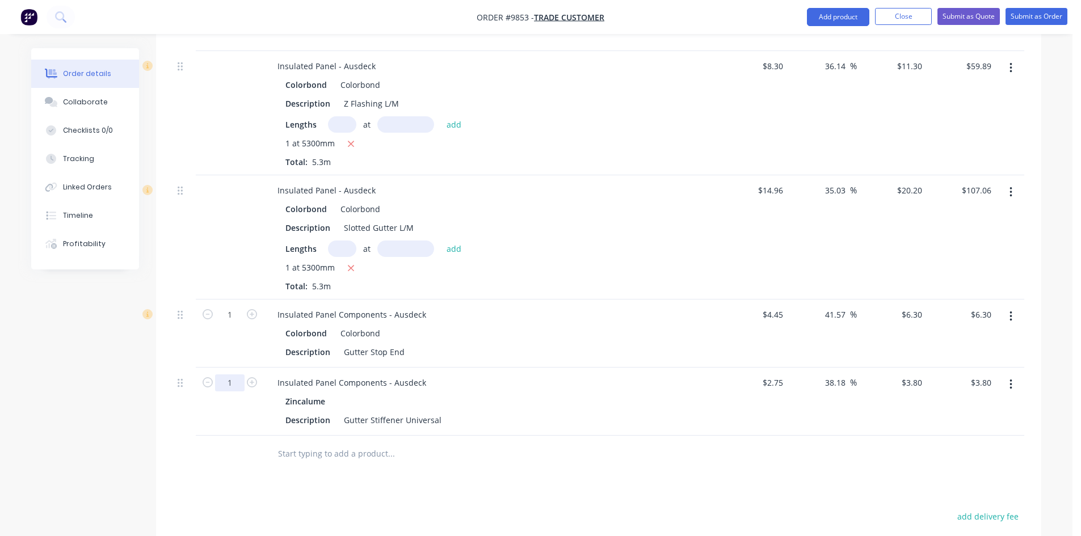
click at [239, 374] on input "1" at bounding box center [229, 382] width 29 height 17
click at [243, 300] on div "1" at bounding box center [230, 334] width 68 height 68
click at [255, 309] on icon "button" at bounding box center [252, 314] width 10 height 10
click at [290, 442] on input "text" at bounding box center [390, 453] width 227 height 23
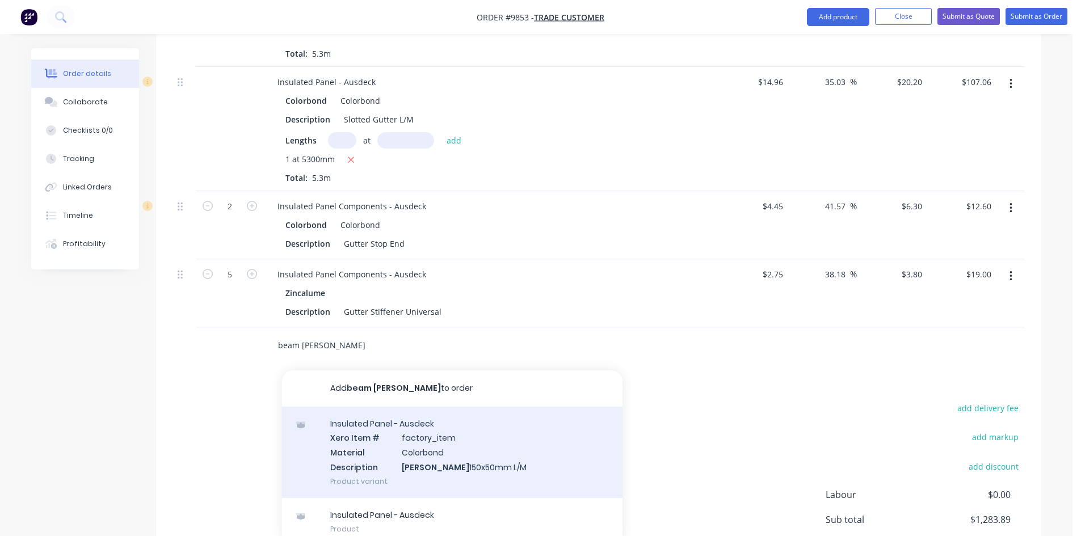
scroll to position [908, 0]
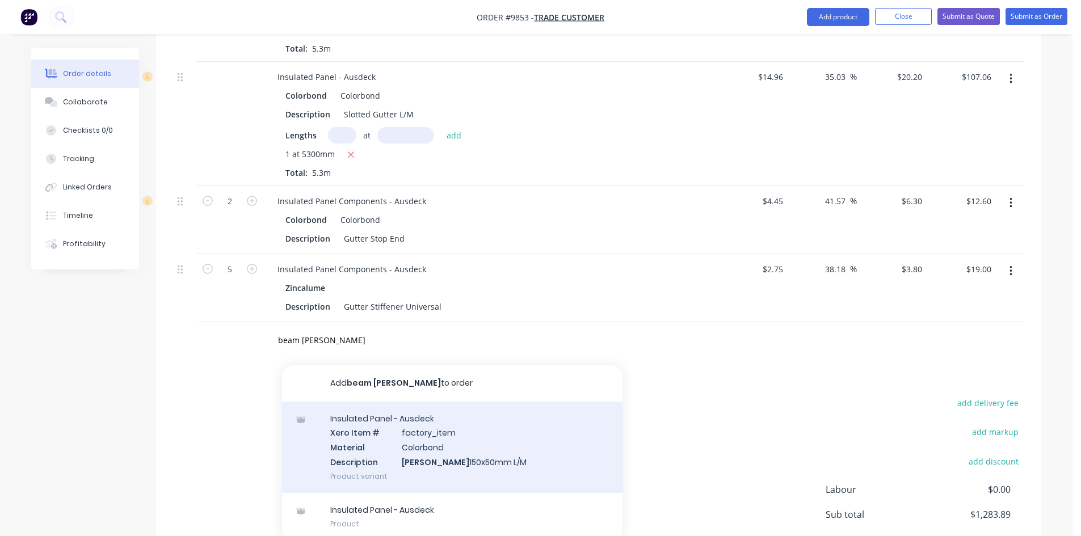
click at [425, 423] on div "Insulated Panel - Ausdeck Xero Item # factory_item Material Colorbond Descripti…" at bounding box center [452, 447] width 340 height 91
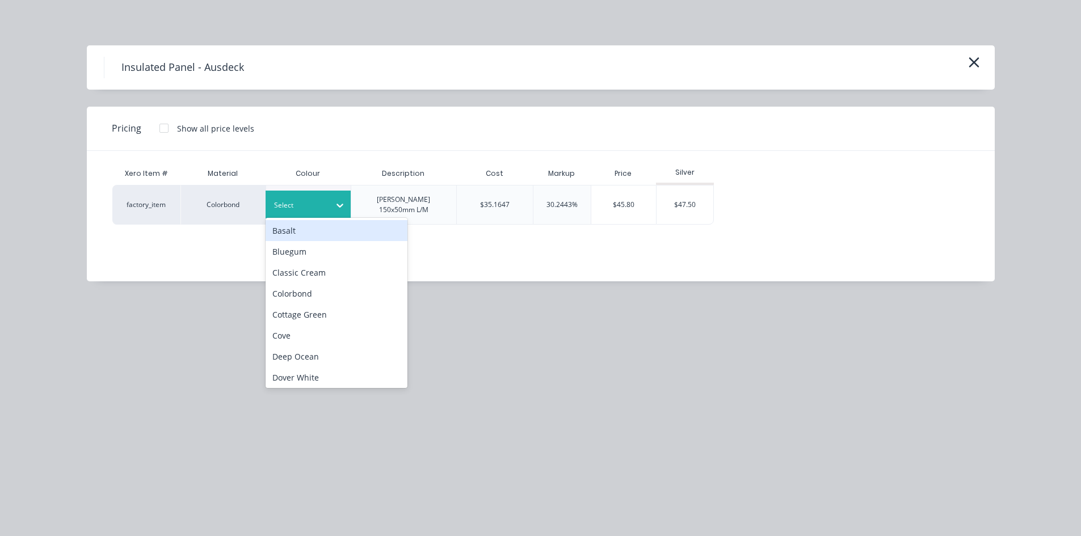
click at [299, 203] on div at bounding box center [299, 205] width 51 height 12
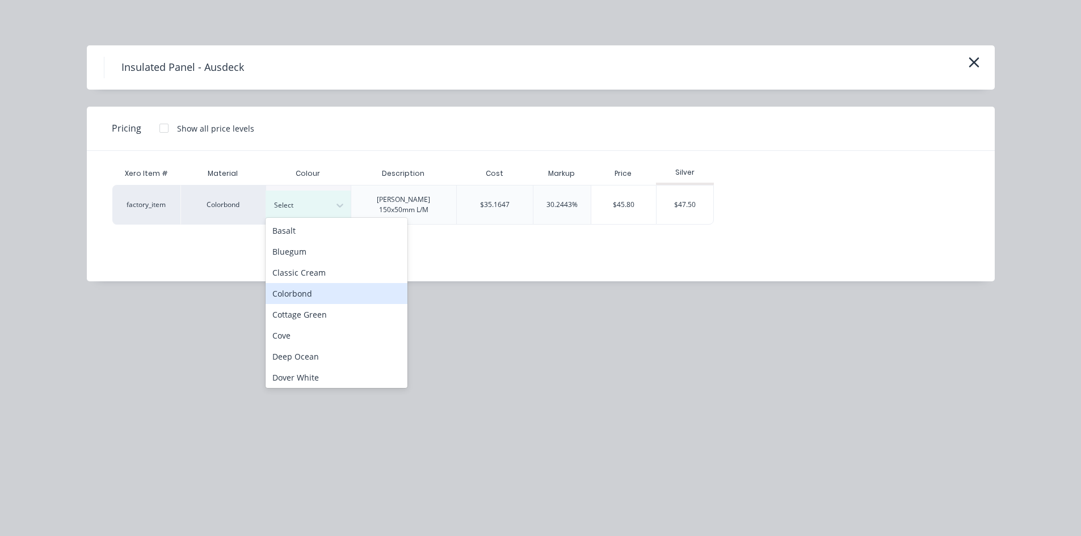
click at [292, 288] on div "Colorbond" at bounding box center [336, 293] width 142 height 21
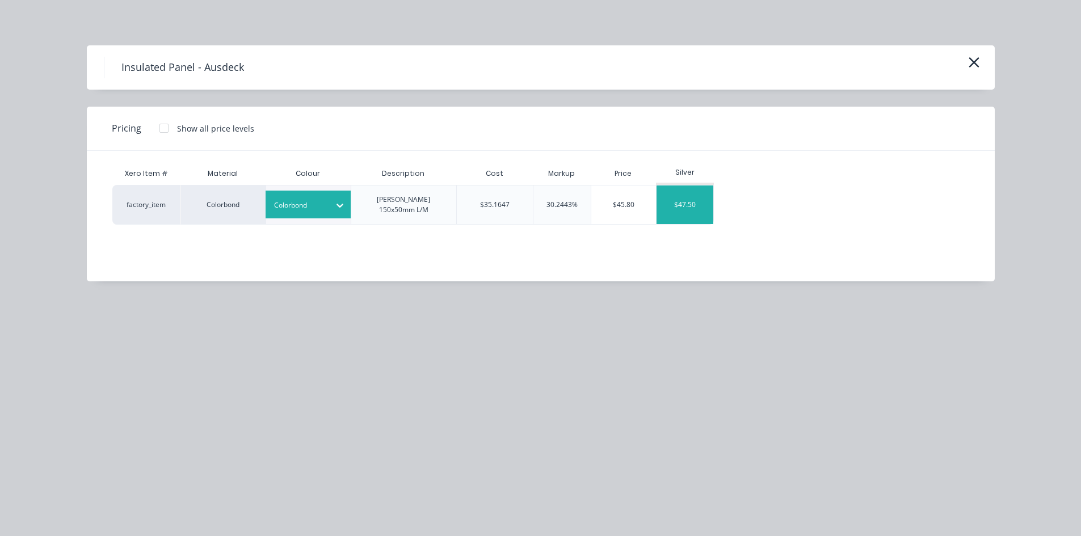
click at [670, 205] on div "$47.50" at bounding box center [684, 204] width 57 height 39
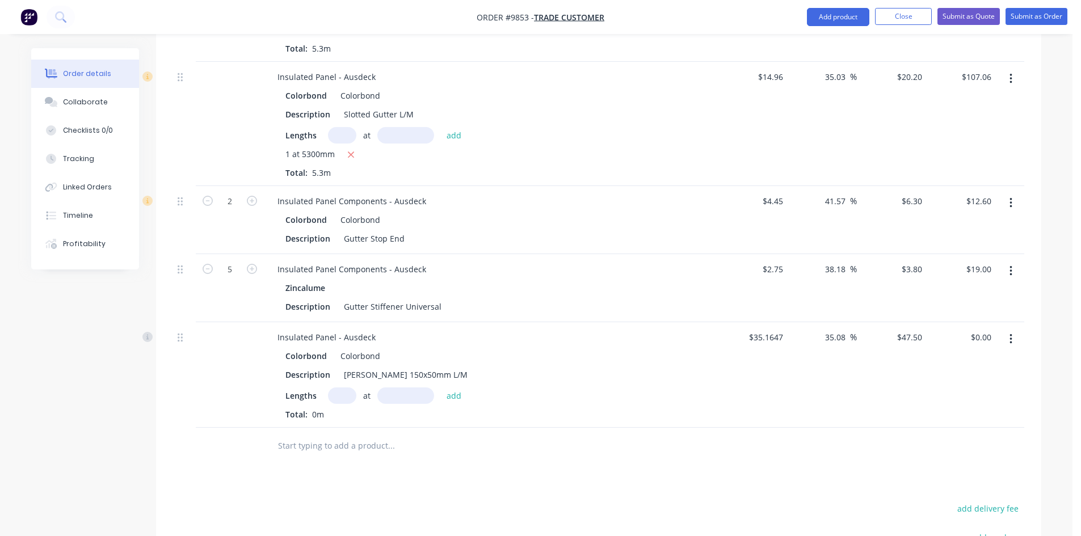
click at [348, 387] on input "text" at bounding box center [342, 395] width 28 height 16
click at [441, 387] on button "add" at bounding box center [454, 394] width 27 height 15
click at [310, 453] on input "text" at bounding box center [390, 464] width 227 height 23
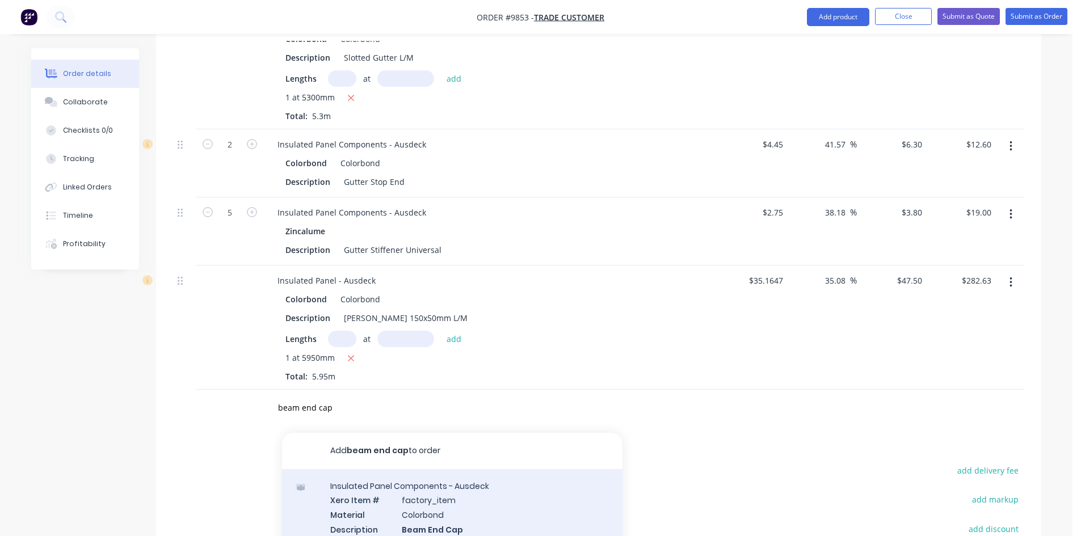
click at [358, 469] on div "Insulated Panel Components - Ausdeck Xero Item # factory_item Material Colorbon…" at bounding box center [452, 514] width 340 height 91
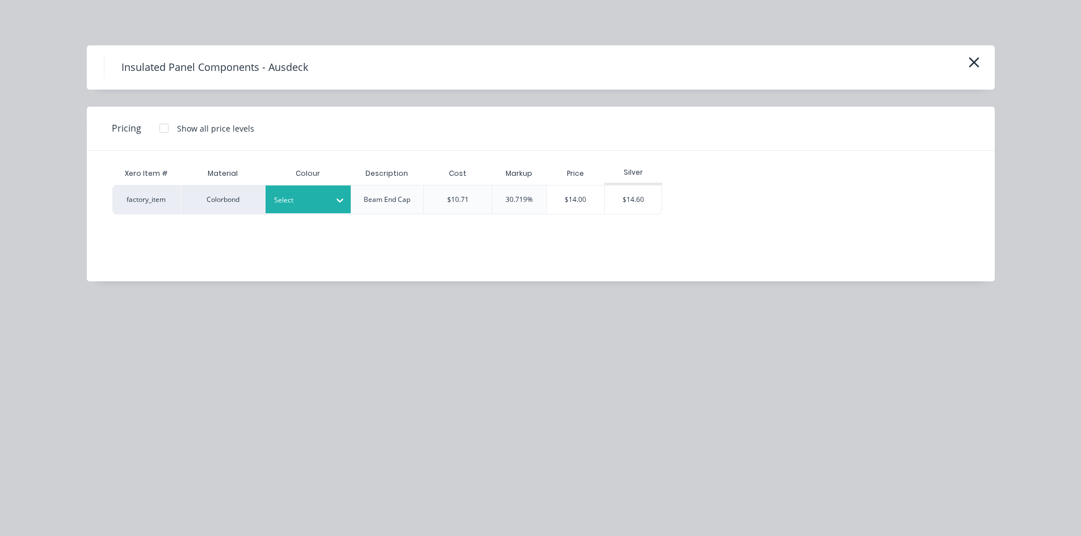
click at [304, 206] on div "Select" at bounding box center [298, 200] width 64 height 15
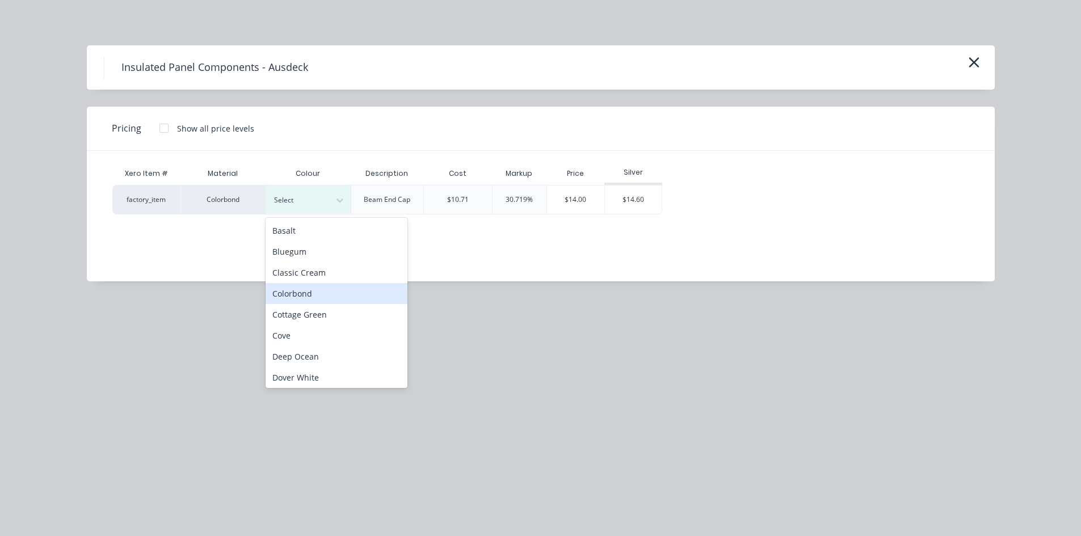
click at [297, 290] on div "Colorbond" at bounding box center [336, 293] width 142 height 21
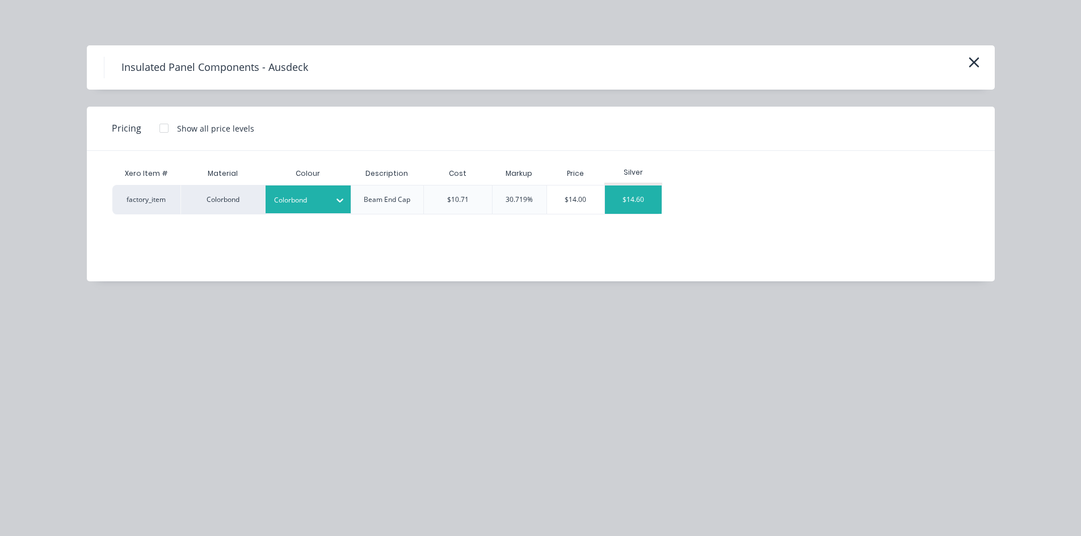
click at [633, 209] on div "$14.60" at bounding box center [633, 199] width 57 height 28
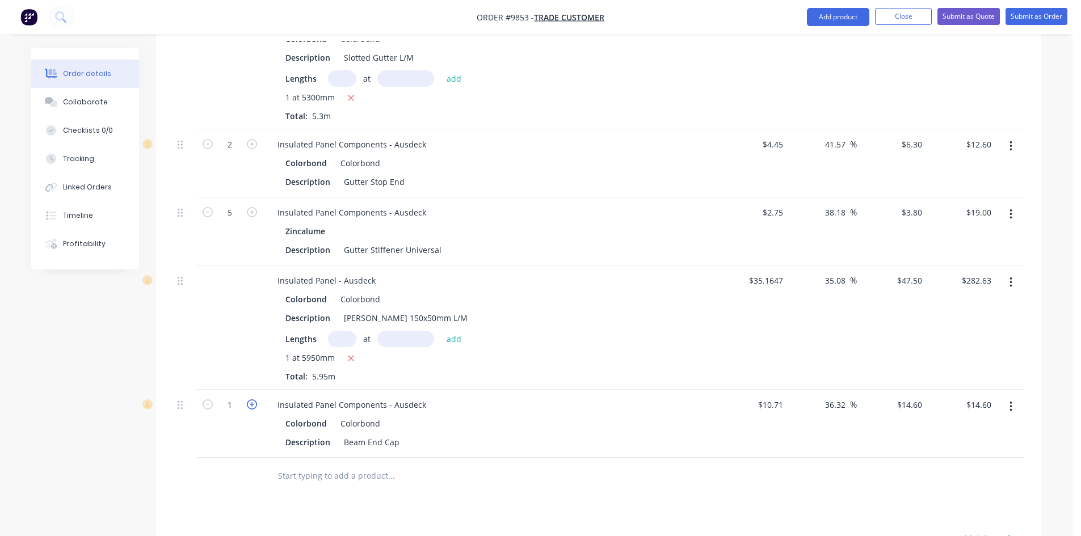
click at [251, 399] on icon "button" at bounding box center [252, 404] width 10 height 10
click at [298, 465] on input "text" at bounding box center [390, 476] width 227 height 23
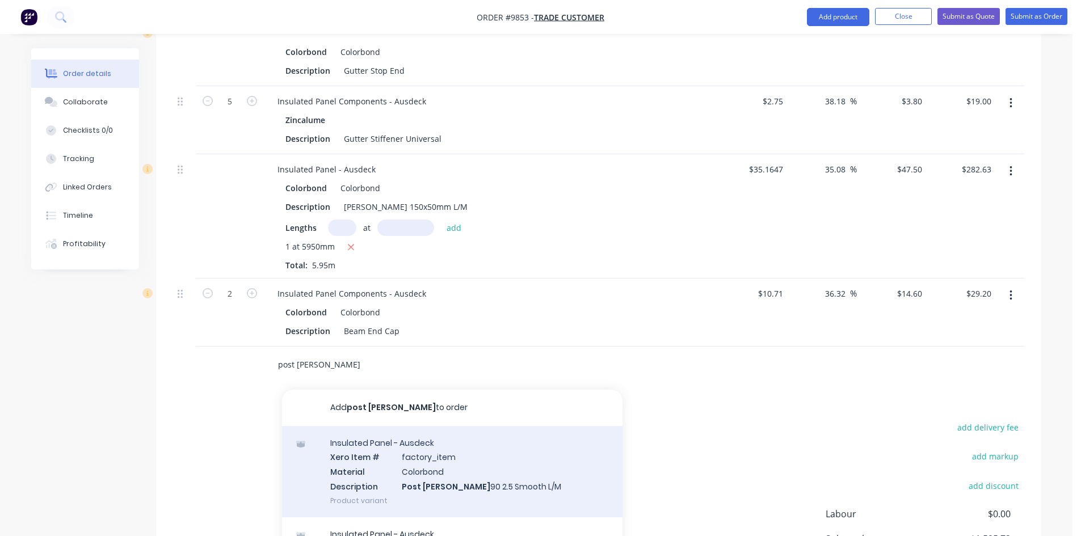
scroll to position [1078, 0]
click at [393, 424] on div "Insulated Panel - Ausdeck Xero Item # factory_item Material Colorbond Descripti…" at bounding box center [452, 469] width 340 height 91
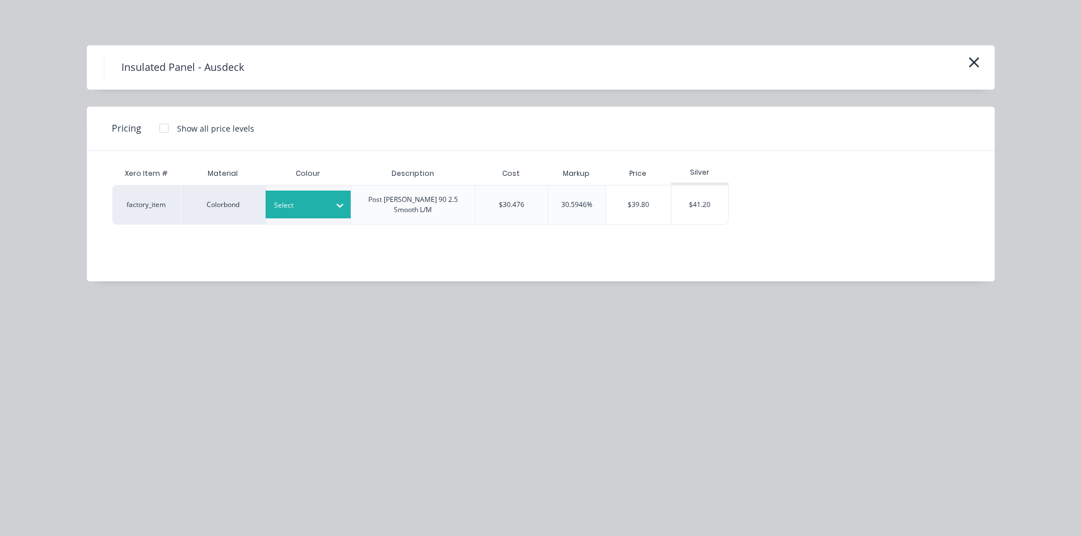
click at [324, 202] on div at bounding box center [299, 205] width 51 height 12
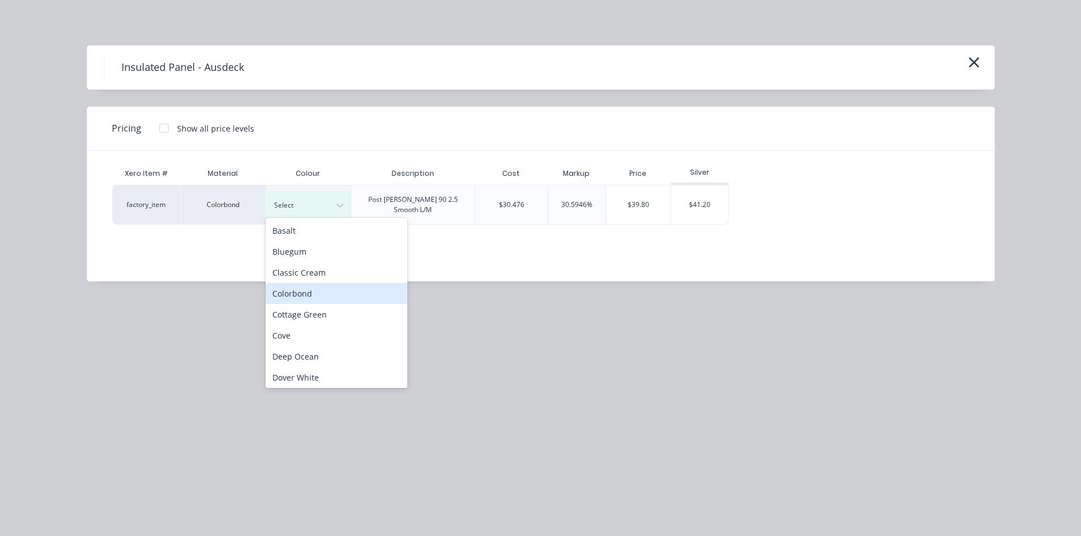
click at [313, 290] on div "Colorbond" at bounding box center [336, 293] width 142 height 21
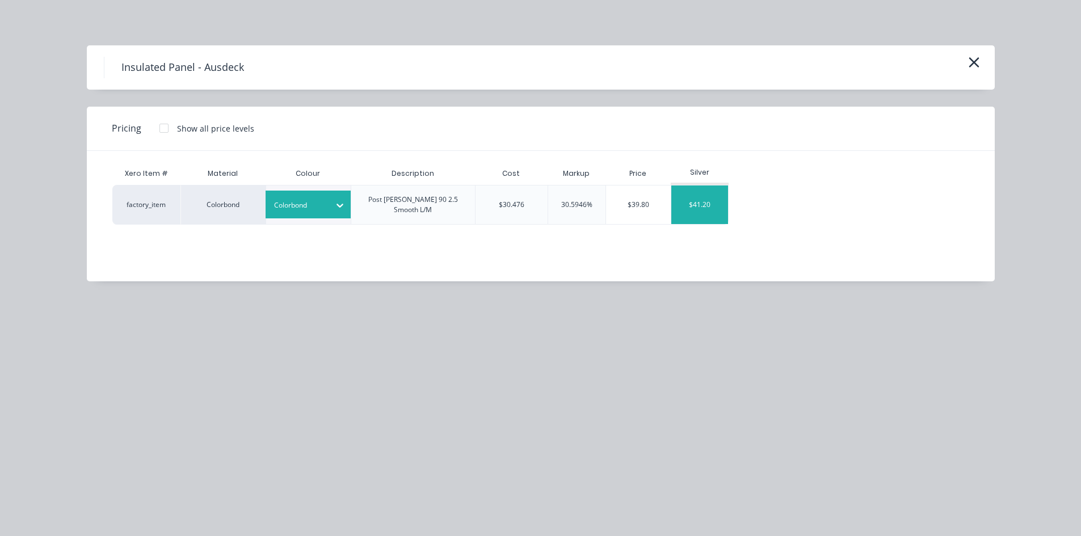
click at [691, 205] on div "$41.20" at bounding box center [699, 204] width 57 height 39
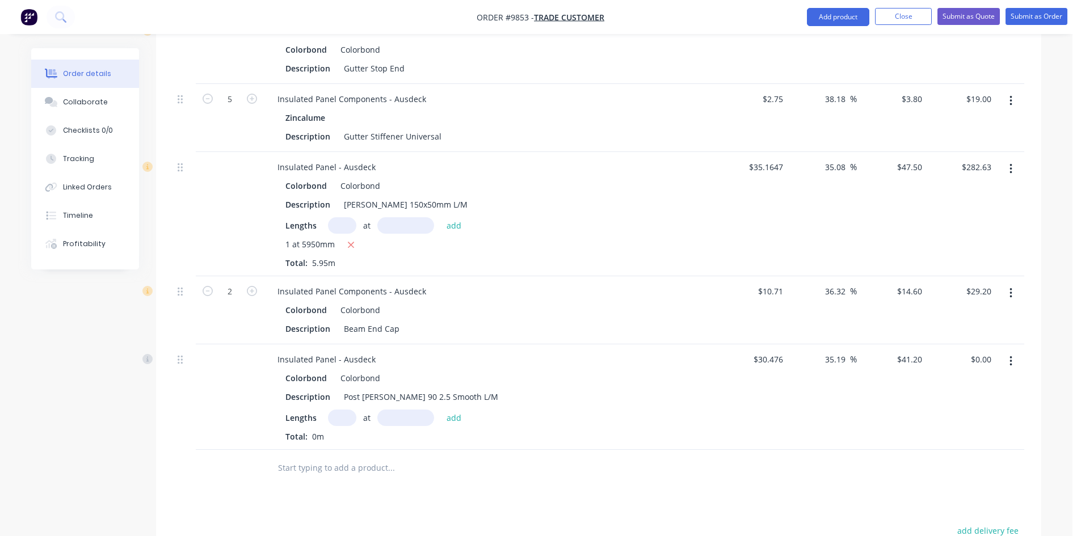
click at [340, 410] on input "text" at bounding box center [342, 418] width 28 height 16
click at [441, 410] on button "add" at bounding box center [454, 417] width 27 height 15
click at [299, 475] on input "text" at bounding box center [390, 486] width 227 height 23
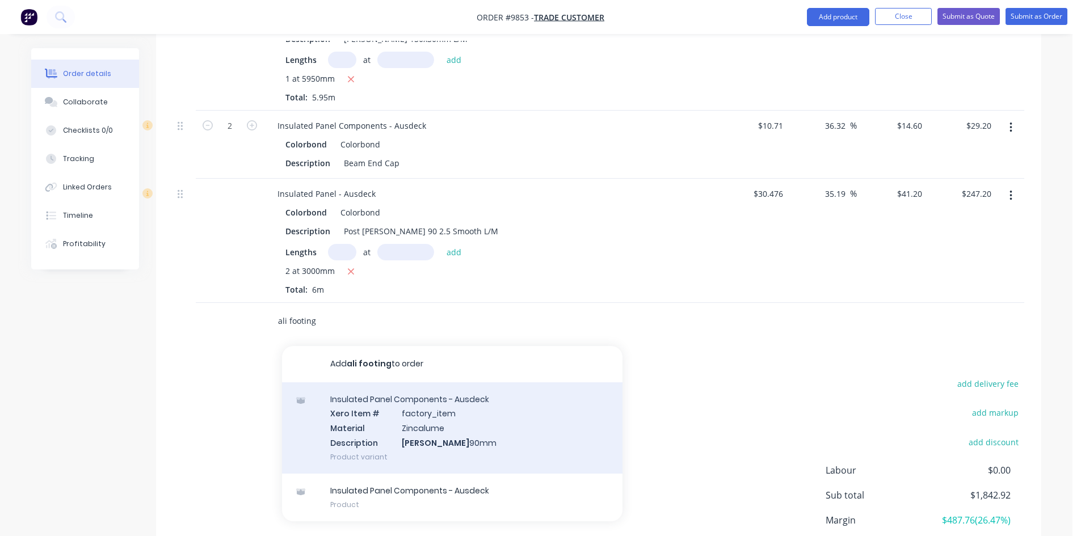
scroll to position [1248, 0]
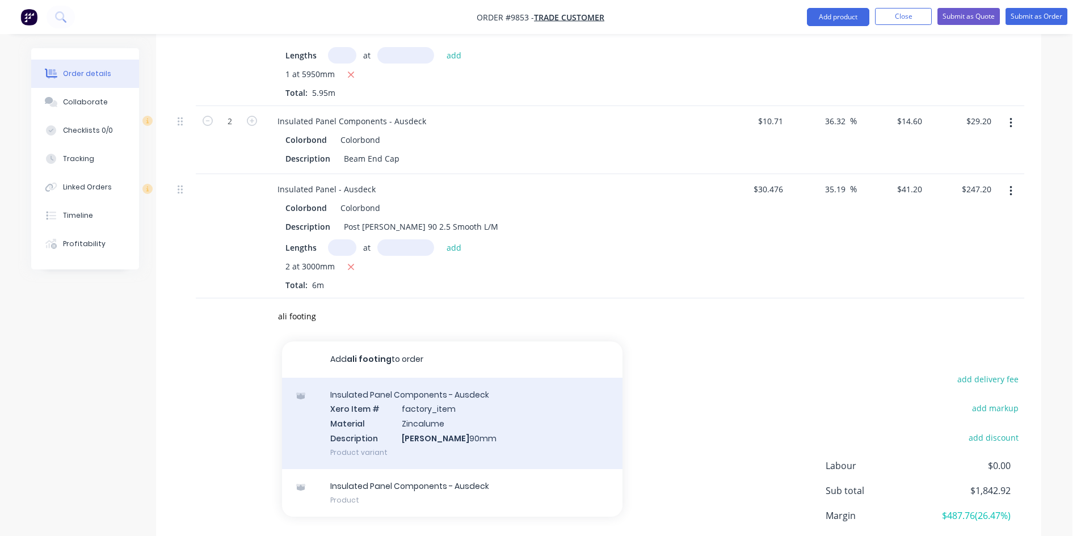
click at [392, 399] on div "Insulated Panel Components - Ausdeck Xero Item # factory_item Material Zincalum…" at bounding box center [452, 423] width 340 height 91
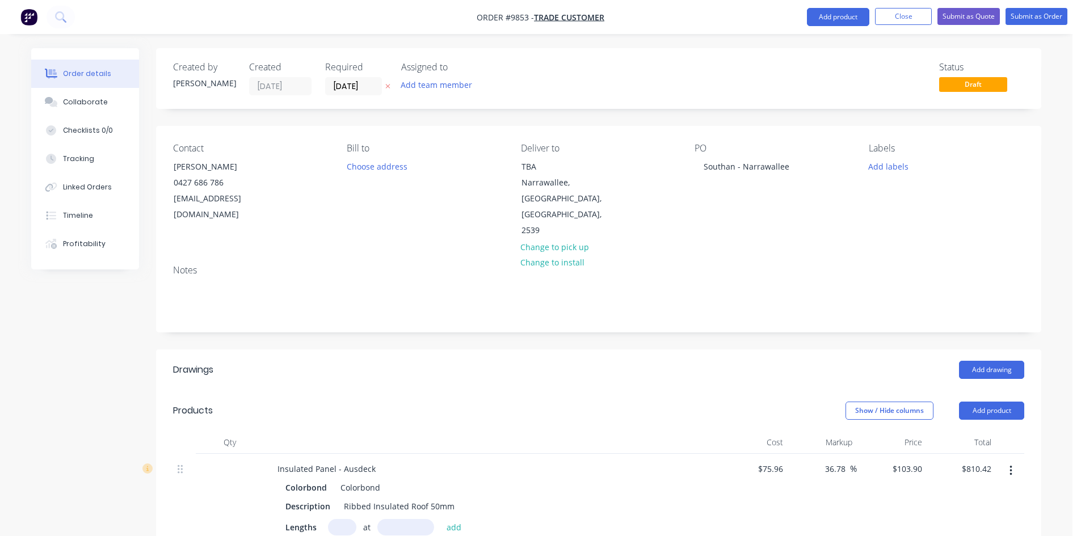
scroll to position [1248, 0]
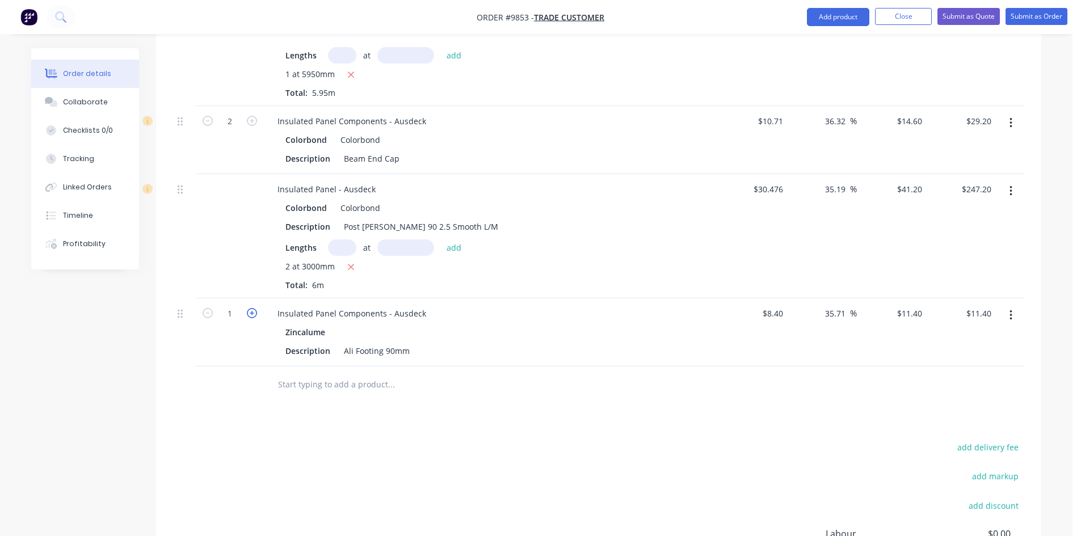
click at [255, 308] on icon "button" at bounding box center [252, 313] width 10 height 10
type input "2"
type input "$22.80"
click at [282, 373] on input "text" at bounding box center [390, 384] width 227 height 23
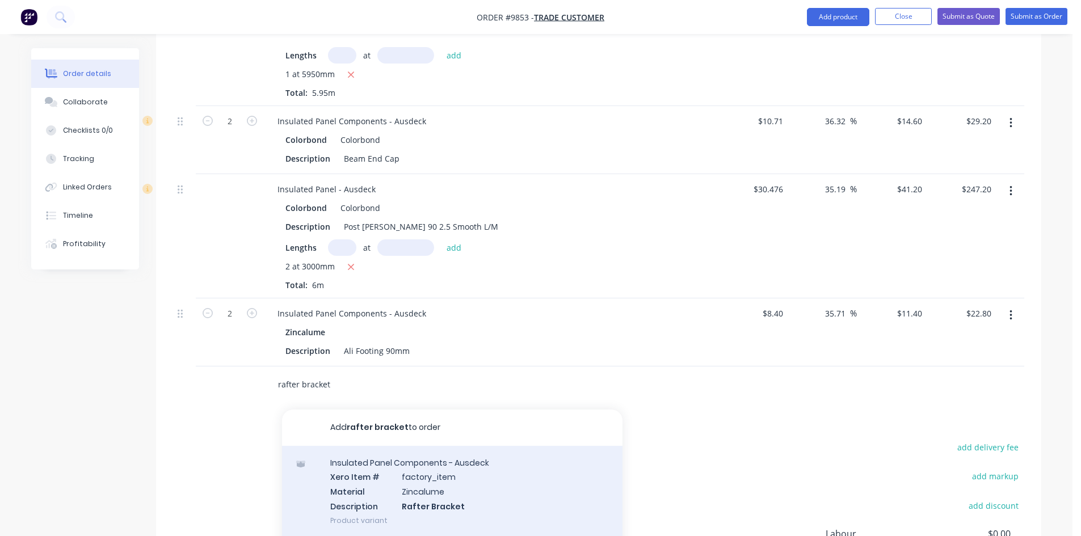
type input "rafter bracket"
click at [378, 465] on div "Insulated Panel Components - Ausdeck Xero Item # factory_item Material Zincalum…" at bounding box center [452, 491] width 340 height 91
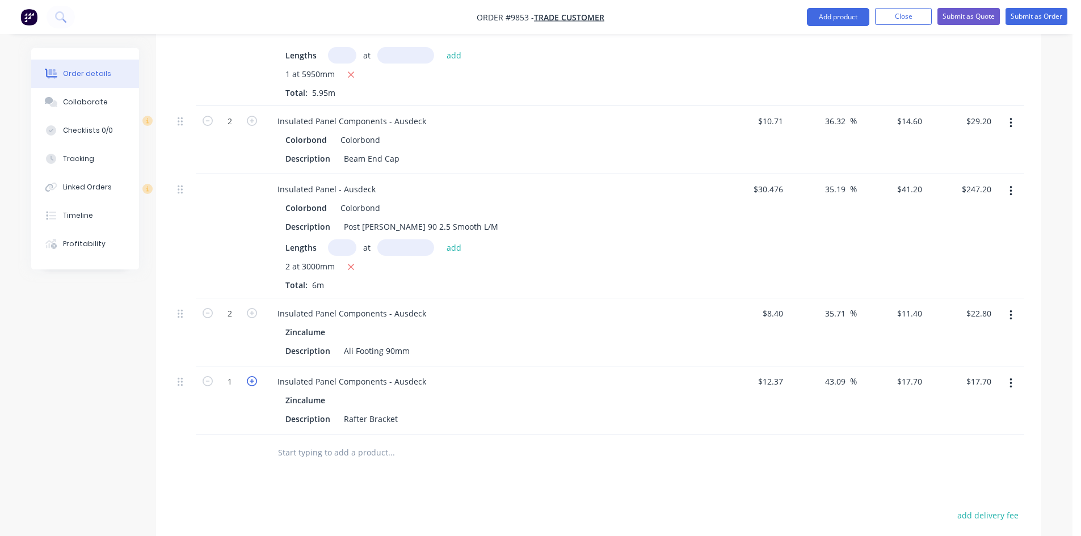
click at [251, 376] on icon "button" at bounding box center [252, 381] width 10 height 10
type input "2"
type input "$35.40"
click at [251, 376] on icon "button" at bounding box center [252, 381] width 10 height 10
type input "3"
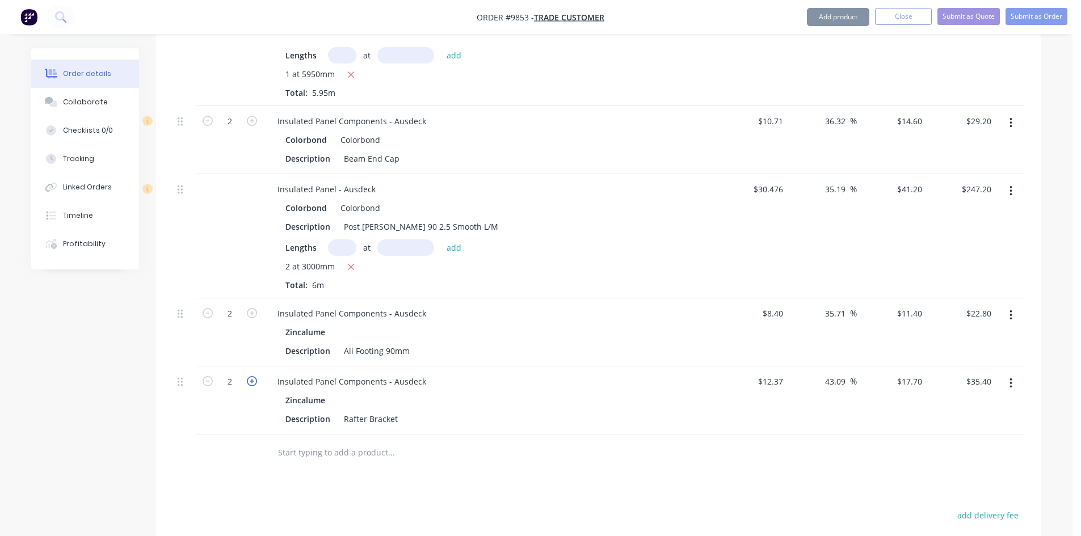
type input "$53.10"
click at [251, 376] on icon "button" at bounding box center [252, 381] width 10 height 10
type input "4"
type input "$70.80"
click at [251, 376] on icon "button" at bounding box center [252, 381] width 10 height 10
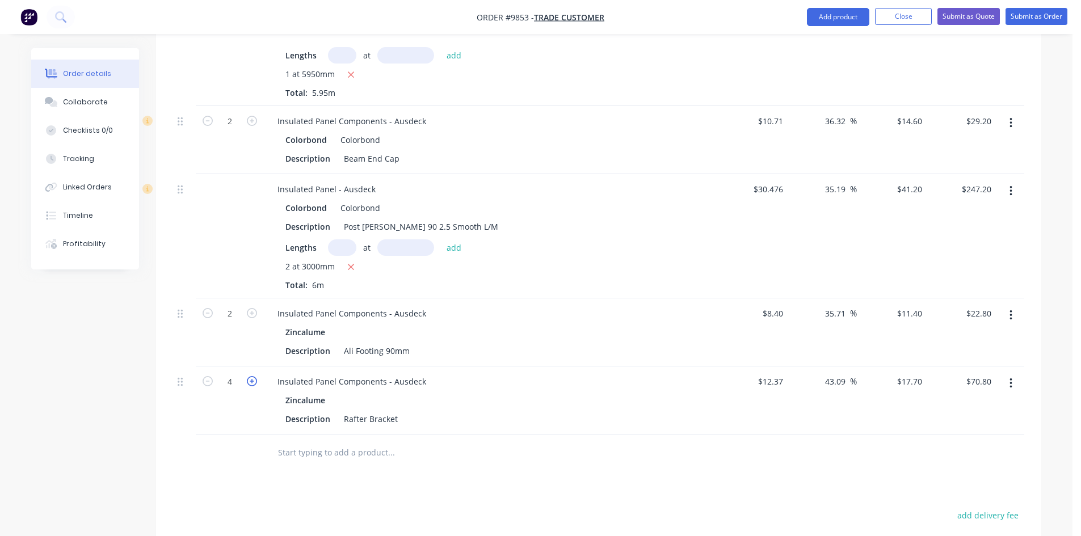
type input "5"
type input "$88.50"
click at [303, 441] on input "text" at bounding box center [390, 452] width 227 height 23
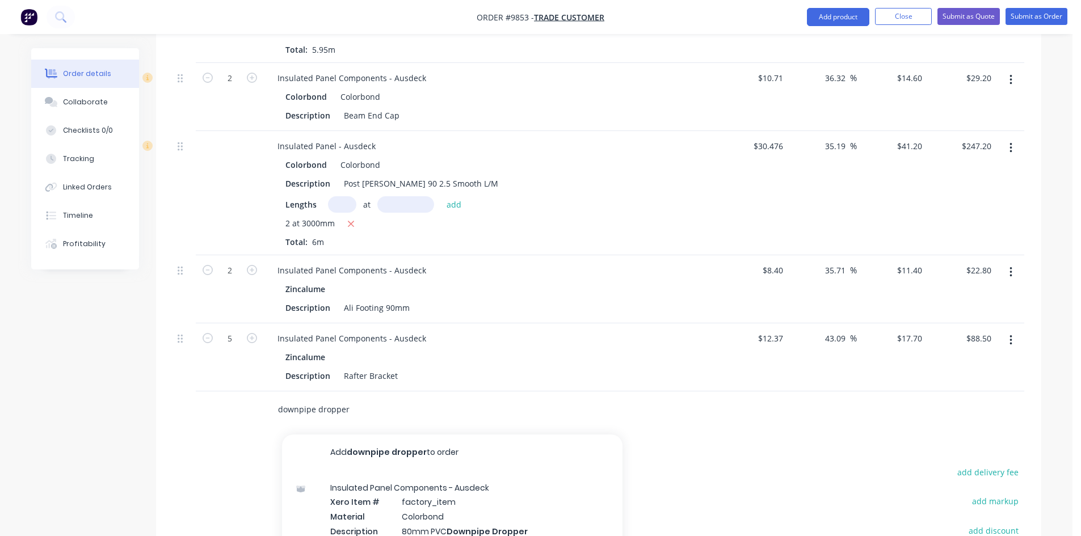
scroll to position [1441, 0]
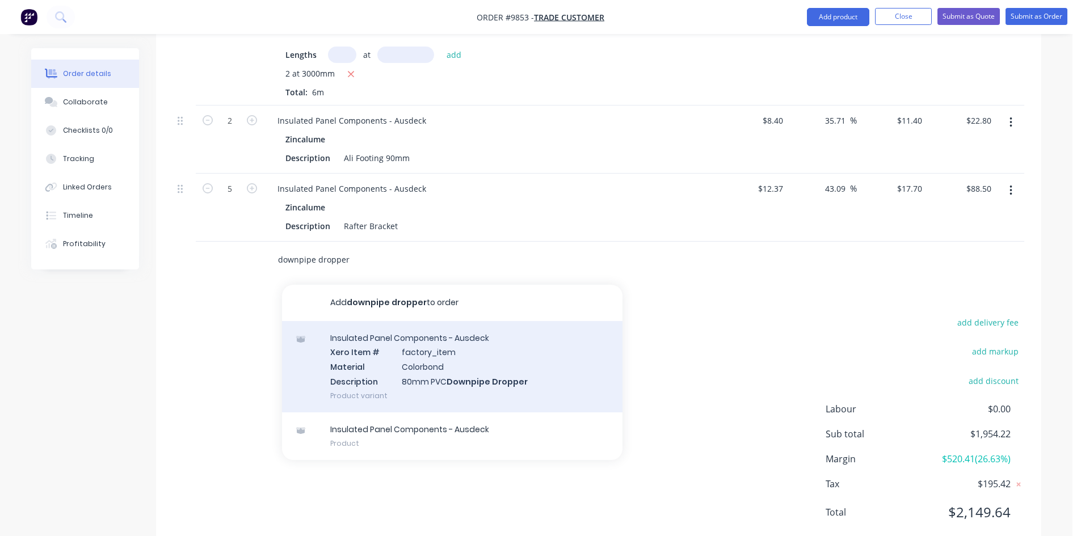
type input "downpipe dropper"
click at [409, 336] on div "Insulated Panel Components - Ausdeck Xero Item # factory_item Material Colorbon…" at bounding box center [452, 366] width 340 height 91
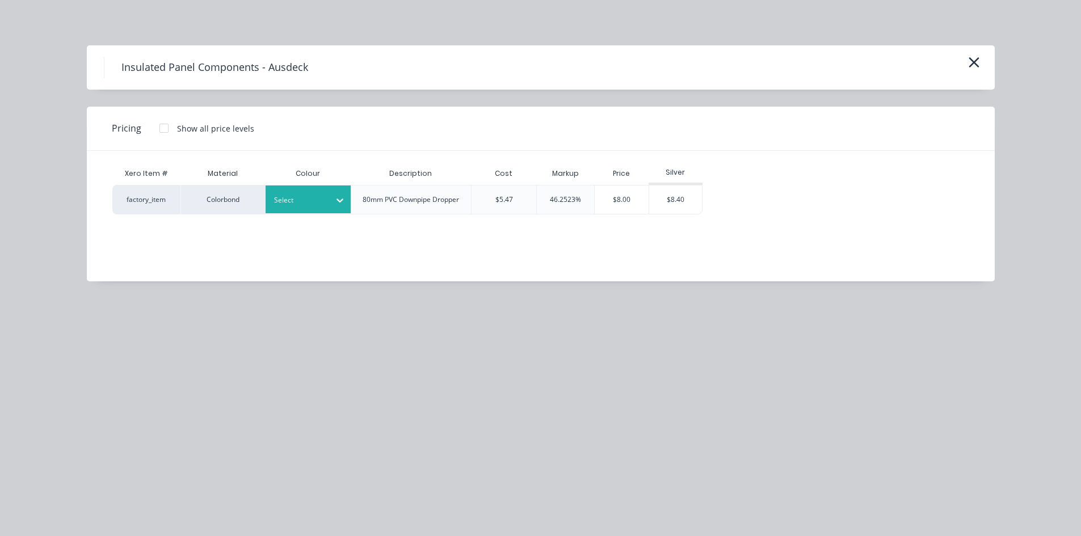
click at [287, 190] on div "Select" at bounding box center [307, 199] width 85 height 28
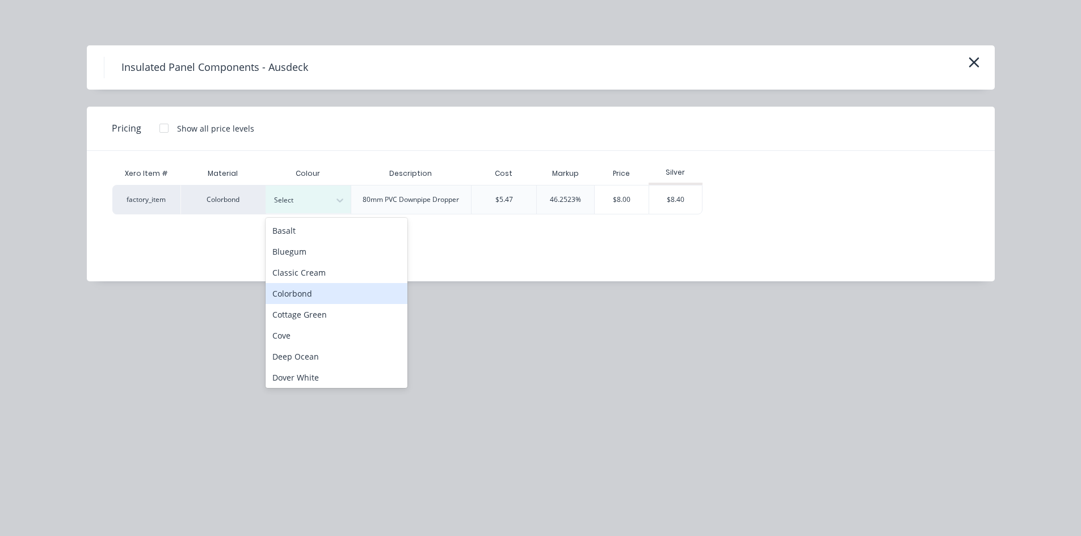
click at [287, 292] on div "Colorbond" at bounding box center [336, 293] width 142 height 21
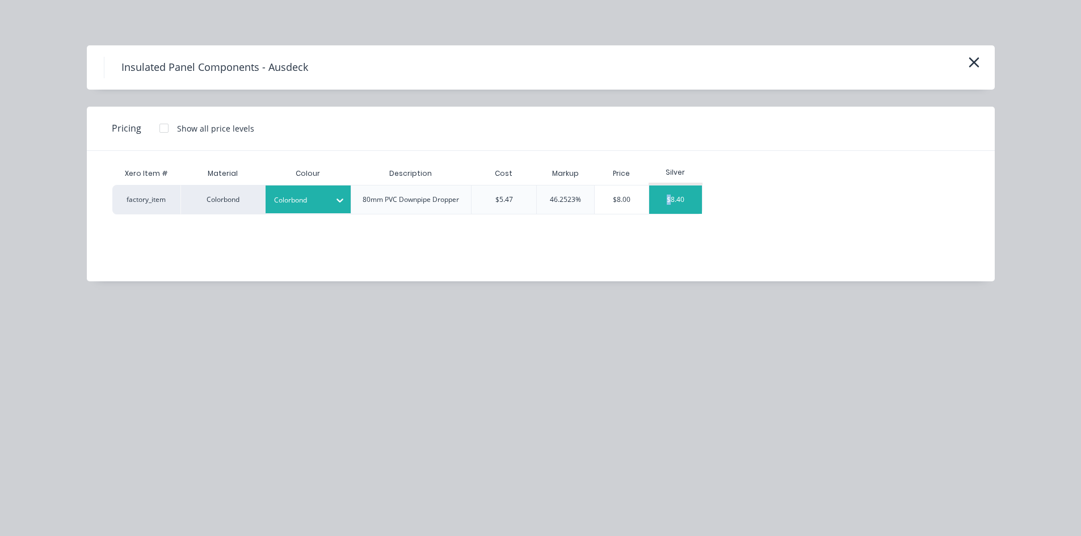
click at [669, 205] on div "$8.40" at bounding box center [675, 199] width 53 height 28
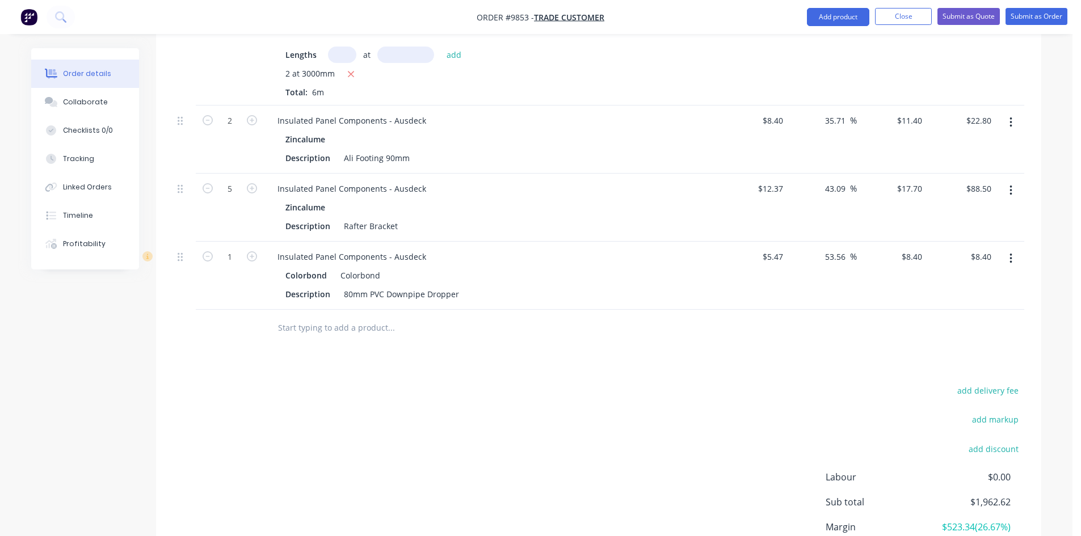
click at [288, 317] on input "text" at bounding box center [390, 328] width 227 height 23
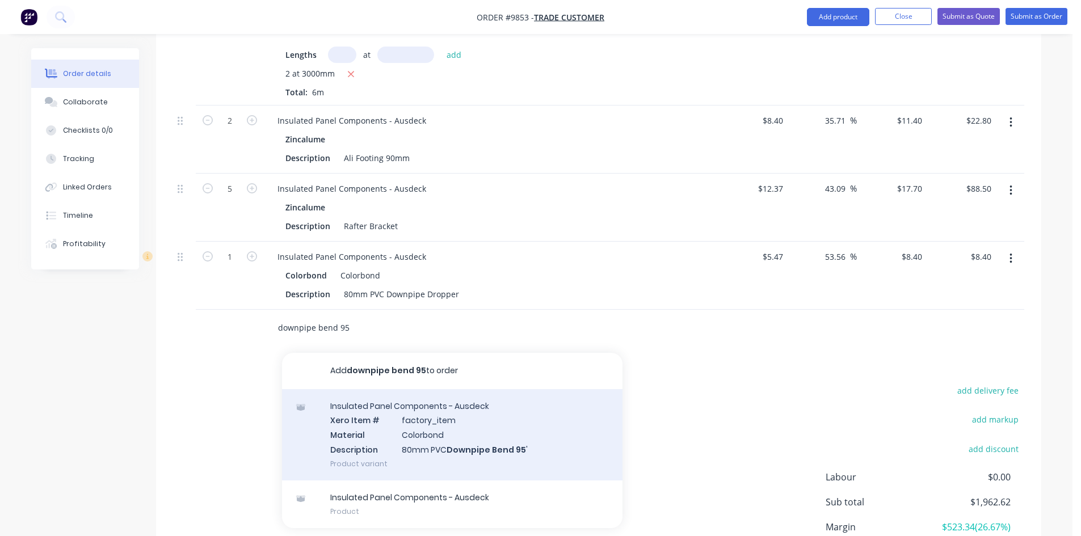
type input "downpipe bend 95"
click at [389, 402] on div "Insulated Panel Components - Ausdeck Xero Item # factory_item Material Colorbon…" at bounding box center [452, 434] width 340 height 91
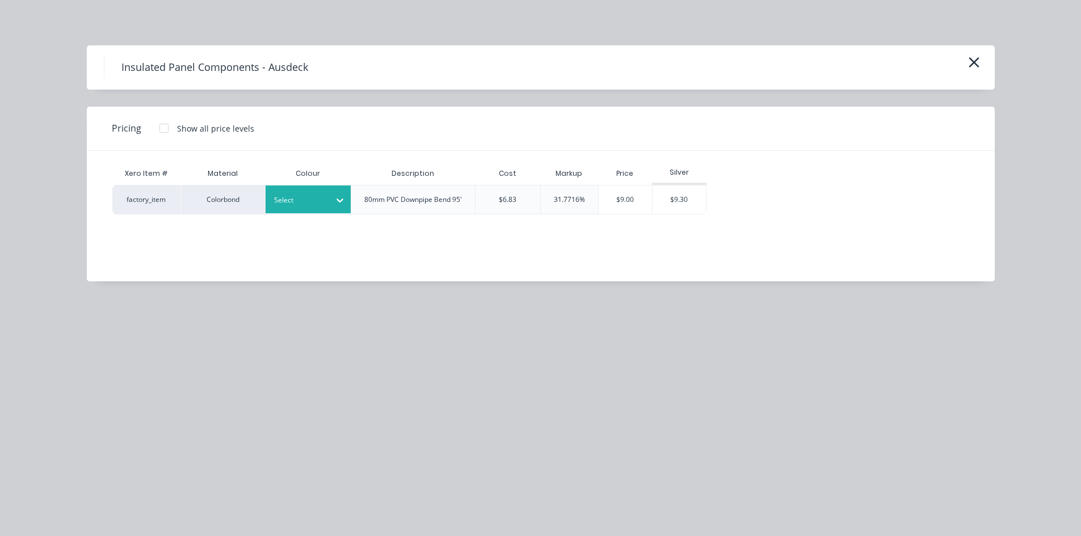
click at [330, 211] on div at bounding box center [340, 200] width 20 height 28
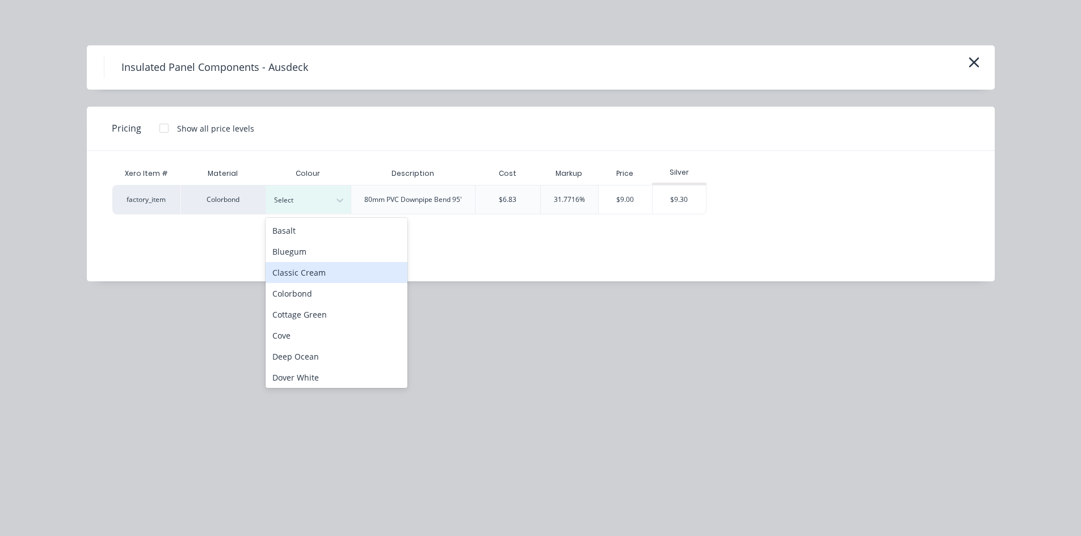
click at [311, 283] on div "Basalt Bluegum Classic Cream Colorbond Cottage Green Cove Deep Ocean Dover Whit…" at bounding box center [336, 303] width 142 height 170
click at [311, 289] on div "Colorbond" at bounding box center [336, 293] width 142 height 21
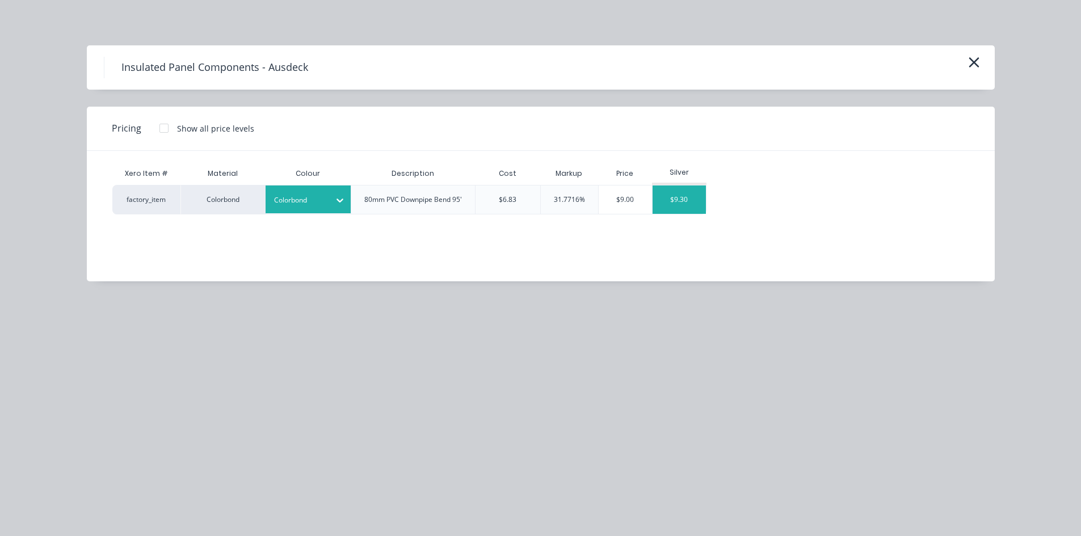
click at [690, 201] on div "$9.30" at bounding box center [678, 199] width 53 height 28
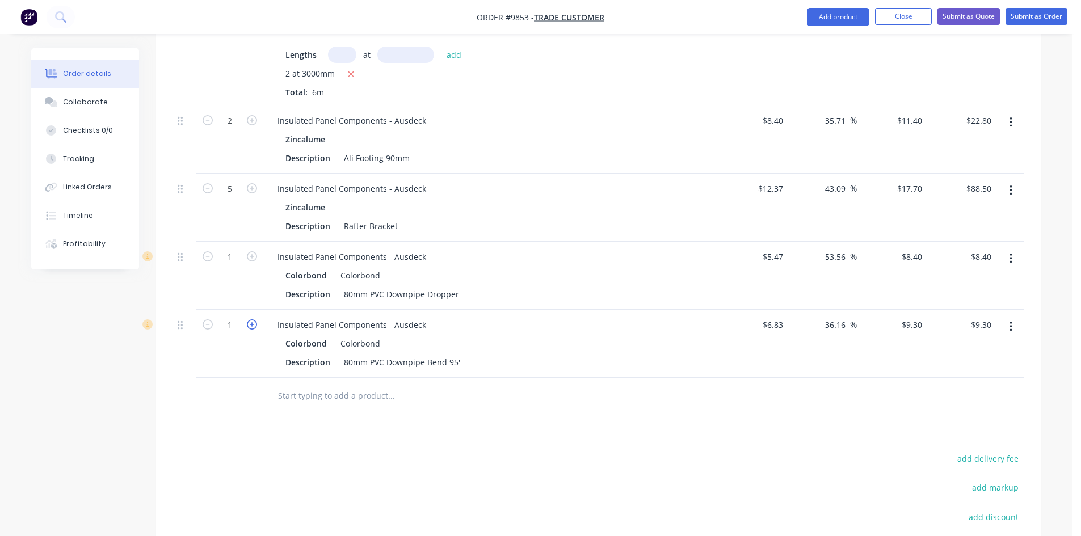
click at [247, 319] on icon "button" at bounding box center [252, 324] width 10 height 10
type input "2"
type input "$18.60"
click at [247, 319] on icon "button" at bounding box center [252, 324] width 10 height 10
type input "3"
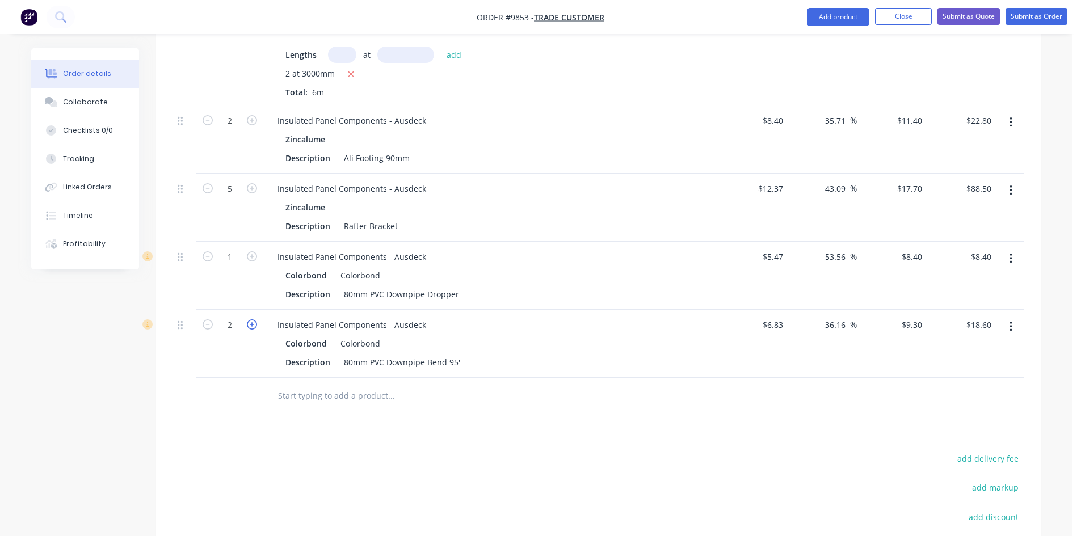
type input "$27.90"
click at [297, 385] on input "text" at bounding box center [390, 396] width 227 height 23
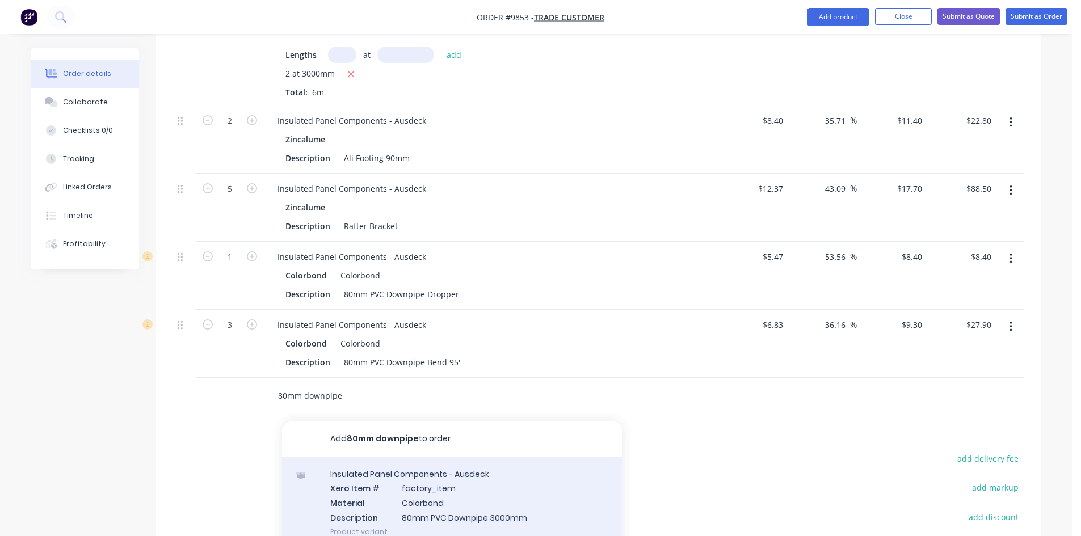
type input "80mm downpipe"
click at [423, 466] on div "Insulated Panel Components - Ausdeck Xero Item # factory_item Material Colorbon…" at bounding box center [452, 502] width 340 height 91
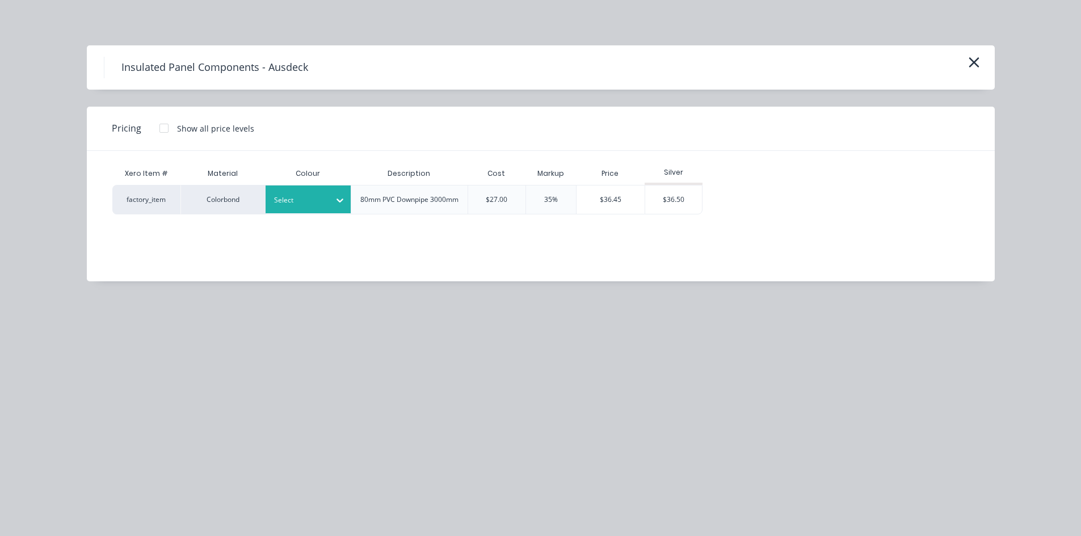
click at [306, 206] on div at bounding box center [299, 200] width 51 height 12
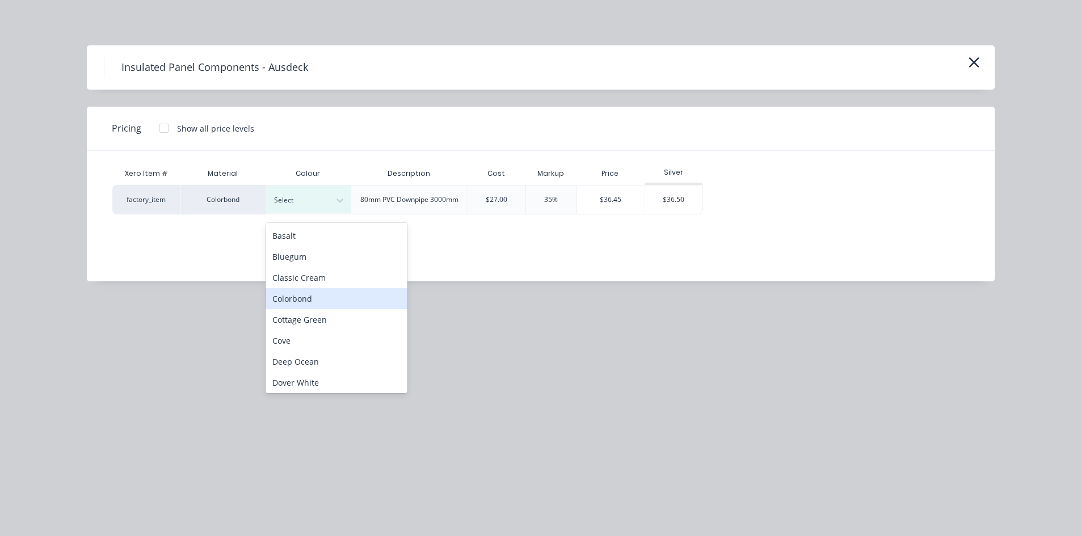
click at [297, 305] on div "Colorbond" at bounding box center [336, 298] width 142 height 21
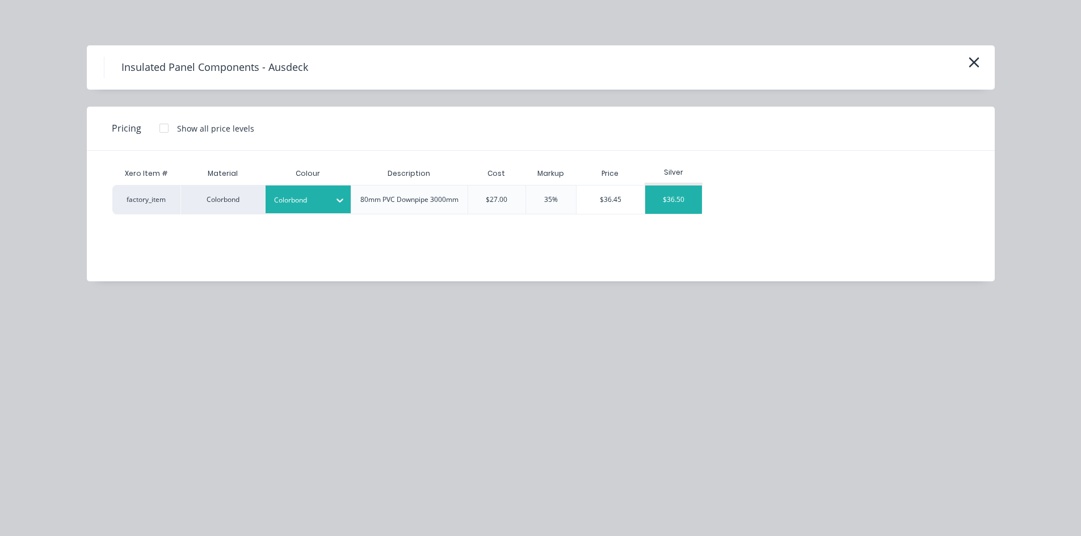
click at [670, 214] on div "$36.50" at bounding box center [673, 199] width 57 height 28
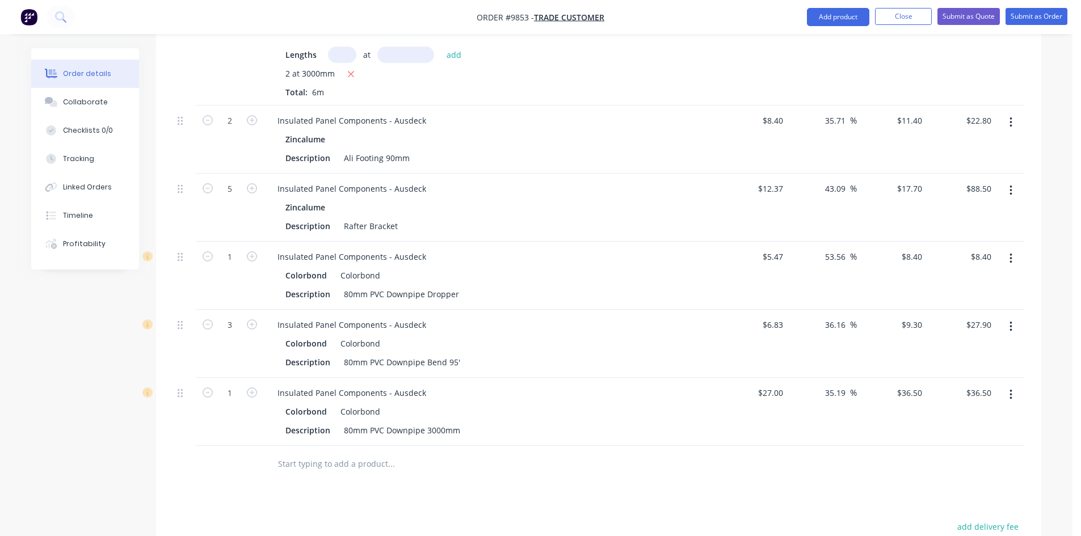
scroll to position [1645, 0]
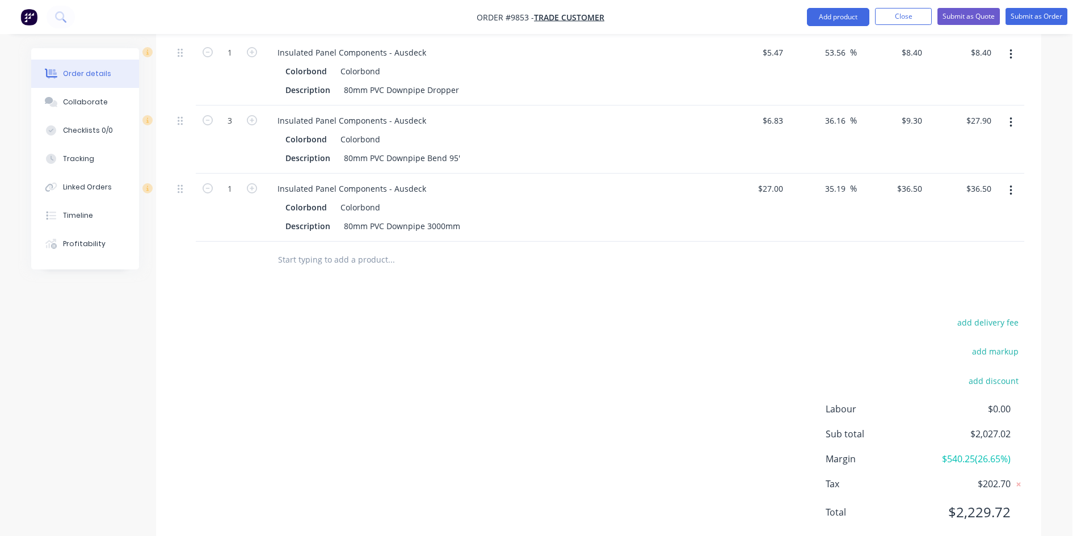
click at [367, 248] on input "text" at bounding box center [390, 259] width 227 height 23
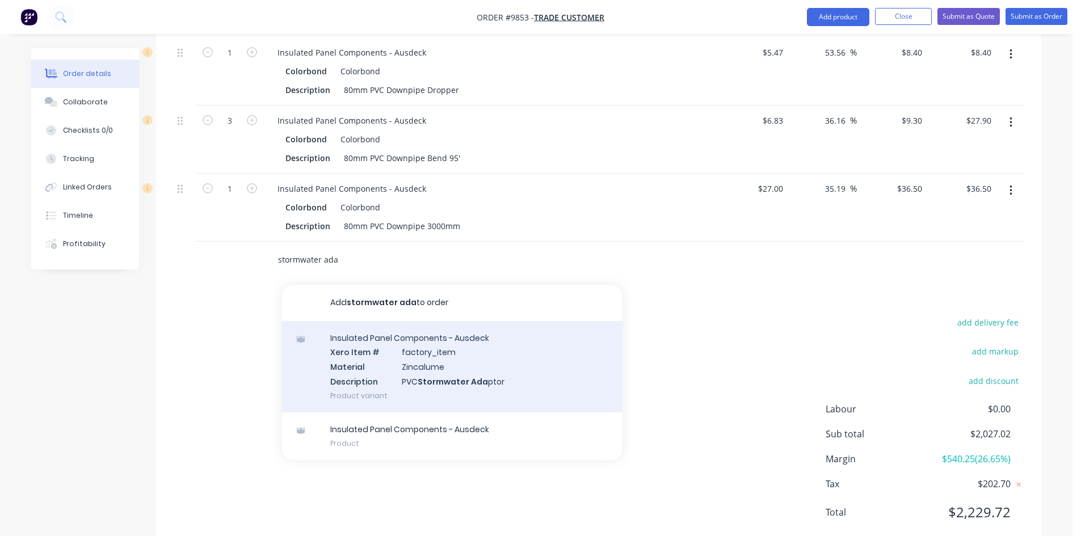
type input "stormwater ada"
click at [371, 358] on div "Insulated Panel Components - Ausdeck Xero Item # factory_item Material Zincalum…" at bounding box center [452, 366] width 340 height 91
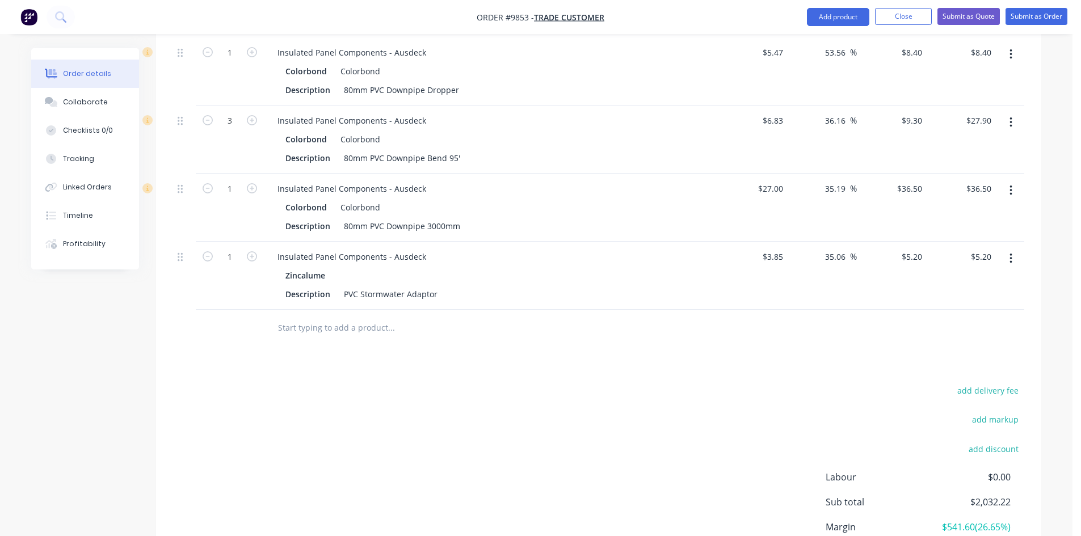
click at [325, 310] on div at bounding box center [468, 328] width 408 height 37
click at [325, 317] on input "text" at bounding box center [390, 328] width 227 height 23
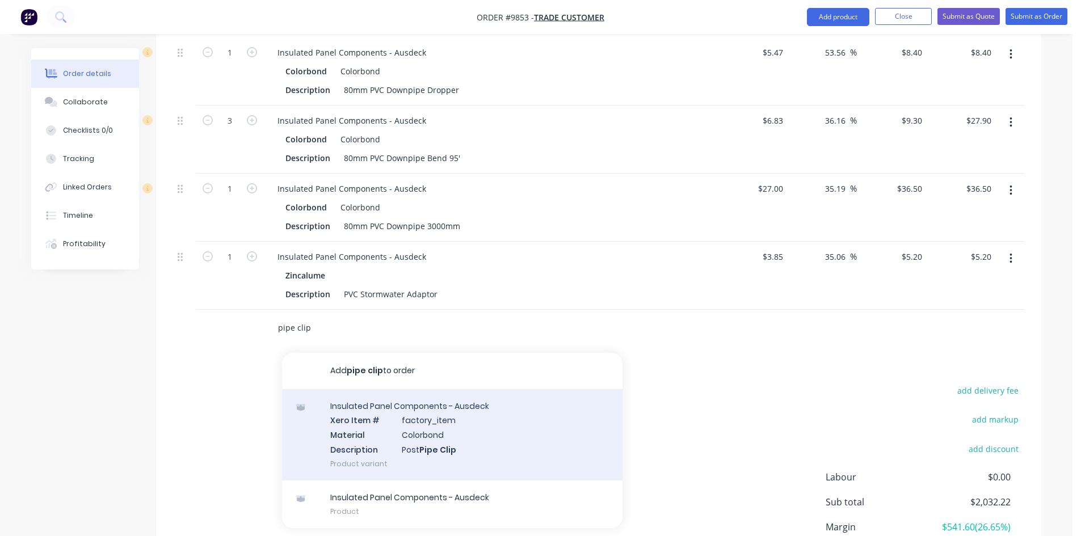
type input "pipe clip"
click at [381, 389] on div "Insulated Panel Components - Ausdeck Xero Item # factory_item Material Colorbon…" at bounding box center [452, 434] width 340 height 91
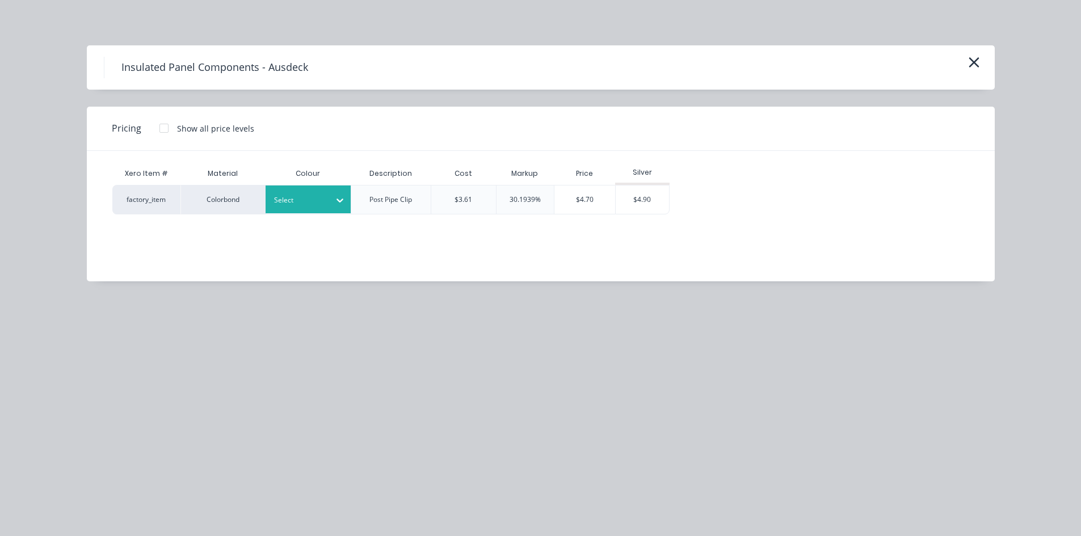
click at [300, 205] on div at bounding box center [299, 200] width 51 height 12
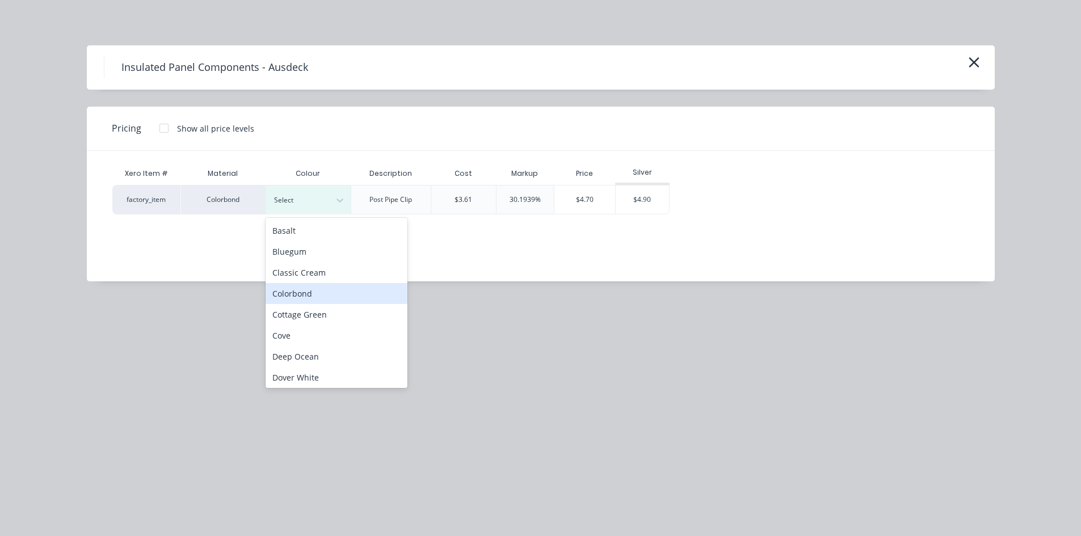
click at [289, 292] on div "Colorbond" at bounding box center [336, 293] width 142 height 21
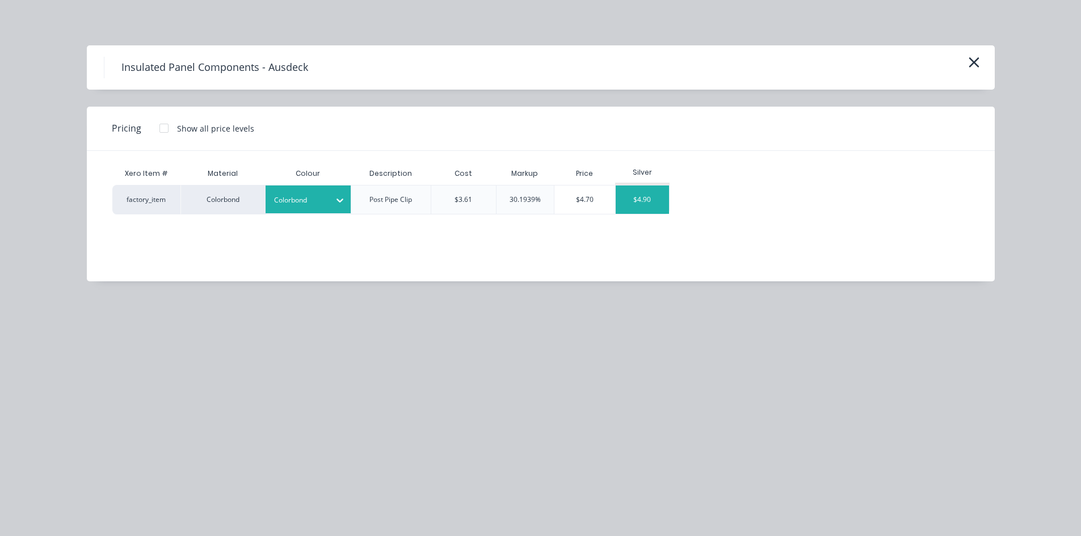
click at [651, 204] on div "$4.90" at bounding box center [641, 199] width 53 height 28
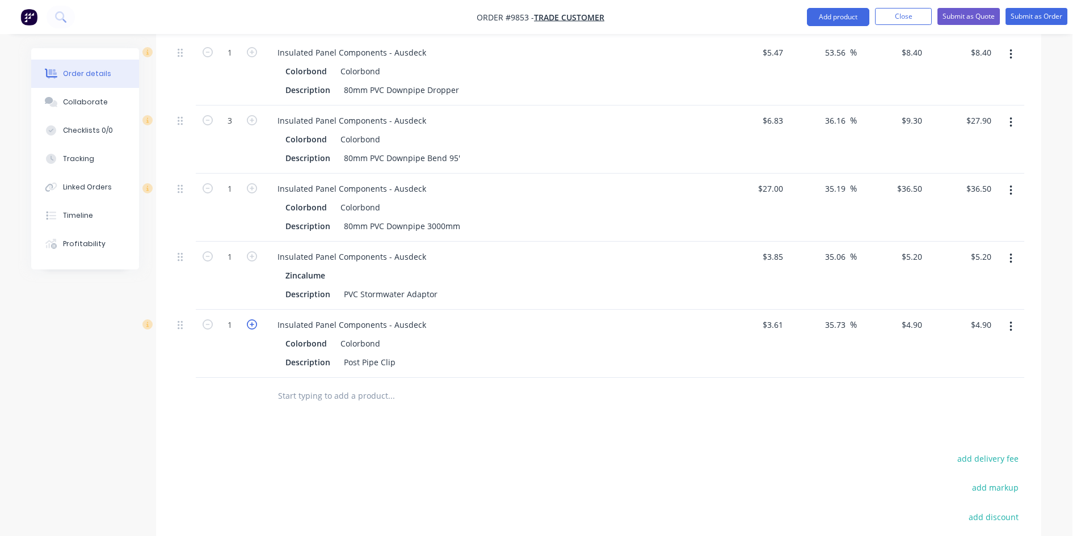
click at [255, 319] on icon "button" at bounding box center [252, 324] width 10 height 10
type input "2"
type input "$9.80"
click at [255, 319] on icon "button" at bounding box center [252, 324] width 10 height 10
type input "3"
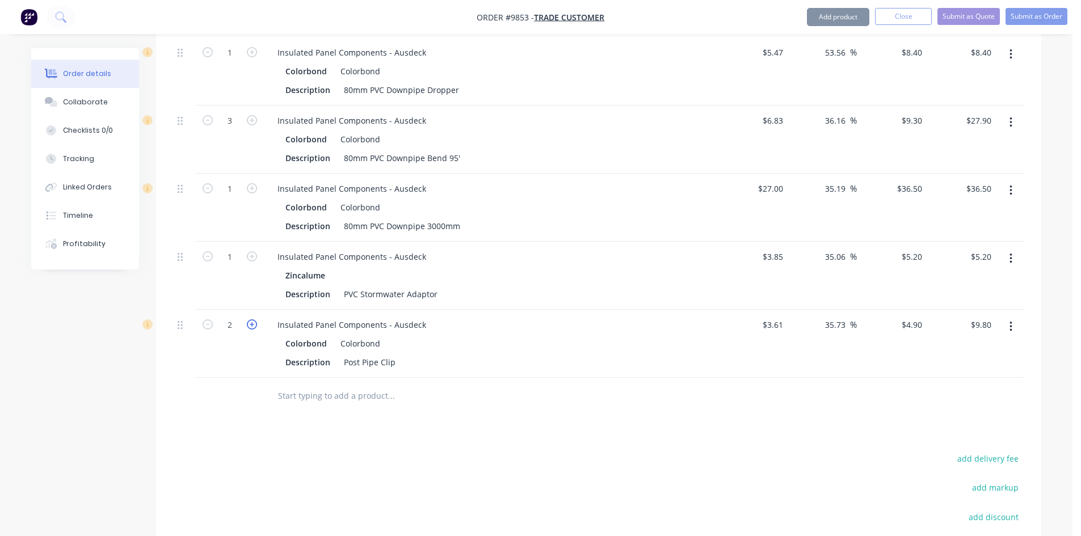
type input "$14.70"
click at [284, 385] on input "text" at bounding box center [390, 396] width 227 height 23
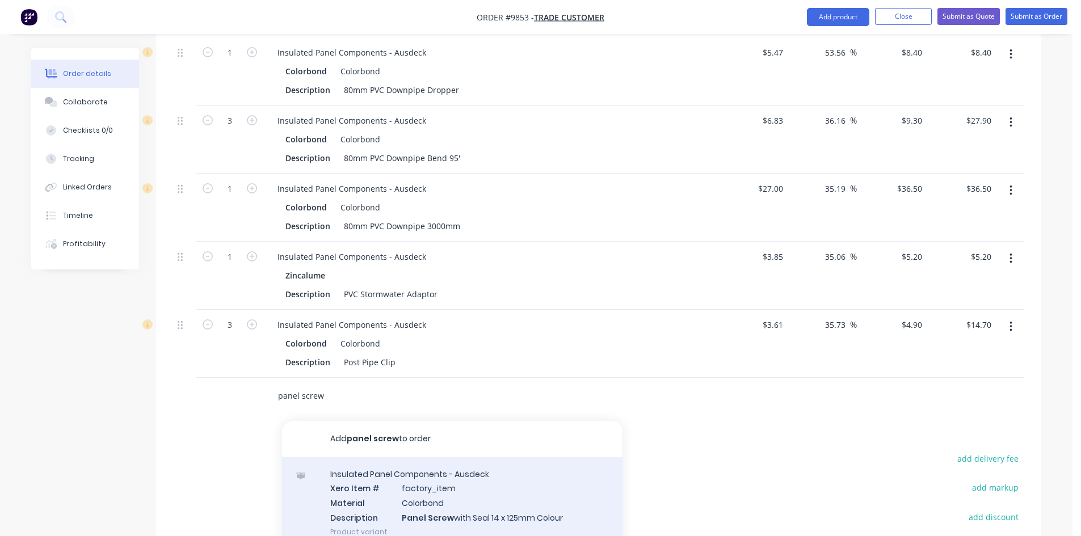
type input "panel screw"
click at [386, 459] on div "Insulated Panel Components - Ausdeck Xero Item # factory_item Material Colorbon…" at bounding box center [452, 502] width 340 height 91
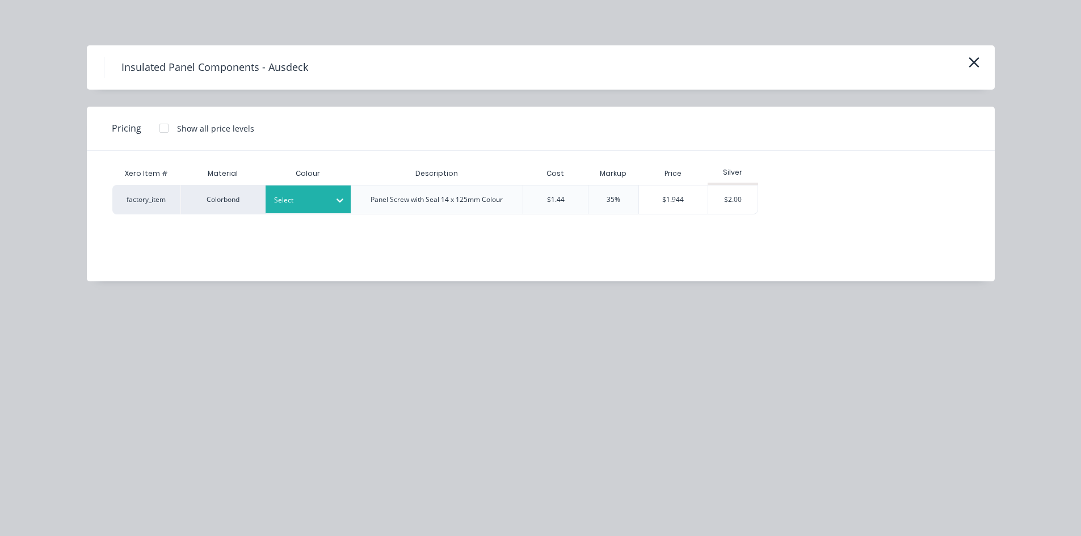
click at [308, 209] on div "Select" at bounding box center [307, 199] width 85 height 28
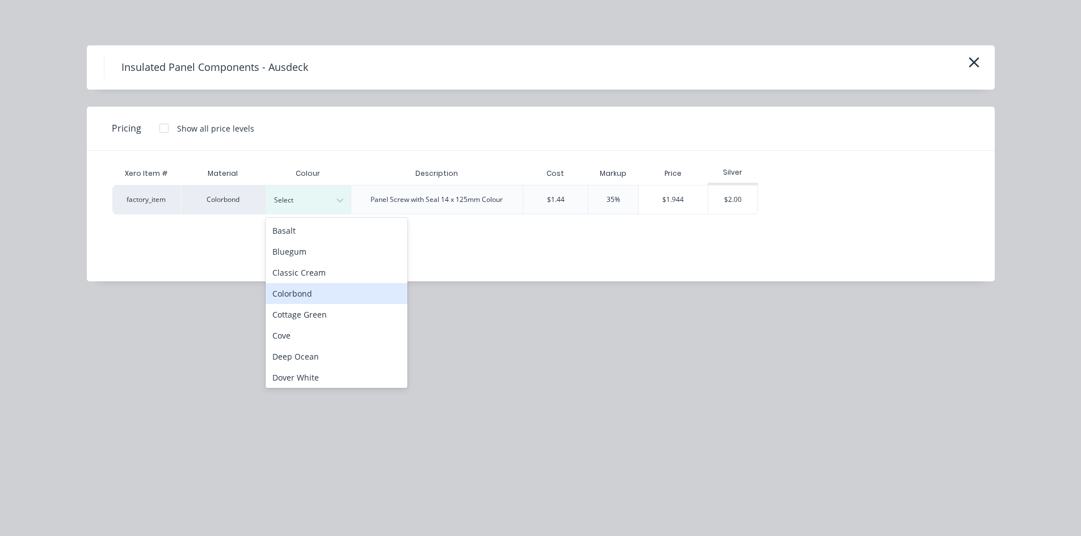
click at [290, 287] on div "Colorbond" at bounding box center [336, 293] width 142 height 21
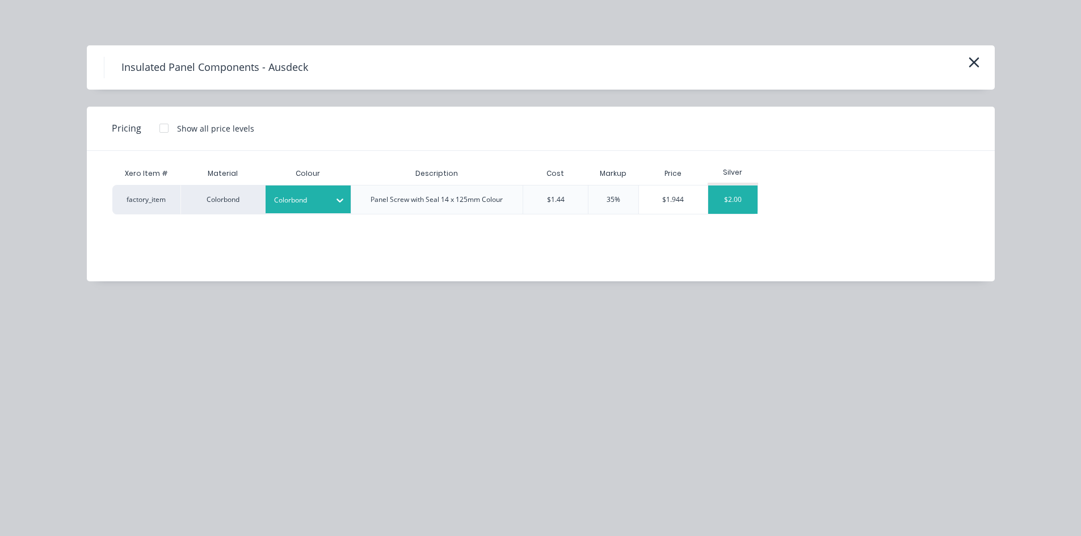
click at [724, 205] on div "$2.00" at bounding box center [732, 199] width 49 height 28
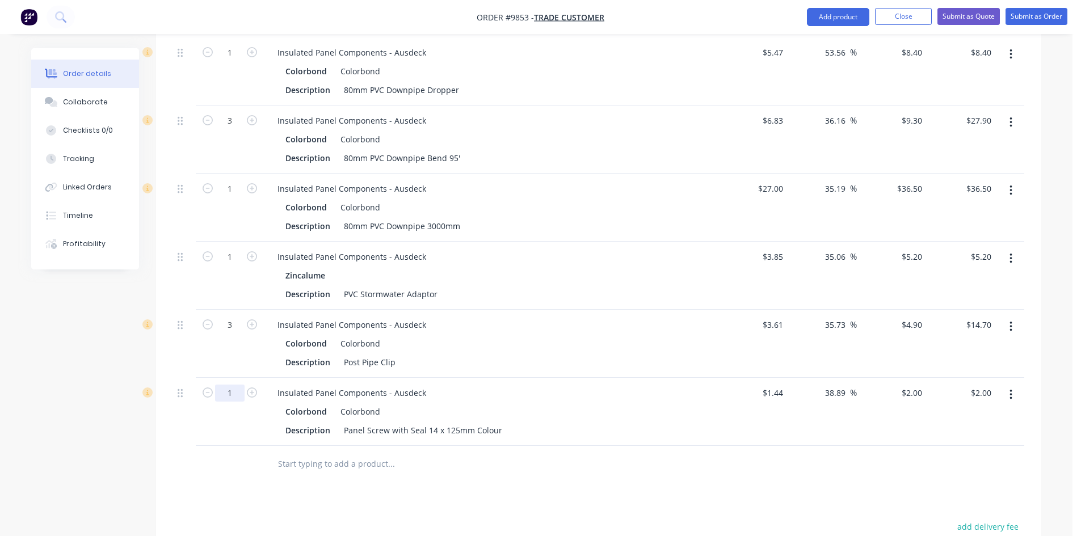
click at [239, 385] on input "1" at bounding box center [229, 393] width 29 height 17
type input "25"
type input "$50.00"
click at [298, 453] on input "text" at bounding box center [390, 464] width 227 height 23
click at [356, 453] on input "metal tek 12x20" at bounding box center [390, 464] width 227 height 23
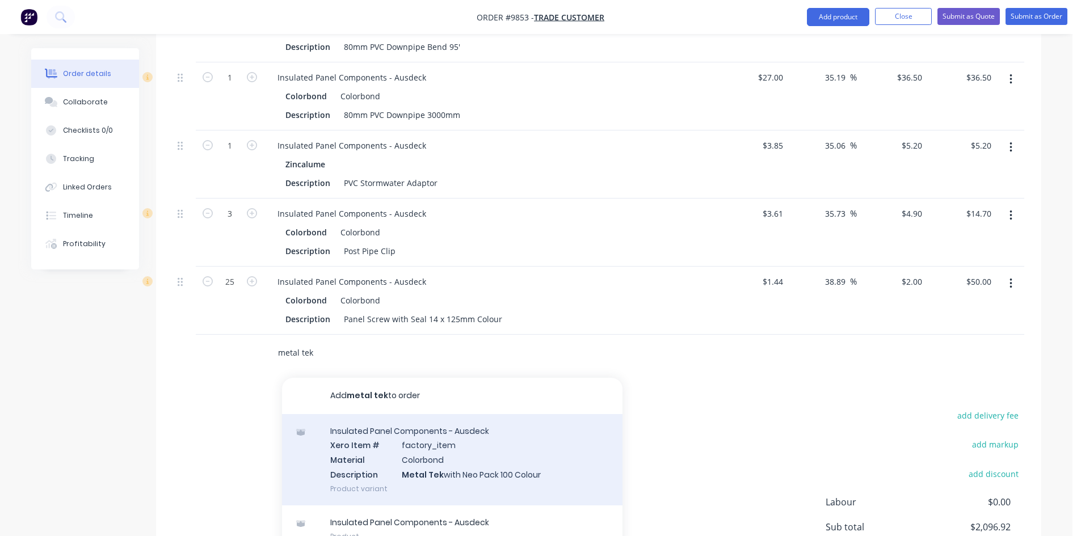
scroll to position [1758, 0]
type input "metal tek"
click at [404, 430] on div "Insulated Panel Components - Ausdeck Xero Item # factory_item Material Colorbon…" at bounding box center [452, 457] width 340 height 91
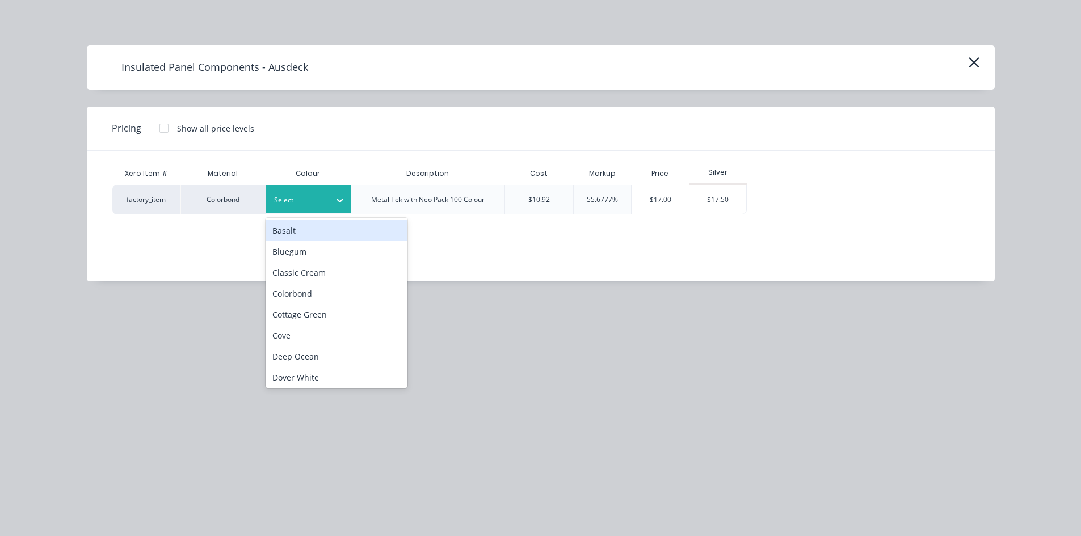
click at [319, 201] on div at bounding box center [299, 200] width 51 height 12
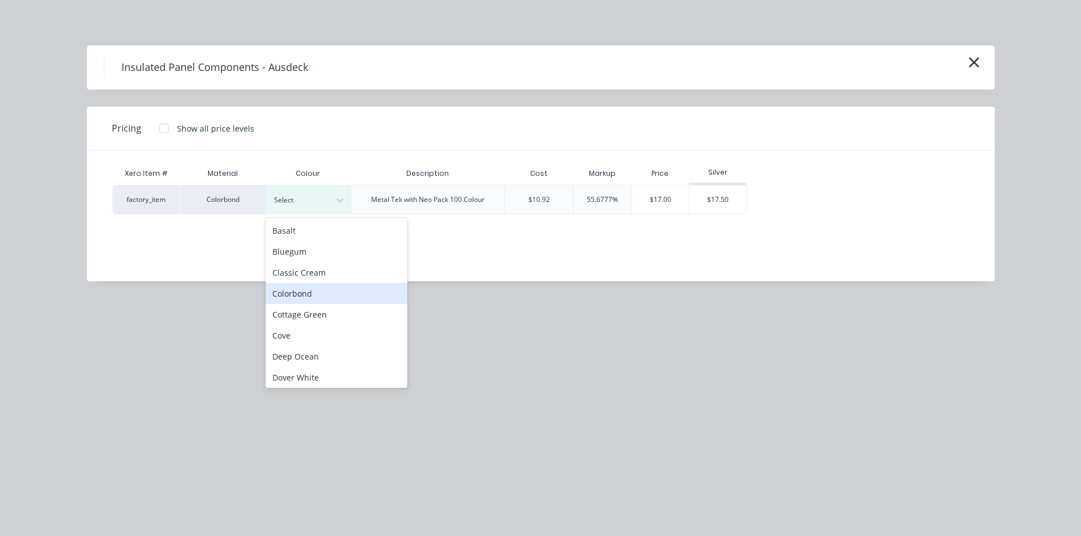
click at [307, 293] on div "Colorbond" at bounding box center [336, 293] width 142 height 21
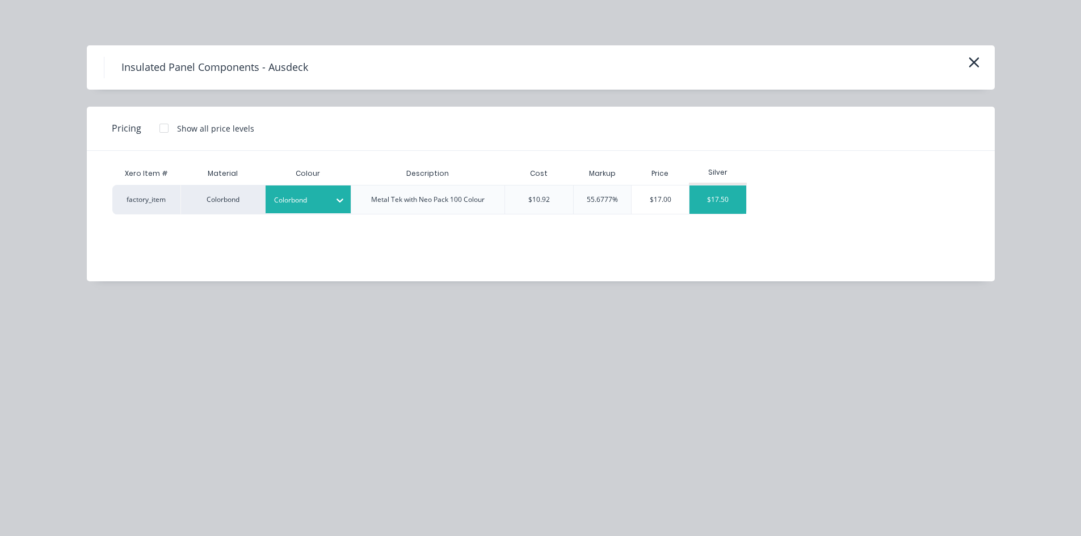
click at [736, 204] on div "$17.50" at bounding box center [717, 199] width 57 height 28
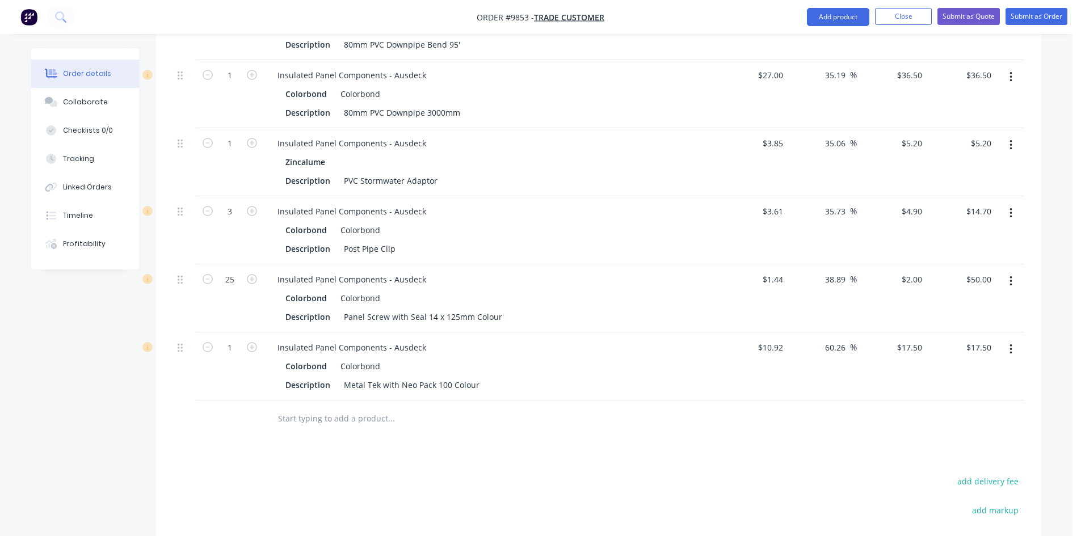
click at [322, 400] on div at bounding box center [468, 418] width 408 height 37
click at [326, 407] on input "text" at bounding box center [390, 418] width 227 height 23
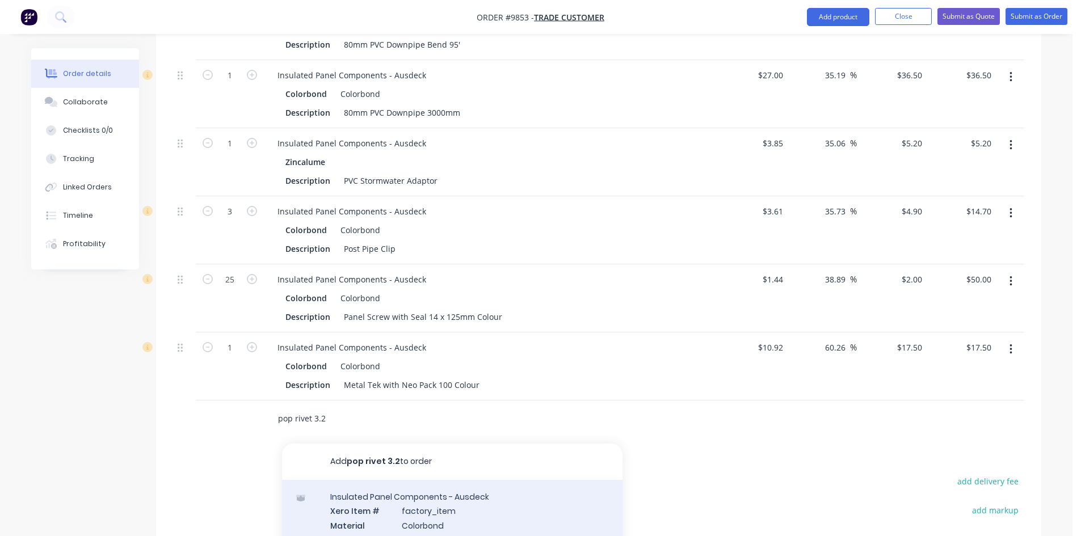
type input "pop rivet 3.2"
click at [393, 480] on div "Insulated Panel Components - Ausdeck Xero Item # factory_item Material Colorbon…" at bounding box center [452, 525] width 340 height 91
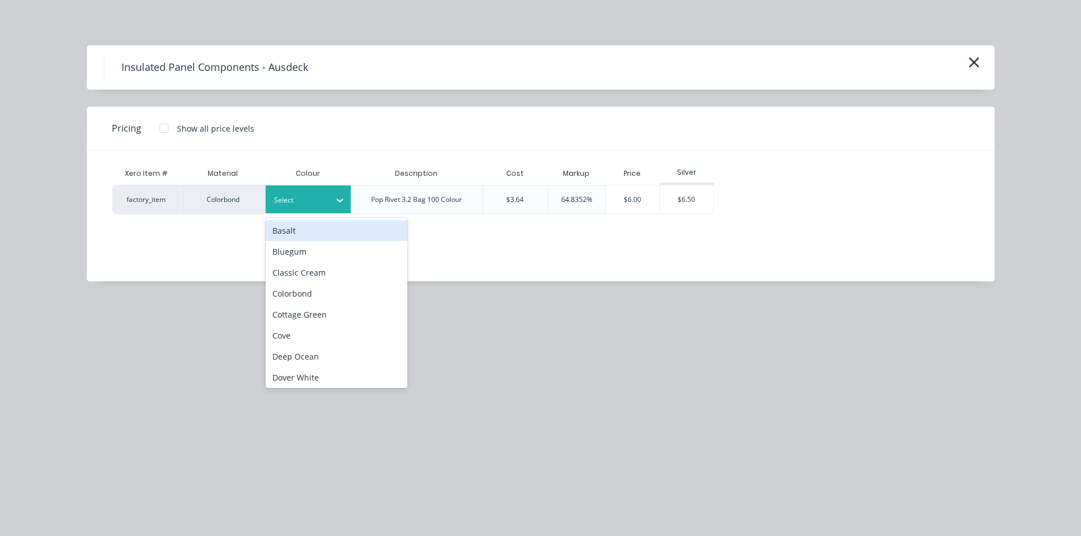
click at [315, 204] on div at bounding box center [299, 200] width 51 height 12
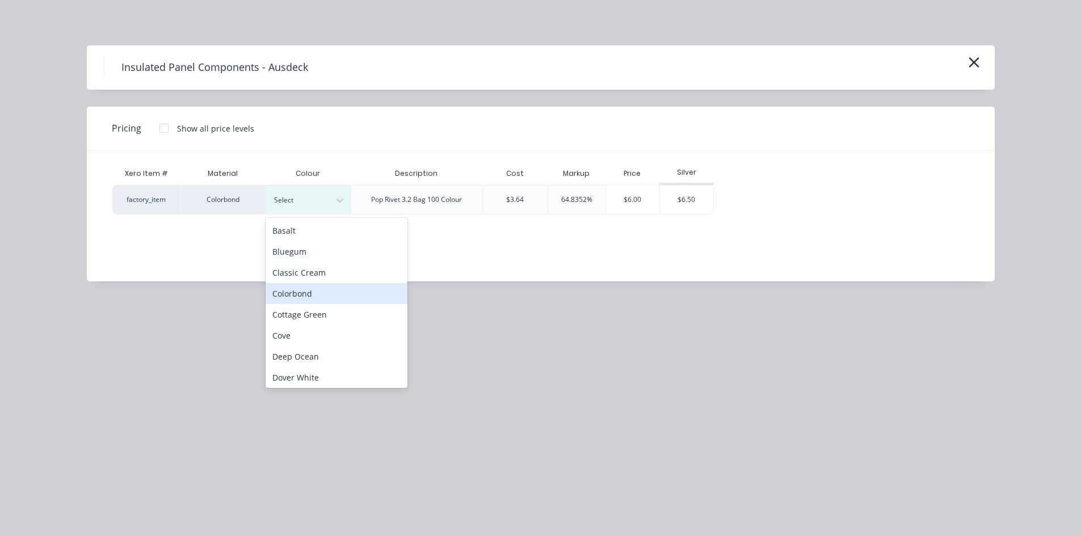
click at [313, 286] on div "Colorbond" at bounding box center [336, 293] width 142 height 21
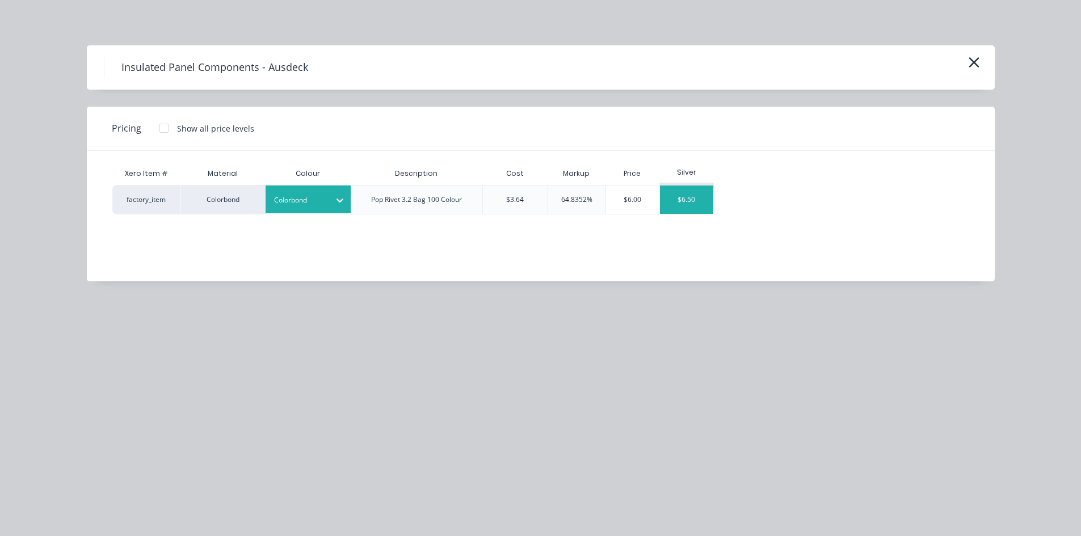
click at [680, 209] on div "$6.50" at bounding box center [686, 199] width 53 height 28
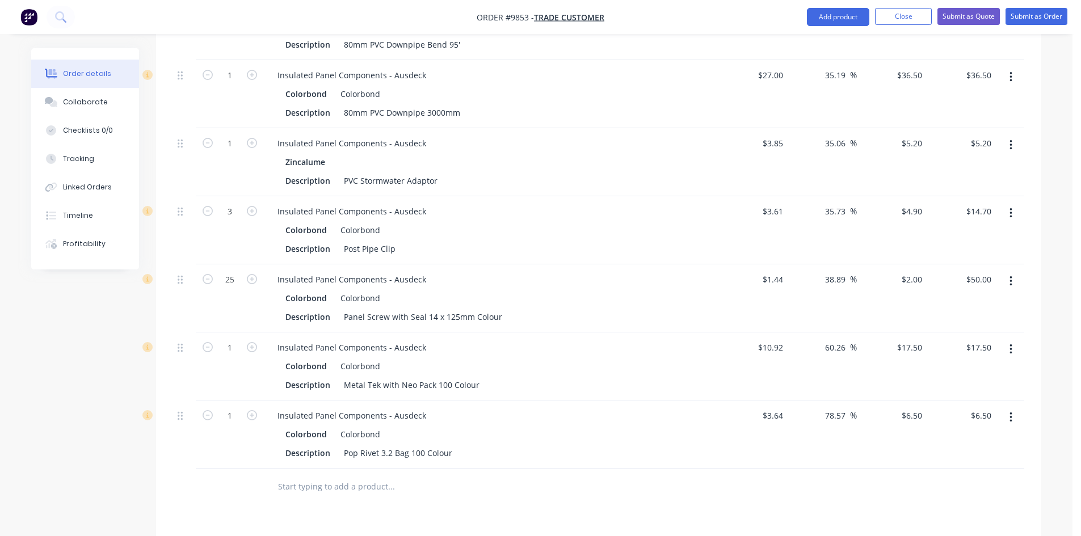
click at [323, 475] on input "text" at bounding box center [390, 486] width 227 height 23
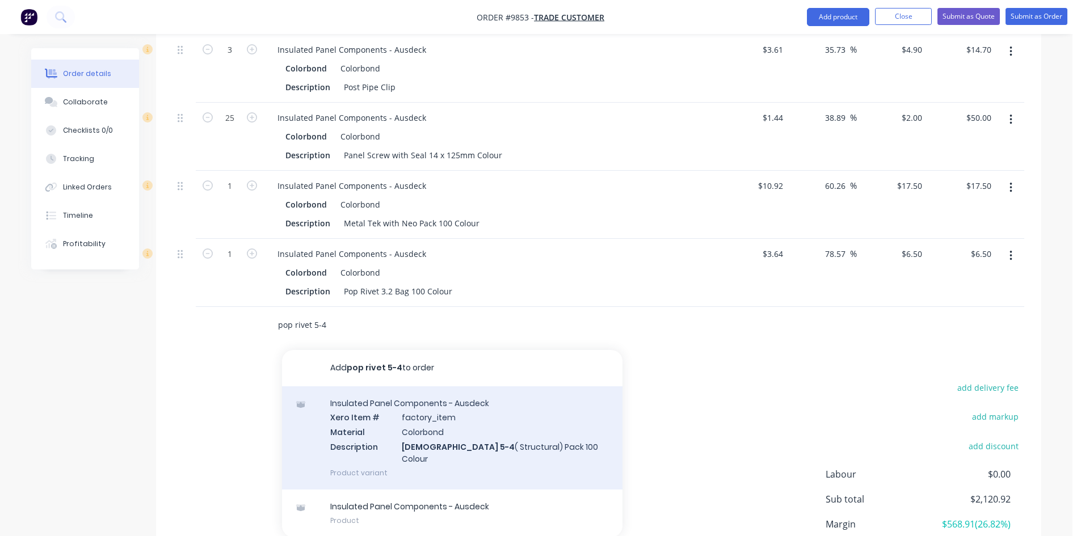
scroll to position [1929, 0]
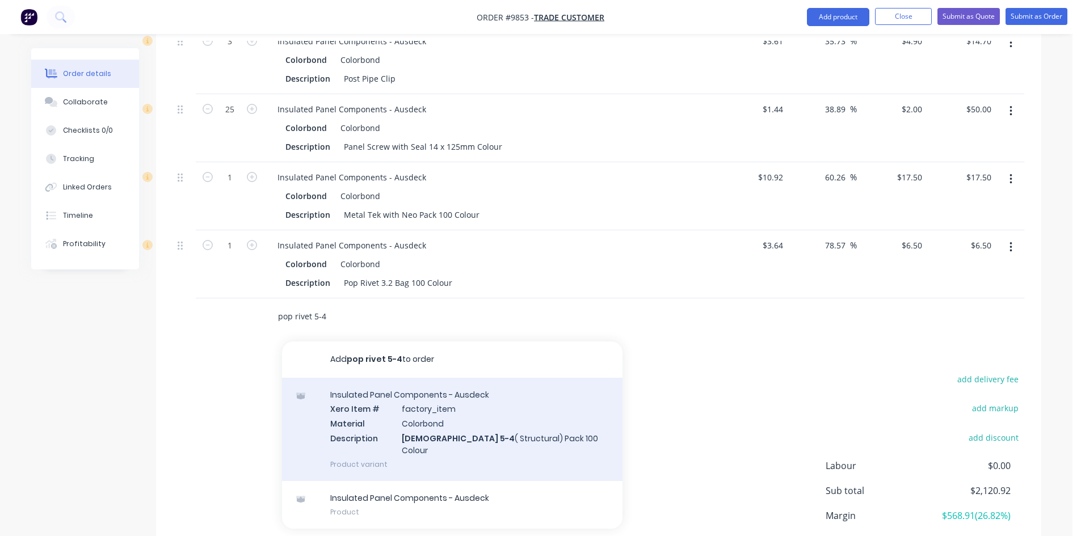
type input "pop rivet 5-4"
click at [367, 378] on div "Insulated Panel Components - Ausdeck Xero Item # factory_item Material Colorbon…" at bounding box center [452, 429] width 340 height 103
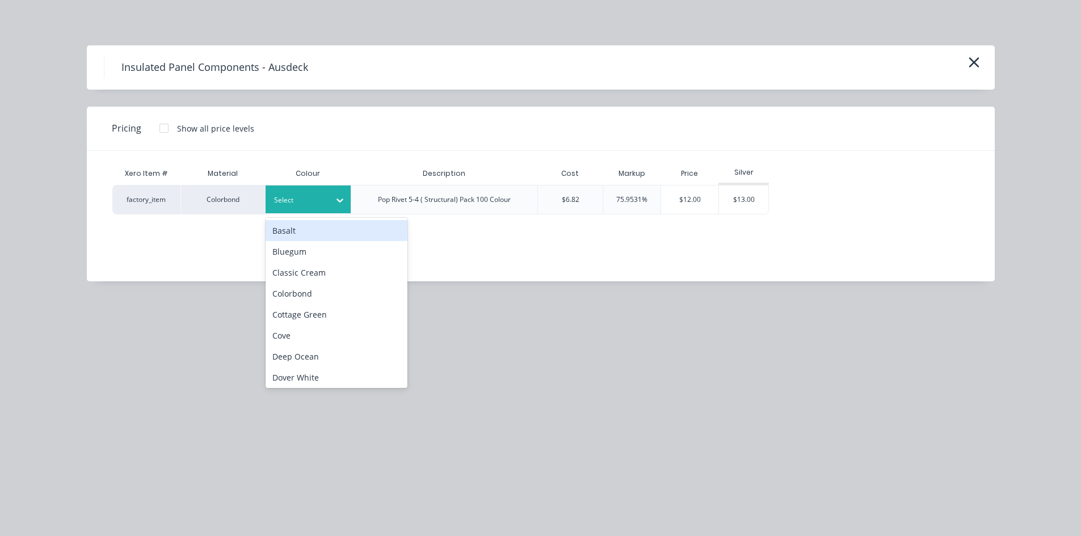
click at [304, 206] on div "Select" at bounding box center [298, 200] width 64 height 15
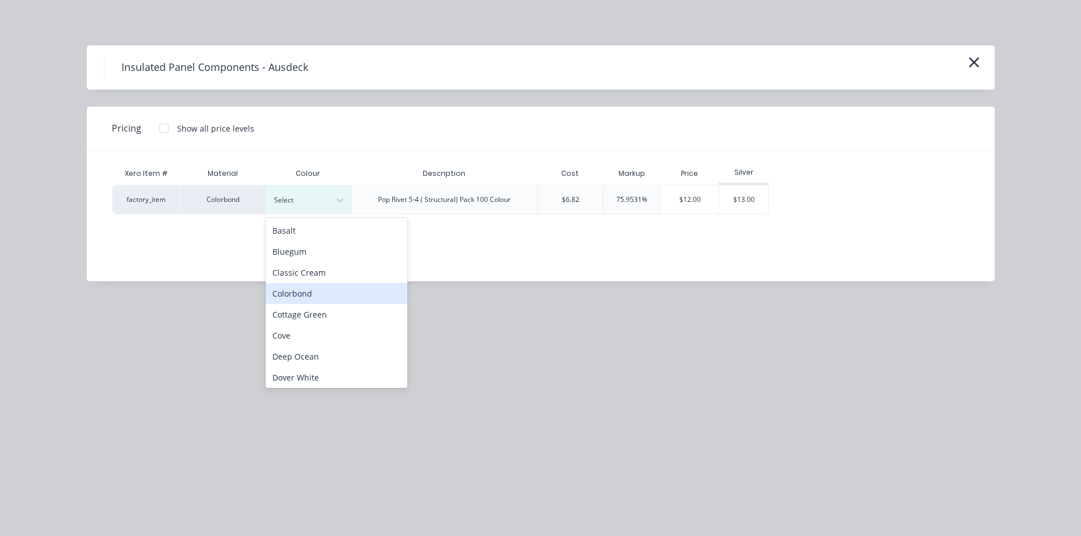
click at [293, 288] on div "Colorbond" at bounding box center [336, 293] width 142 height 21
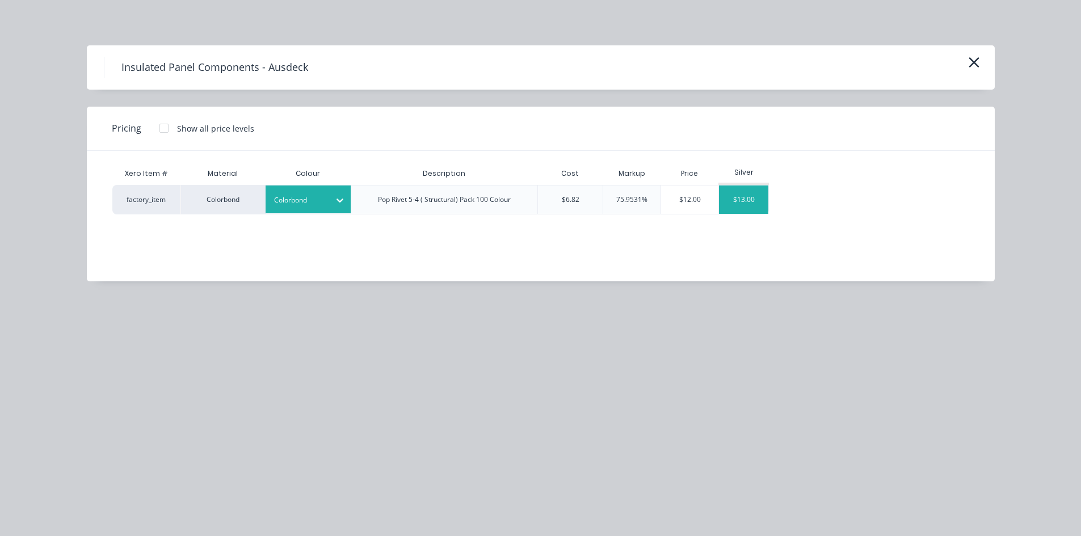
click at [746, 209] on div "$13.00" at bounding box center [743, 199] width 49 height 28
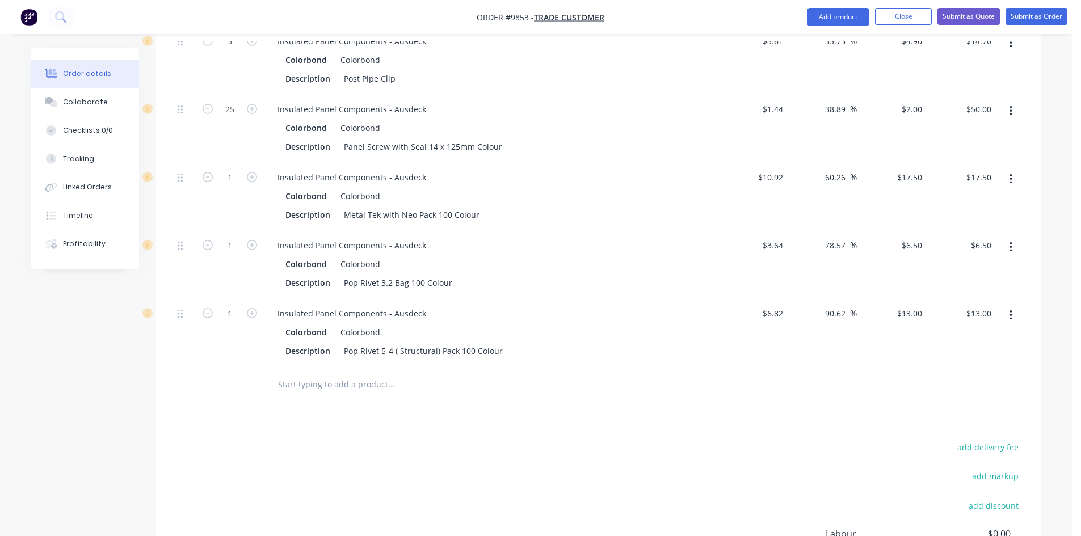
click at [348, 373] on input "text" at bounding box center [390, 384] width 227 height 23
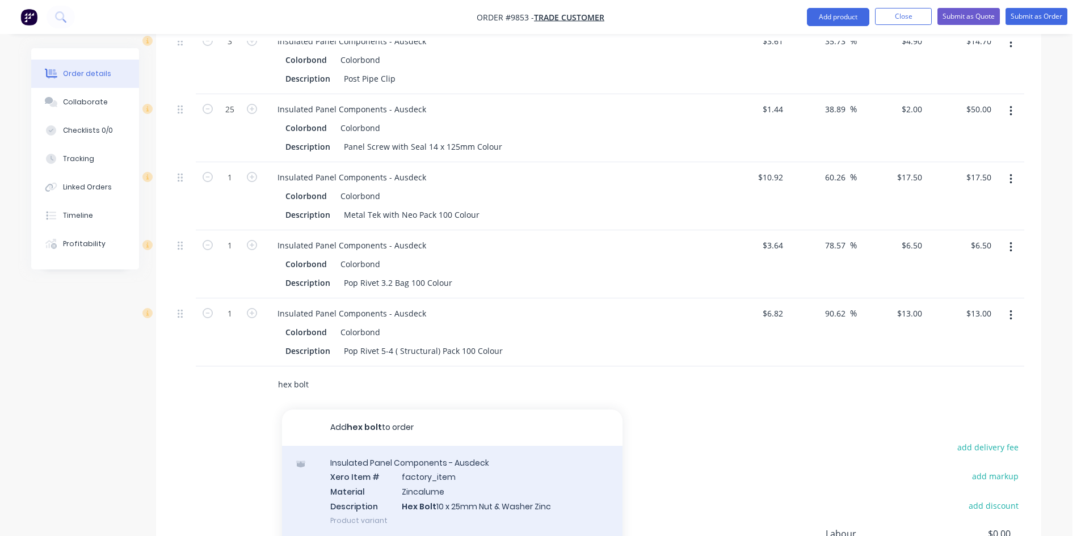
scroll to position [57, 0]
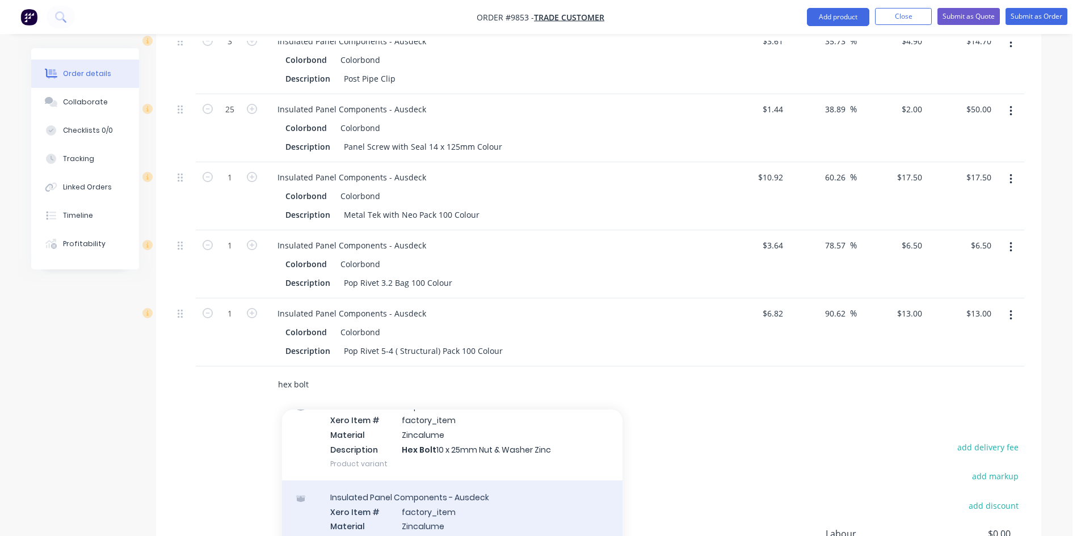
type input "hex bolt"
click at [438, 504] on div "Insulated Panel Components - Ausdeck Xero Item # factory_item Material Zincalum…" at bounding box center [452, 525] width 340 height 91
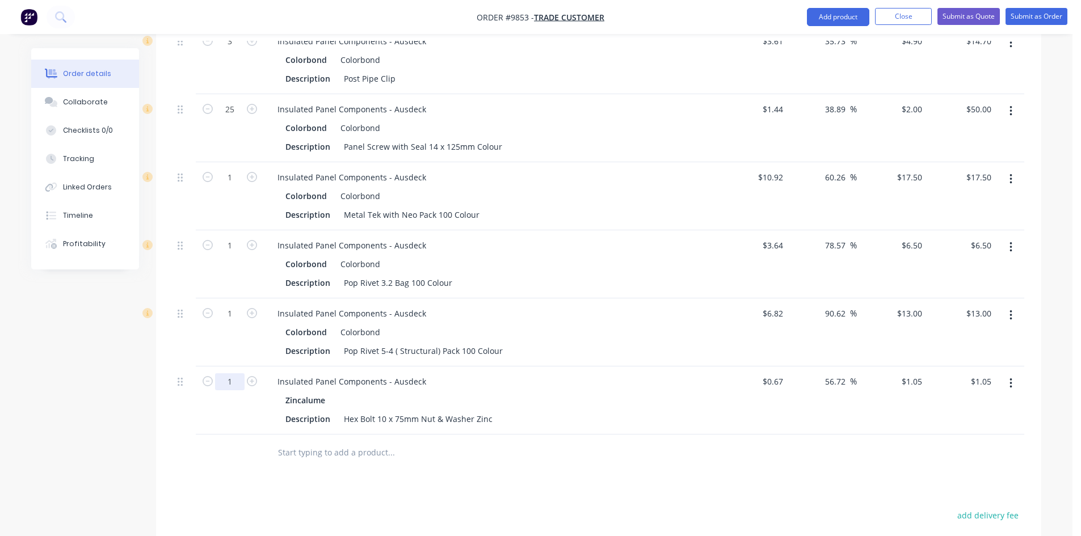
click at [230, 373] on input "1" at bounding box center [229, 381] width 29 height 17
type input "12"
type input "$12.60"
click at [328, 441] on input "text" at bounding box center [390, 452] width 227 height 23
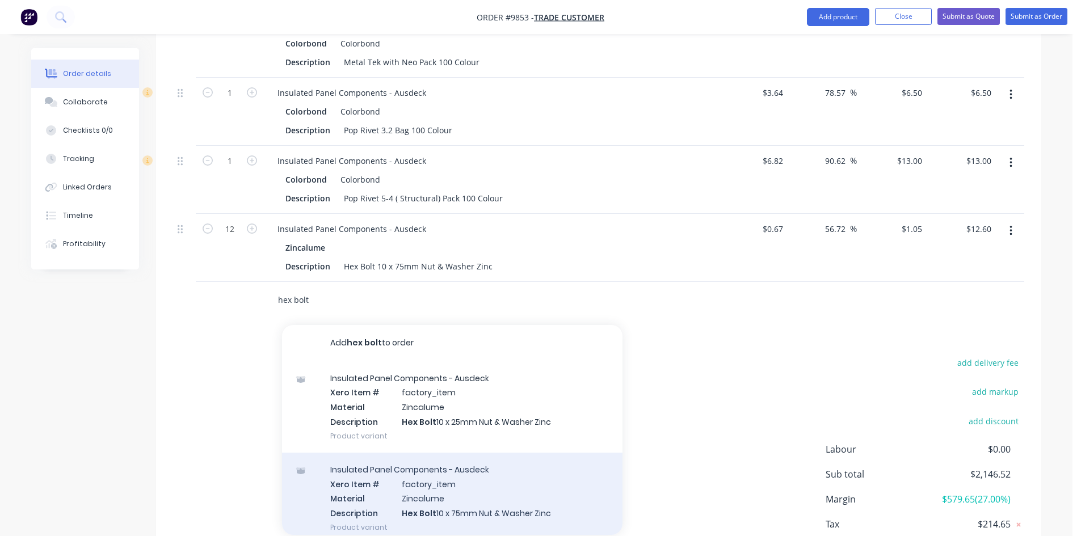
scroll to position [2099, 0]
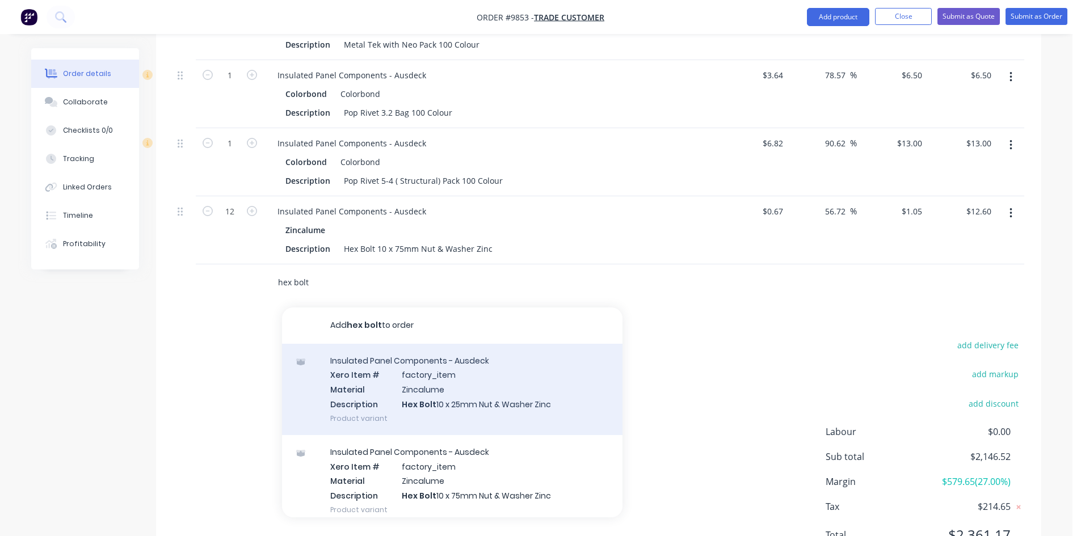
type input "hex bolt"
click at [372, 366] on div "Insulated Panel Components - Ausdeck Xero Item # factory_item Material Zincalum…" at bounding box center [452, 389] width 340 height 91
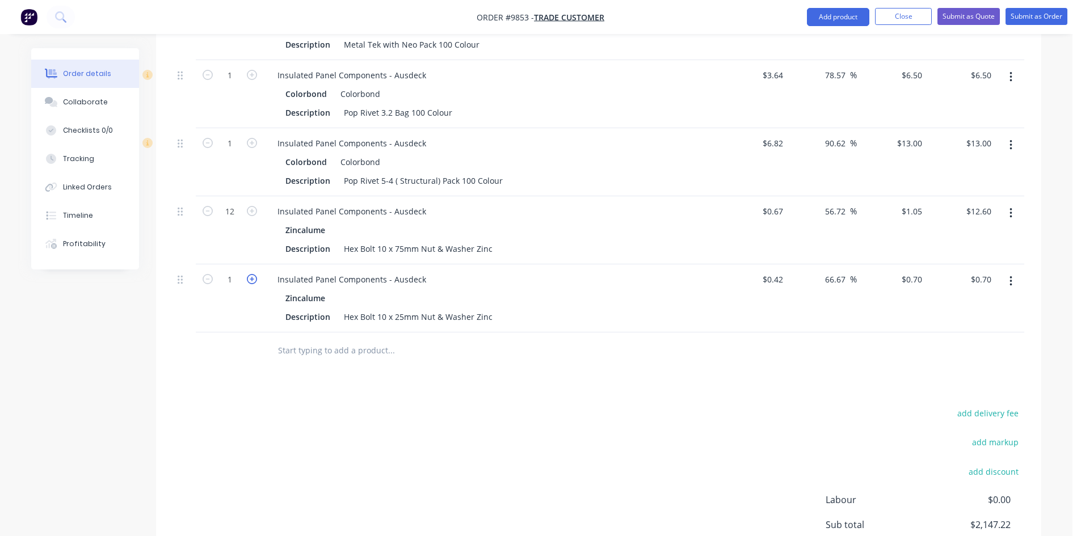
click at [251, 274] on icon "button" at bounding box center [252, 279] width 10 height 10
type input "2"
type input "$1.40"
click at [251, 274] on icon "button" at bounding box center [252, 279] width 10 height 10
type input "3"
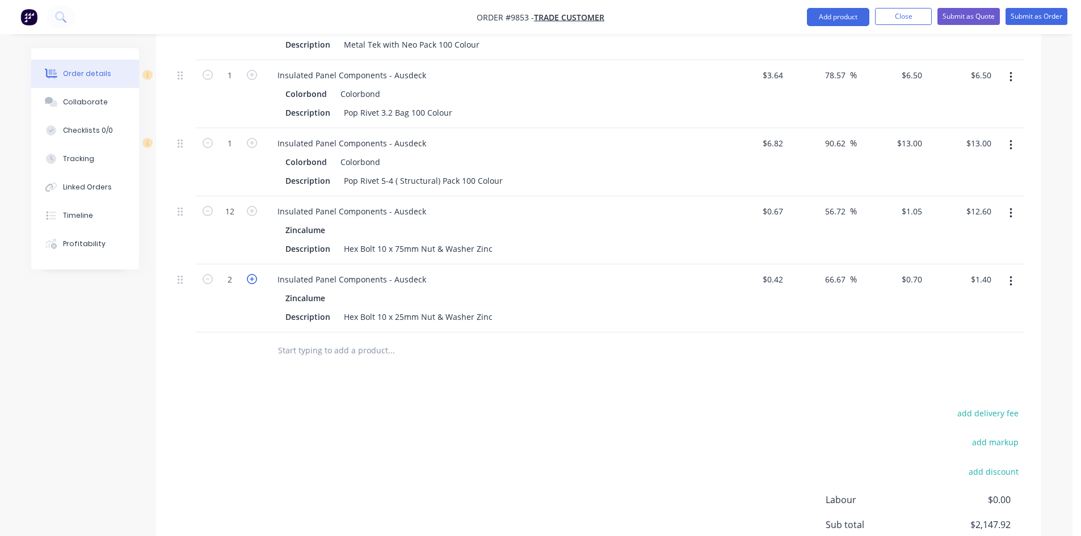
type input "$2.10"
click at [251, 274] on icon "button" at bounding box center [252, 279] width 10 height 10
type input "4"
type input "$2.80"
click at [251, 274] on icon "button" at bounding box center [252, 279] width 10 height 10
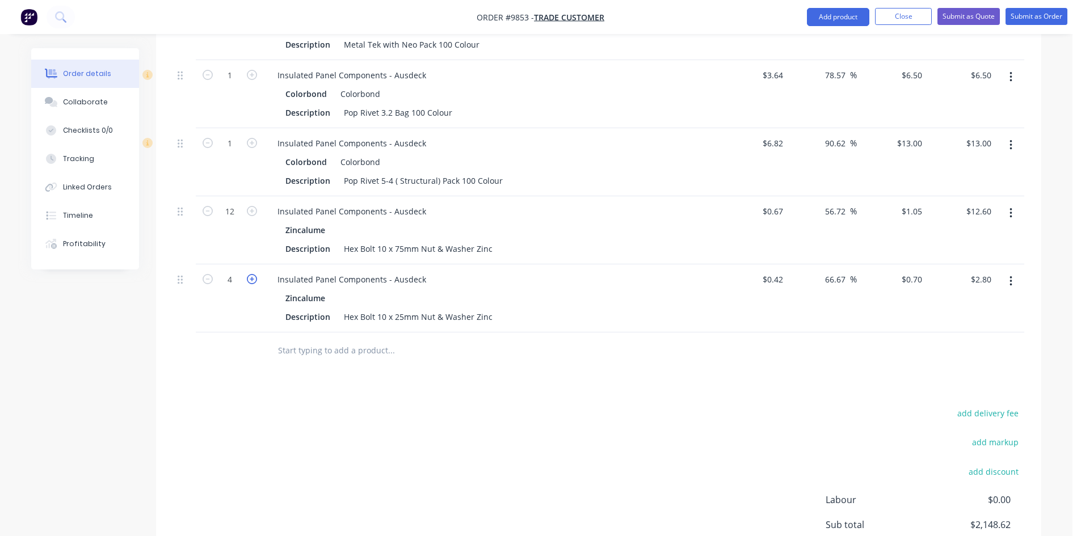
type input "5"
type input "$3.50"
click at [251, 274] on icon "button" at bounding box center [252, 279] width 10 height 10
type input "6"
type input "$4.20"
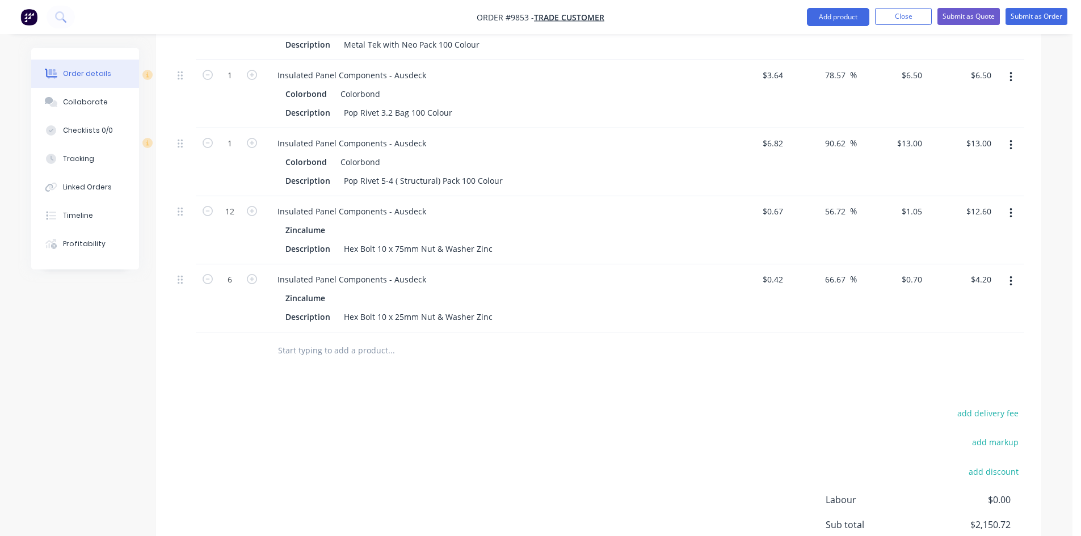
click at [288, 339] on input "text" at bounding box center [390, 350] width 227 height 23
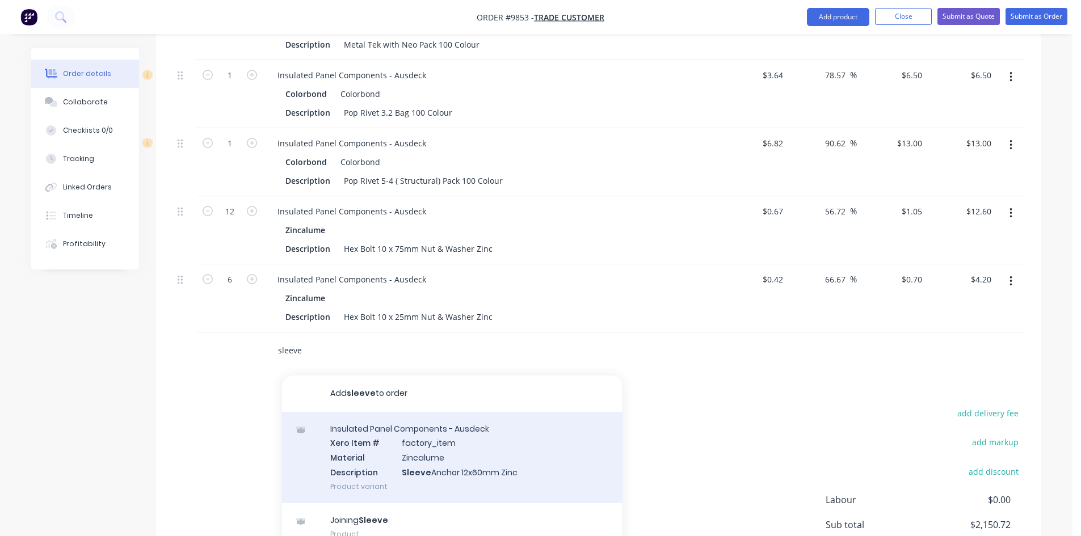
type input "sleeve"
click at [373, 412] on div "Insulated Panel Components - Ausdeck Xero Item # factory_item Material Zincalum…" at bounding box center [452, 457] width 340 height 91
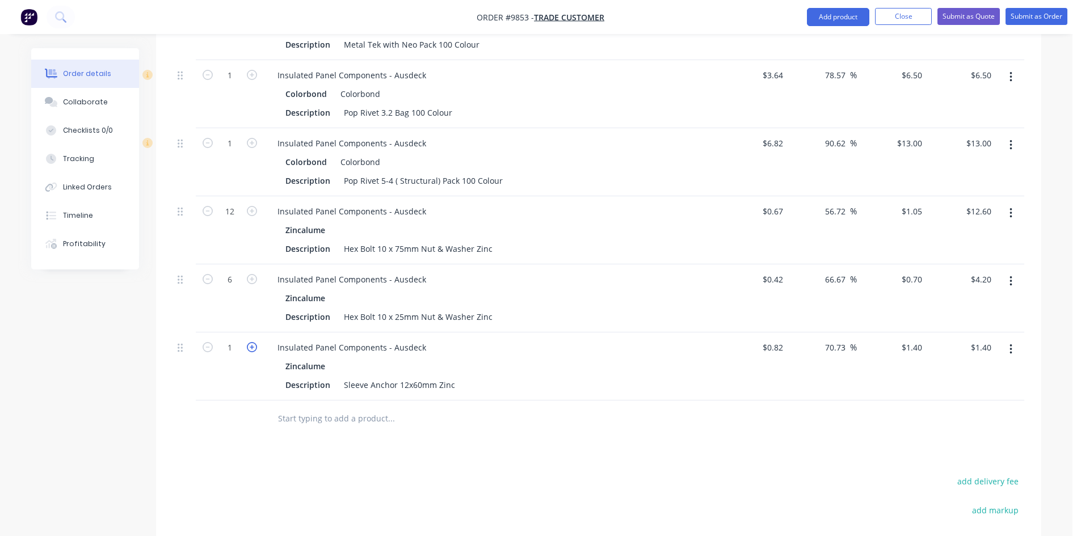
click at [248, 342] on icon "button" at bounding box center [252, 347] width 10 height 10
type input "2"
type input "$2.80"
click at [362, 407] on input "text" at bounding box center [390, 418] width 227 height 23
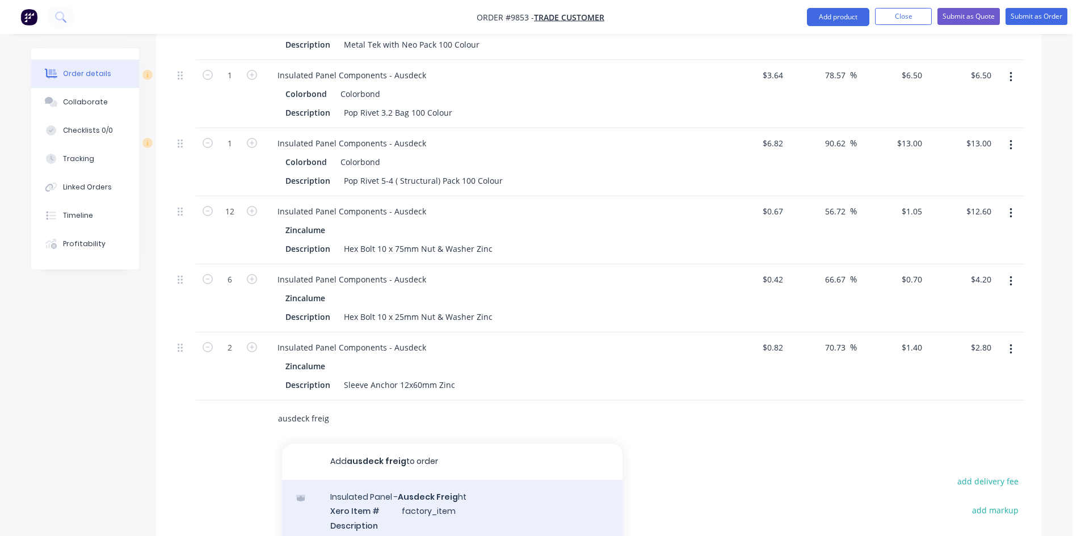
type input "ausdeck freig"
click at [388, 480] on div "Insulated Panel - Ausdeck Freig ht Xero Item # factory_item Description Product…" at bounding box center [452, 518] width 340 height 77
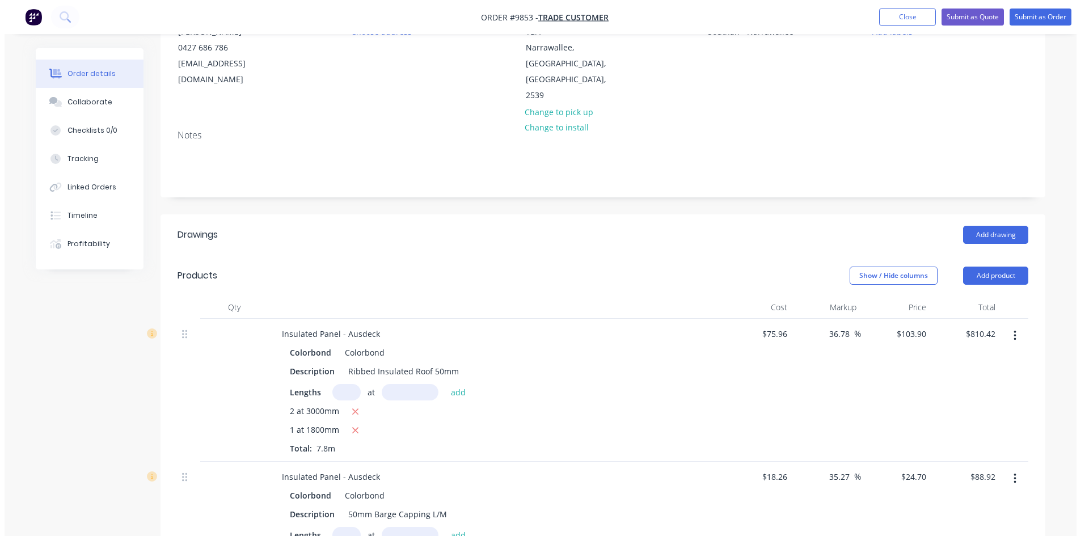
scroll to position [113, 0]
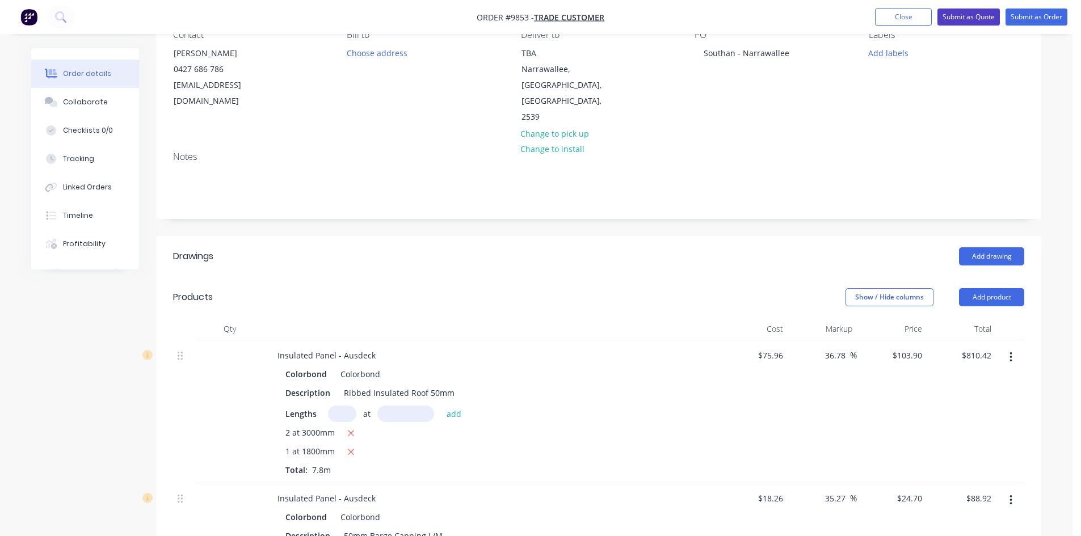
click at [971, 19] on button "Submit as Quote" at bounding box center [968, 17] width 62 height 17
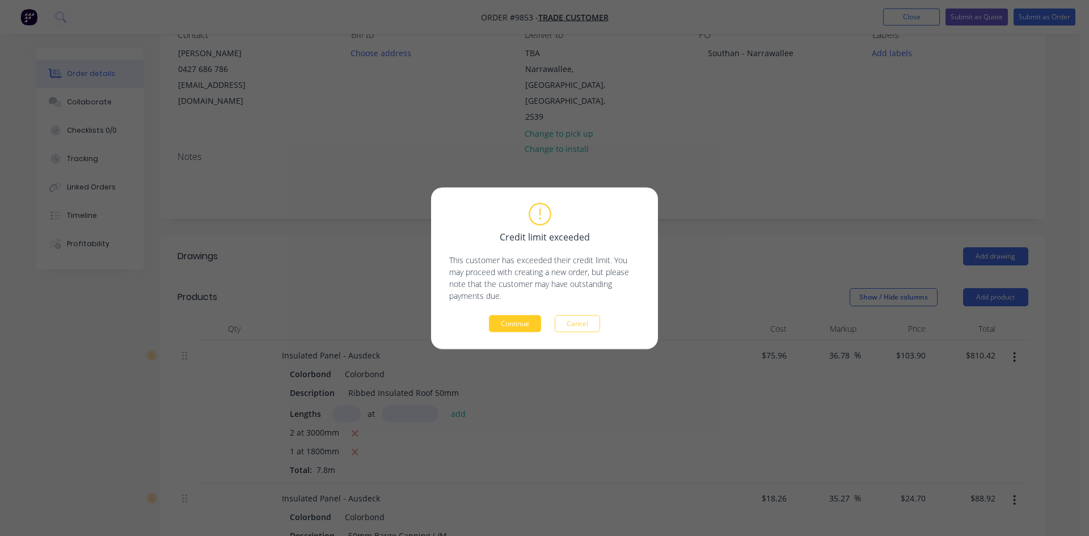
click at [520, 323] on button "Continue" at bounding box center [515, 323] width 52 height 17
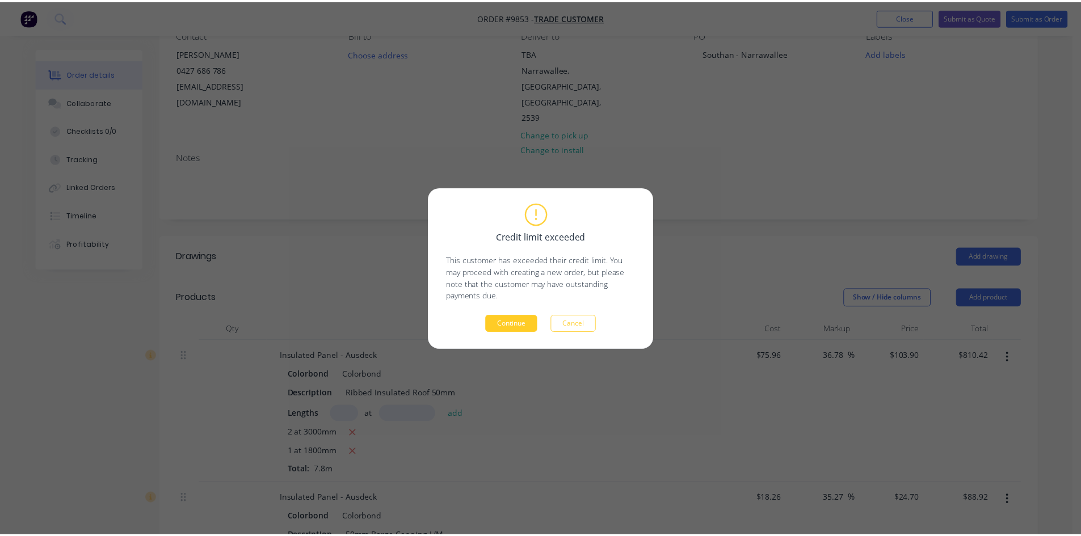
scroll to position [113, 0]
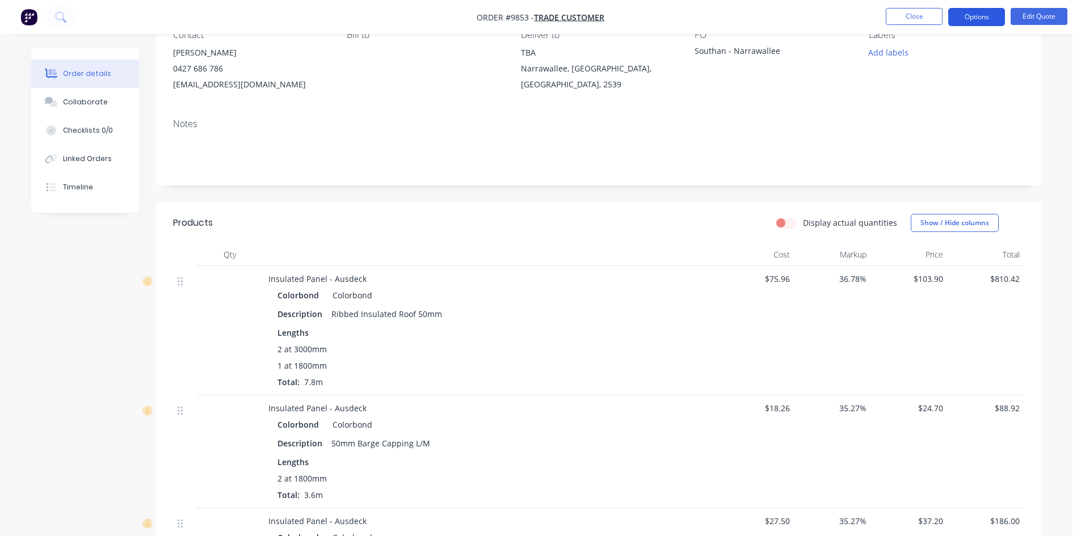
click at [982, 19] on button "Options" at bounding box center [976, 17] width 57 height 18
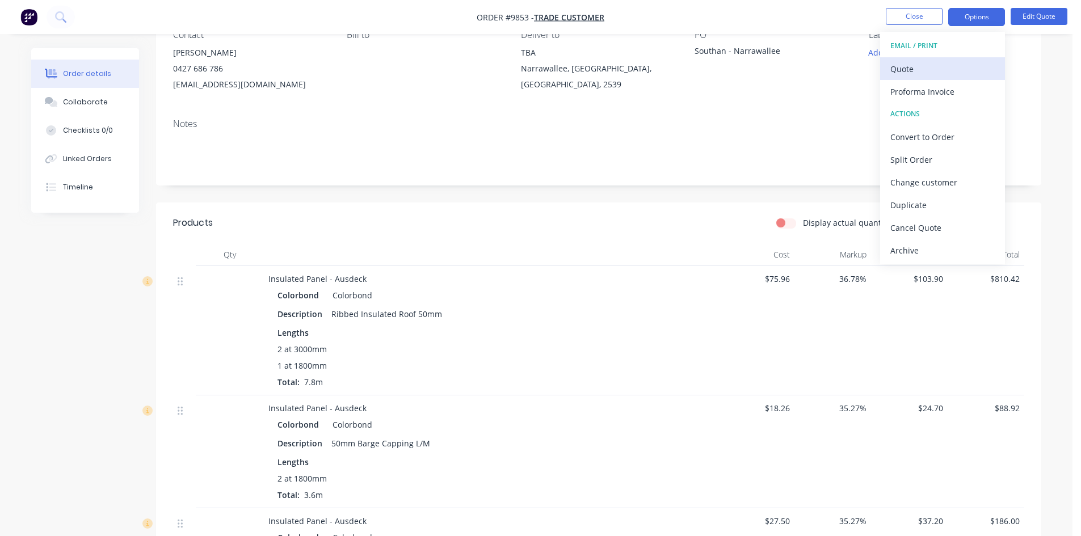
click at [946, 73] on div "Quote" at bounding box center [942, 69] width 104 height 16
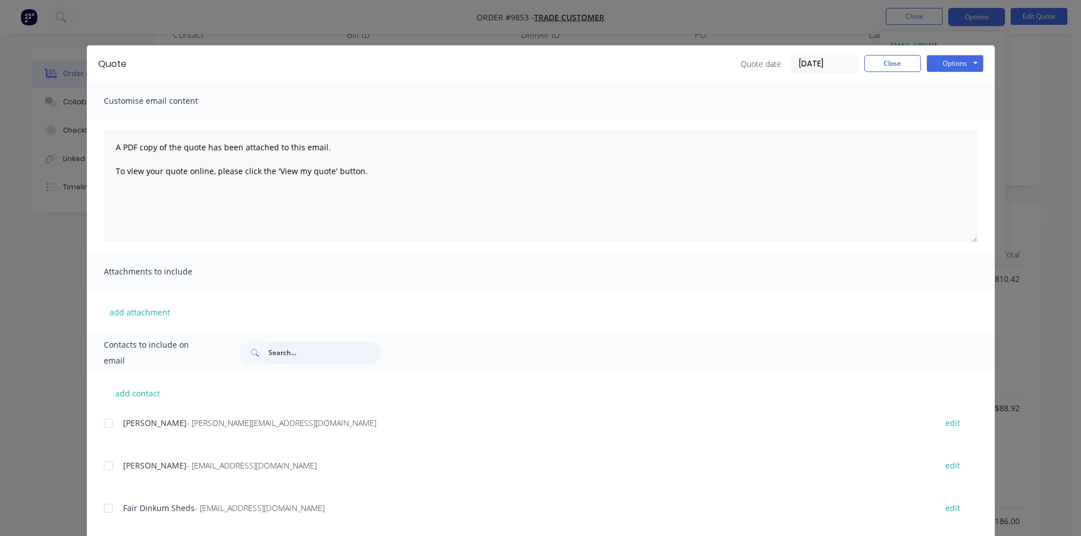
click at [277, 357] on input "text" at bounding box center [324, 352] width 112 height 23
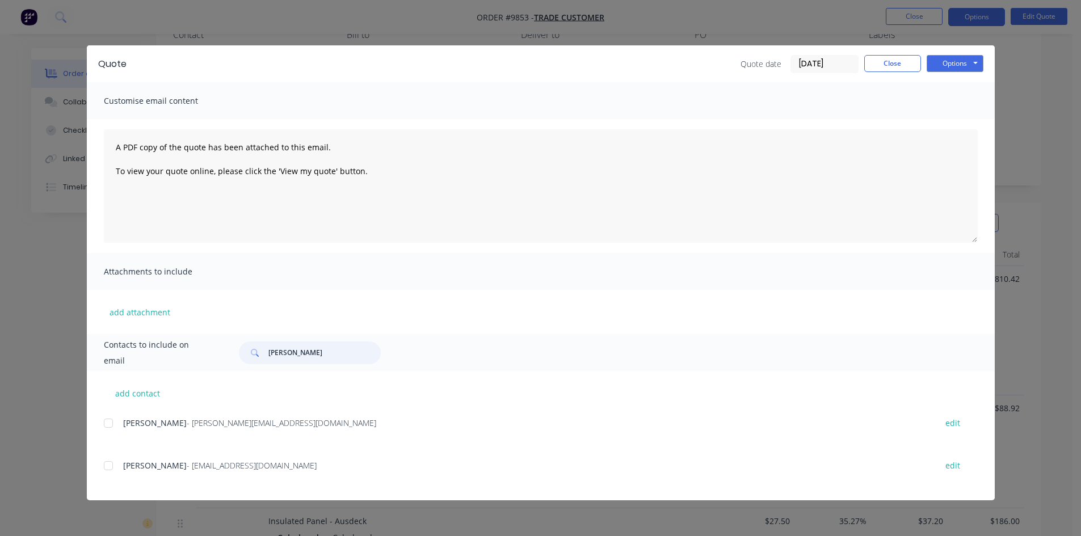
click at [107, 468] on div at bounding box center [108, 465] width 23 height 23
type input "[PERSON_NAME]"
click at [946, 71] on button "Options" at bounding box center [954, 63] width 57 height 17
click at [963, 123] on button "Email" at bounding box center [962, 121] width 73 height 19
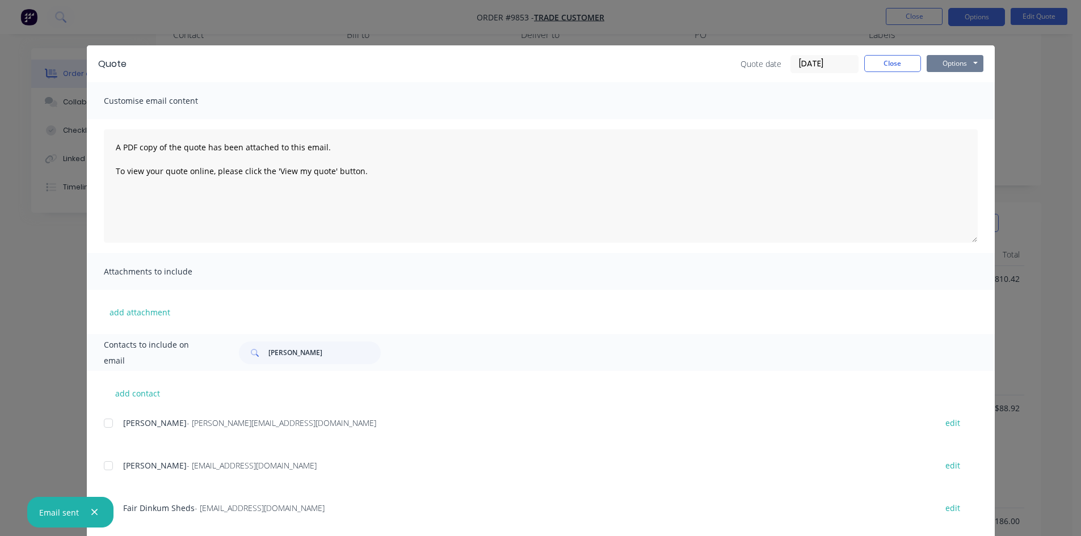
click at [951, 61] on button "Options" at bounding box center [954, 63] width 57 height 17
click at [1033, 108] on div "Quote Quote date [DATE] Close Options Preview Print Email Customise email conte…" at bounding box center [540, 268] width 1081 height 536
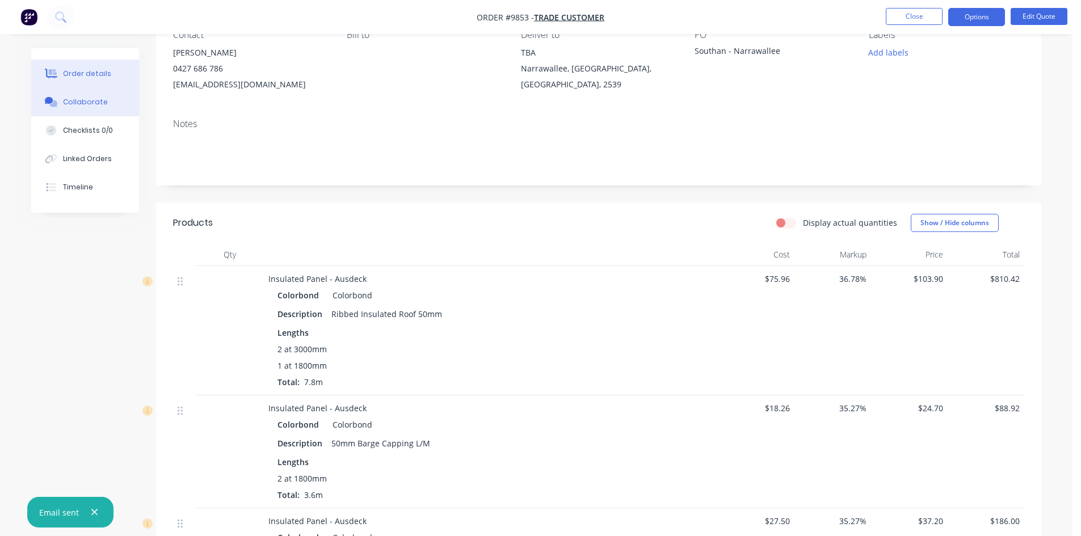
click at [88, 101] on div "Collaborate" at bounding box center [85, 102] width 45 height 10
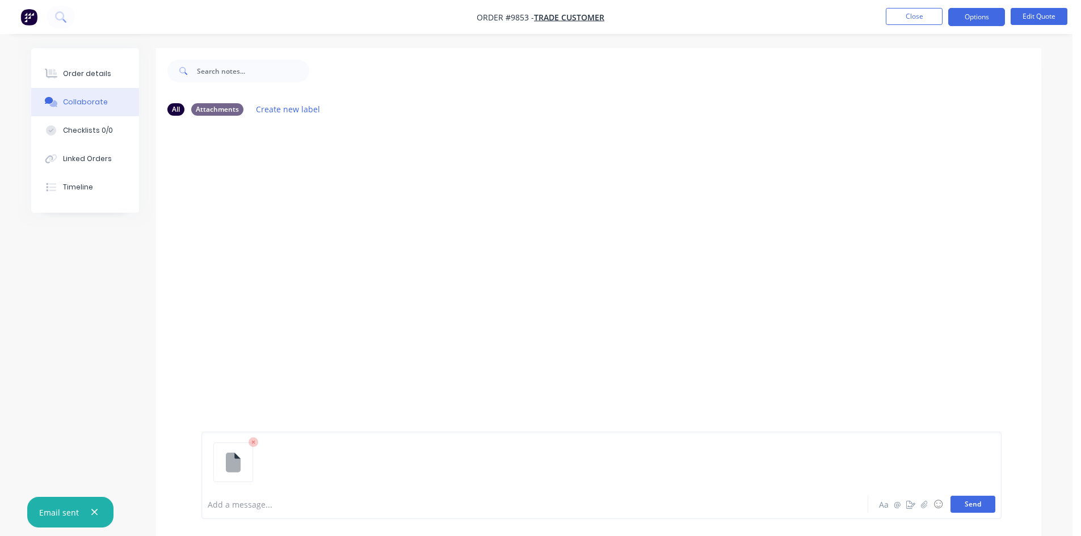
click at [981, 505] on button "Send" at bounding box center [972, 504] width 45 height 17
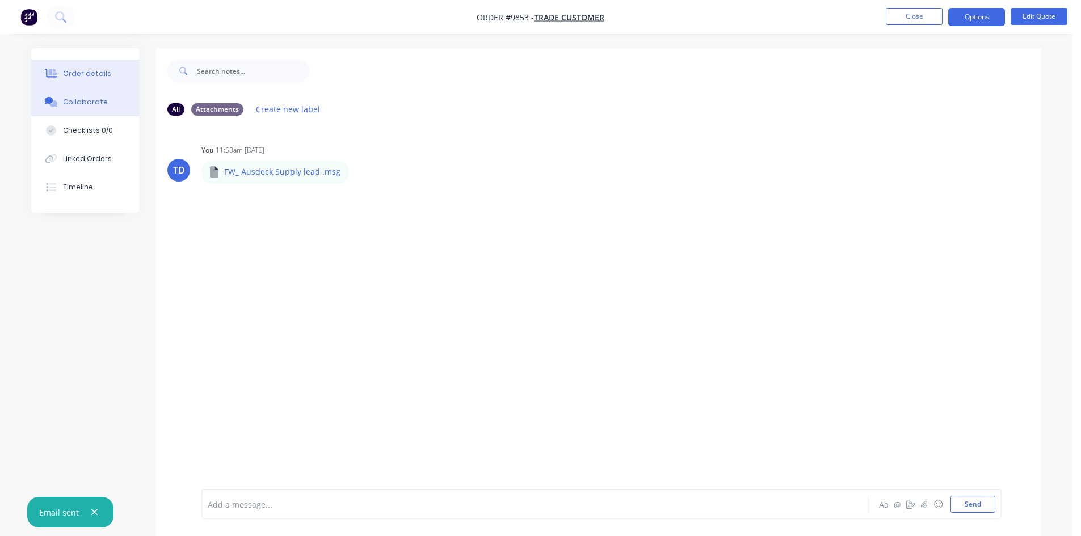
click at [75, 82] on button "Order details" at bounding box center [85, 74] width 108 height 28
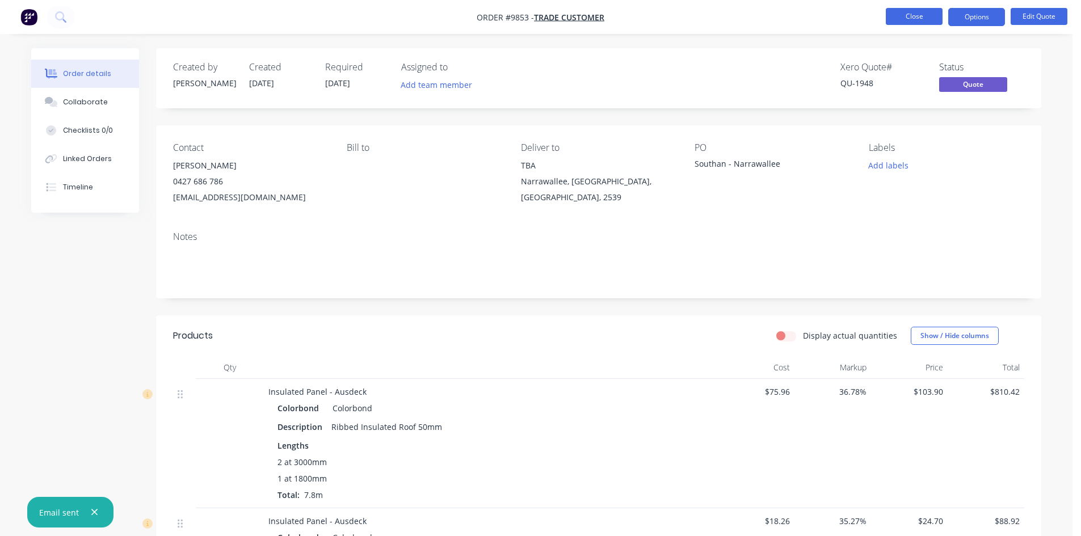
click at [926, 18] on button "Close" at bounding box center [913, 16] width 57 height 17
